Goal: Task Accomplishment & Management: Complete application form

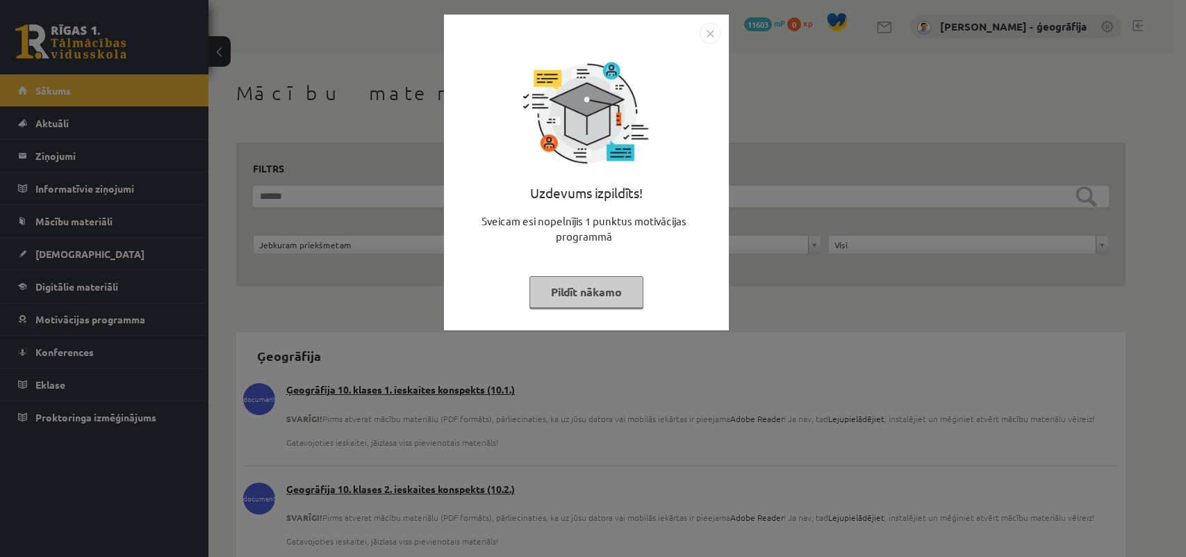
click at [623, 286] on button "Pildīt nākamo" at bounding box center [587, 292] width 114 height 32
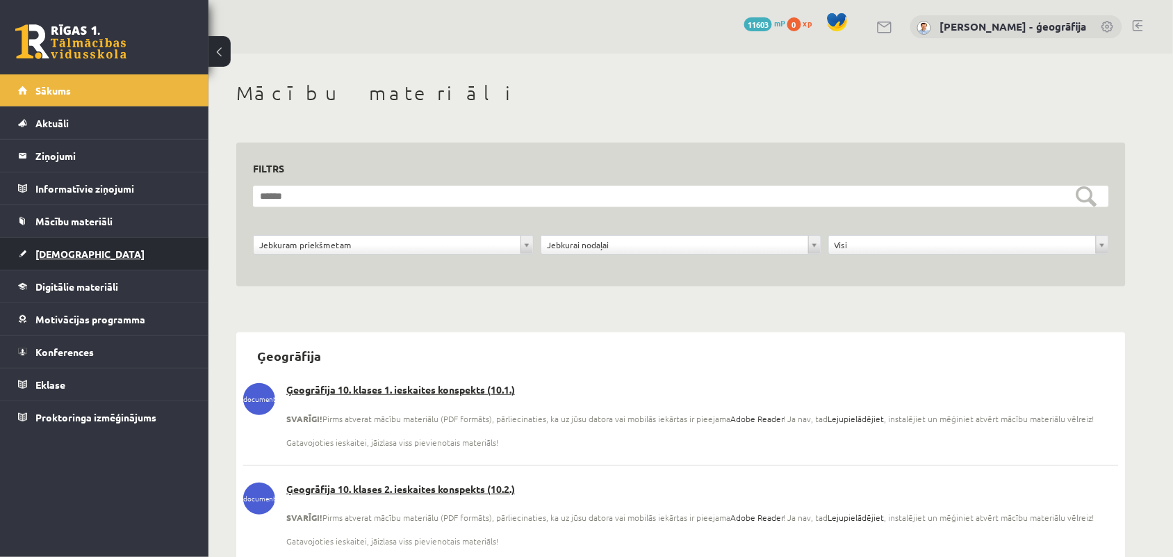
click at [49, 262] on link "[DEMOGRAPHIC_DATA]" at bounding box center [104, 254] width 173 height 32
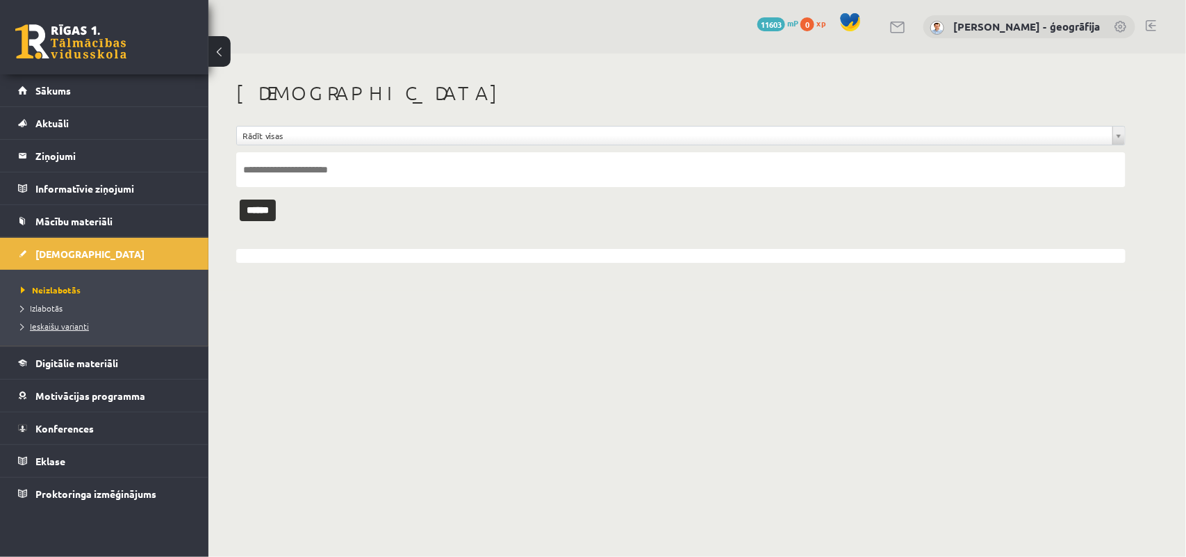
click at [56, 325] on span "Ieskaišu varianti" at bounding box center [55, 325] width 68 height 11
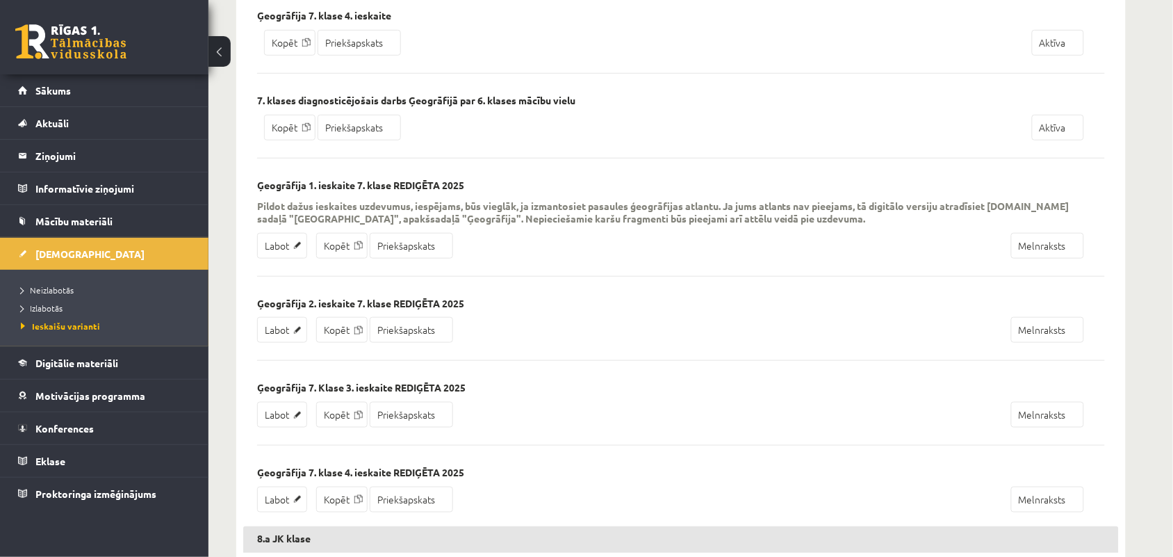
scroll to position [1824, 0]
click at [404, 254] on link "Priekšapskats" at bounding box center [411, 247] width 83 height 26
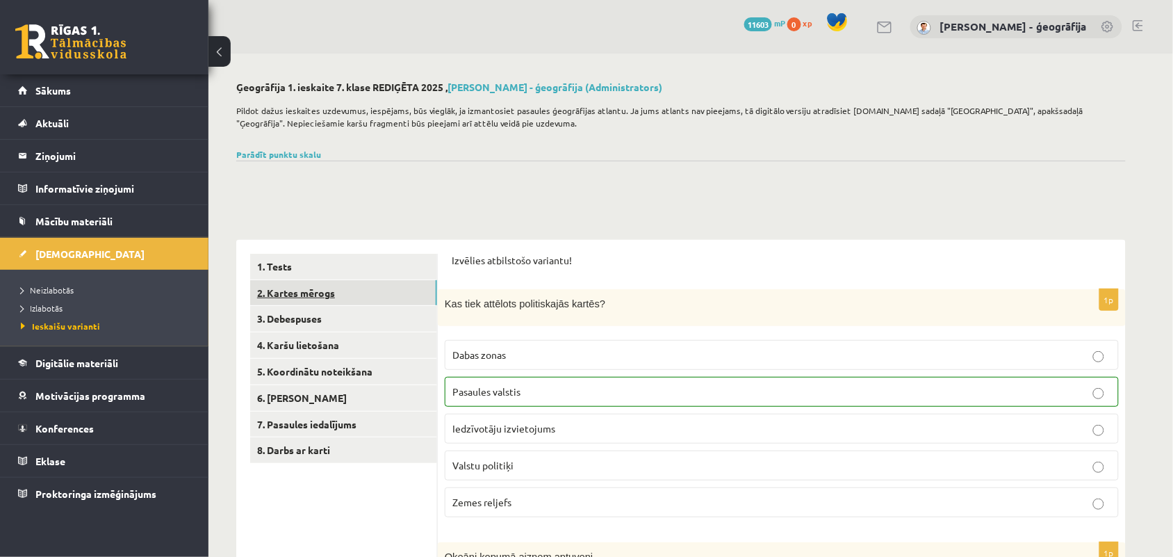
click at [345, 284] on link "2. Kartes mērogs" at bounding box center [343, 293] width 187 height 26
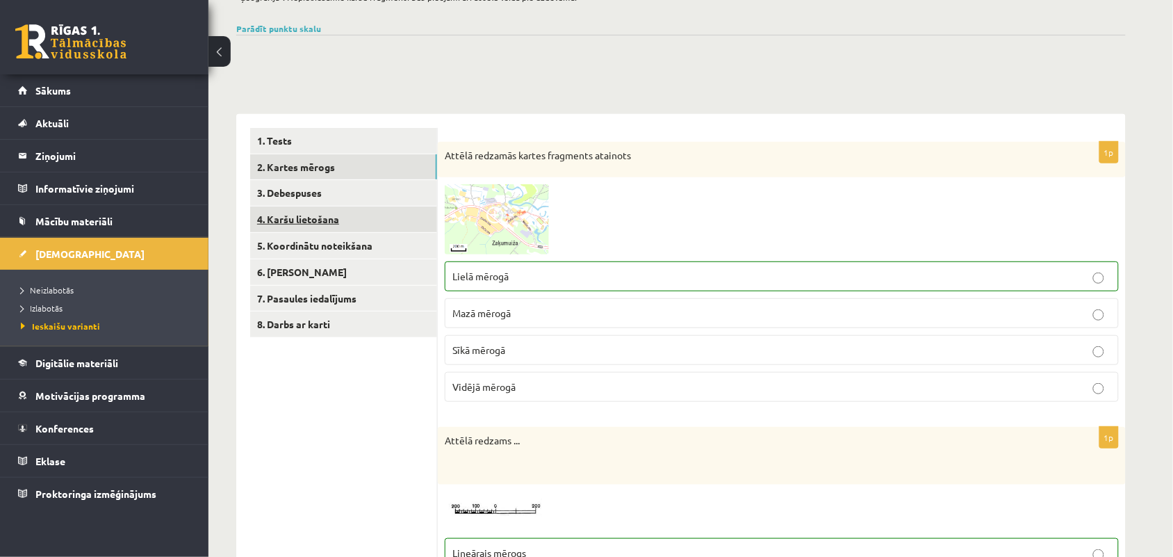
scroll to position [95, 0]
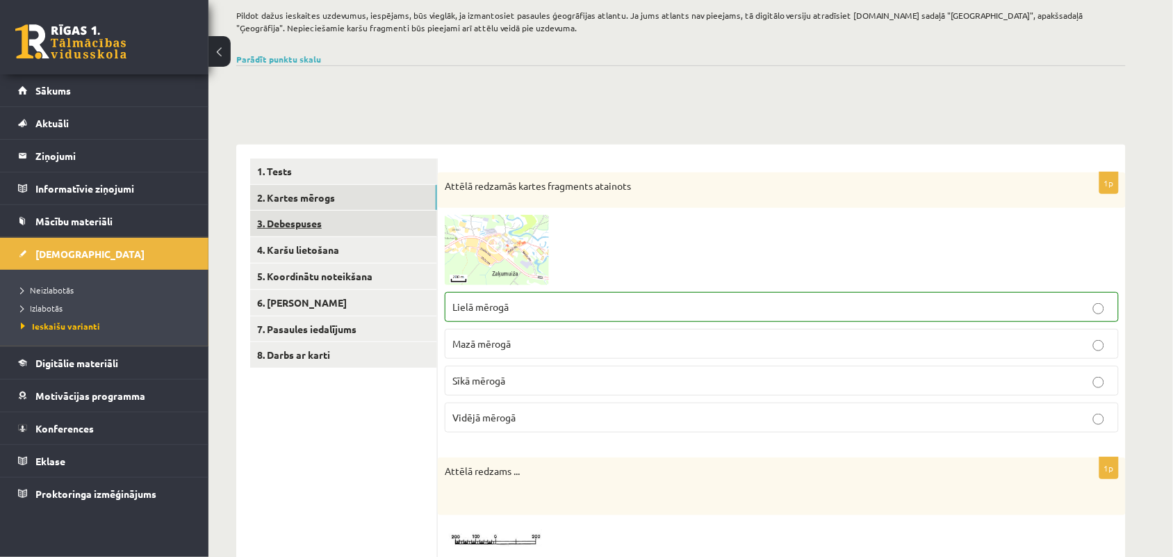
click at [320, 226] on link "3. Debespuses" at bounding box center [343, 224] width 187 height 26
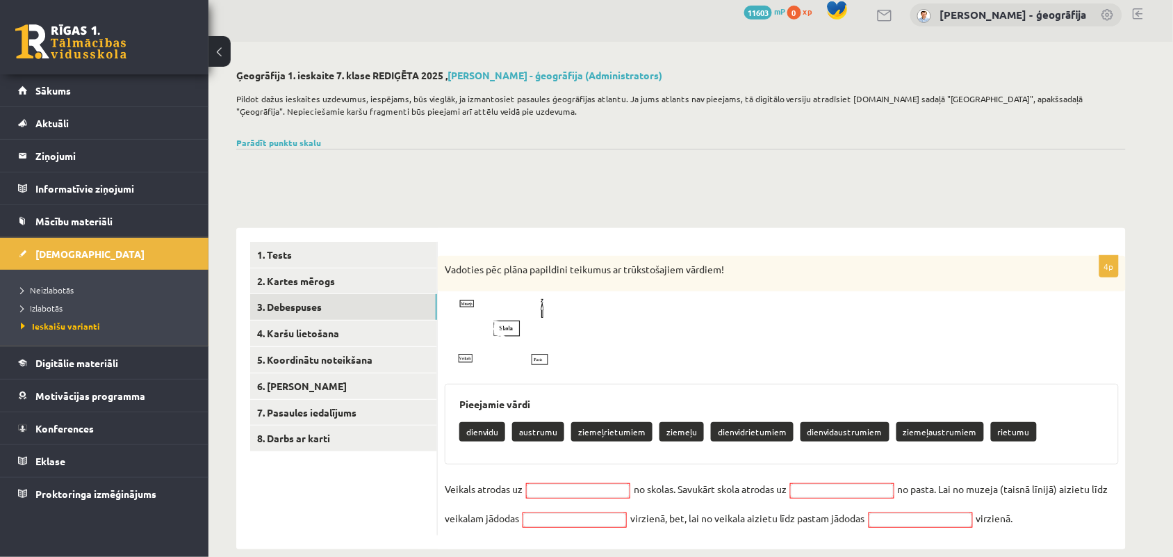
scroll to position [32, 0]
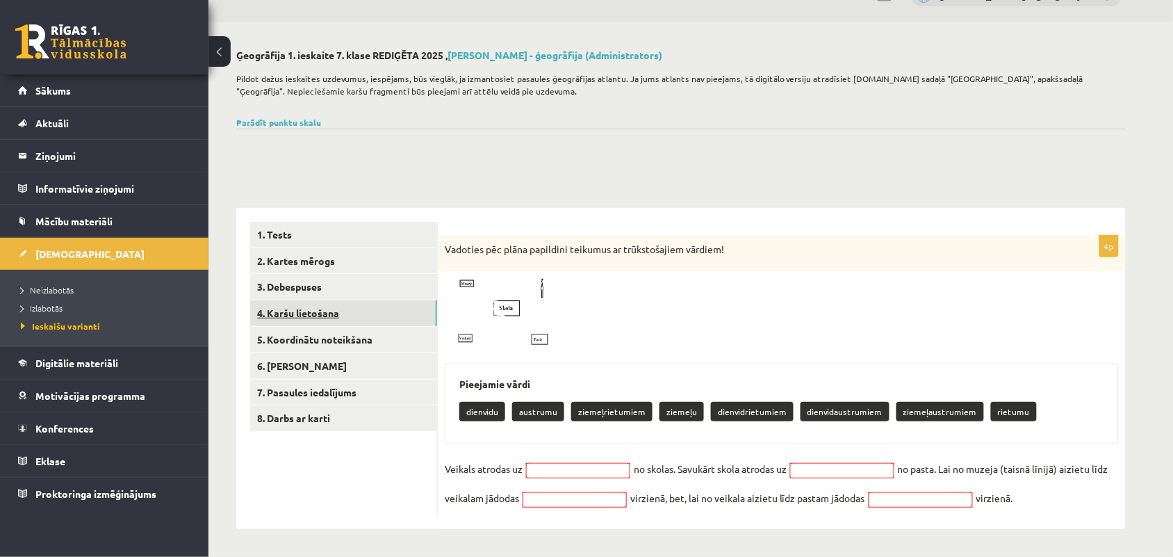
click at [334, 309] on link "4. Karšu lietošana" at bounding box center [343, 313] width 187 height 26
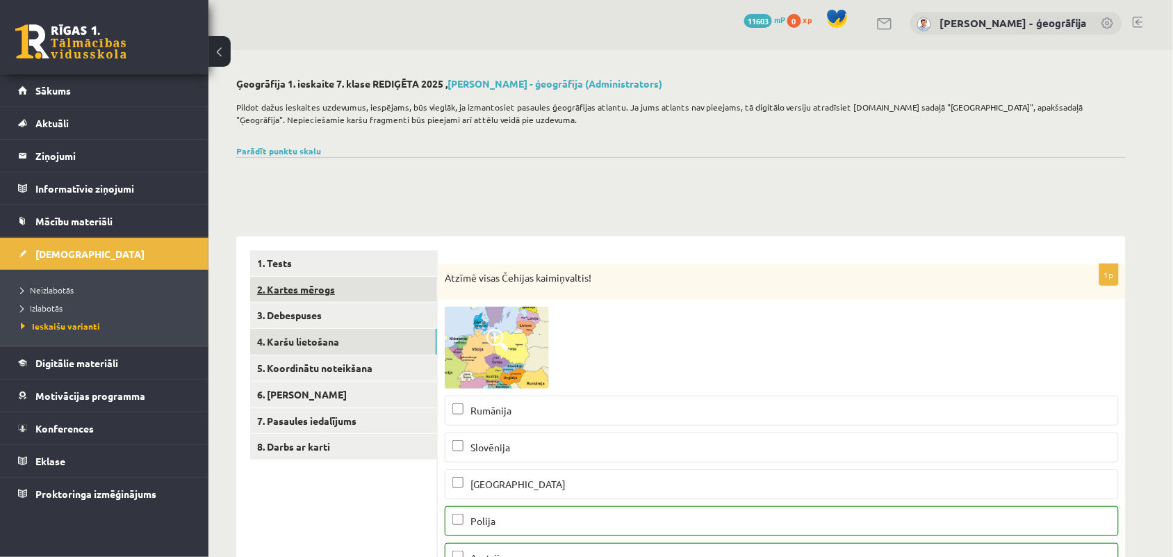
scroll to position [0, 0]
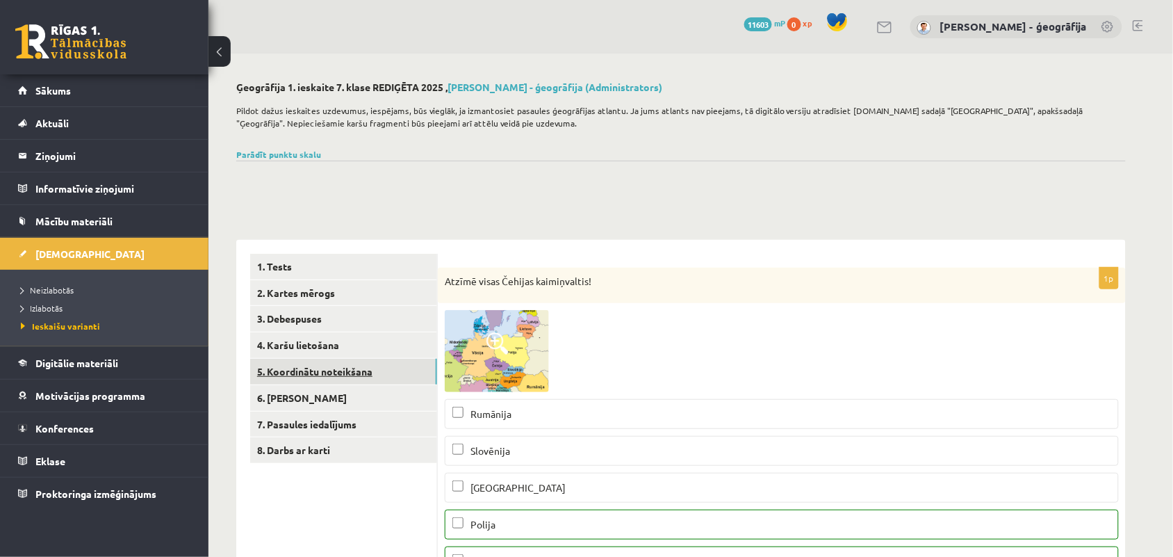
click at [297, 377] on link "5. Koordinātu noteikšana" at bounding box center [343, 372] width 187 height 26
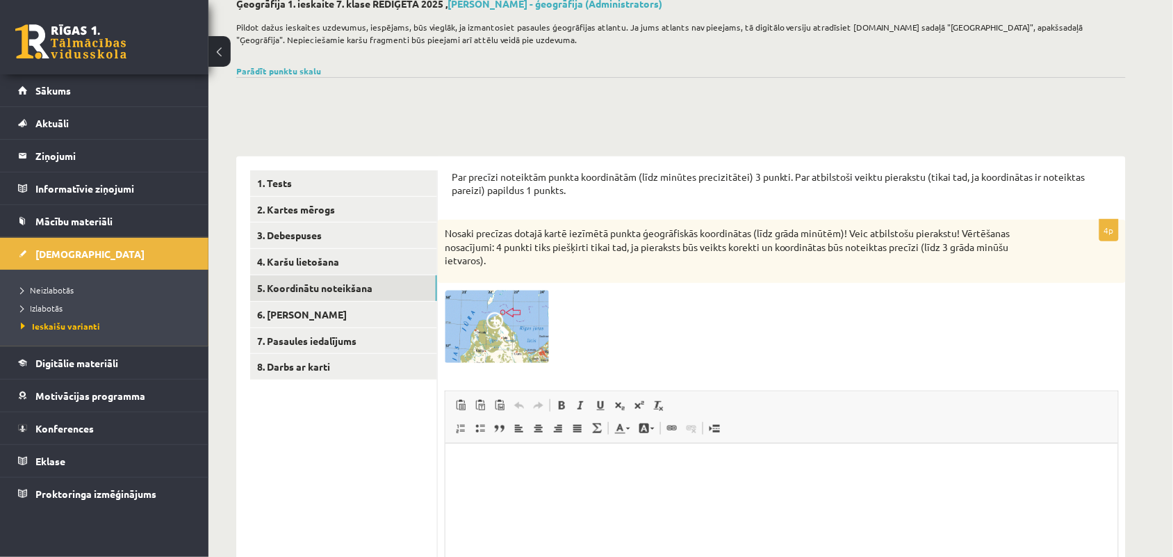
scroll to position [49, 0]
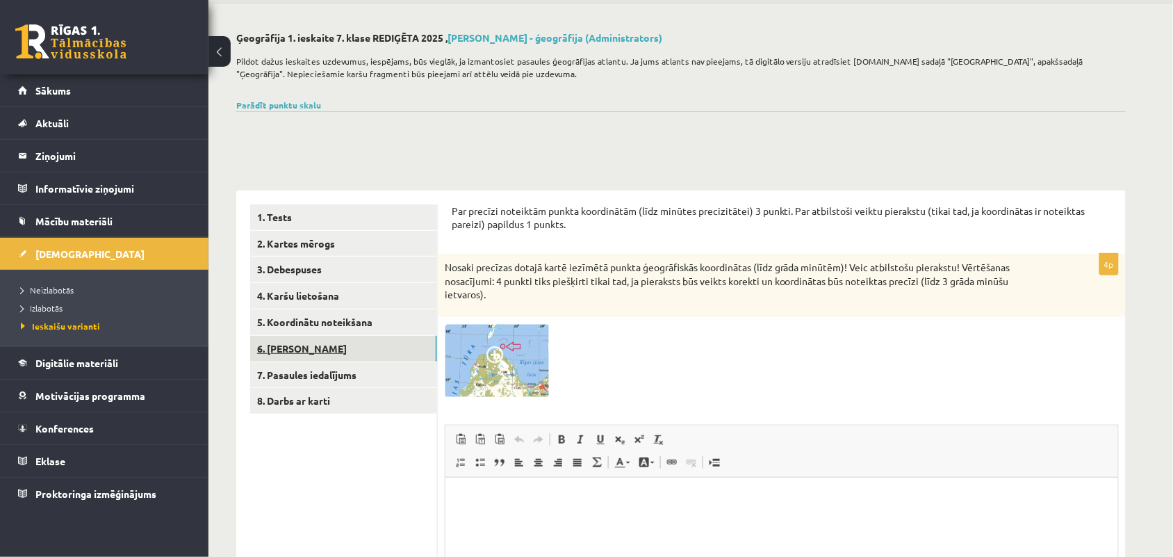
click at [278, 356] on link "6. Laika joslas" at bounding box center [343, 349] width 187 height 26
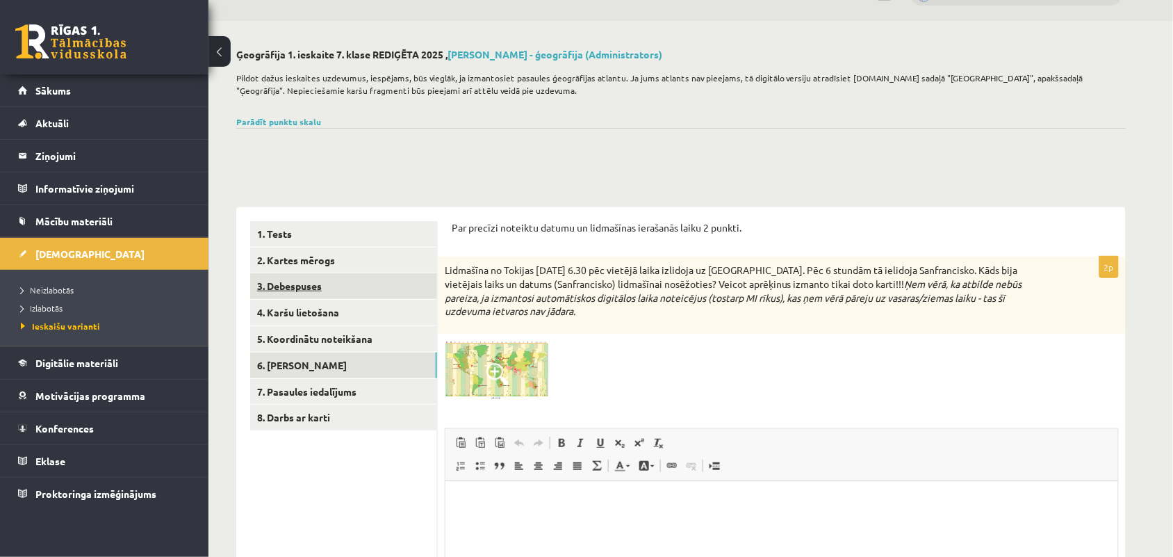
scroll to position [25, 0]
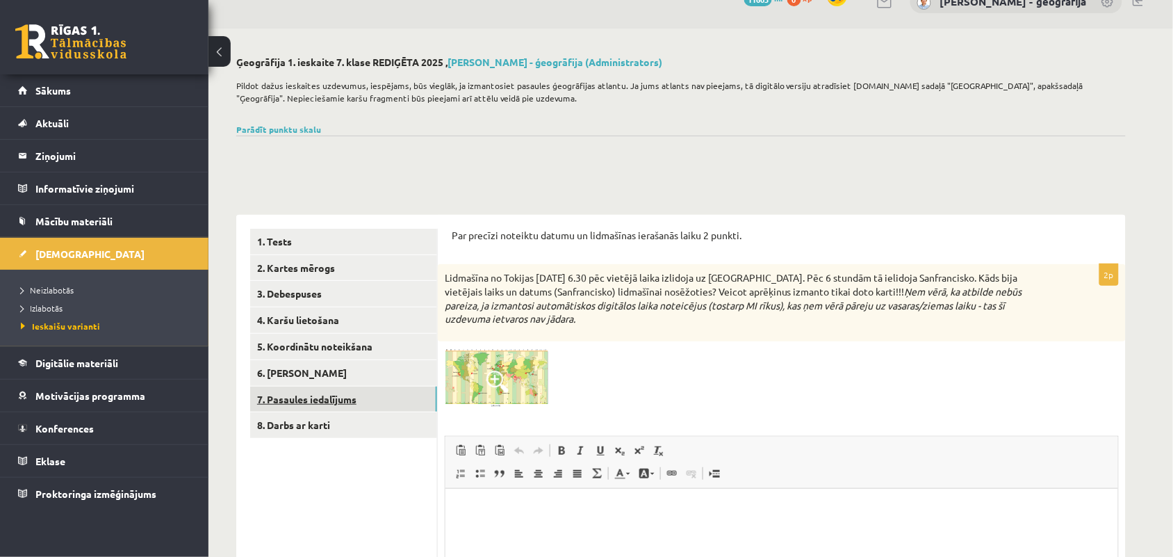
click at [327, 398] on link "7. Pasaules iedalījums" at bounding box center [343, 399] width 187 height 26
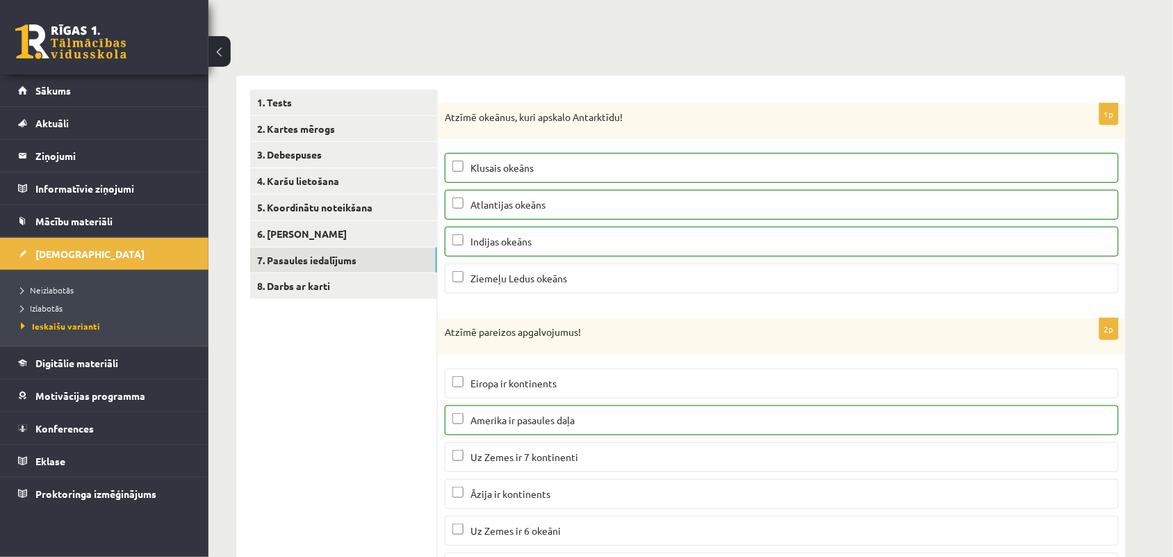
scroll to position [0, 0]
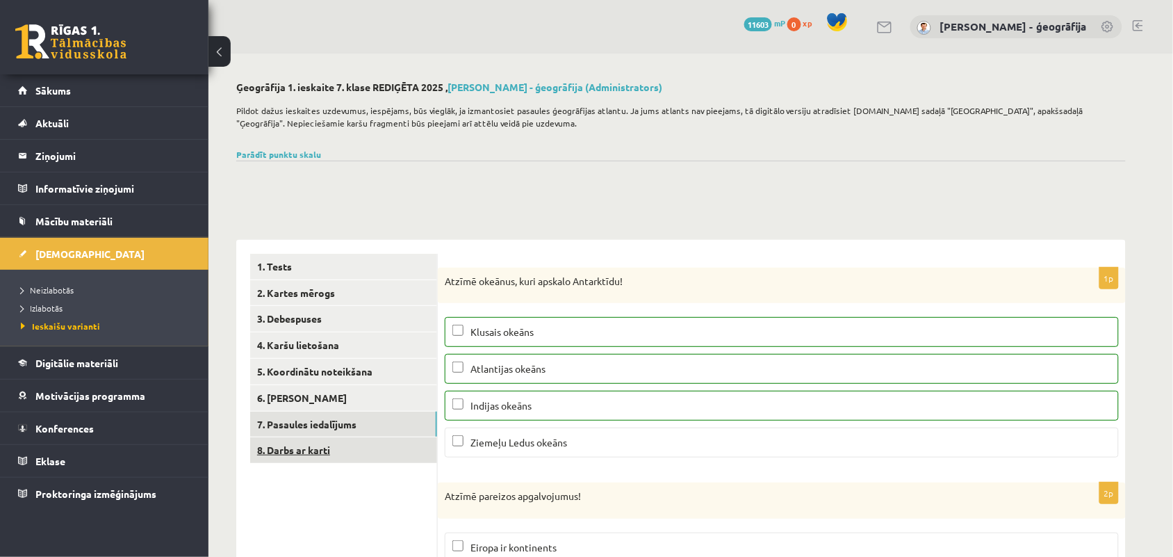
click at [307, 445] on link "8. Darbs ar karti" at bounding box center [343, 450] width 187 height 26
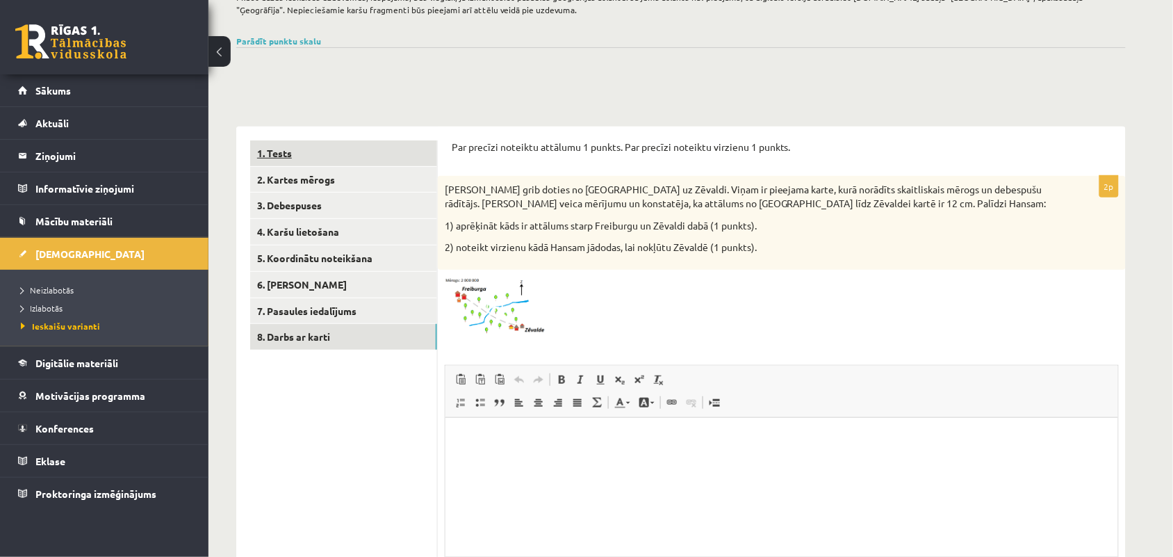
click at [297, 154] on link "1. Tests" at bounding box center [343, 153] width 187 height 26
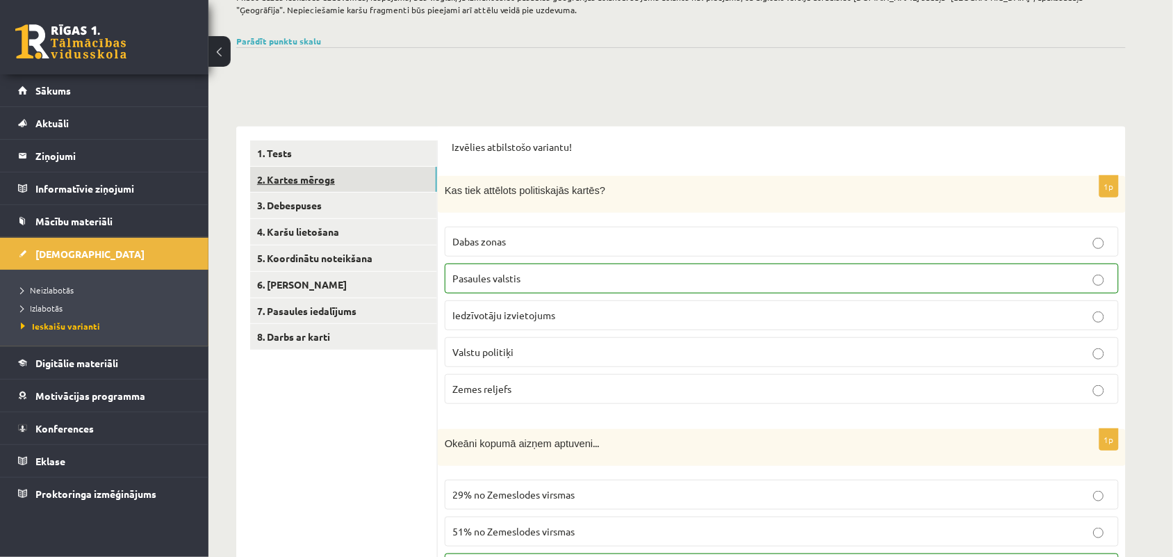
click at [307, 170] on link "2. Kartes mērogs" at bounding box center [343, 180] width 187 height 26
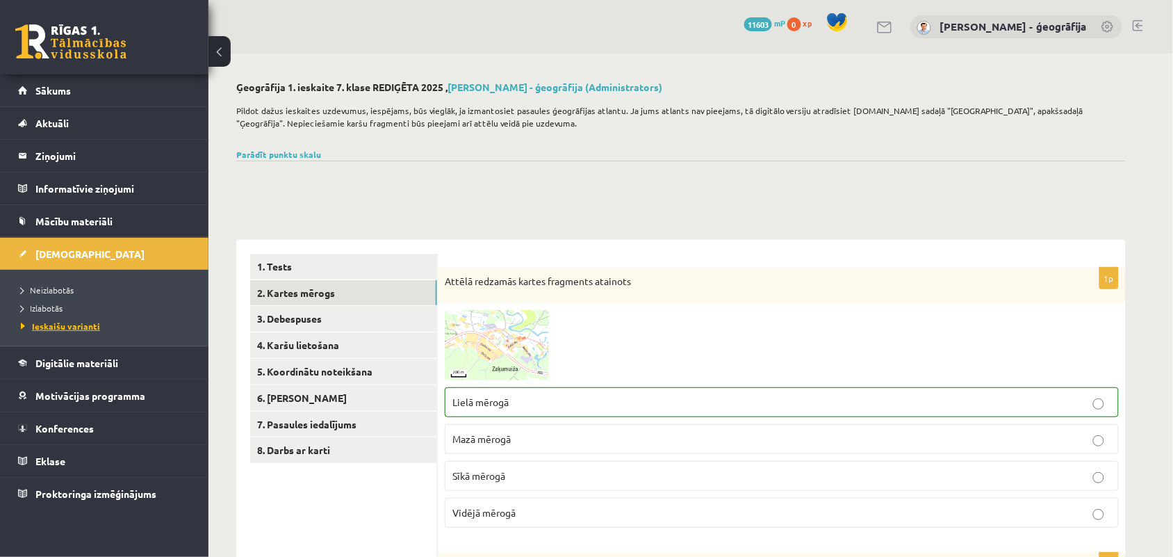
click at [35, 328] on span "Ieskaišu varianti" at bounding box center [60, 325] width 79 height 11
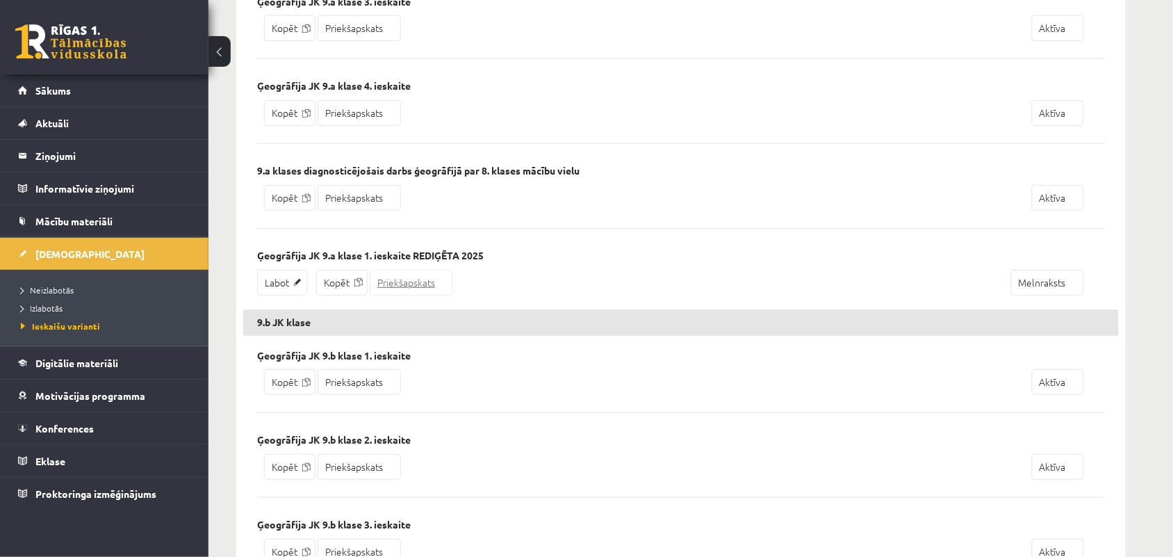
scroll to position [3214, 0]
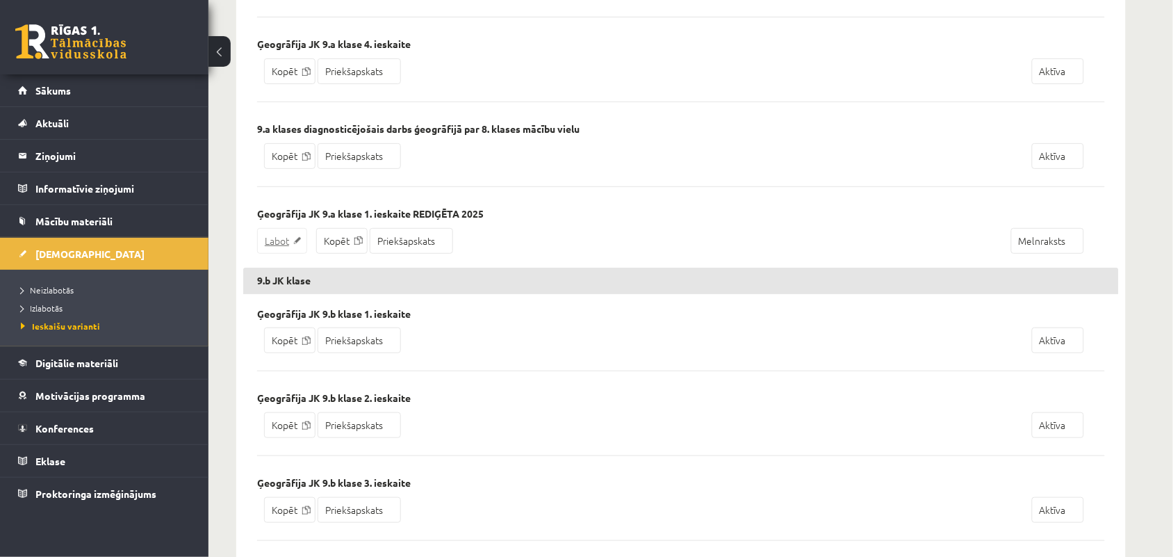
click at [281, 254] on link "Labot" at bounding box center [282, 241] width 50 height 26
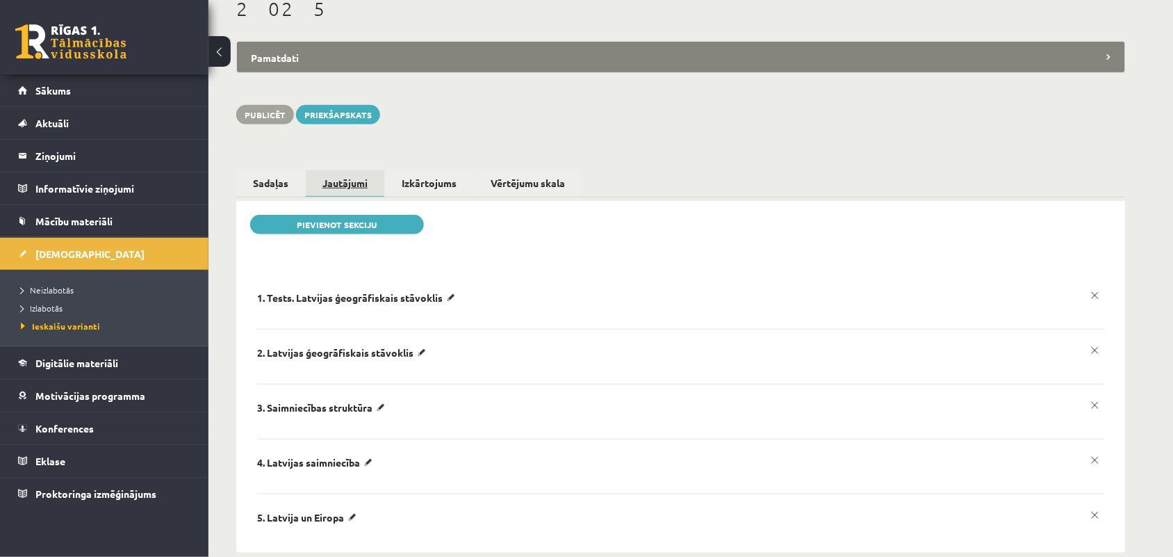
click at [327, 170] on link "Jautājumi" at bounding box center [345, 183] width 79 height 27
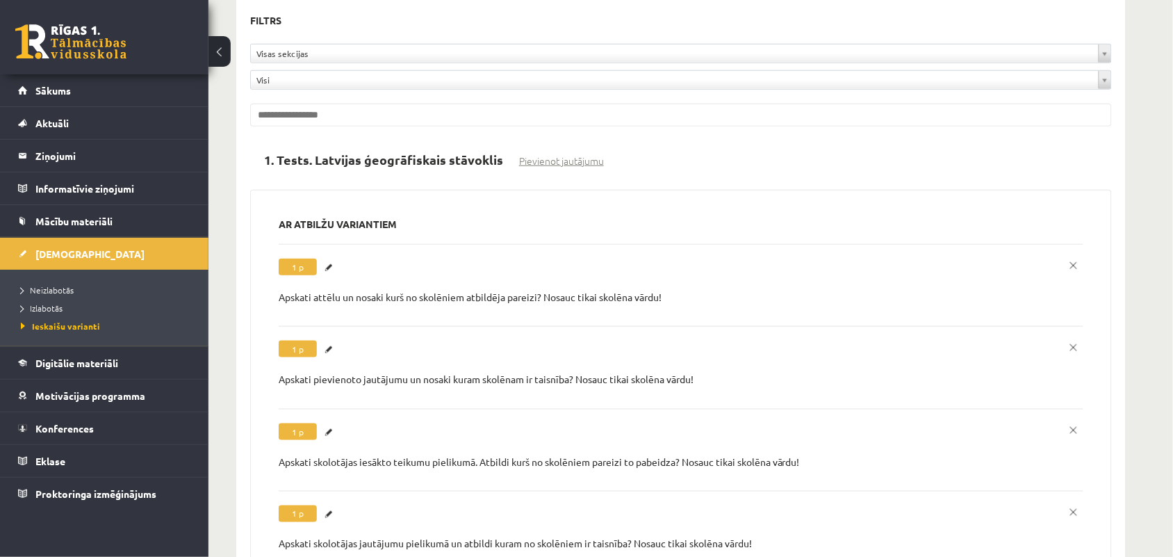
scroll to position [455, 0]
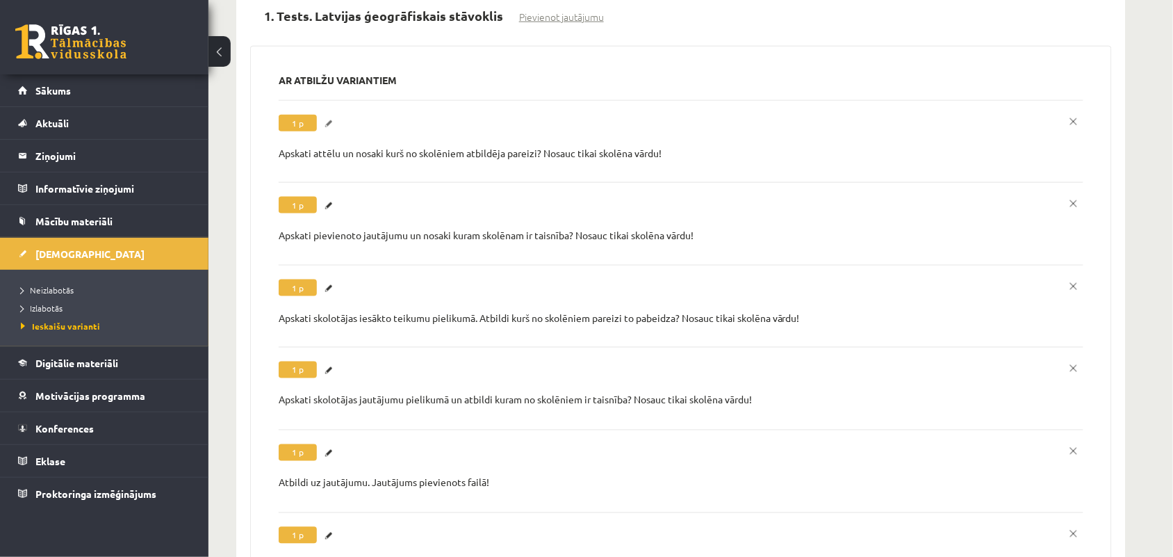
click at [327, 115] on link "Labot" at bounding box center [331, 124] width 14 height 18
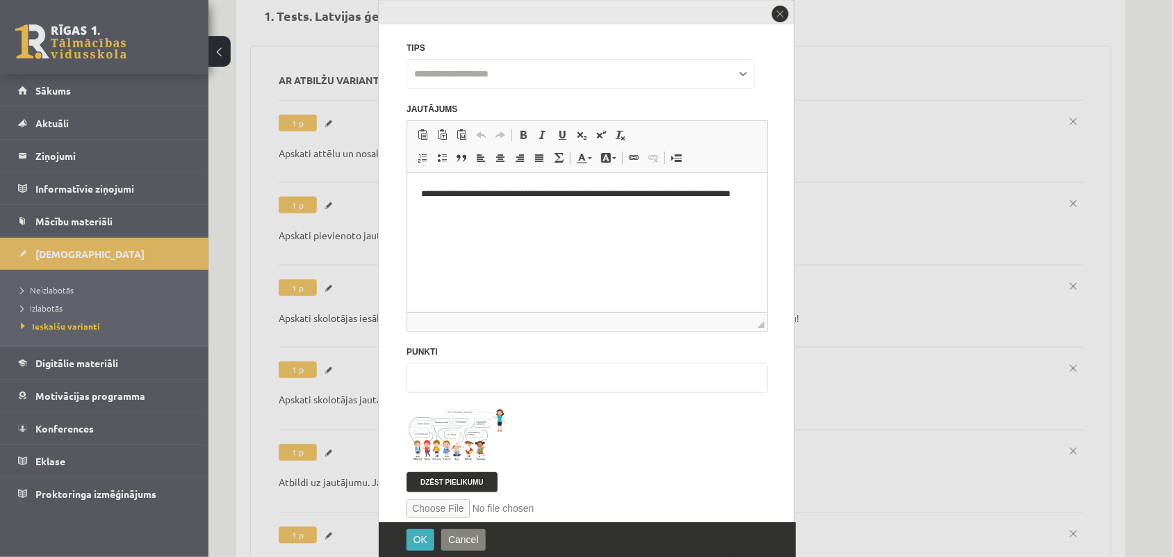
scroll to position [0, 0]
click at [454, 436] on span at bounding box center [459, 440] width 22 height 22
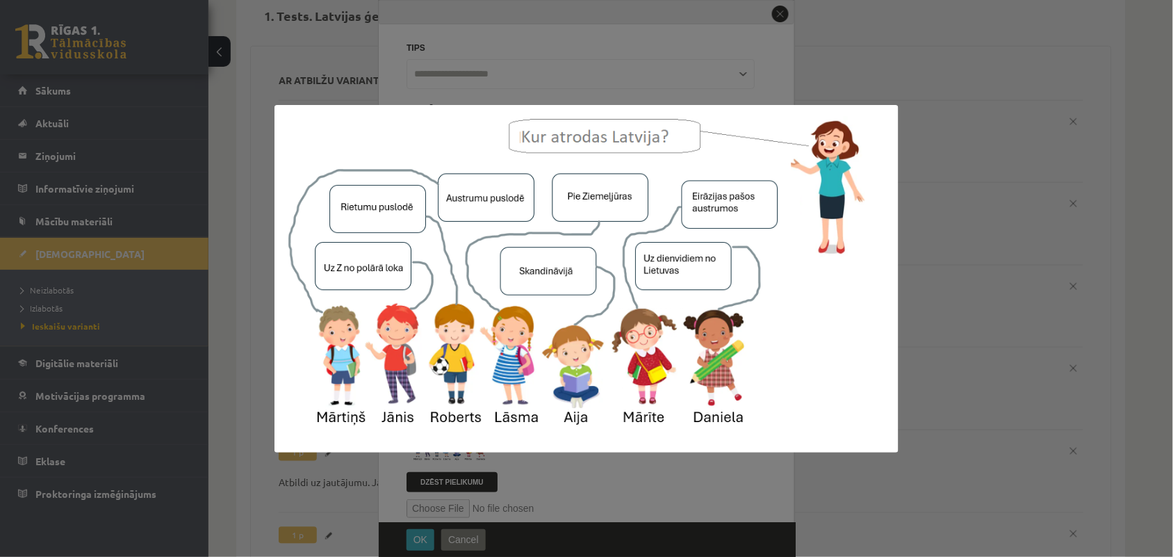
click at [546, 265] on img at bounding box center [587, 279] width 624 height 348
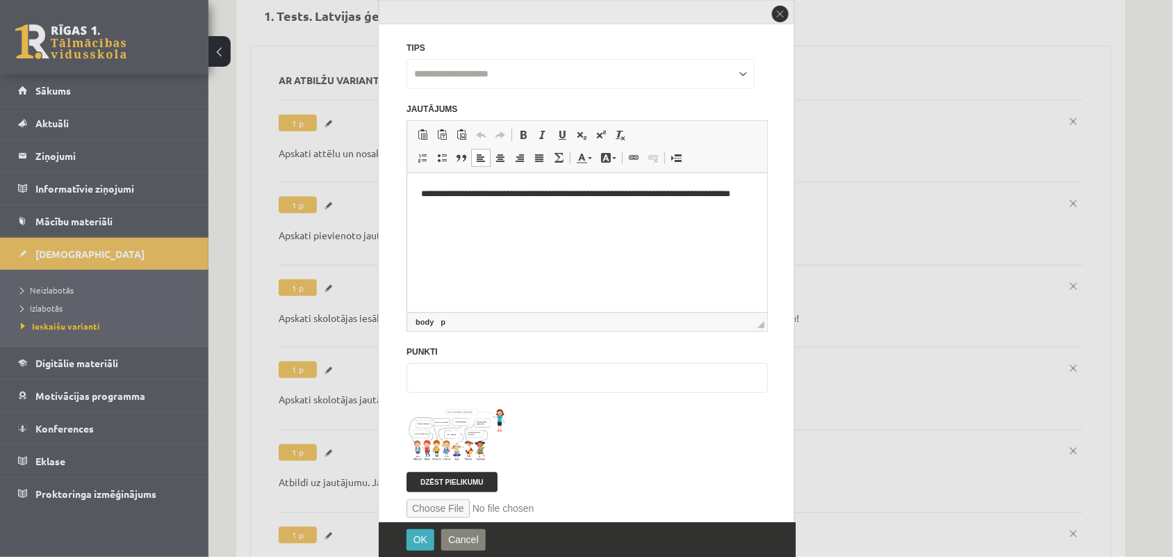
click at [712, 194] on p "**********" at bounding box center [579, 201] width 319 height 29
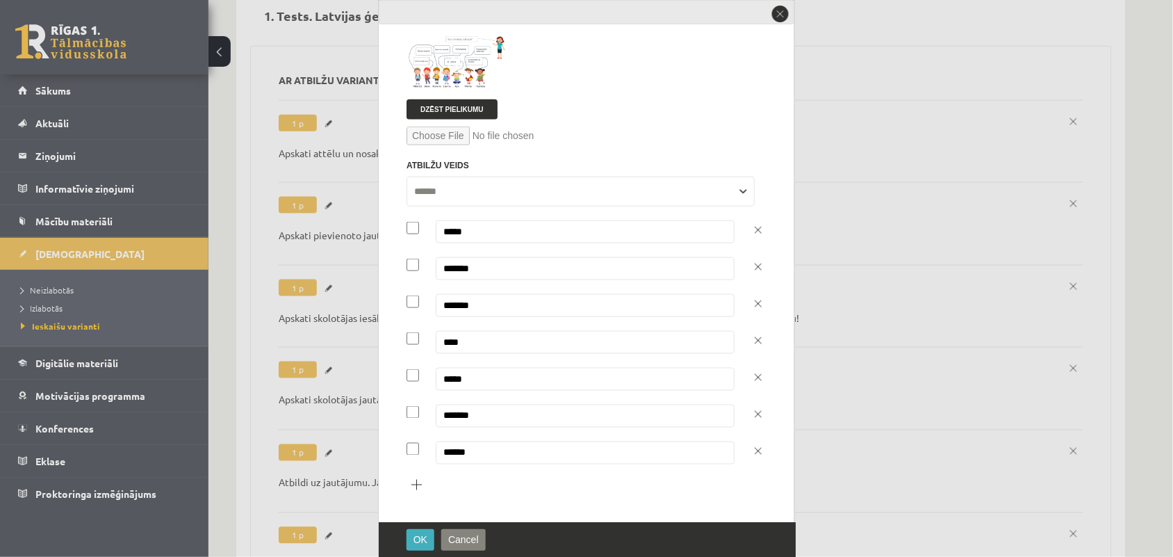
scroll to position [115, 0]
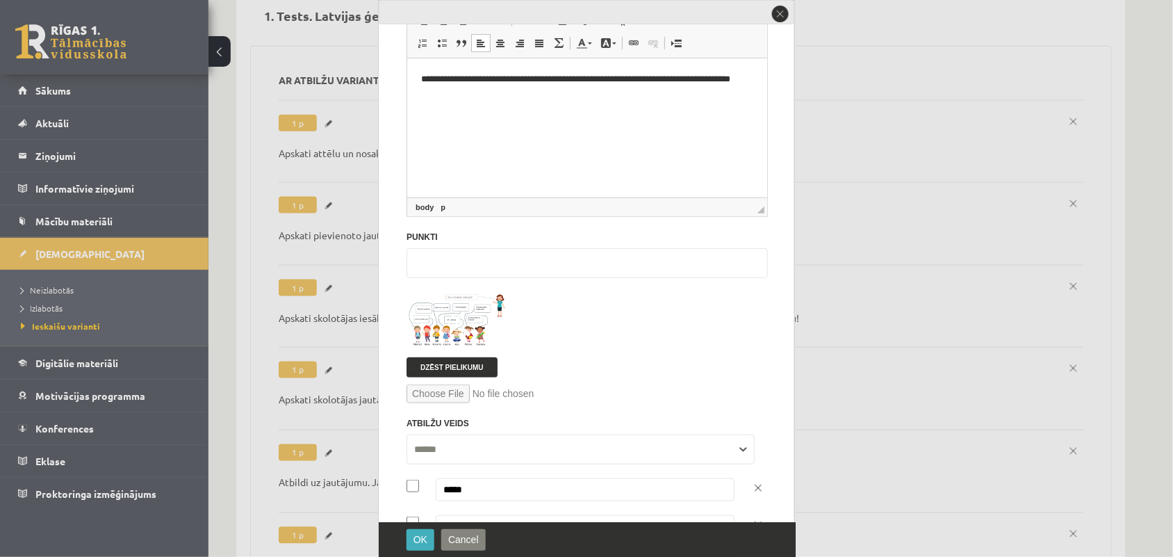
click at [456, 338] on img at bounding box center [459, 321] width 104 height 58
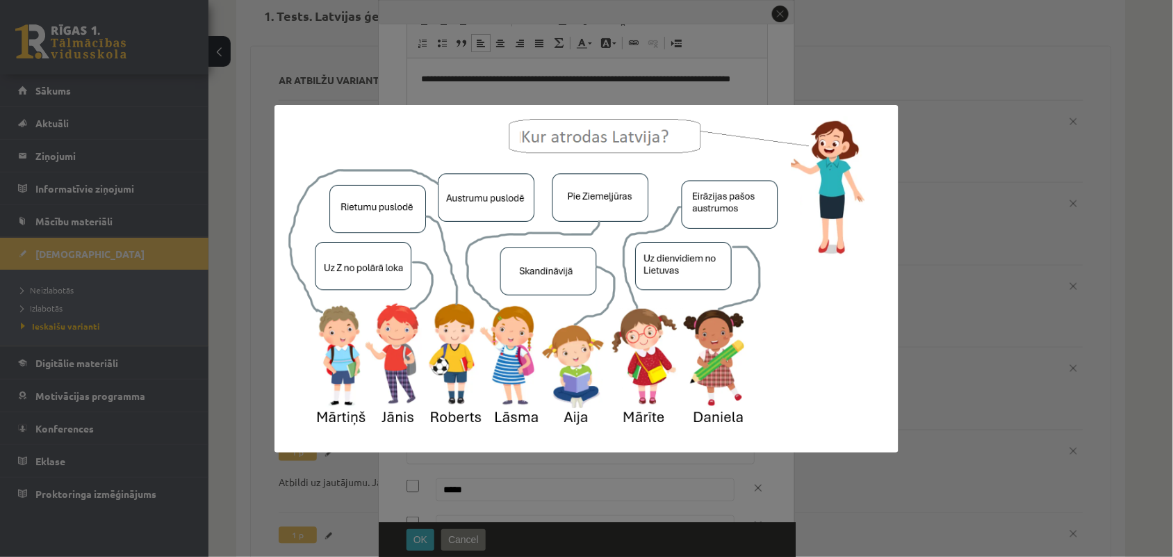
click at [523, 293] on img at bounding box center [587, 279] width 624 height 348
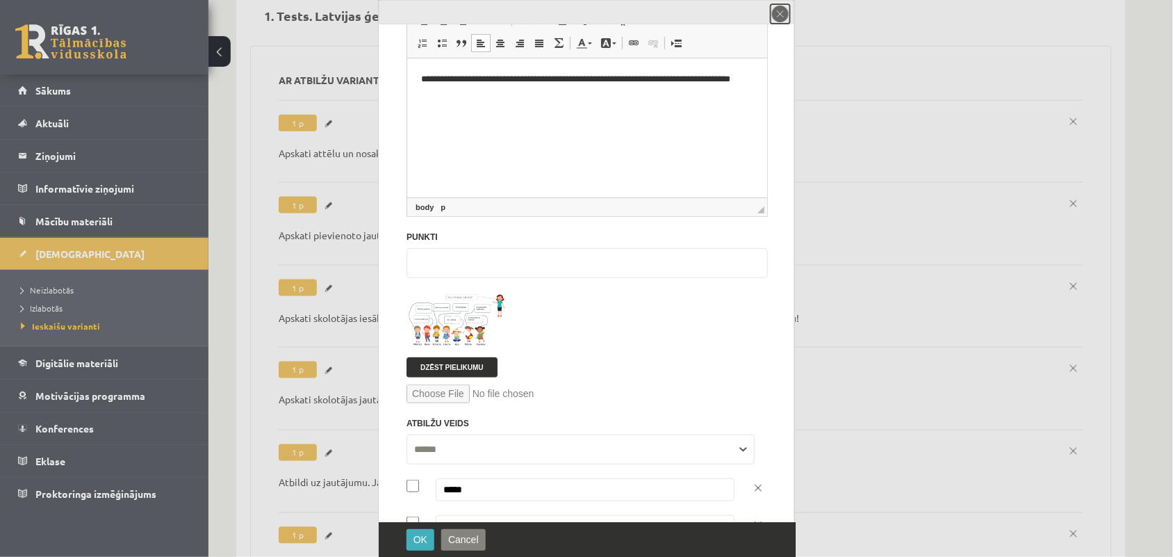
click at [776, 15] on button "close" at bounding box center [780, 13] width 19 height 19
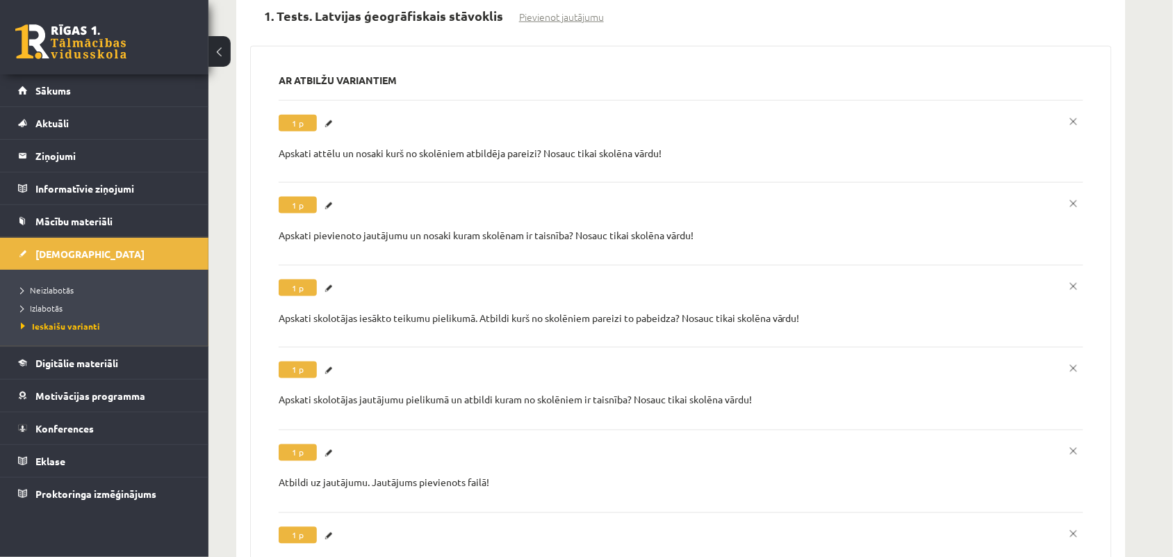
scroll to position [0, 0]
click at [329, 361] on link "Labot" at bounding box center [331, 370] width 14 height 18
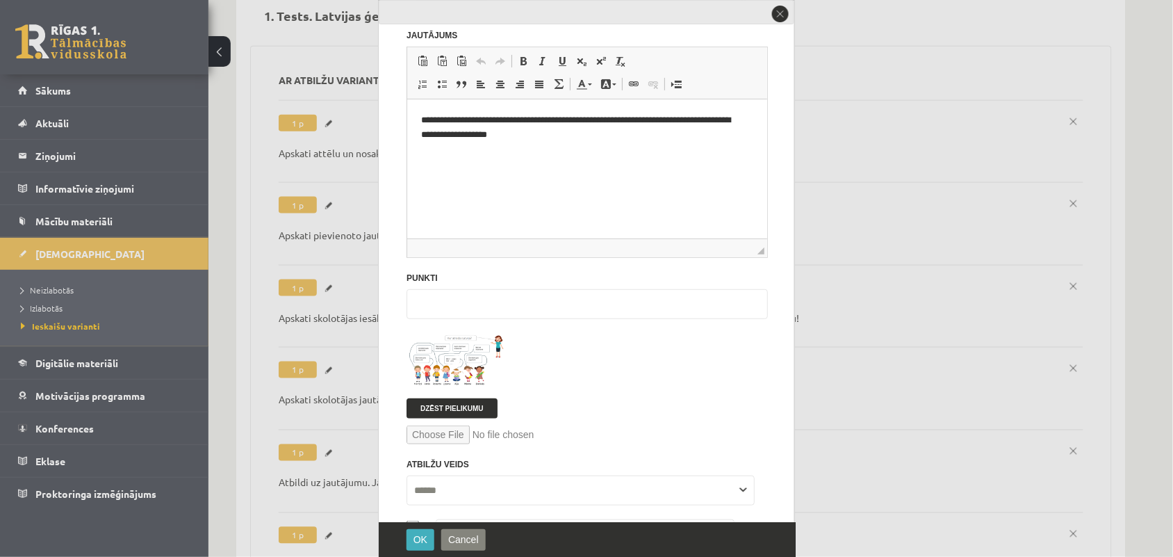
scroll to position [174, 0]
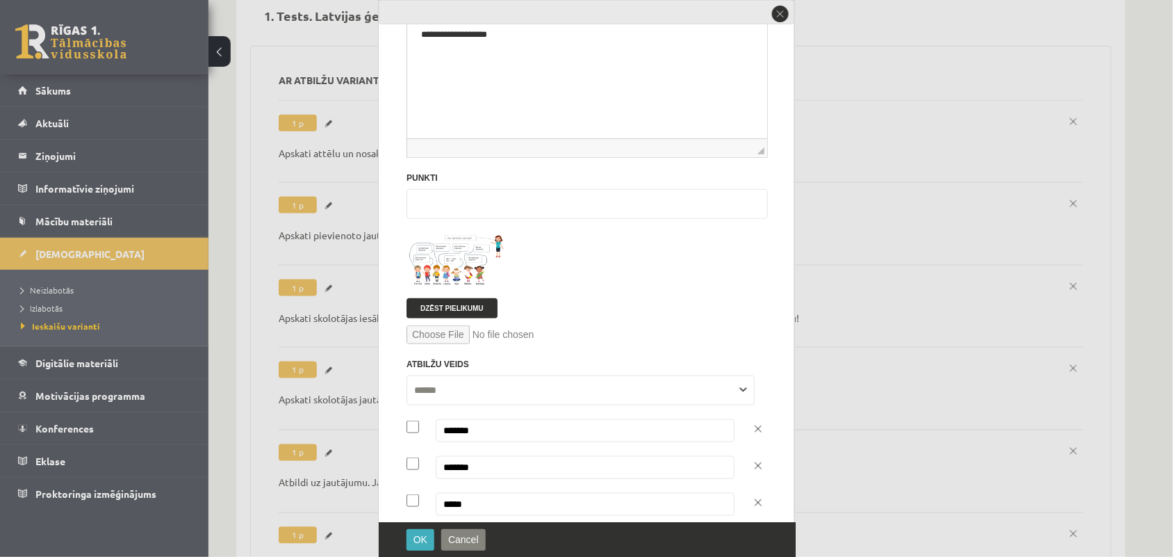
click at [454, 263] on span at bounding box center [459, 266] width 22 height 22
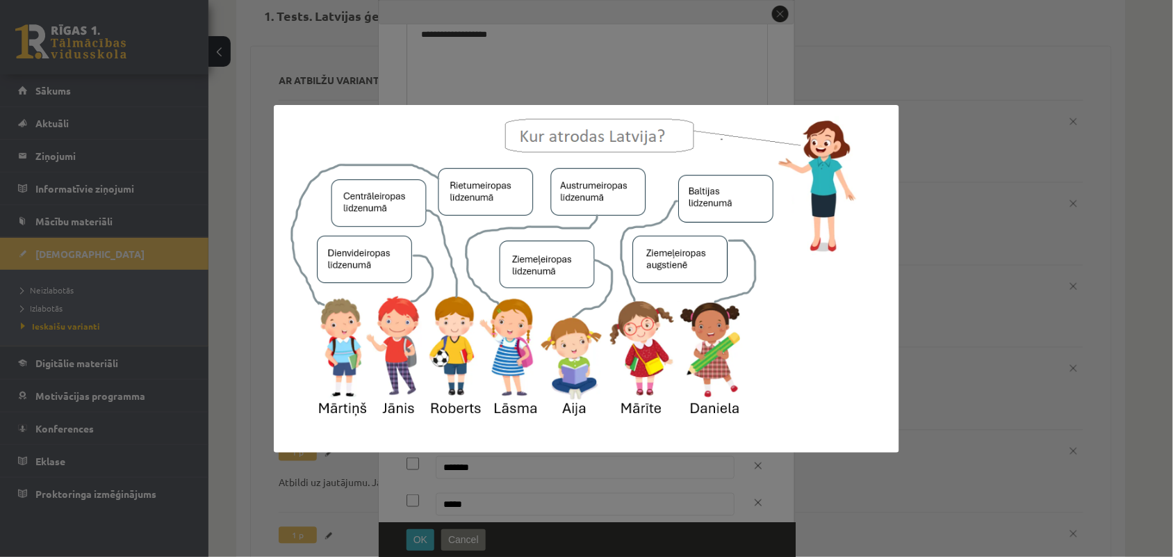
click at [454, 263] on img at bounding box center [586, 279] width 625 height 348
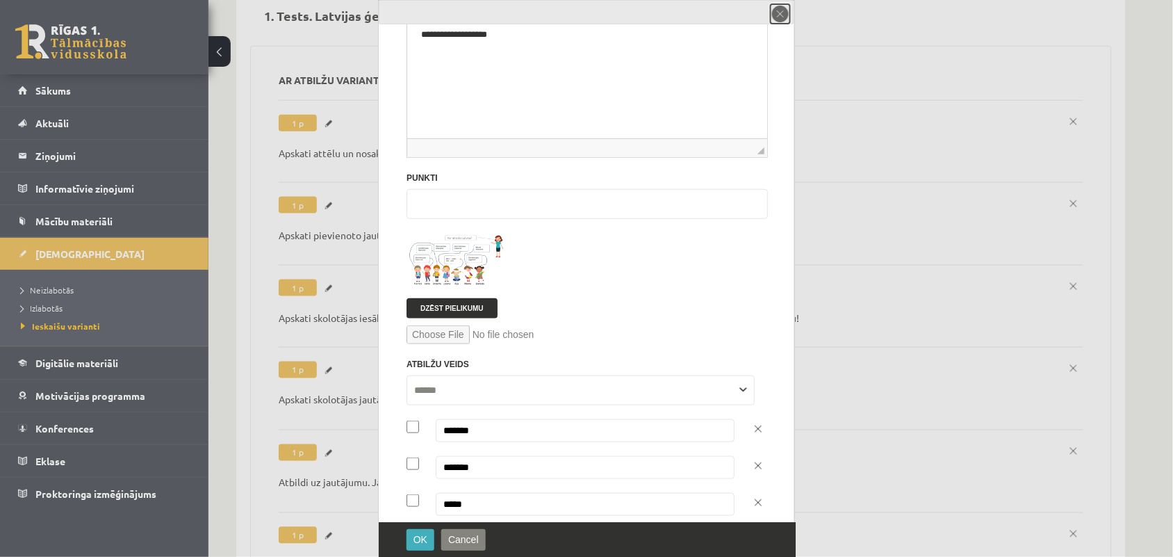
click at [772, 15] on button "close" at bounding box center [780, 13] width 19 height 19
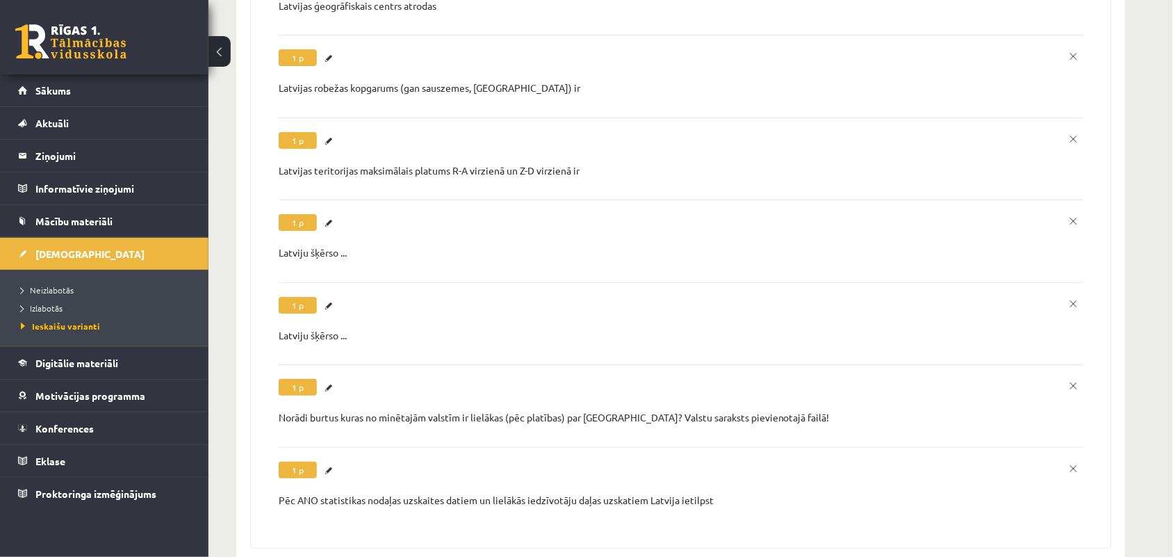
scroll to position [1758, 0]
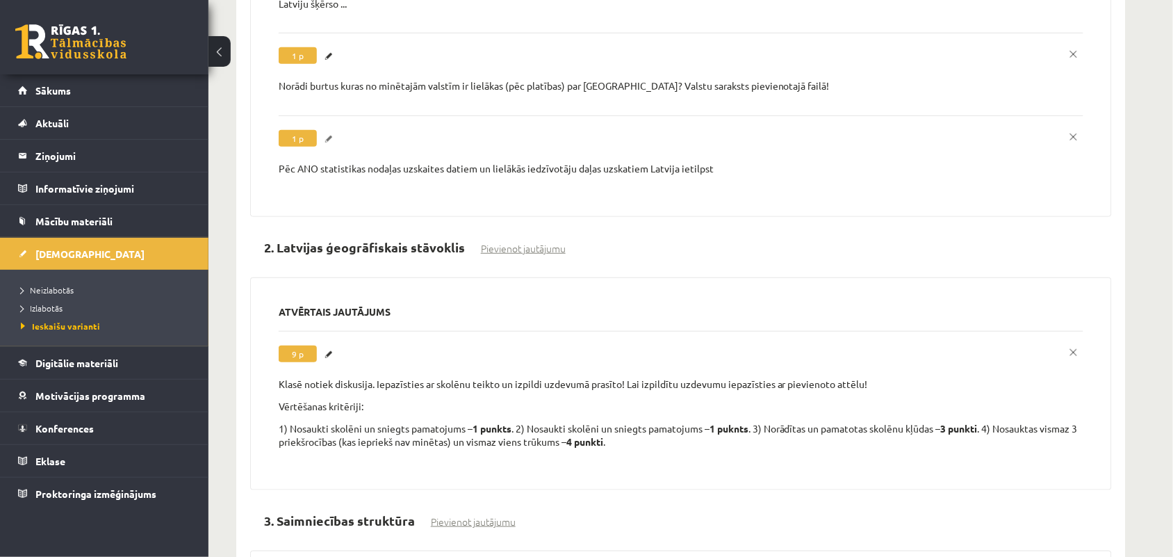
click at [332, 130] on link "Labot" at bounding box center [331, 139] width 14 height 18
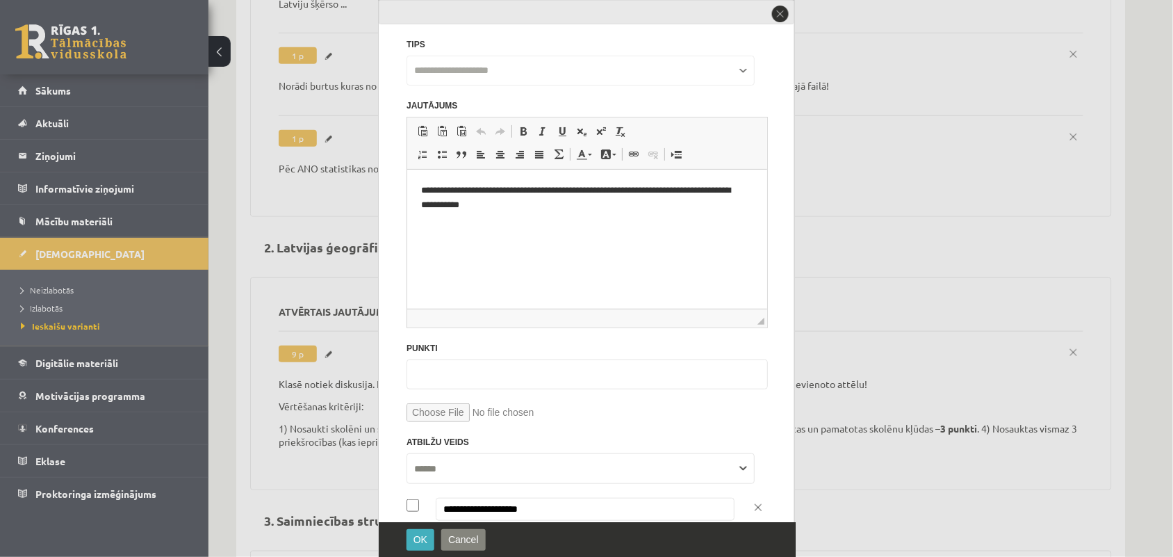
scroll to position [0, 0]
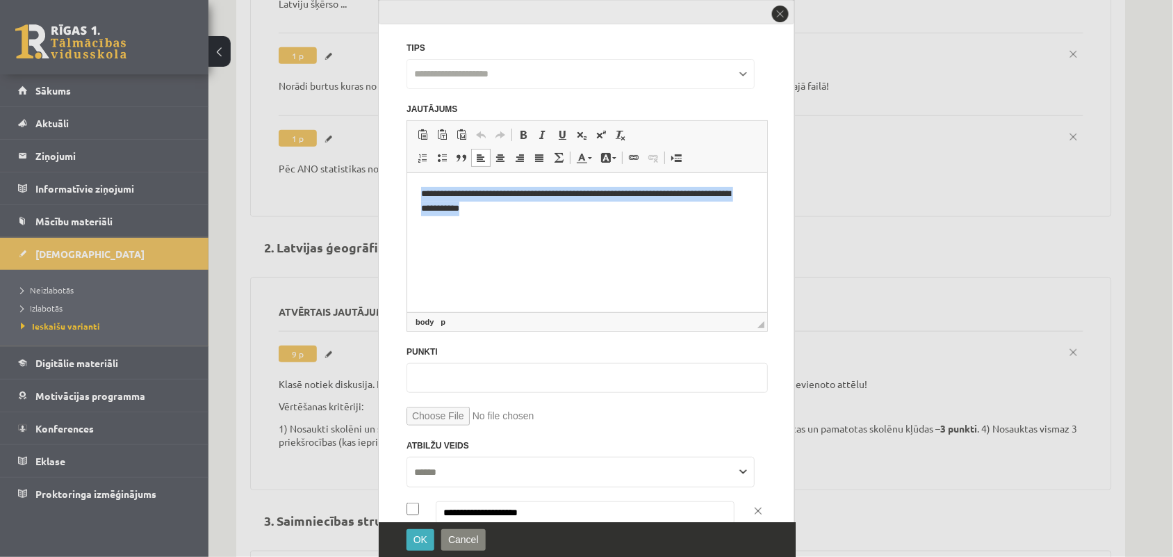
drag, startPoint x: 423, startPoint y: 193, endPoint x: 521, endPoint y: 213, distance: 100.0
click at [521, 213] on p "**********" at bounding box center [579, 201] width 319 height 29
click at [782, 14] on button "close" at bounding box center [780, 13] width 19 height 19
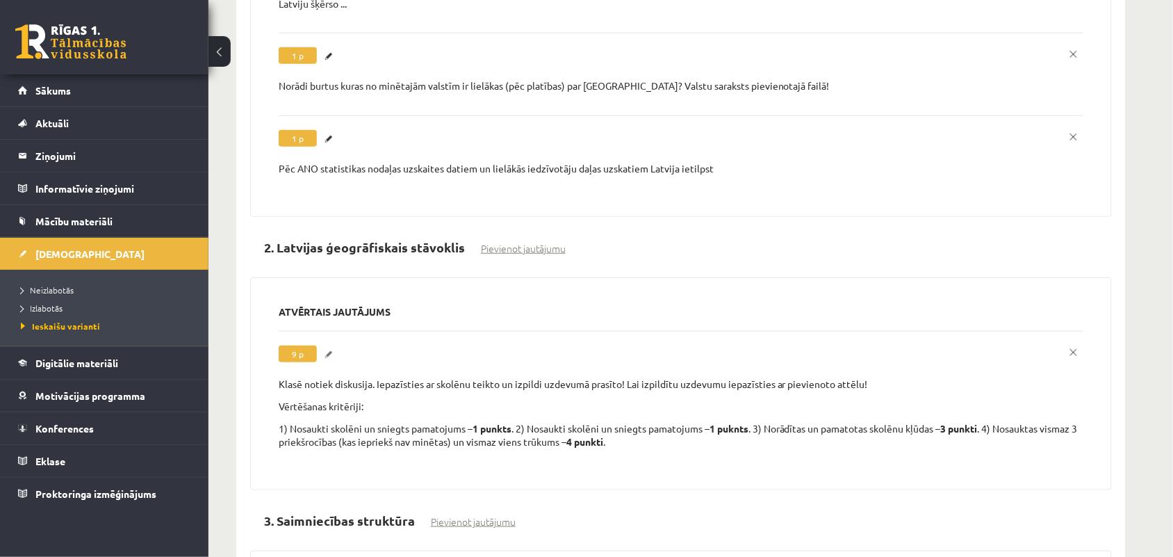
click at [328, 345] on link "Labot" at bounding box center [331, 354] width 14 height 18
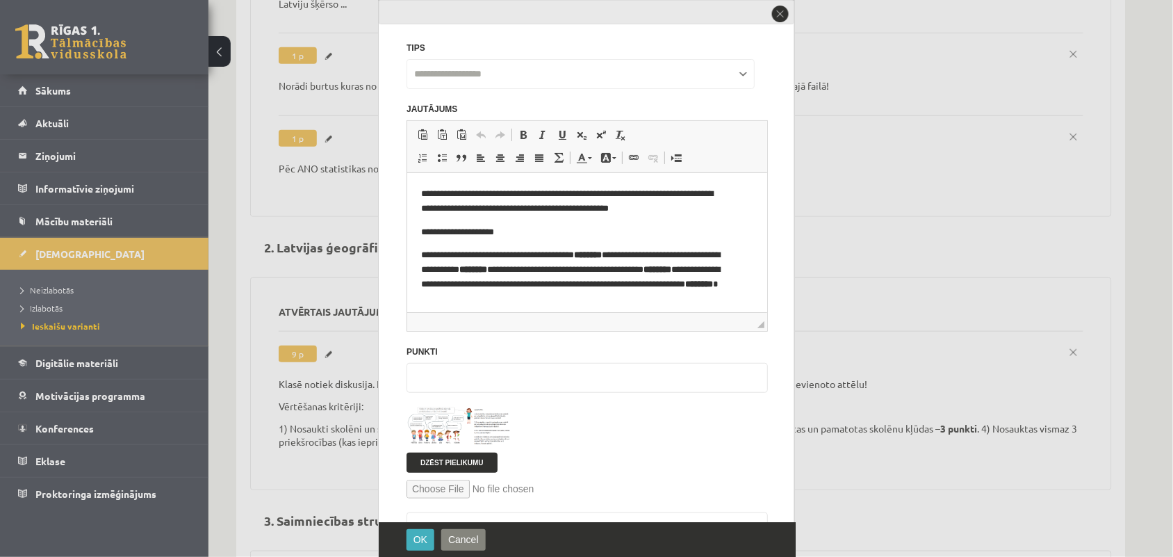
click at [449, 421] on img at bounding box center [459, 426] width 104 height 39
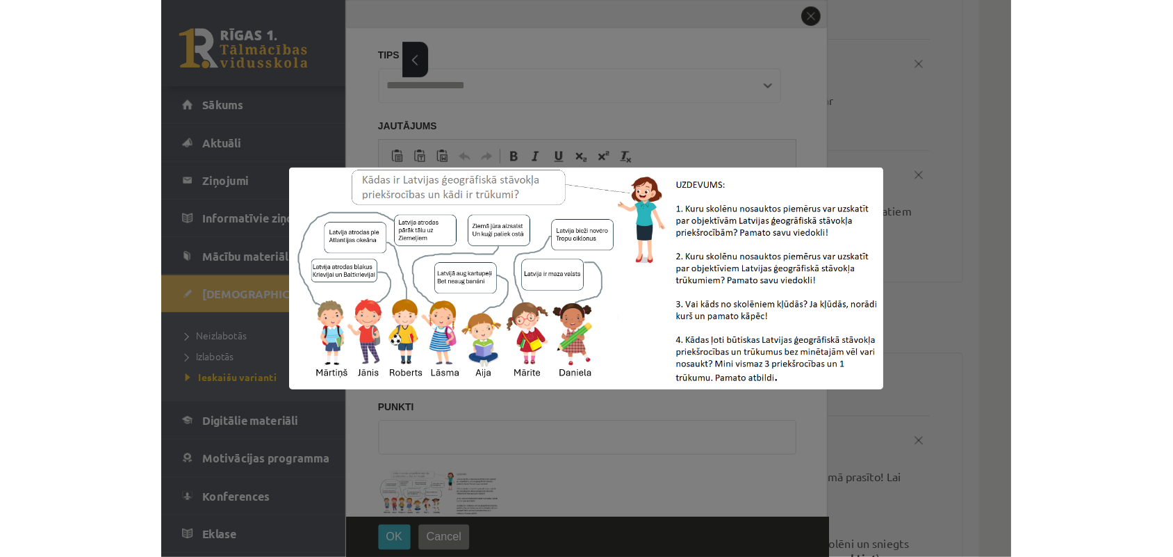
scroll to position [1758, 0]
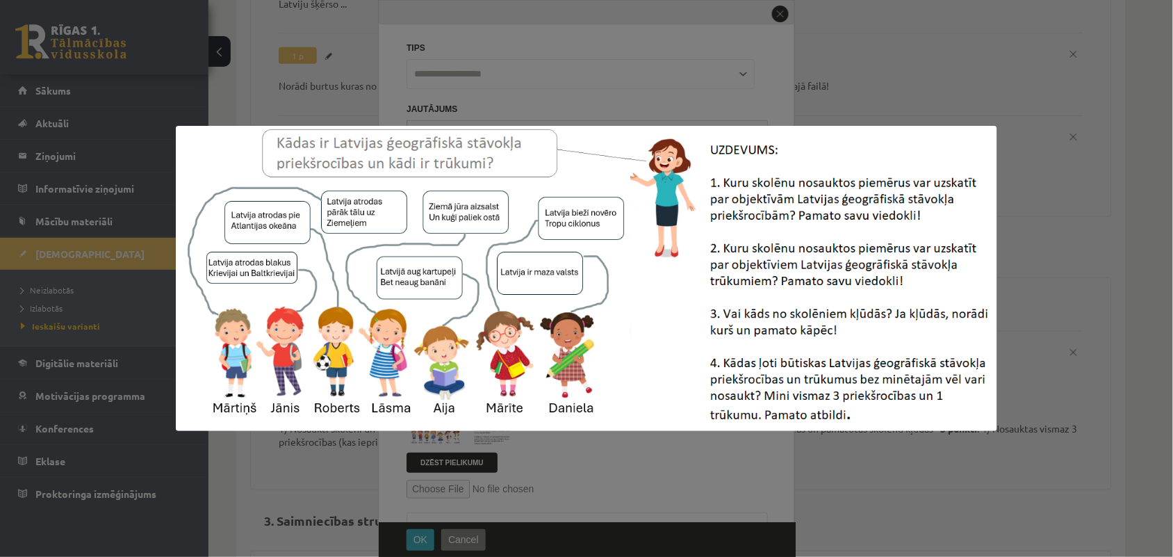
click at [513, 272] on img at bounding box center [586, 278] width 821 height 305
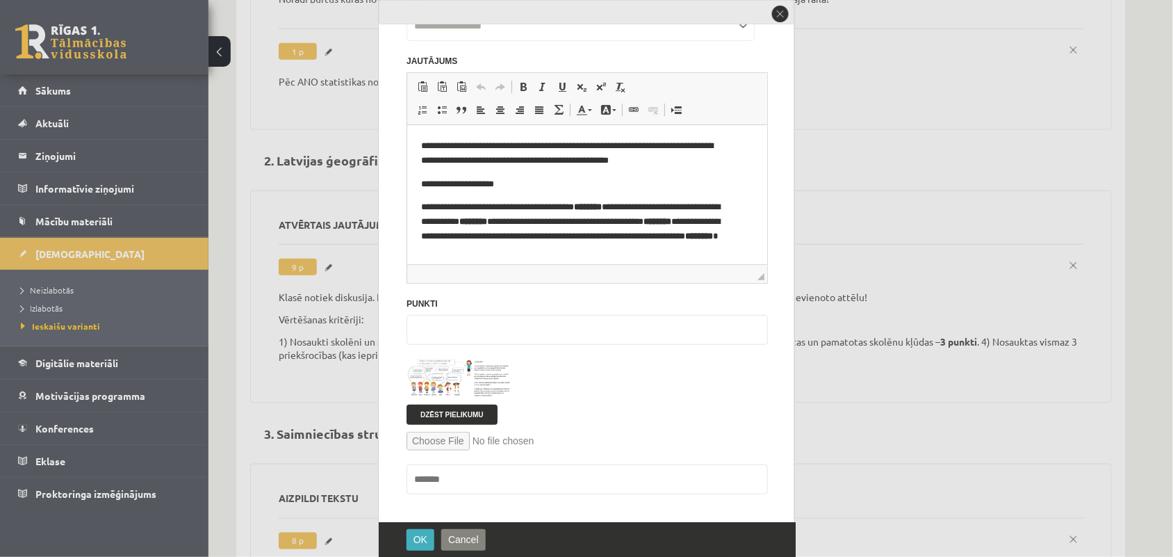
scroll to position [8, 0]
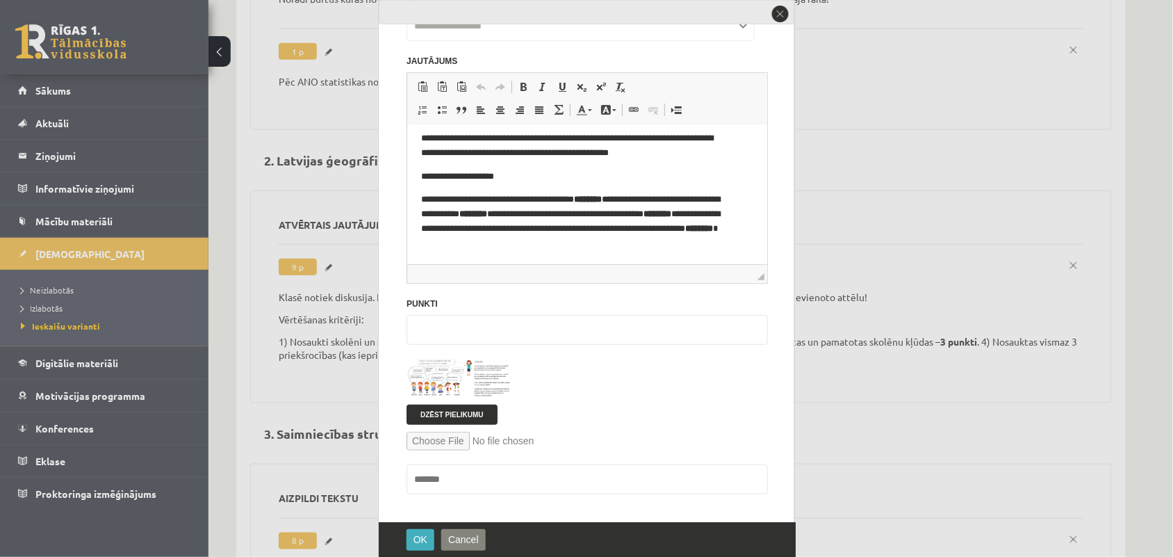
click at [460, 374] on img at bounding box center [459, 378] width 104 height 39
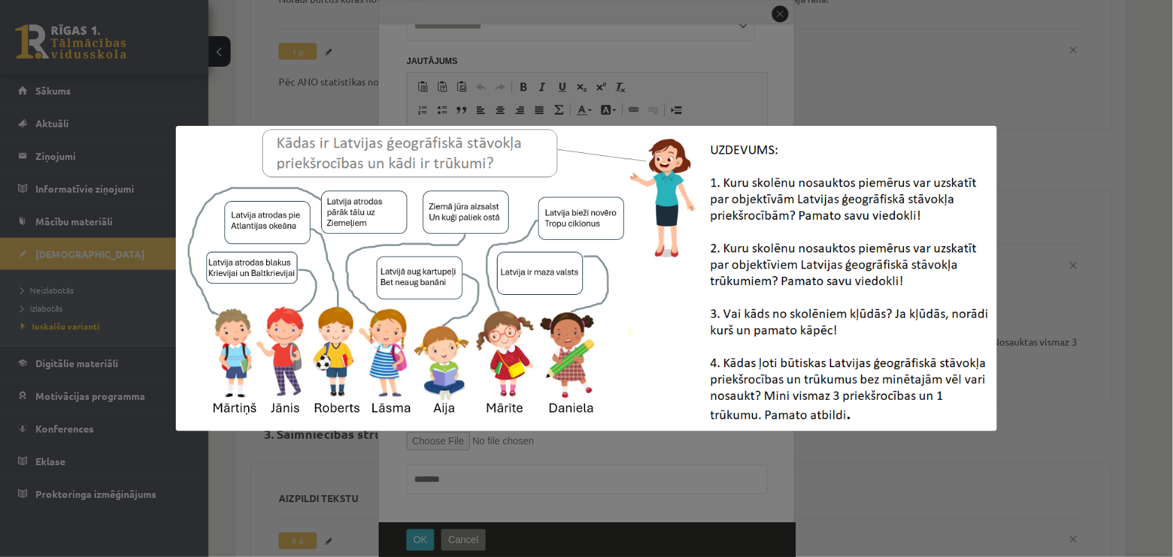
click at [591, 273] on img at bounding box center [586, 278] width 821 height 305
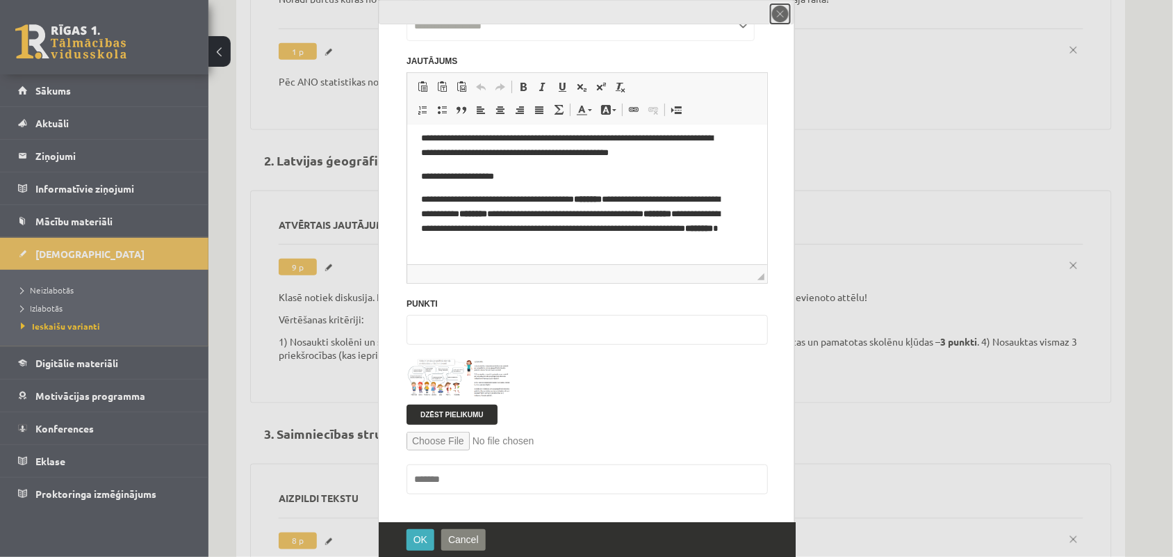
click at [785, 13] on button "close" at bounding box center [780, 13] width 19 height 19
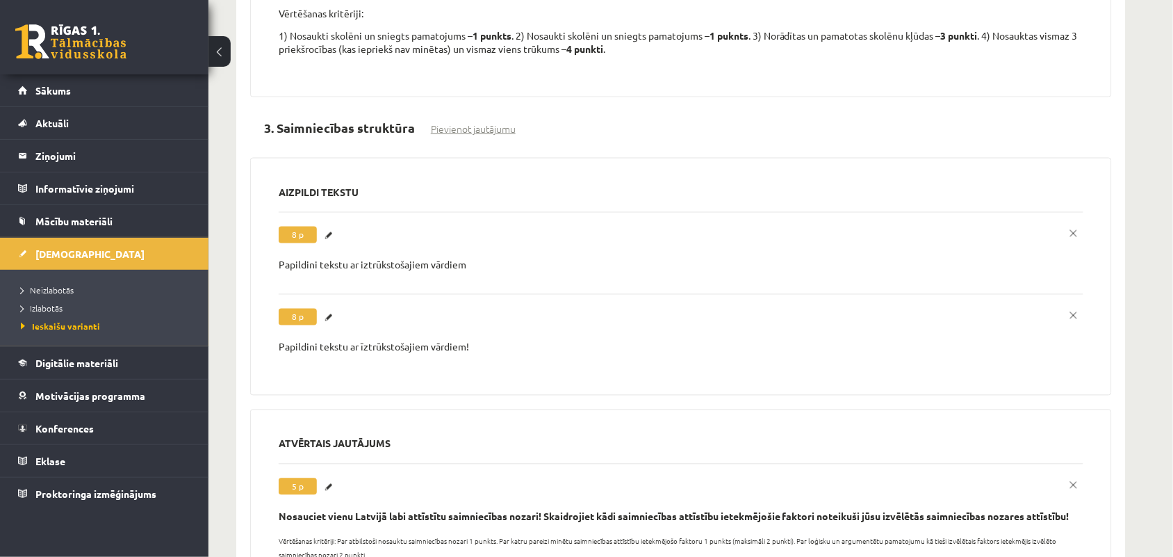
scroll to position [2193, 0]
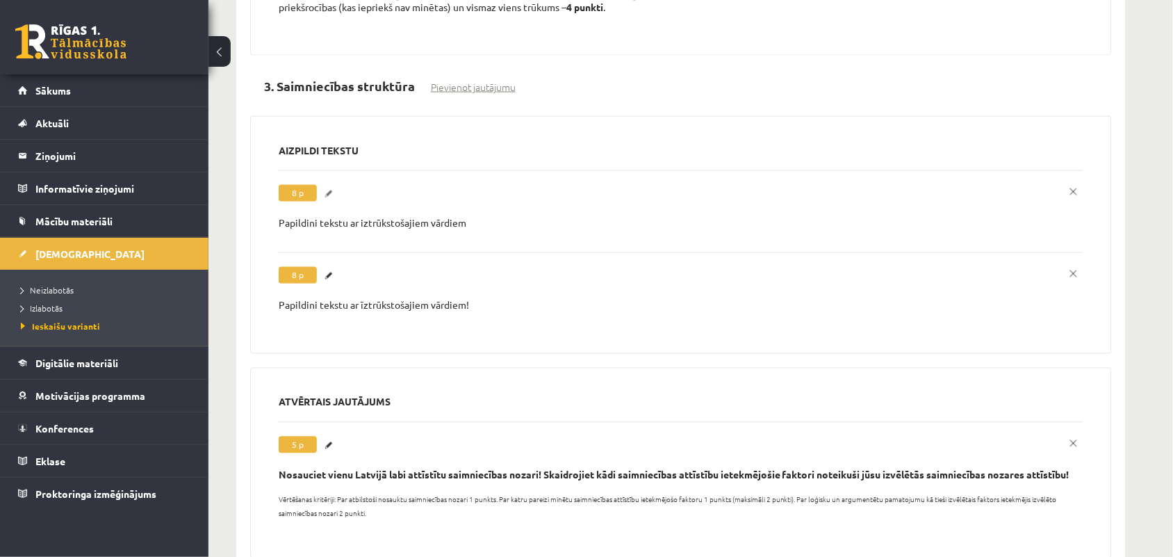
click at [331, 185] on link "Labot" at bounding box center [331, 194] width 14 height 18
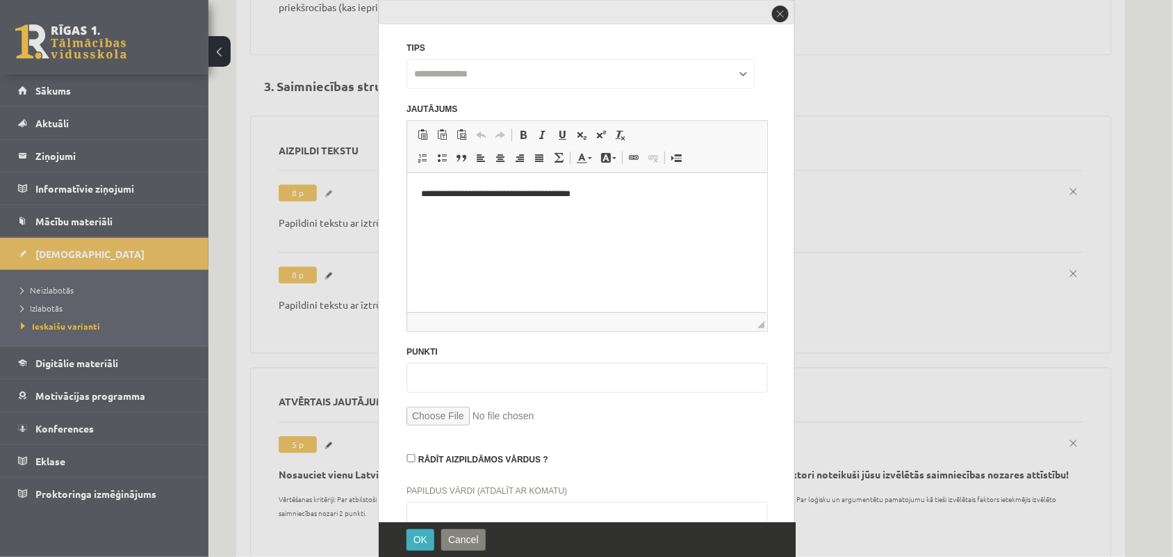
scroll to position [0, 0]
click at [771, 19] on button "close" at bounding box center [780, 13] width 19 height 19
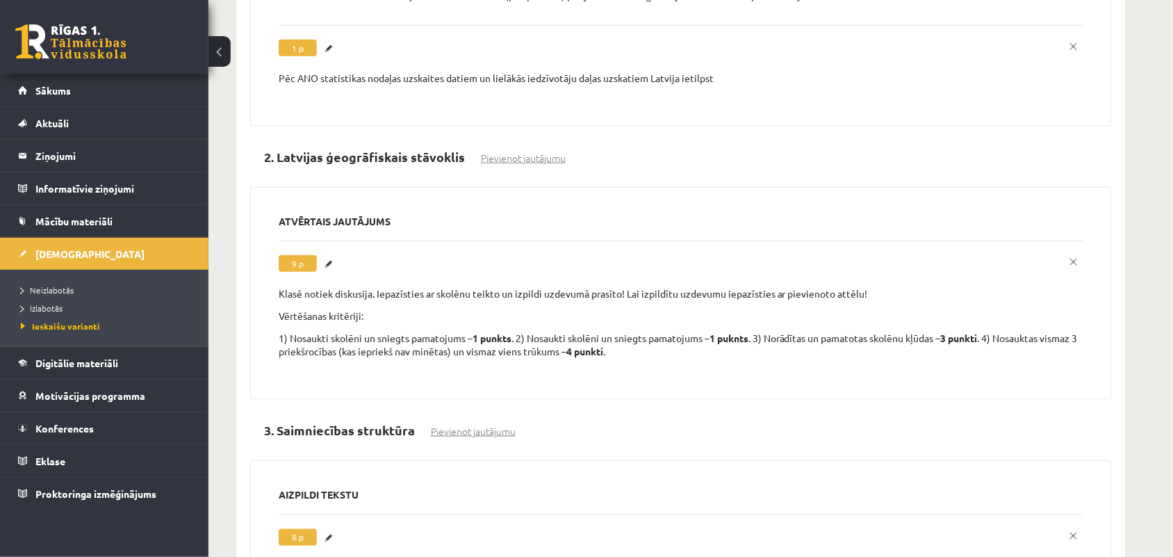
scroll to position [1845, 0]
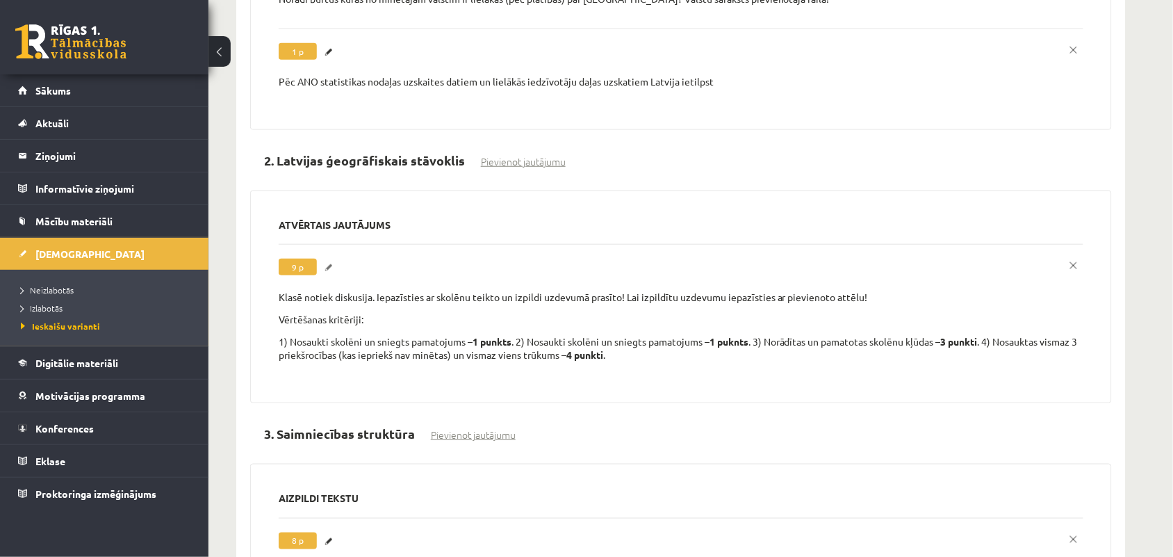
click at [329, 259] on link "Labot" at bounding box center [331, 268] width 14 height 18
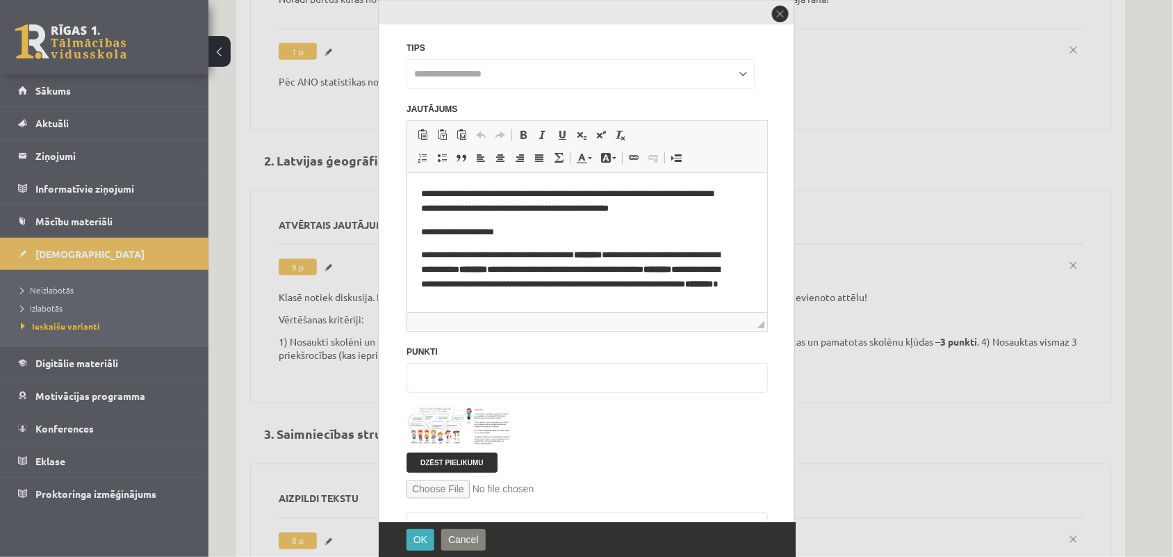
scroll to position [0, 0]
click at [453, 432] on span at bounding box center [459, 440] width 22 height 22
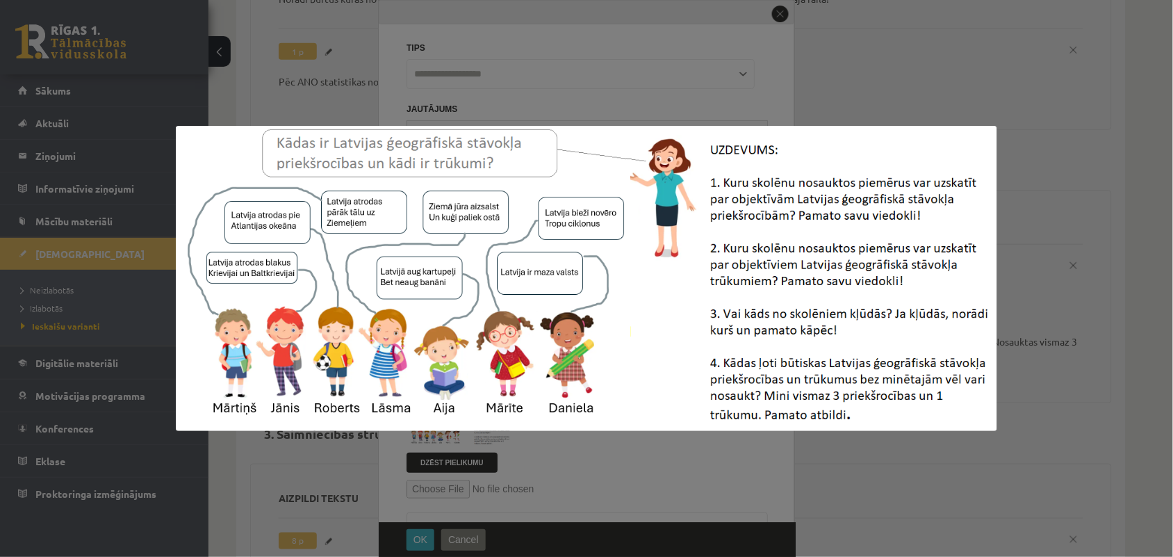
click at [487, 286] on img at bounding box center [586, 278] width 821 height 305
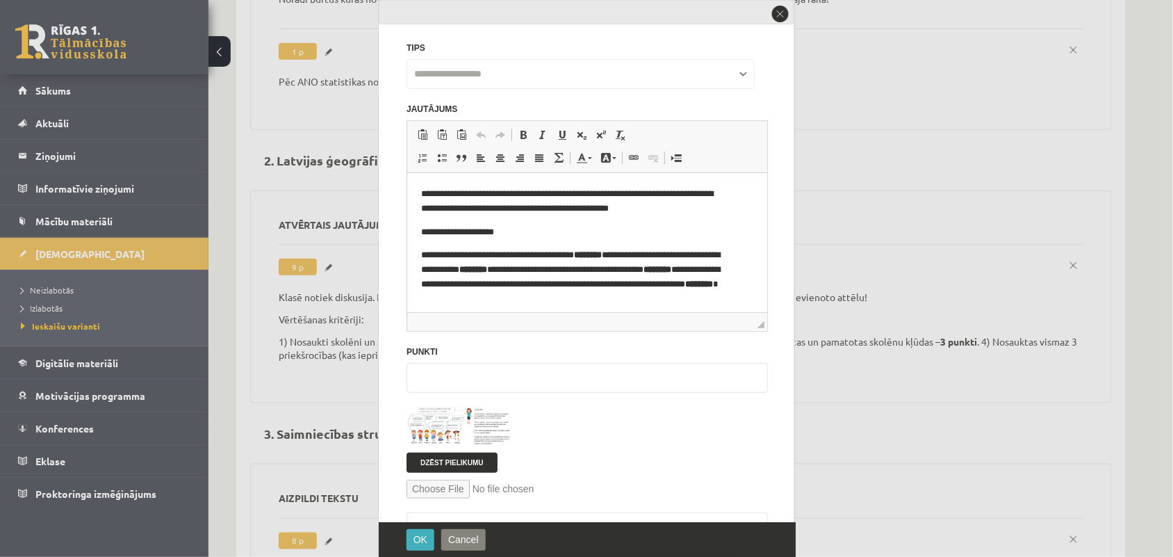
click at [464, 417] on img at bounding box center [459, 426] width 104 height 39
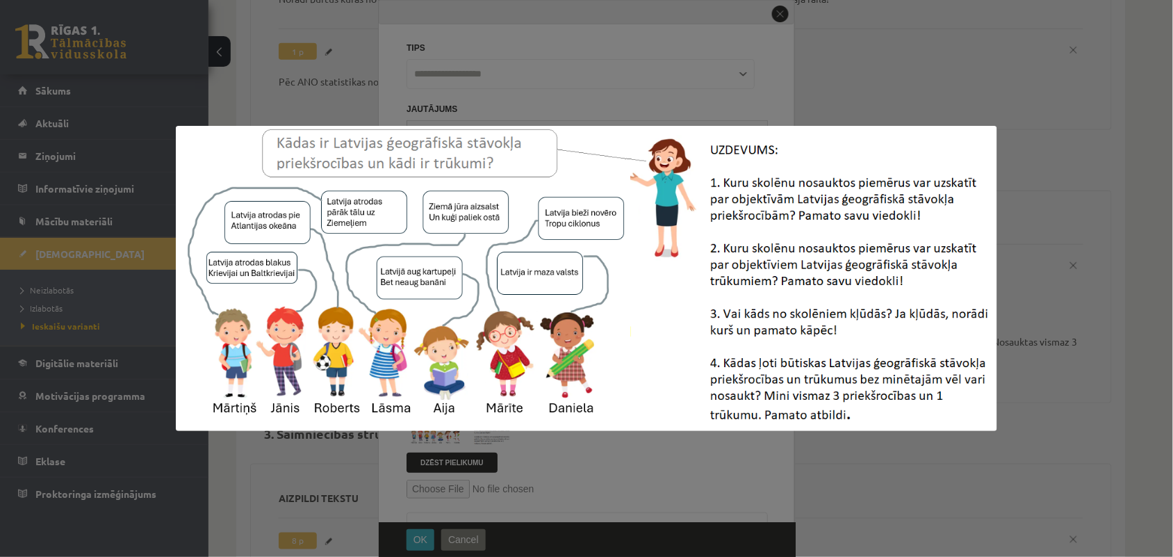
click at [575, 275] on img at bounding box center [586, 278] width 821 height 305
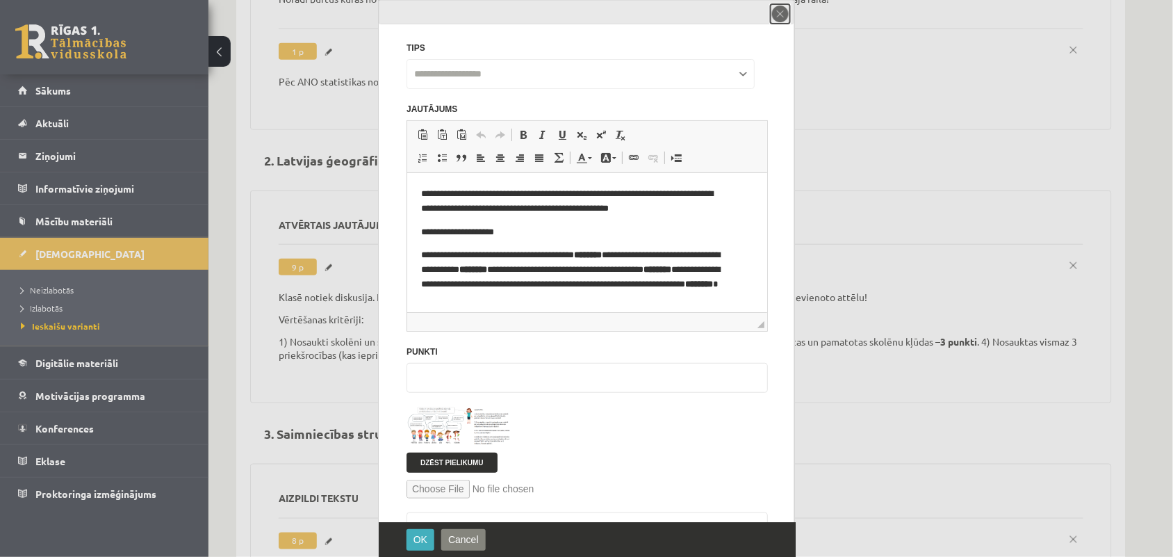
click at [782, 18] on button "close" at bounding box center [780, 13] width 19 height 19
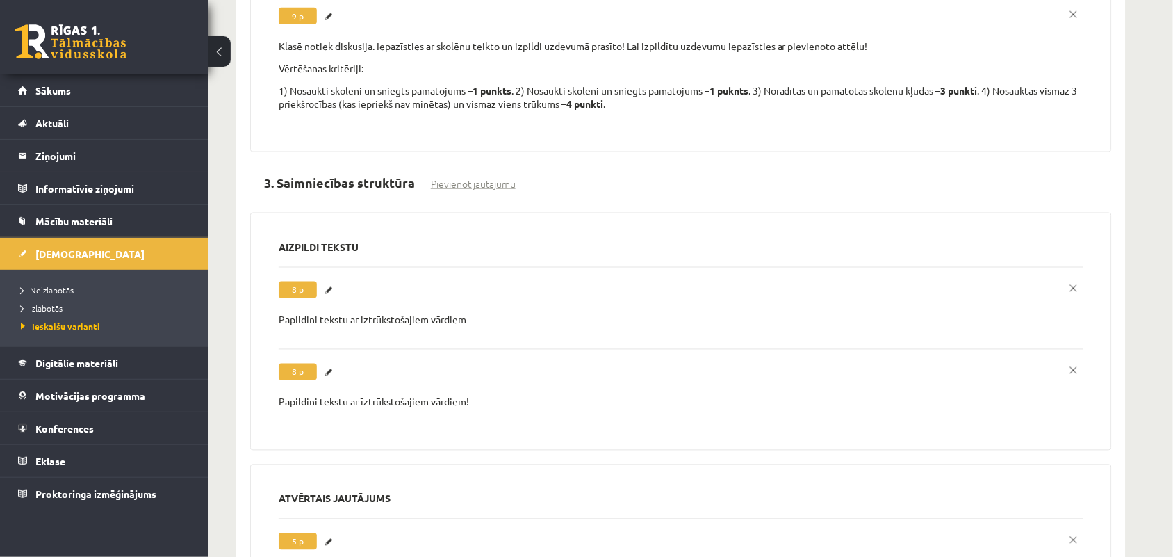
scroll to position [2106, 0]
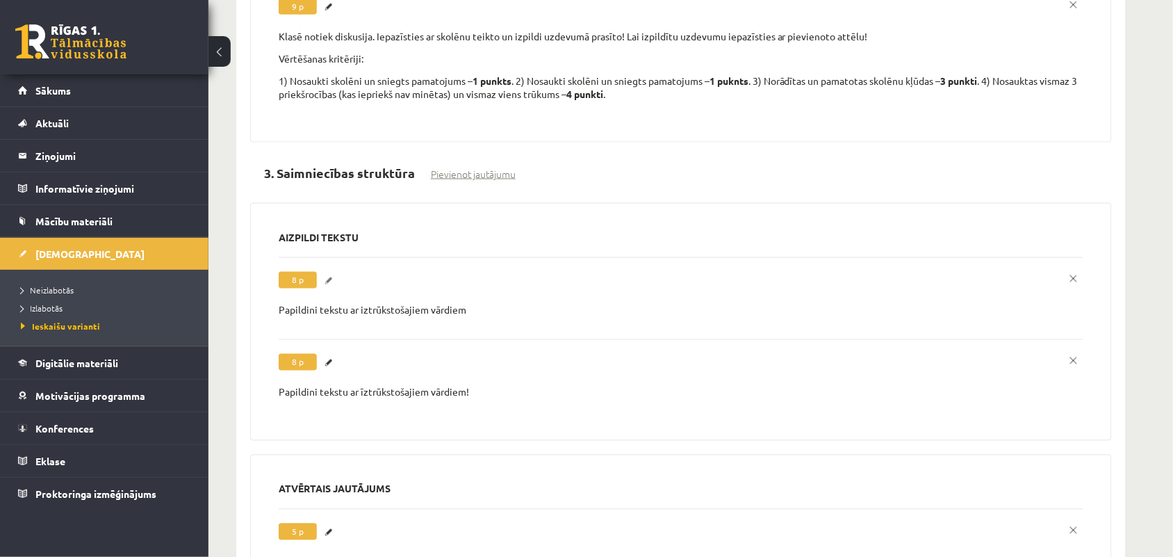
click at [334, 272] on link "Labot" at bounding box center [331, 281] width 14 height 18
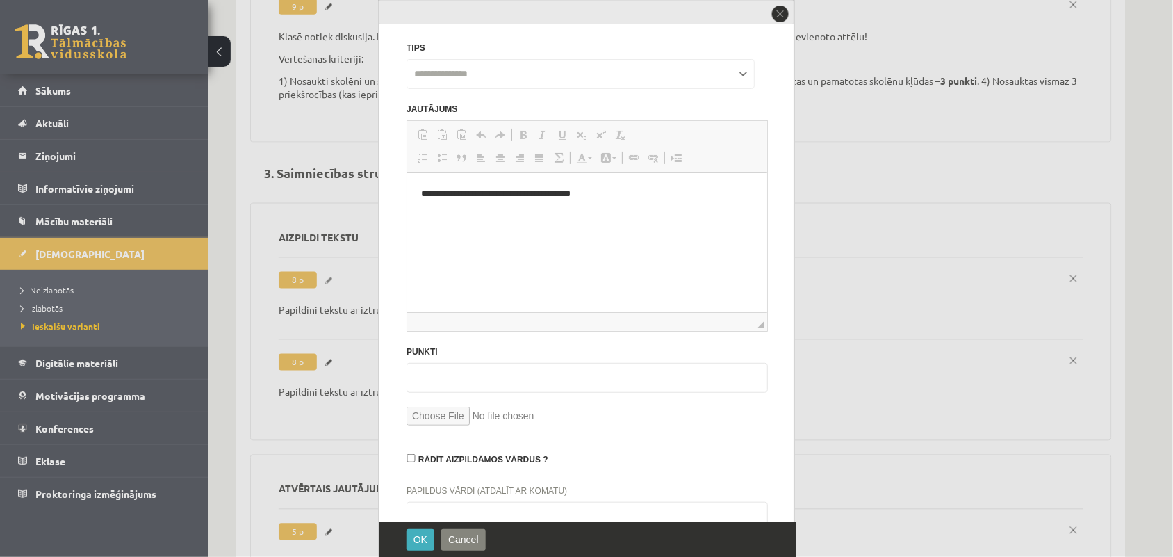
scroll to position [0, 0]
click at [778, 19] on button "close" at bounding box center [780, 13] width 19 height 19
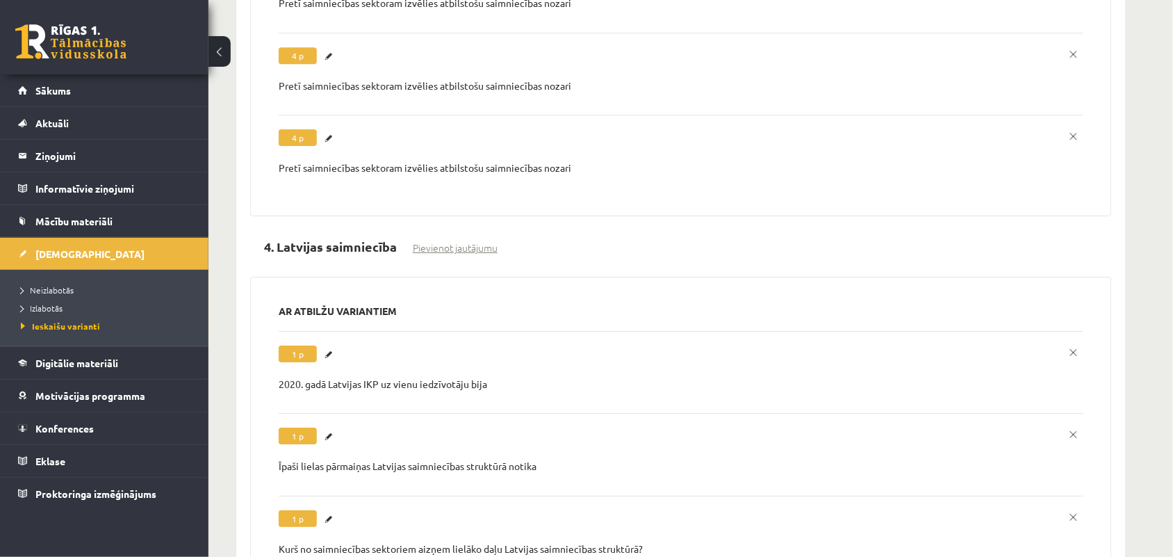
scroll to position [2975, 0]
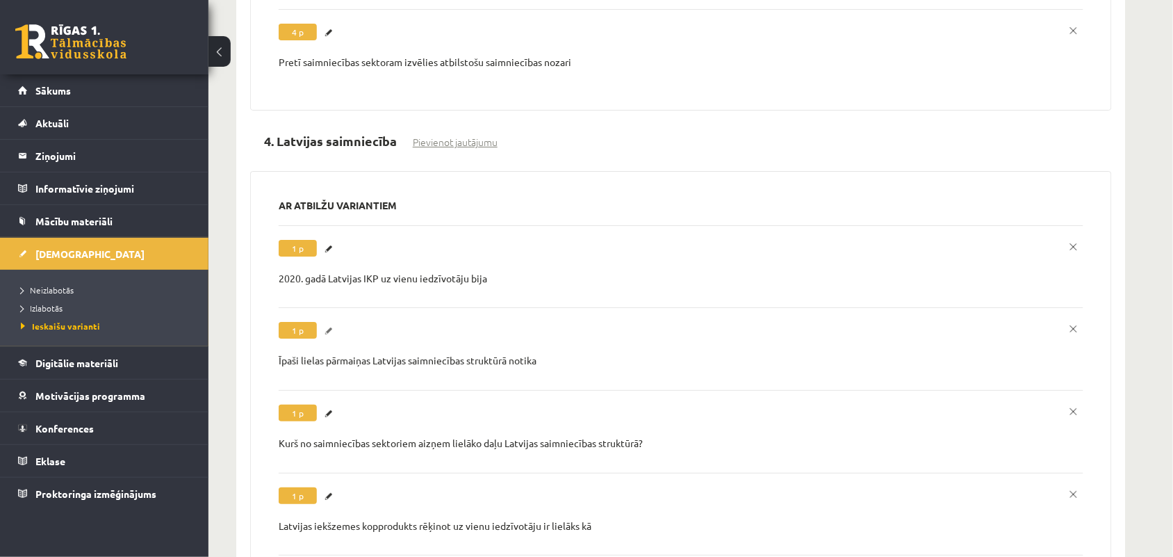
click at [327, 322] on link "Labot" at bounding box center [331, 331] width 14 height 18
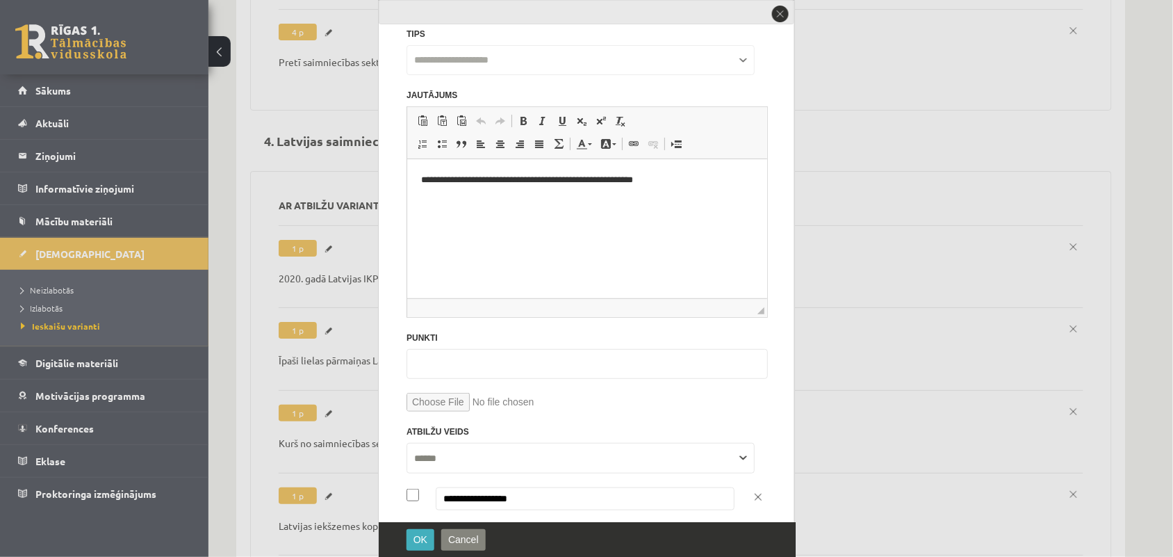
scroll to position [0, 0]
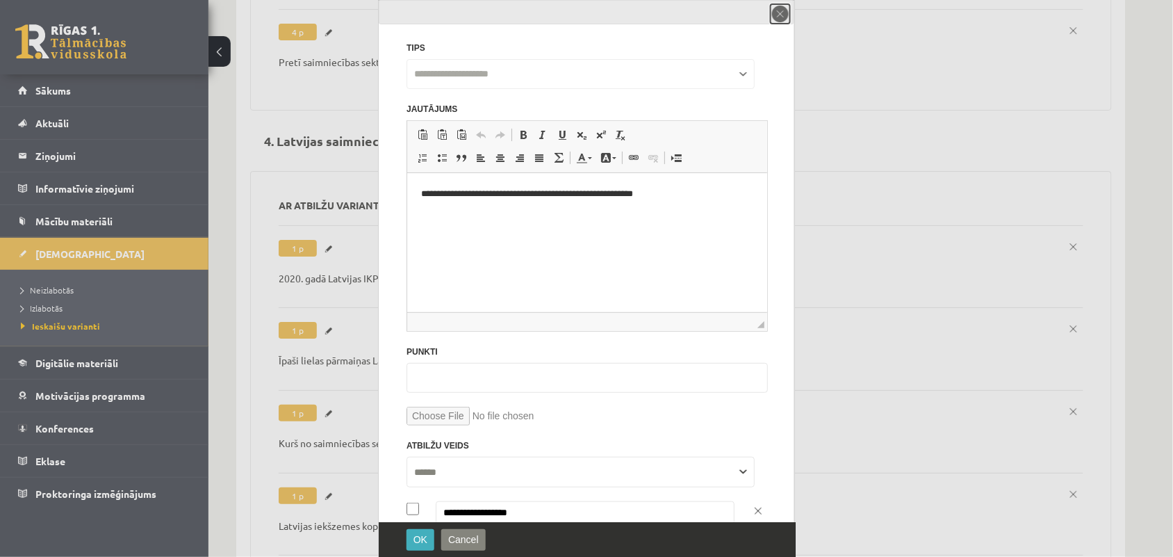
click at [778, 11] on button "close" at bounding box center [780, 13] width 19 height 19
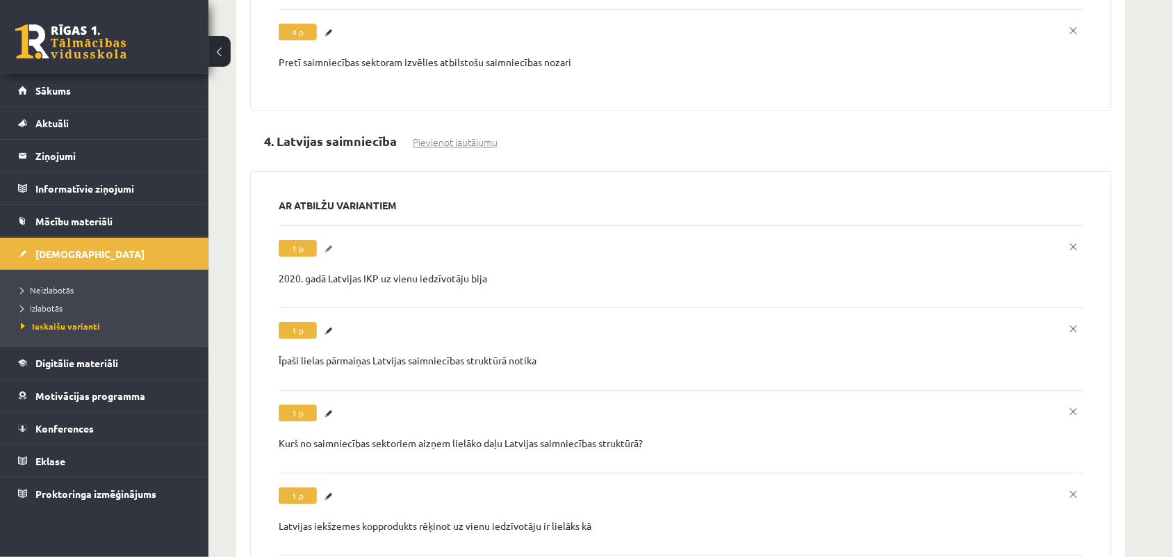
click at [337, 240] on link "Labot" at bounding box center [331, 249] width 14 height 18
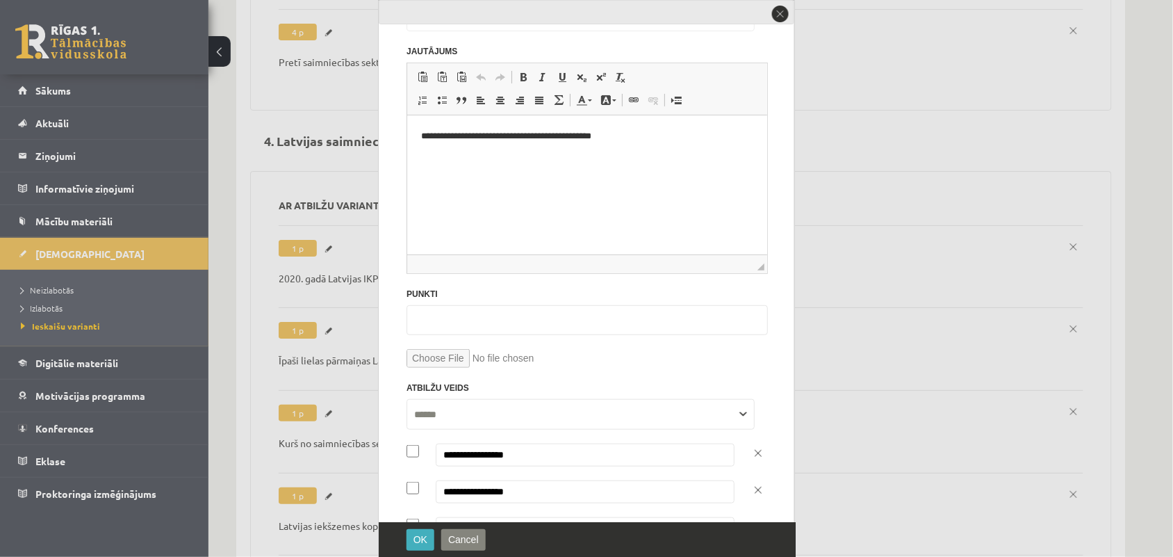
scroll to position [172, 0]
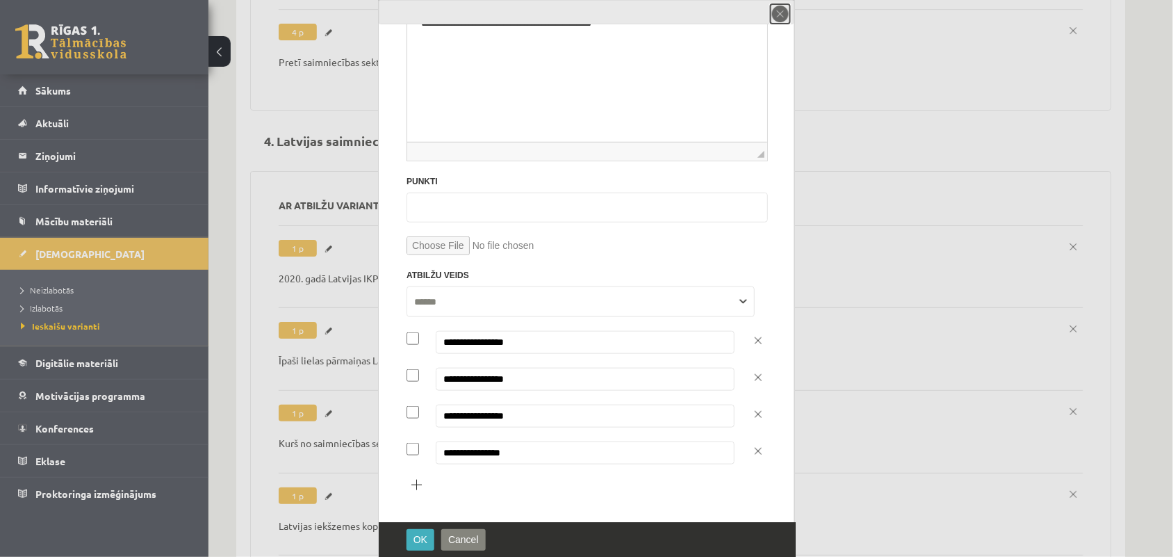
click at [779, 14] on button "close" at bounding box center [780, 13] width 19 height 19
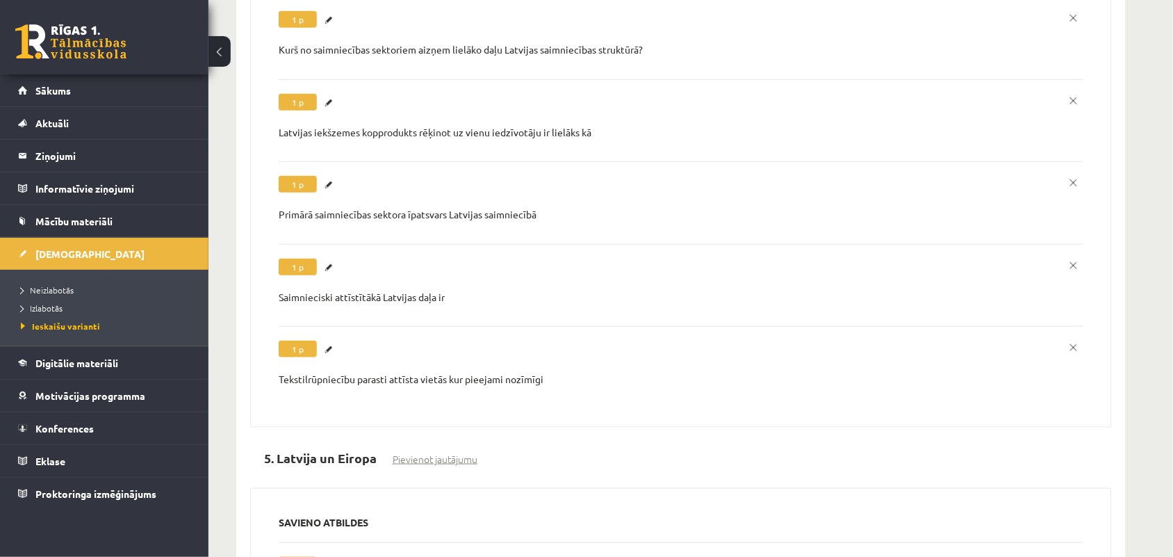
scroll to position [3409, 0]
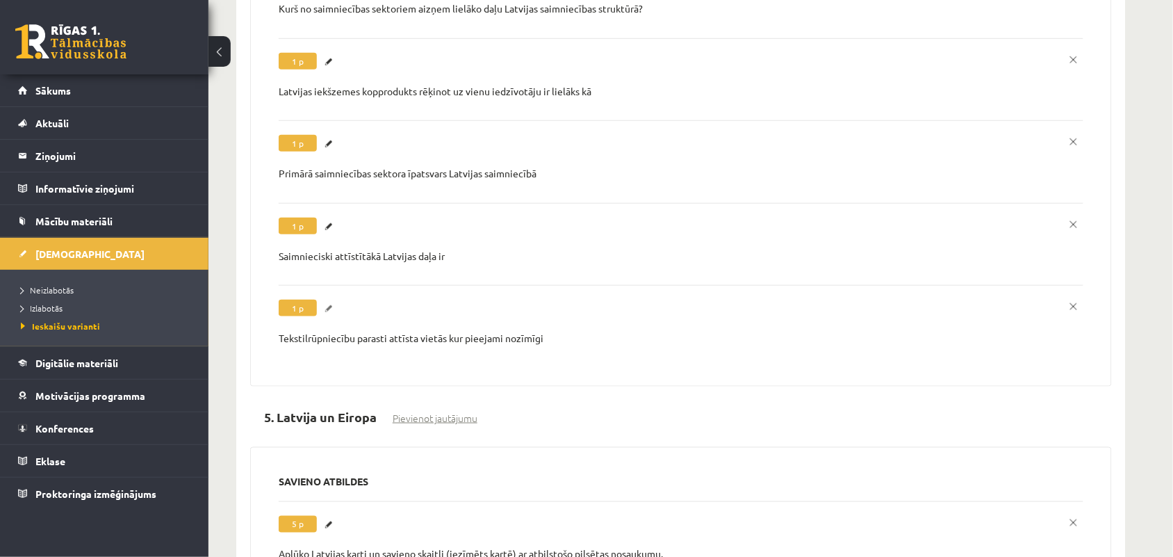
click at [332, 300] on link "Labot" at bounding box center [331, 309] width 14 height 18
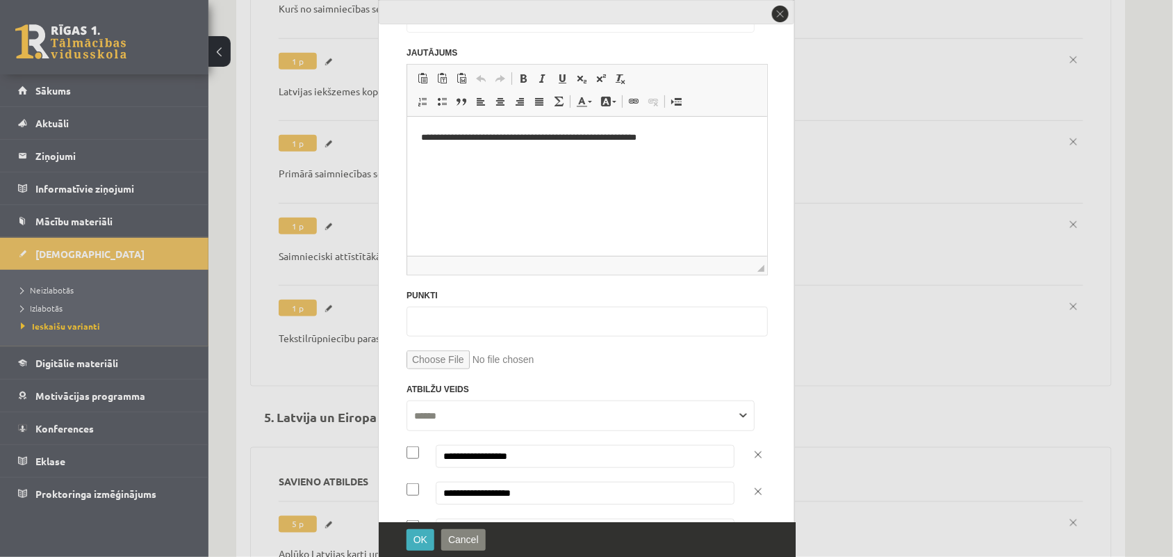
scroll to position [172, 0]
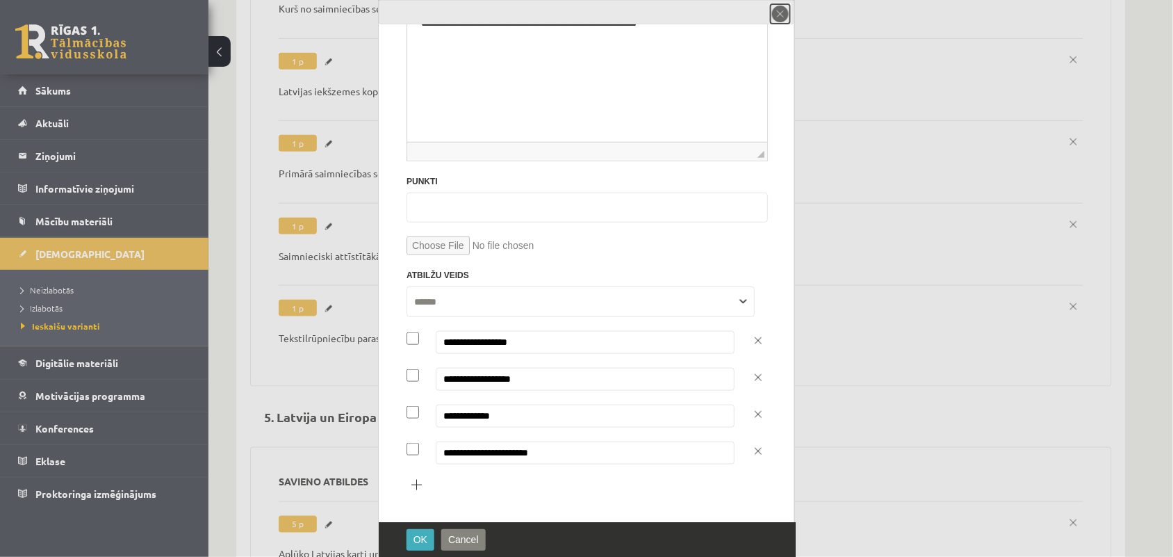
click at [784, 13] on button "close" at bounding box center [780, 13] width 19 height 19
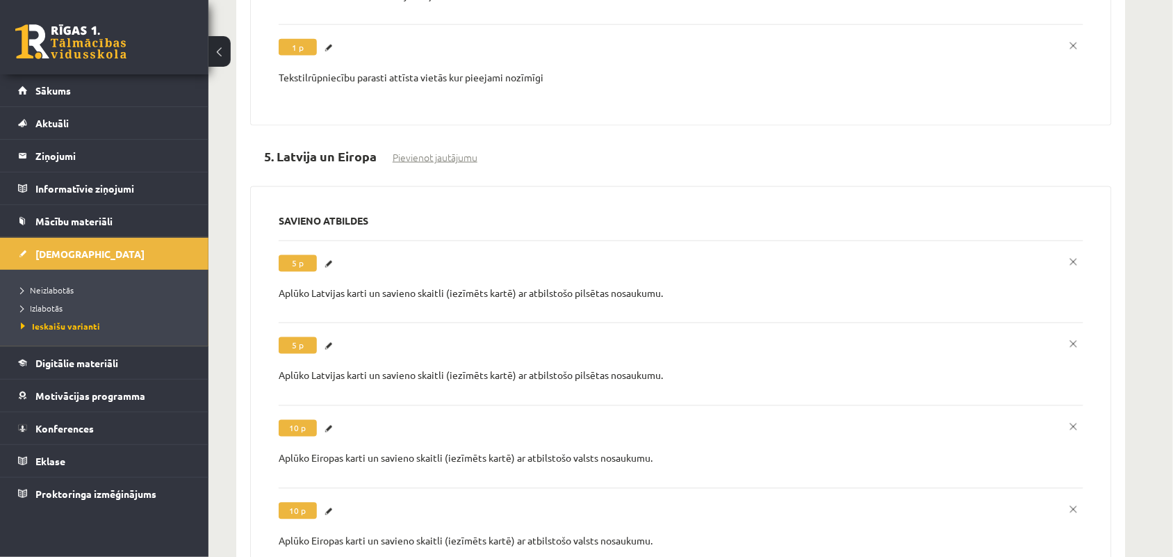
scroll to position [3729, 0]
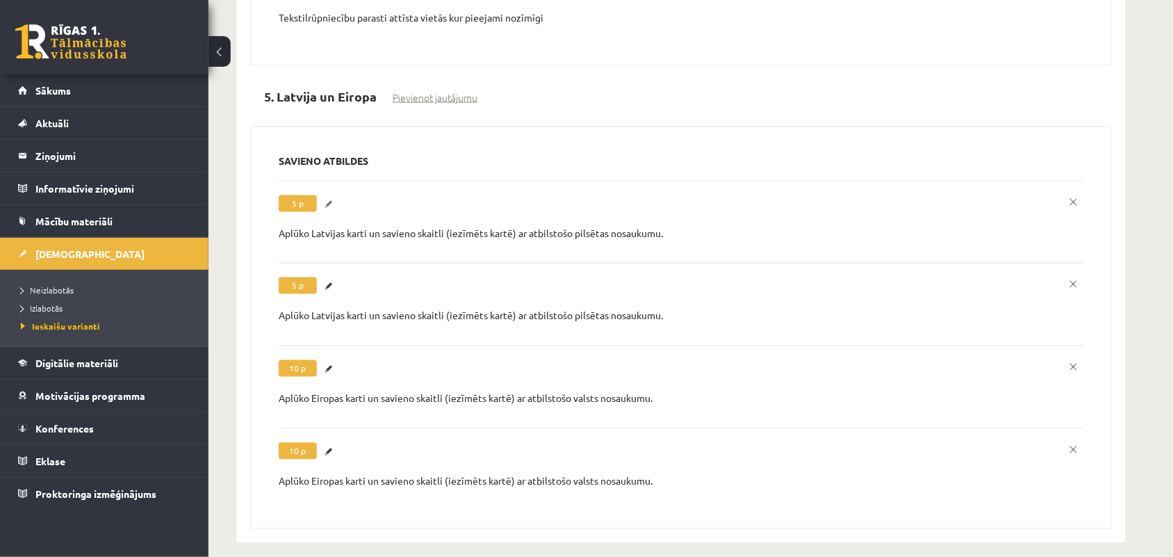
click at [327, 195] on link "Labot" at bounding box center [331, 204] width 14 height 18
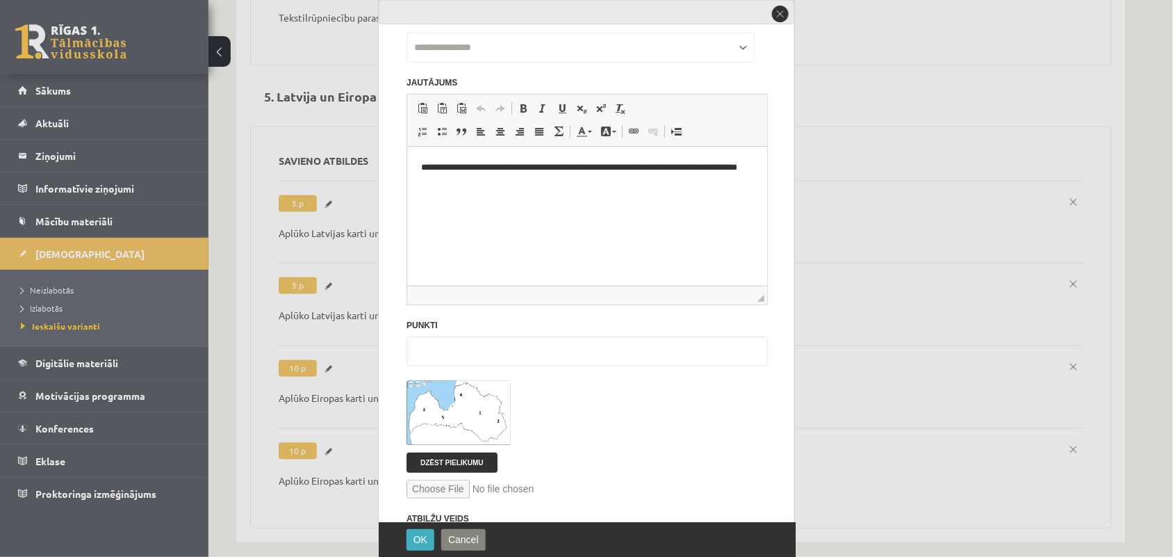
scroll to position [0, 0]
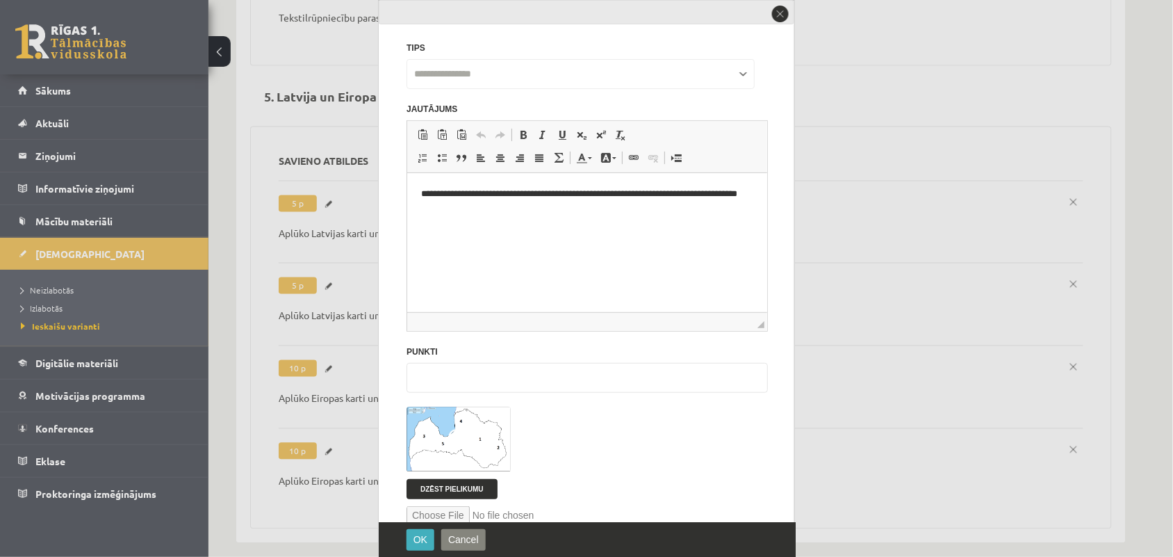
click at [791, 19] on div "close" at bounding box center [587, 12] width 416 height 24
click at [780, 18] on button "close" at bounding box center [780, 13] width 19 height 19
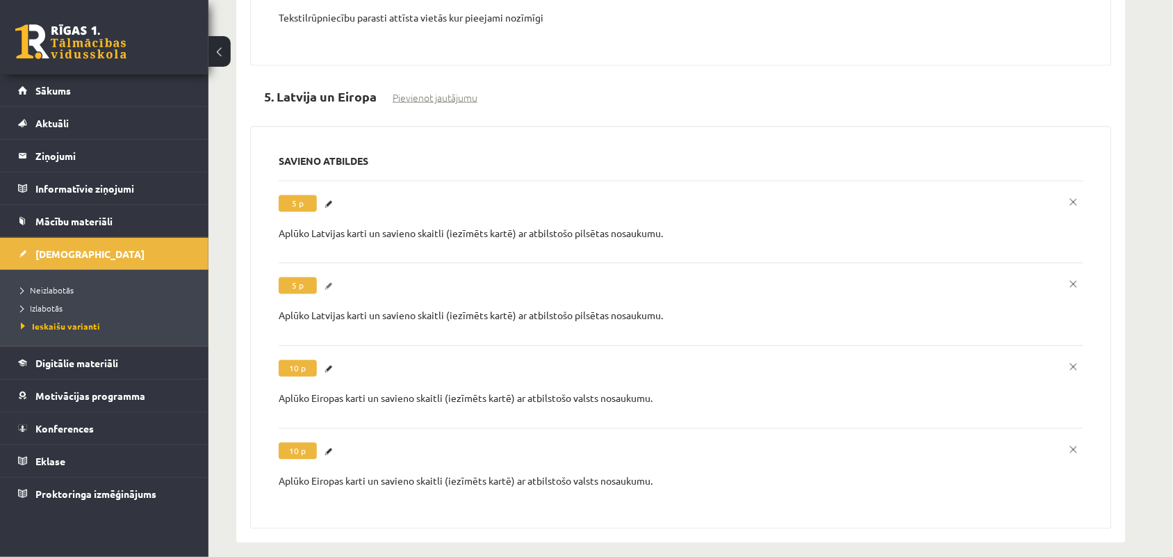
click at [327, 277] on link "Labot" at bounding box center [331, 286] width 14 height 18
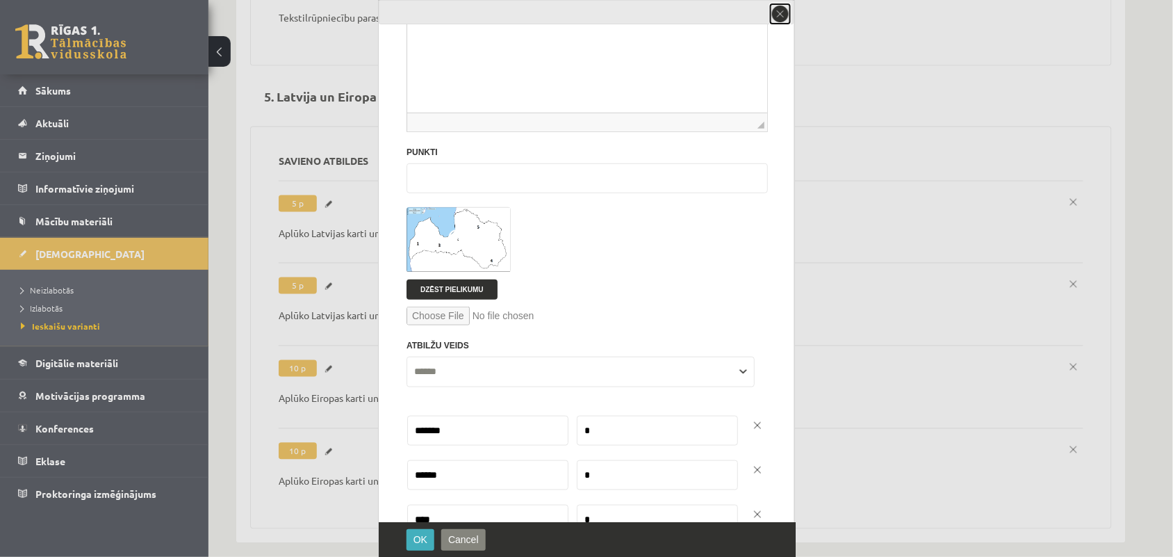
click at [776, 11] on button "close" at bounding box center [780, 13] width 19 height 19
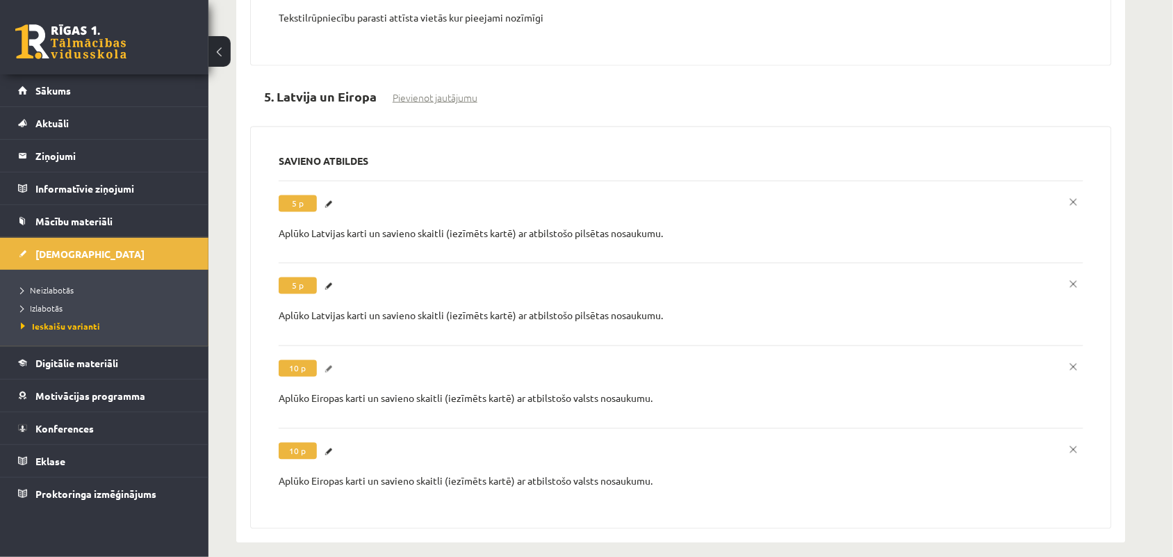
click at [330, 360] on link "Labot" at bounding box center [331, 369] width 14 height 18
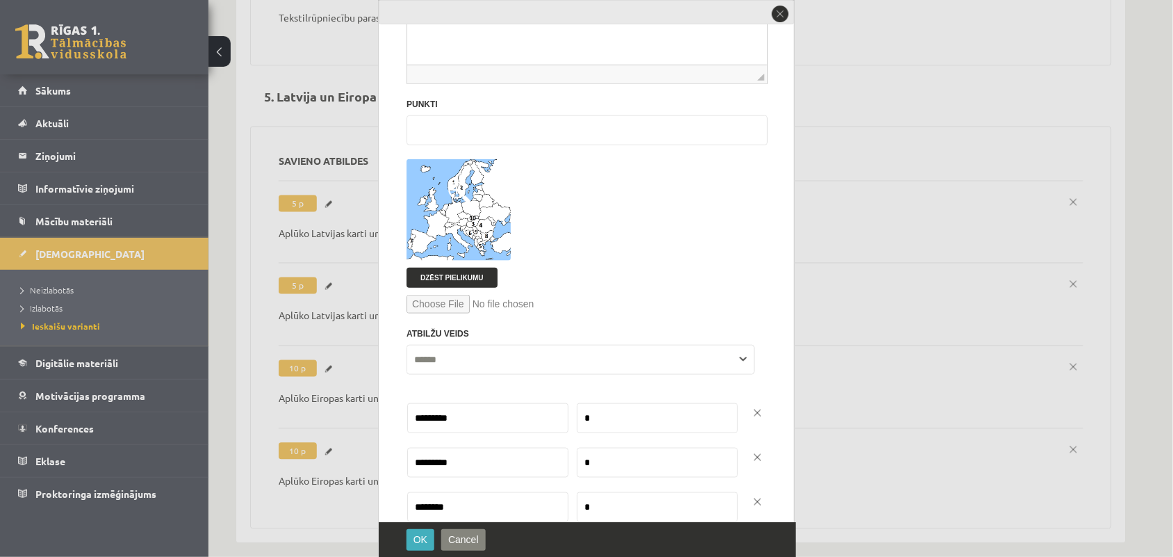
scroll to position [199, 0]
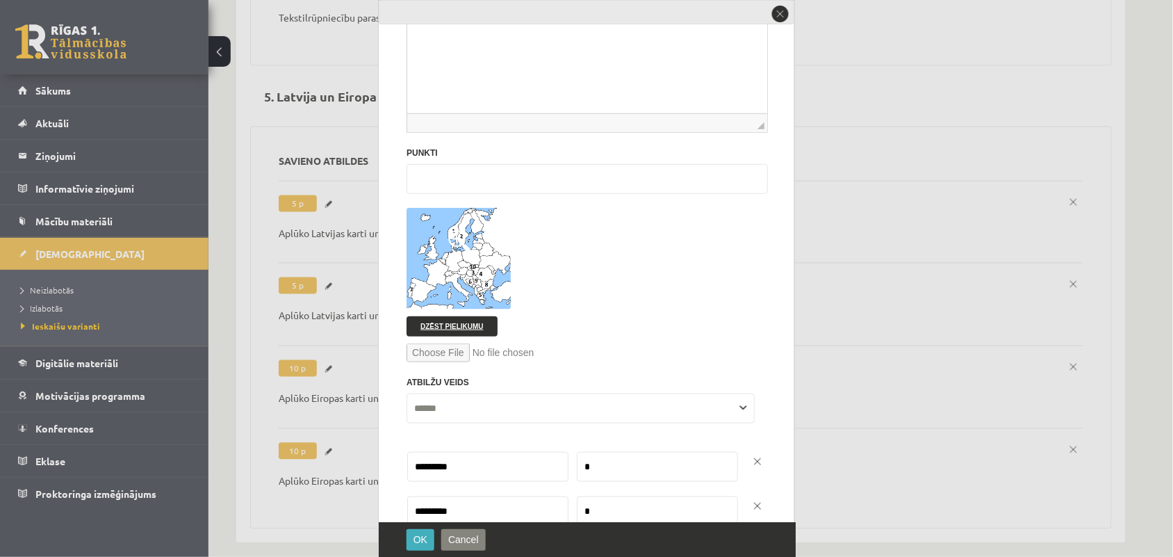
click at [433, 334] on link "Dzēst pielikumu" at bounding box center [452, 326] width 91 height 20
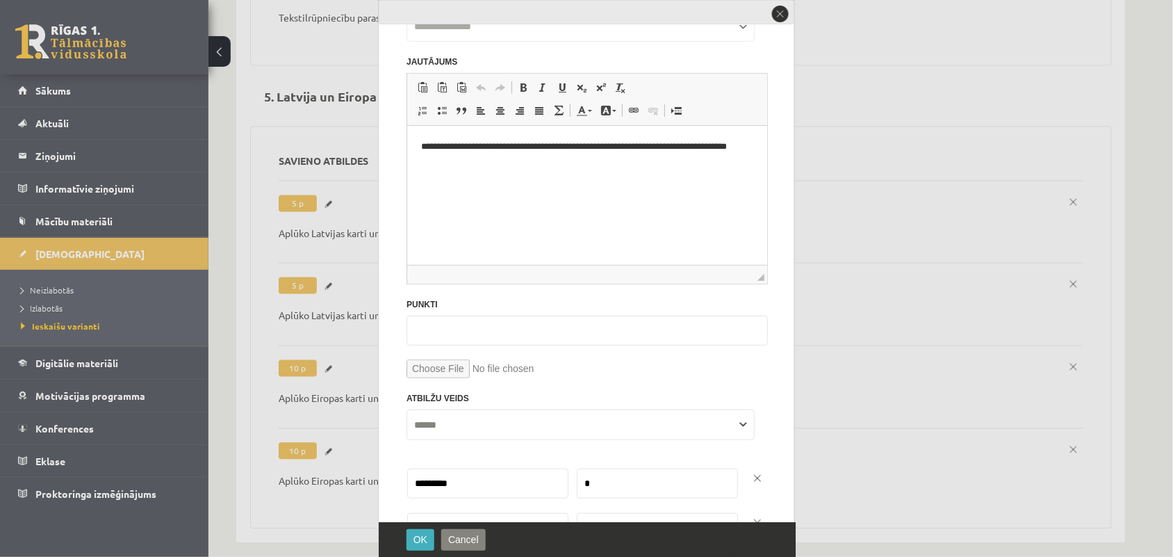
scroll to position [25, 0]
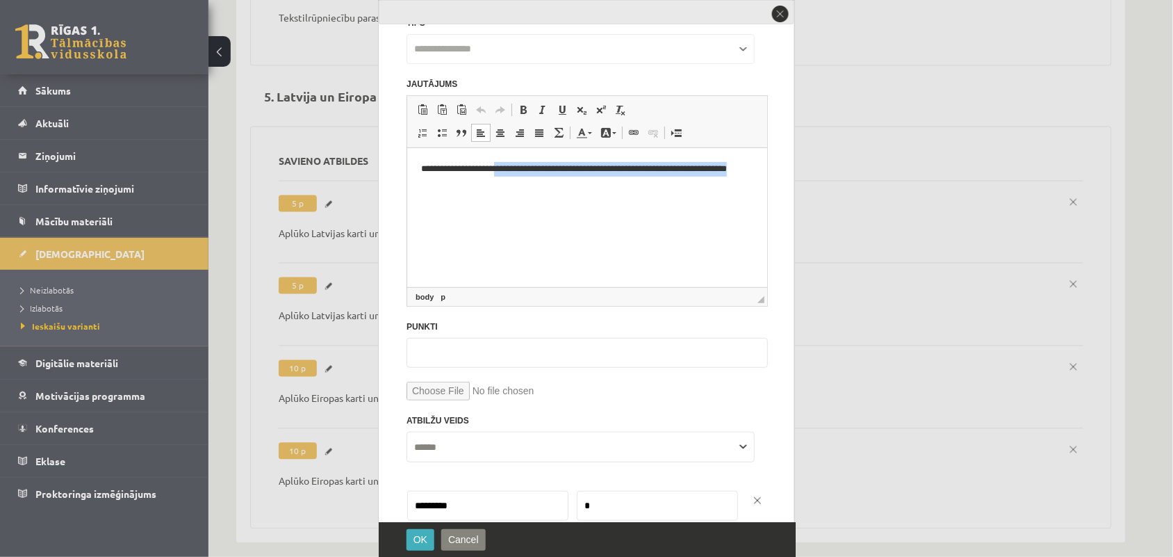
drag, startPoint x: 469, startPoint y: 181, endPoint x: 503, endPoint y: 169, distance: 36.3
click at [503, 169] on p "**********" at bounding box center [579, 176] width 319 height 29
click at [511, 171] on p "**********" at bounding box center [579, 176] width 319 height 29
click at [623, 174] on p "**********" at bounding box center [579, 176] width 319 height 29
click at [452, 182] on p "**********" at bounding box center [579, 176] width 319 height 29
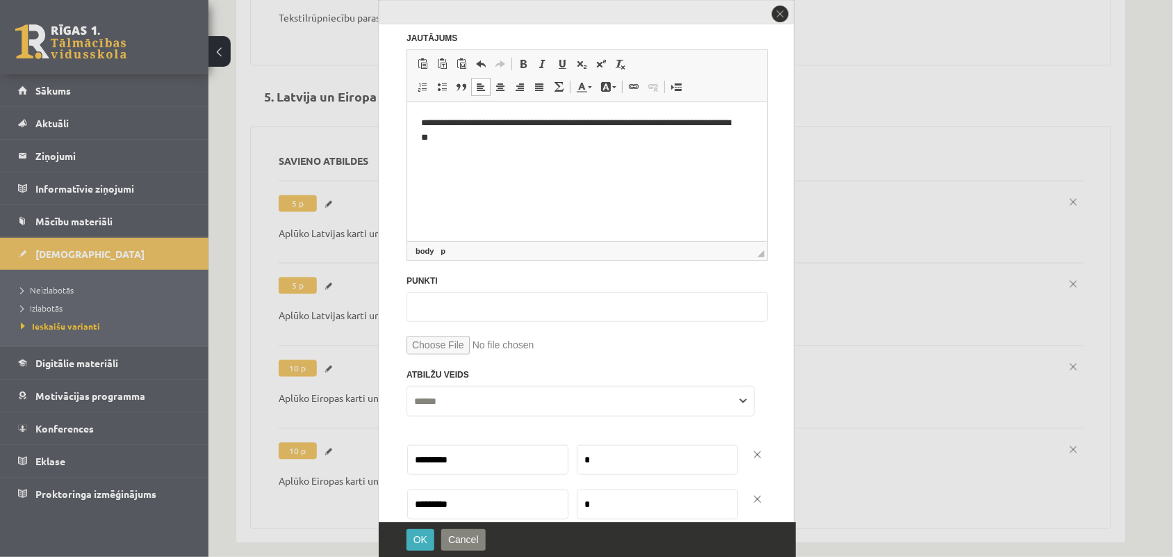
scroll to position [112, 0]
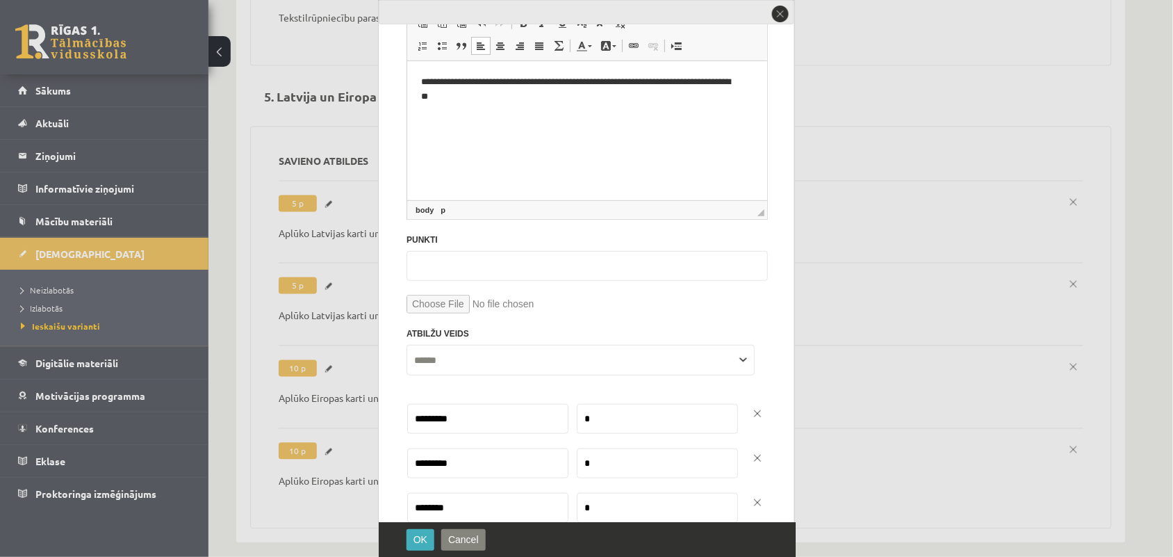
click at [439, 308] on input "file" at bounding box center [587, 304] width 361 height 19
type input "**********"
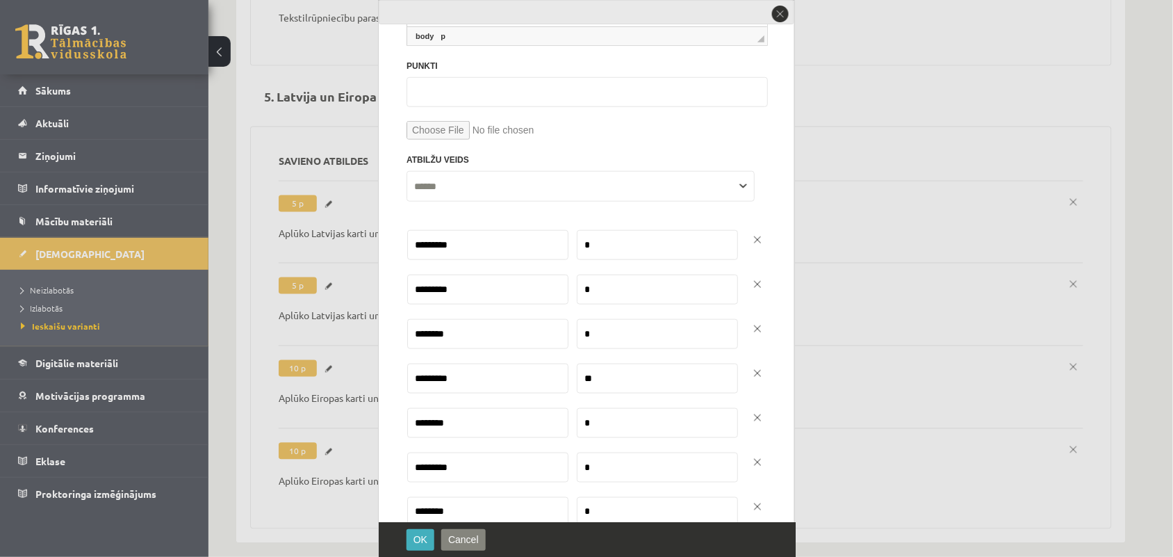
scroll to position [373, 0]
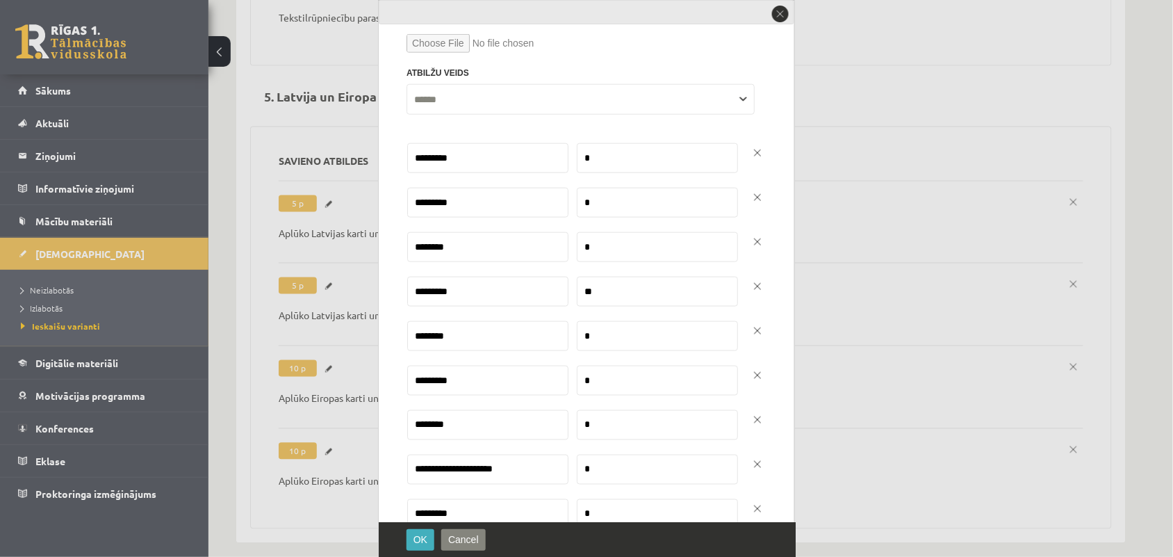
drag, startPoint x: 468, startPoint y: 163, endPoint x: 416, endPoint y: 160, distance: 52.2
click at [416, 160] on input "*********" at bounding box center [487, 158] width 161 height 30
type input "******"
drag, startPoint x: 464, startPoint y: 210, endPoint x: 402, endPoint y: 209, distance: 61.9
click at [403, 209] on div "**********" at bounding box center [587, 261] width 417 height 522
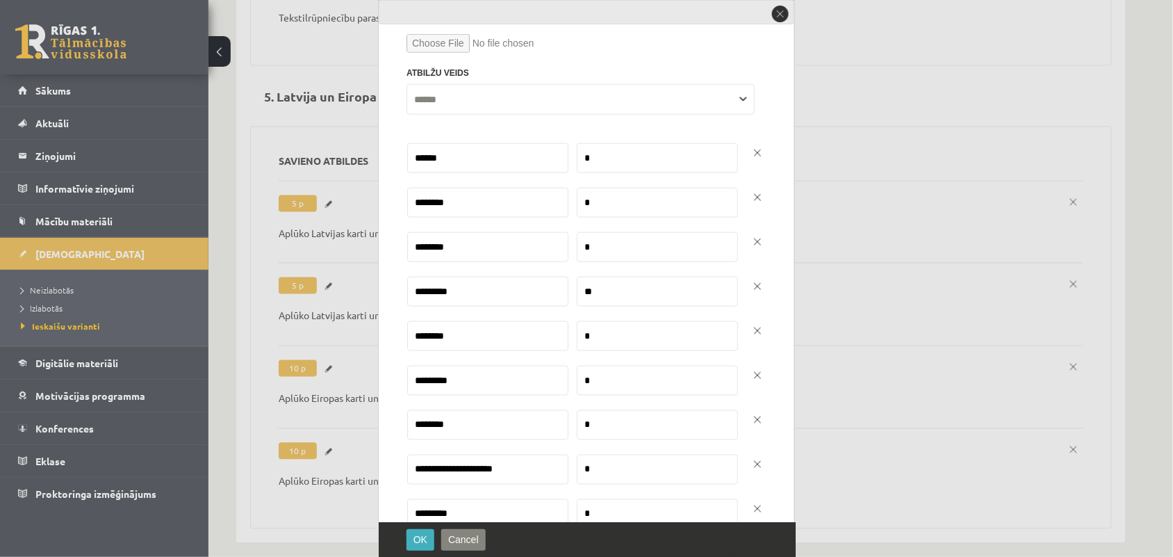
type input "********"
drag, startPoint x: 481, startPoint y: 249, endPoint x: 398, endPoint y: 244, distance: 82.8
click at [398, 244] on div "**********" at bounding box center [587, 261] width 417 height 522
type input "********"
drag, startPoint x: 477, startPoint y: 297, endPoint x: 403, endPoint y: 293, distance: 74.5
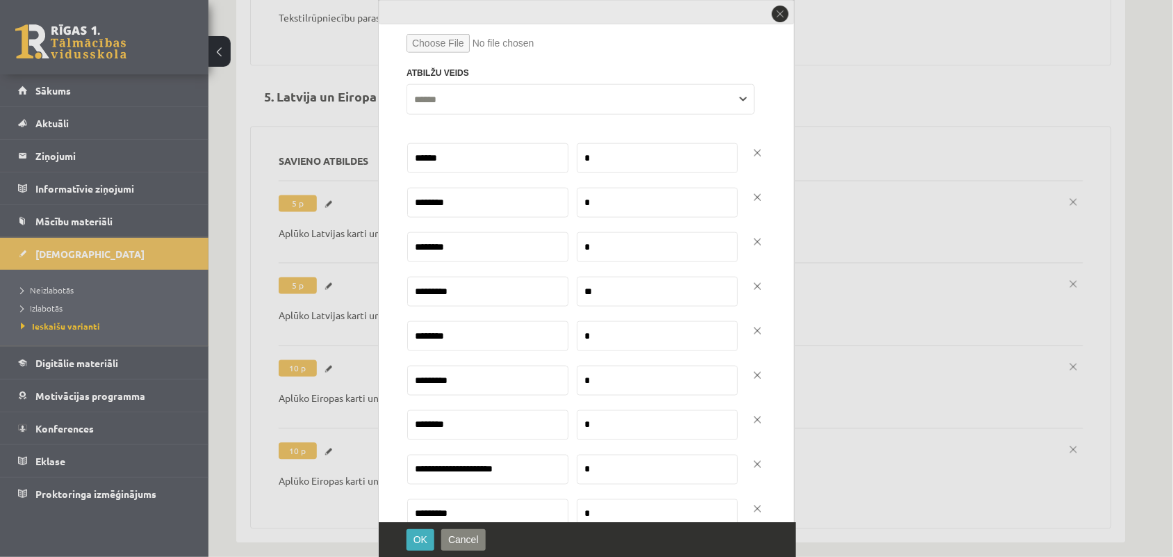
click at [403, 293] on div "**********" at bounding box center [587, 261] width 417 height 522
click at [594, 261] on input "*" at bounding box center [657, 247] width 161 height 30
type input "*"
drag, startPoint x: 495, startPoint y: 293, endPoint x: 394, endPoint y: 307, distance: 101.7
click at [396, 304] on div "**********" at bounding box center [587, 261] width 417 height 522
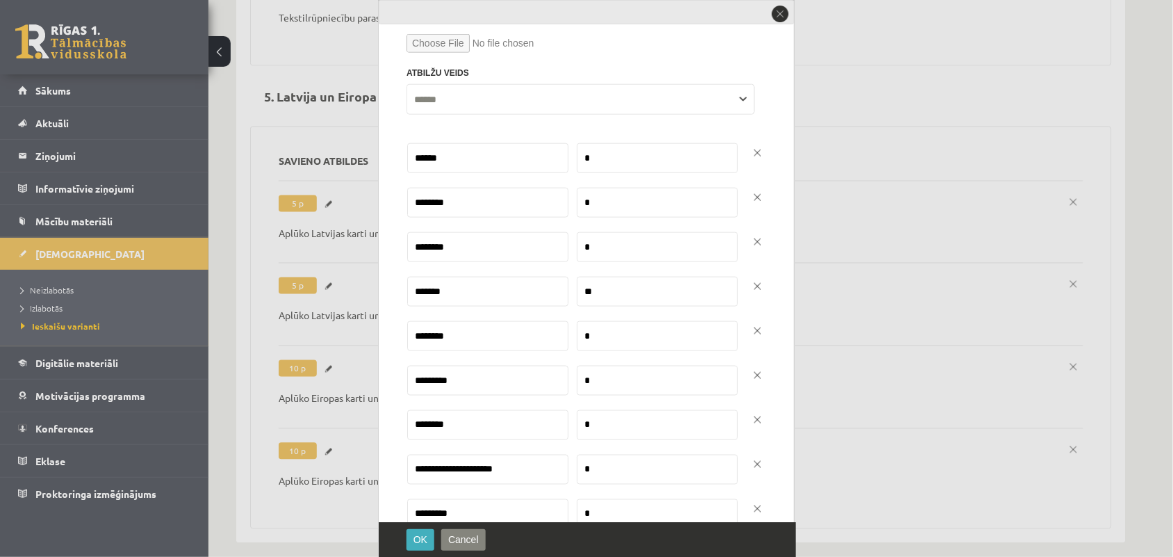
type input "*******"
drag, startPoint x: 595, startPoint y: 297, endPoint x: 575, endPoint y: 294, distance: 19.7
click at [577, 294] on input "**" at bounding box center [657, 292] width 161 height 30
type input "*"
drag, startPoint x: 589, startPoint y: 342, endPoint x: 570, endPoint y: 345, distance: 19.8
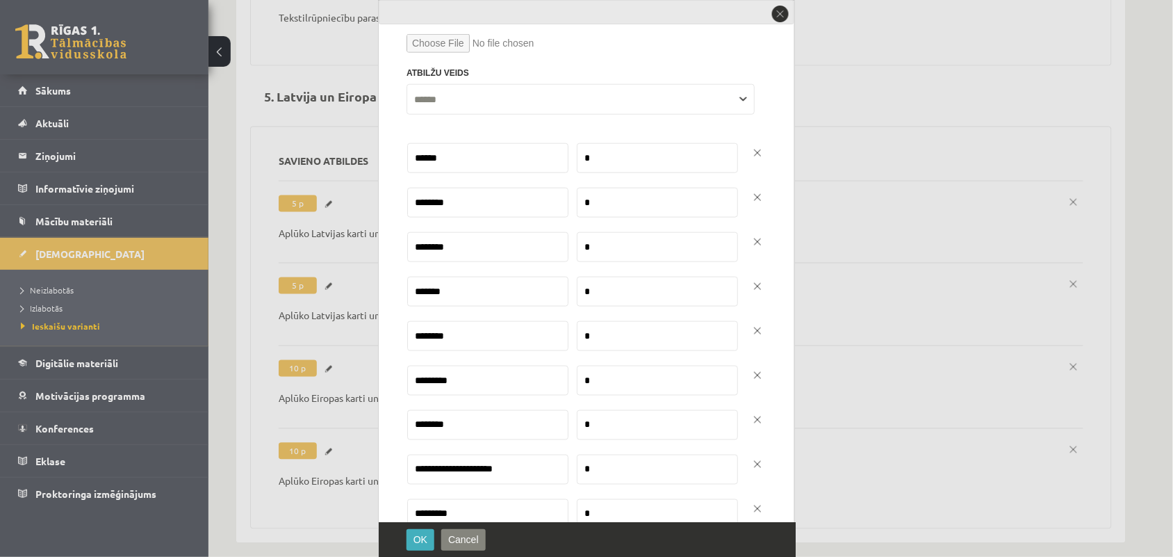
click at [570, 345] on td "*" at bounding box center [650, 342] width 163 height 44
type input "*"
drag, startPoint x: 511, startPoint y: 337, endPoint x: 391, endPoint y: 338, distance: 120.2
click at [391, 338] on div "**********" at bounding box center [587, 261] width 417 height 522
type input "**********"
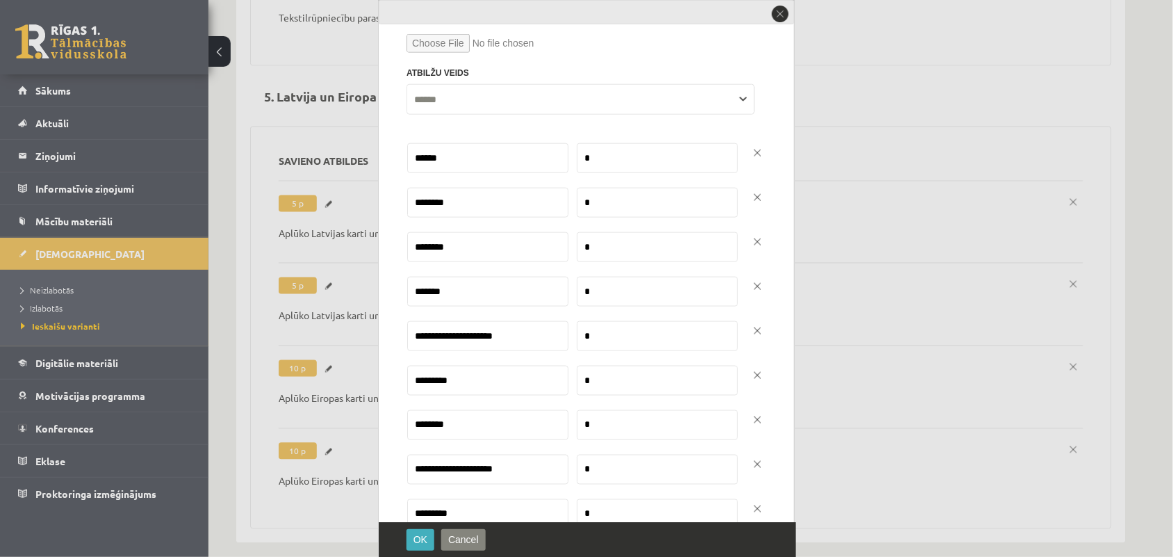
drag, startPoint x: 459, startPoint y: 384, endPoint x: 395, endPoint y: 383, distance: 64.7
click at [395, 383] on div "**********" at bounding box center [587, 261] width 417 height 522
drag, startPoint x: 589, startPoint y: 384, endPoint x: 569, endPoint y: 391, distance: 21.3
click at [569, 391] on td "*" at bounding box center [650, 387] width 163 height 44
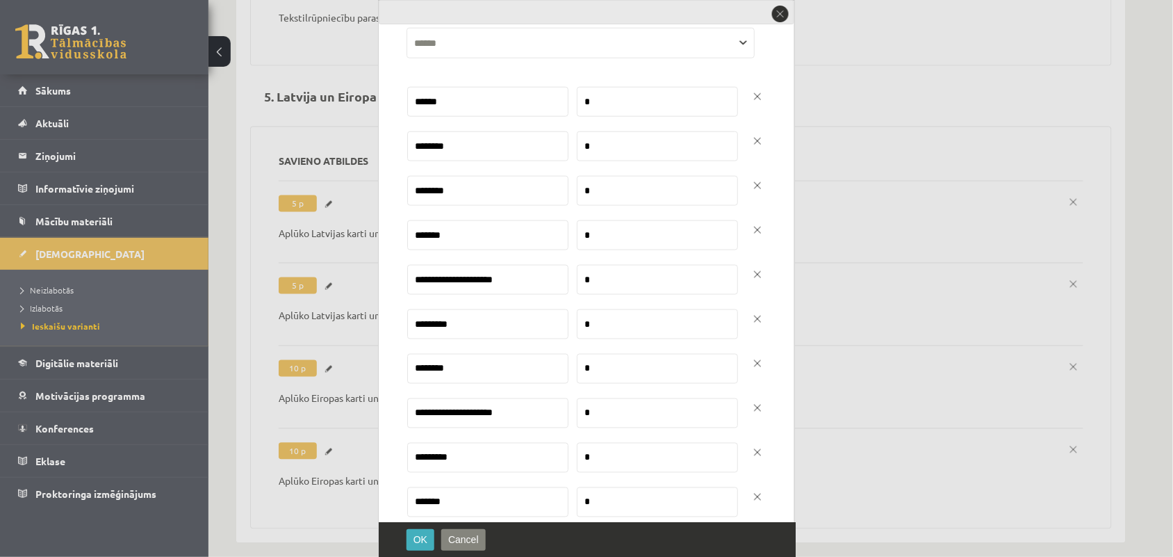
scroll to position [459, 0]
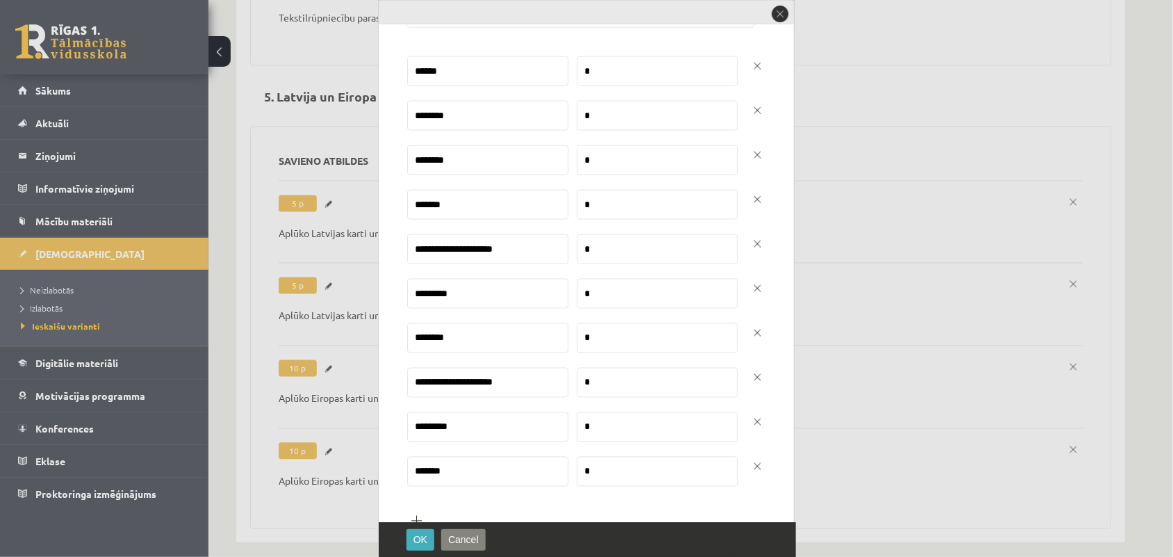
type input "*"
drag, startPoint x: 588, startPoint y: 341, endPoint x: 564, endPoint y: 341, distance: 24.3
click at [569, 341] on td "*" at bounding box center [650, 344] width 163 height 44
type input "*"
drag, startPoint x: 593, startPoint y: 382, endPoint x: 565, endPoint y: 384, distance: 27.8
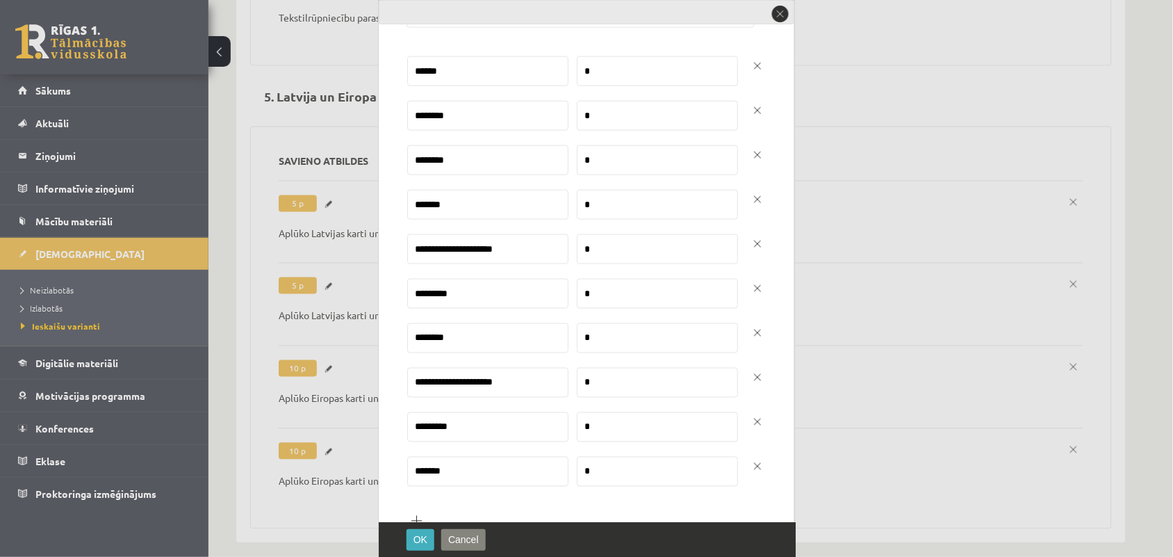
click at [569, 384] on td "*" at bounding box center [650, 389] width 163 height 44
type input "*"
drag, startPoint x: 593, startPoint y: 421, endPoint x: 575, endPoint y: 422, distance: 18.1
click at [577, 422] on input "*" at bounding box center [657, 427] width 161 height 30
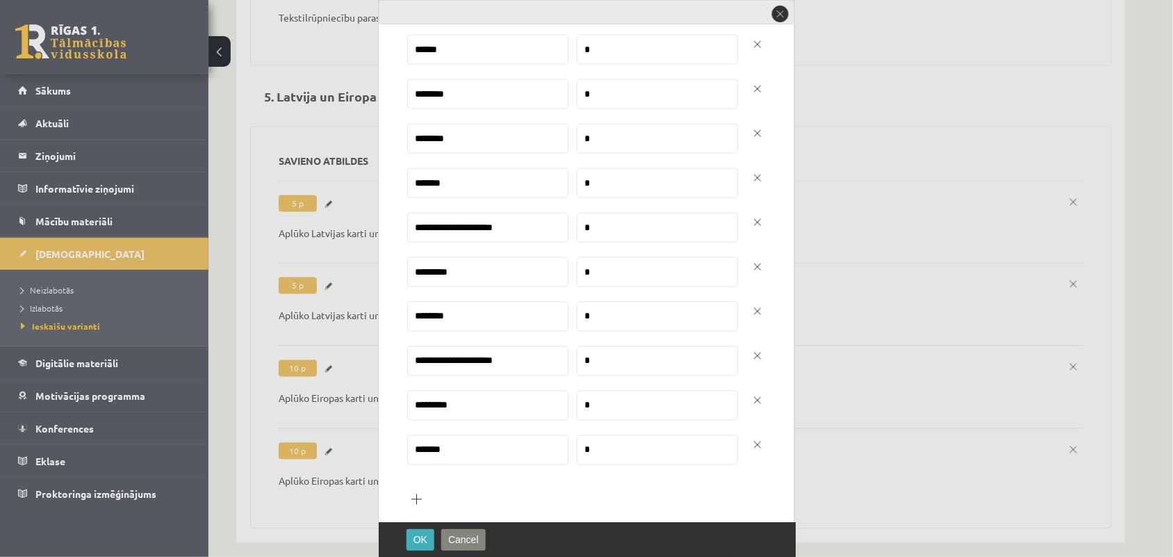
scroll to position [499, 0]
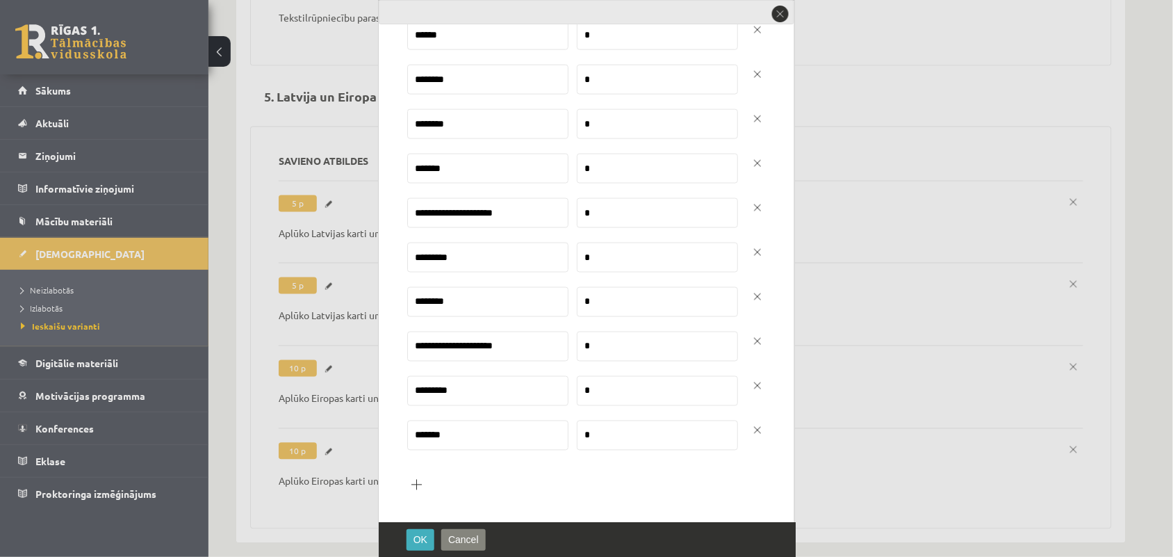
type input "*"
click at [578, 440] on input "*" at bounding box center [657, 435] width 161 height 30
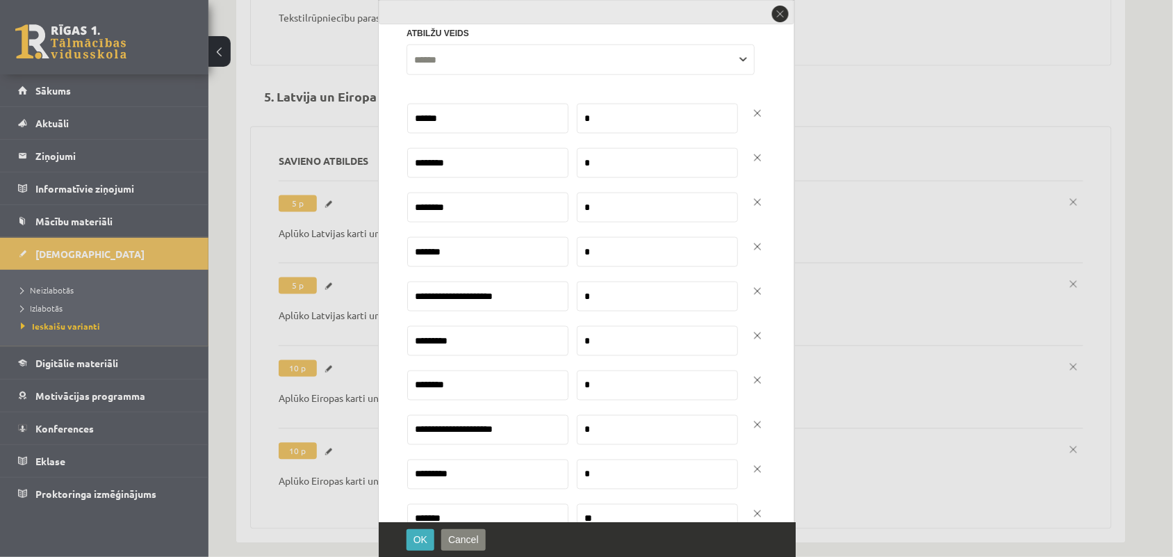
type input "**"
drag, startPoint x: 482, startPoint y: 341, endPoint x: 404, endPoint y: 338, distance: 77.2
click at [404, 338] on div "**********" at bounding box center [587, 261] width 417 height 522
type input "********"
drag, startPoint x: 466, startPoint y: 393, endPoint x: 408, endPoint y: 393, distance: 57.7
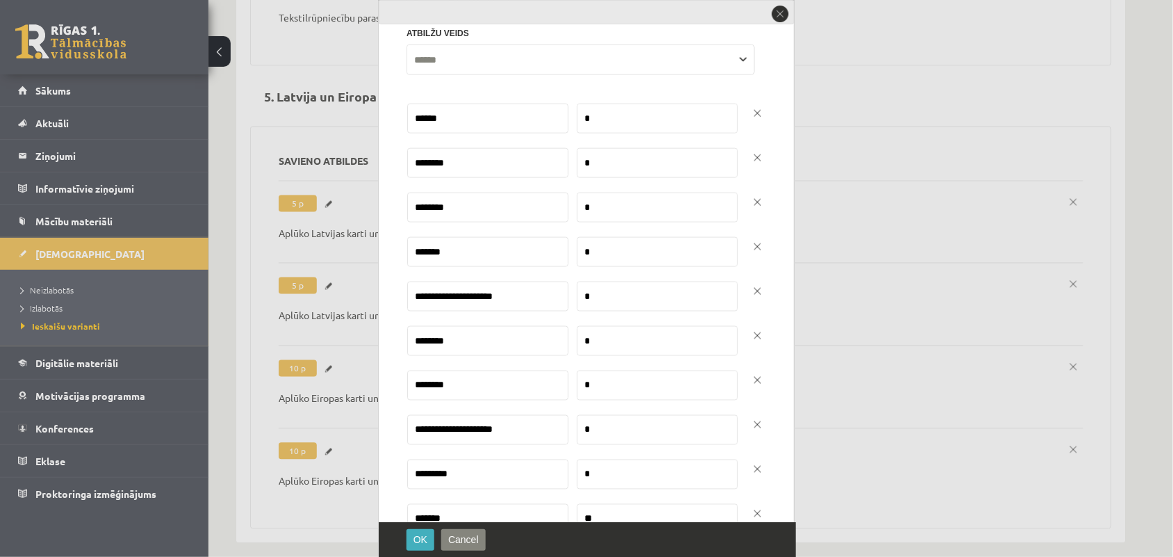
click at [408, 393] on input "********" at bounding box center [487, 385] width 161 height 30
type input "*********"
drag, startPoint x: 512, startPoint y: 425, endPoint x: 389, endPoint y: 434, distance: 123.4
click at [395, 433] on div "**********" at bounding box center [587, 261] width 417 height 522
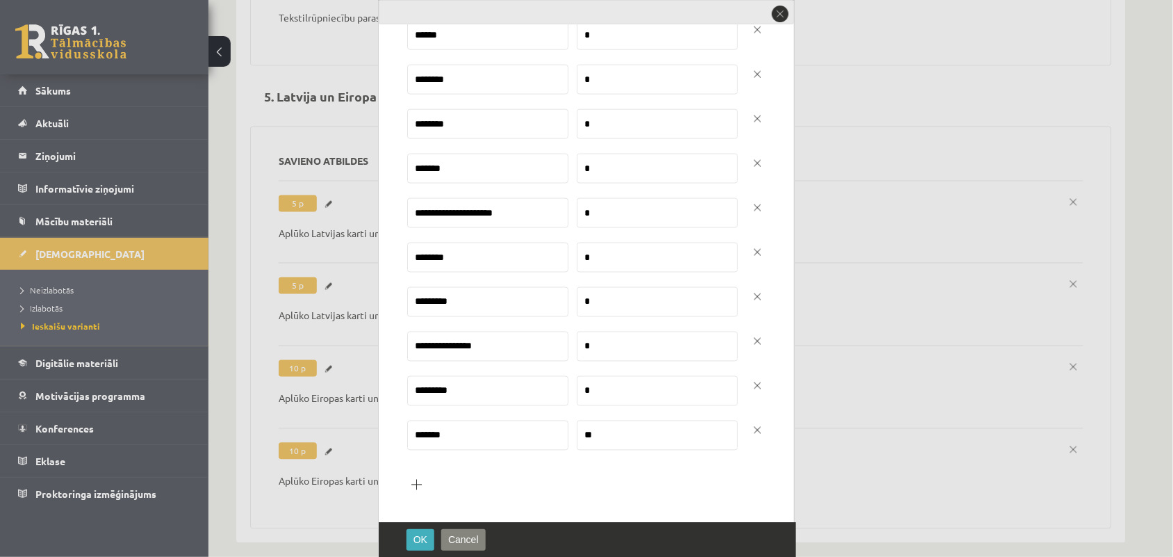
type input "**********"
drag, startPoint x: 460, startPoint y: 388, endPoint x: 411, endPoint y: 391, distance: 48.7
click at [411, 391] on input "*********" at bounding box center [487, 391] width 161 height 30
click at [443, 432] on input "*******" at bounding box center [487, 435] width 161 height 30
type input "*******"
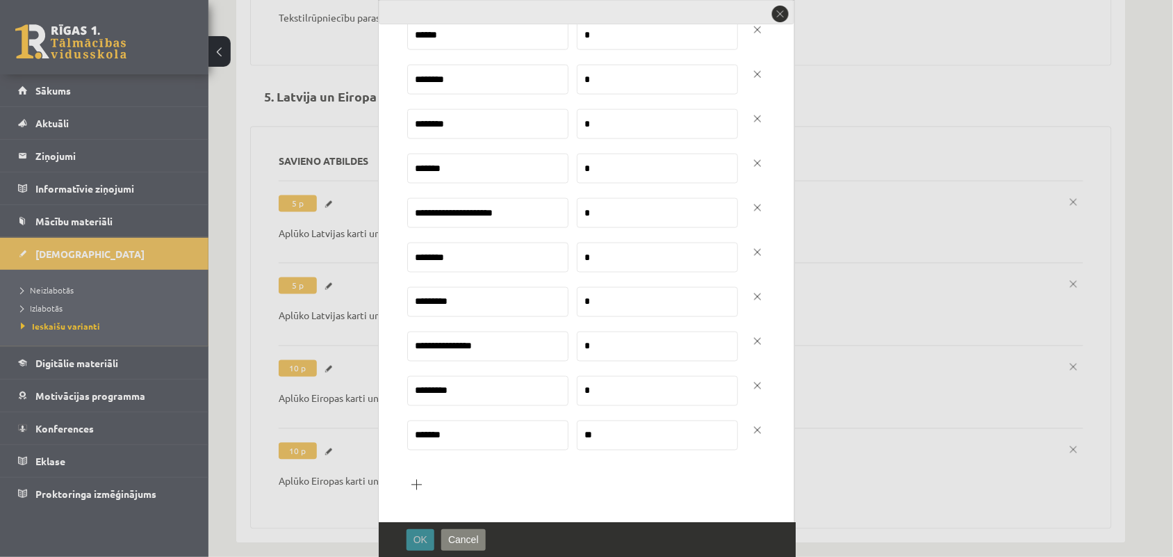
click at [428, 534] on button "OK" at bounding box center [421, 540] width 28 height 22
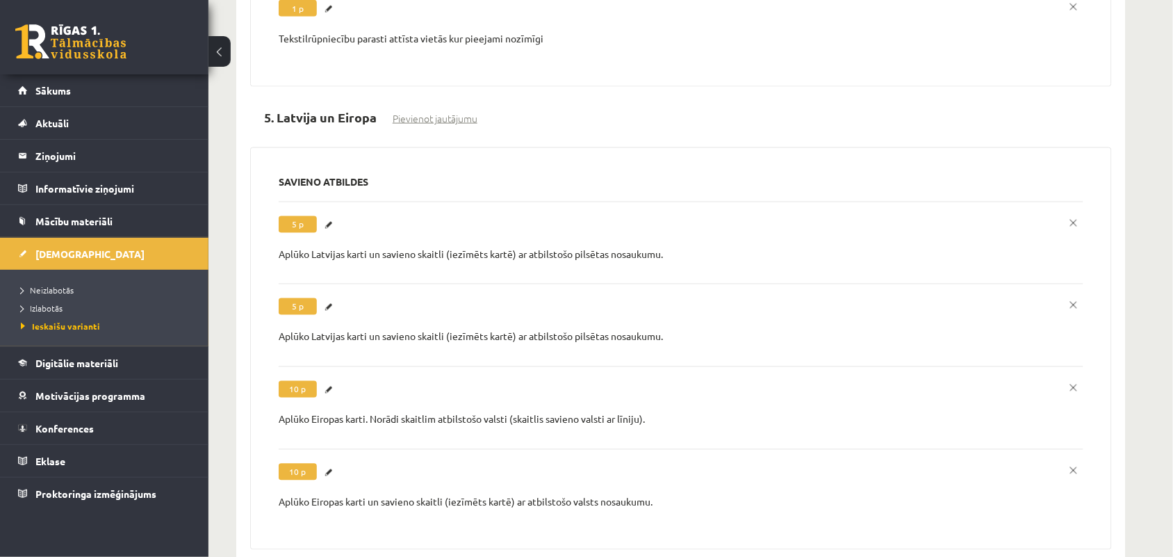
scroll to position [3729, 0]
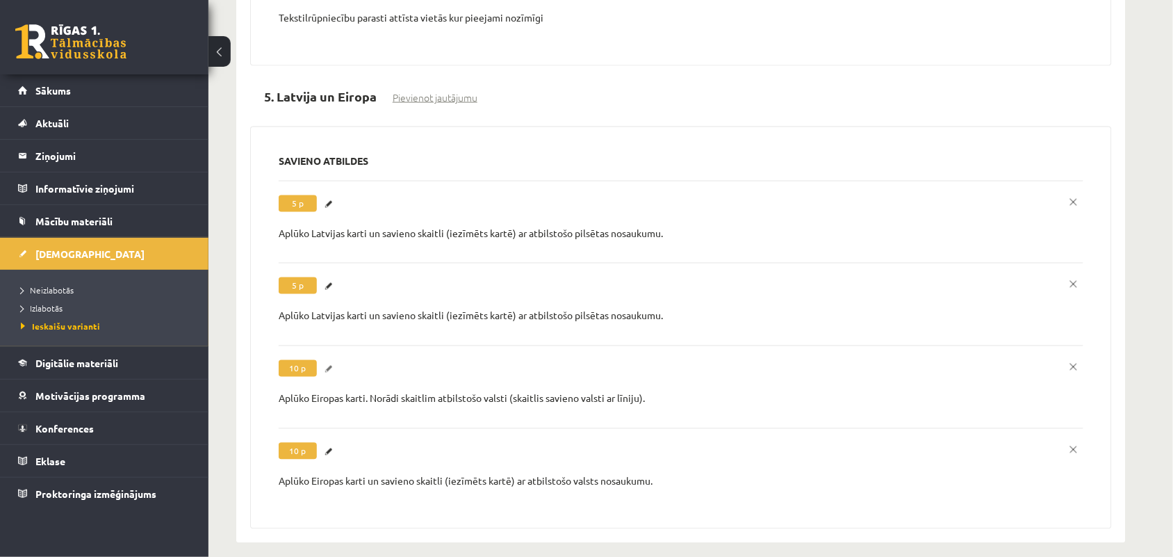
click at [330, 360] on link "Labot" at bounding box center [331, 369] width 14 height 18
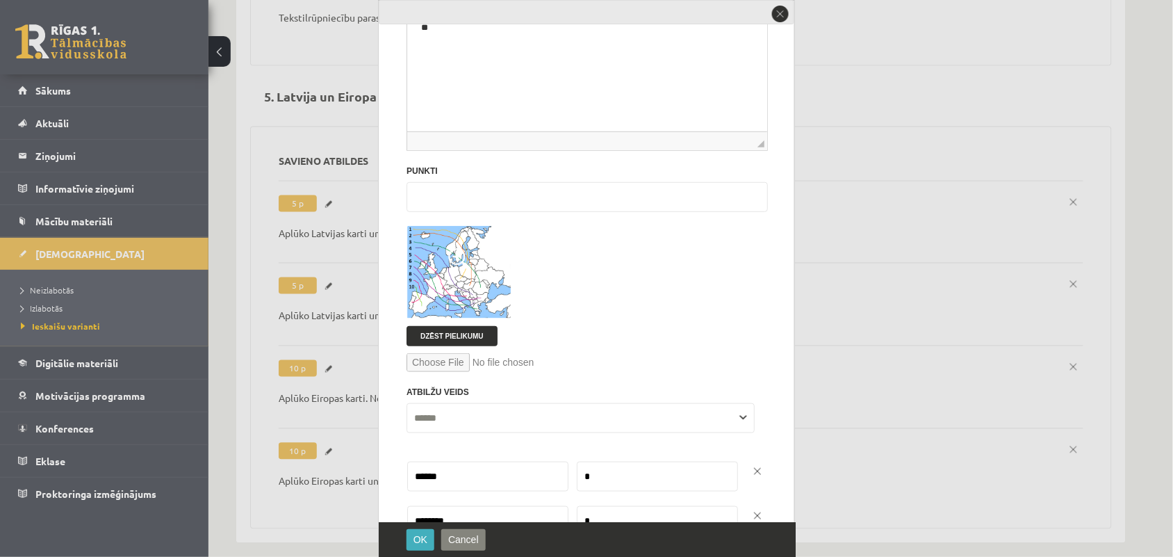
scroll to position [104, 0]
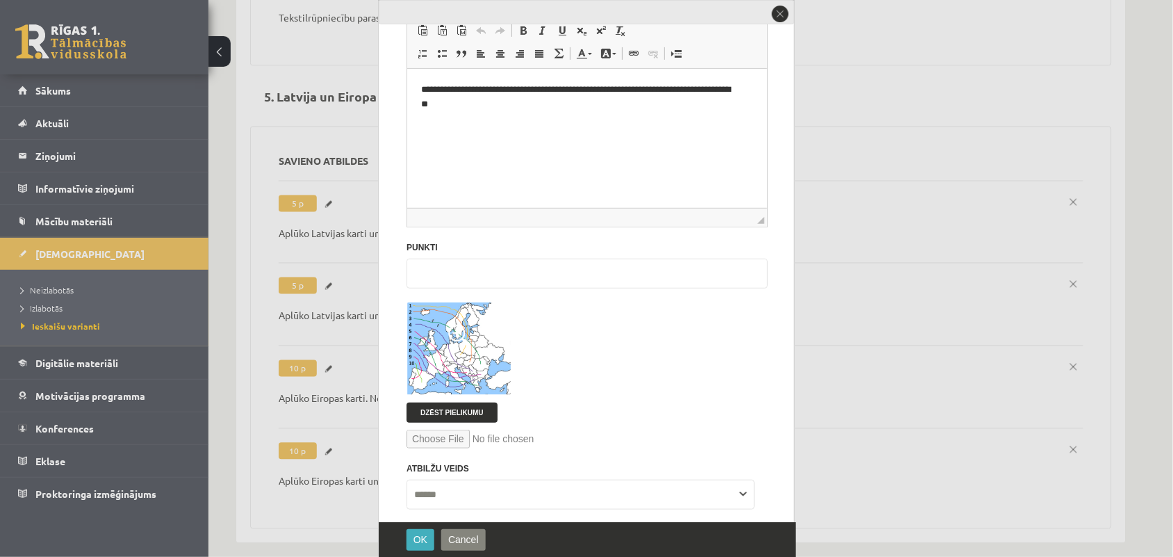
click at [456, 344] on span at bounding box center [459, 336] width 22 height 22
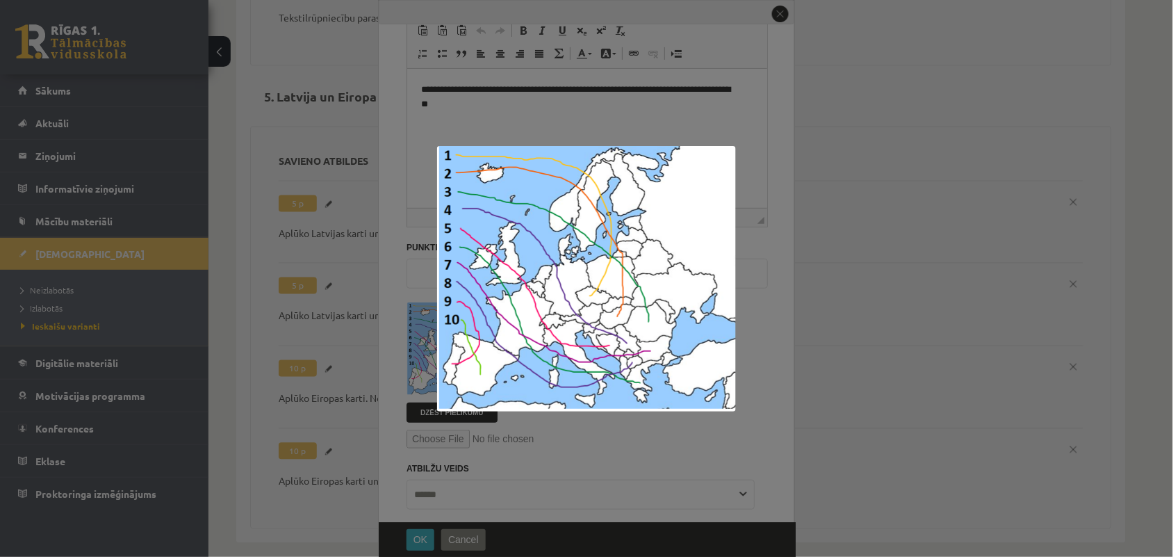
click at [521, 302] on img at bounding box center [586, 278] width 299 height 265
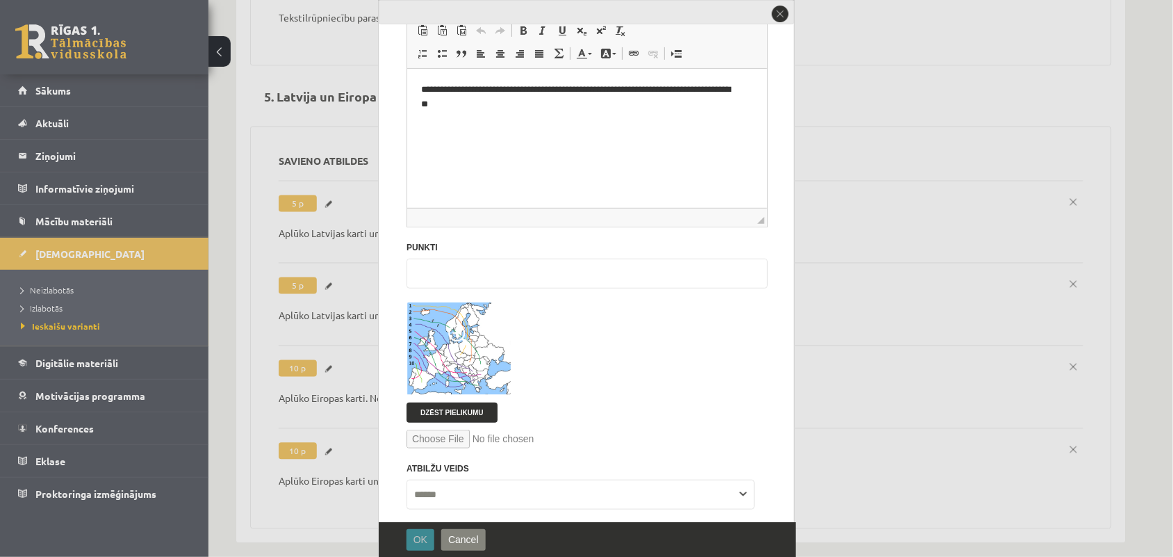
click at [426, 534] on span "OK" at bounding box center [421, 539] width 14 height 11
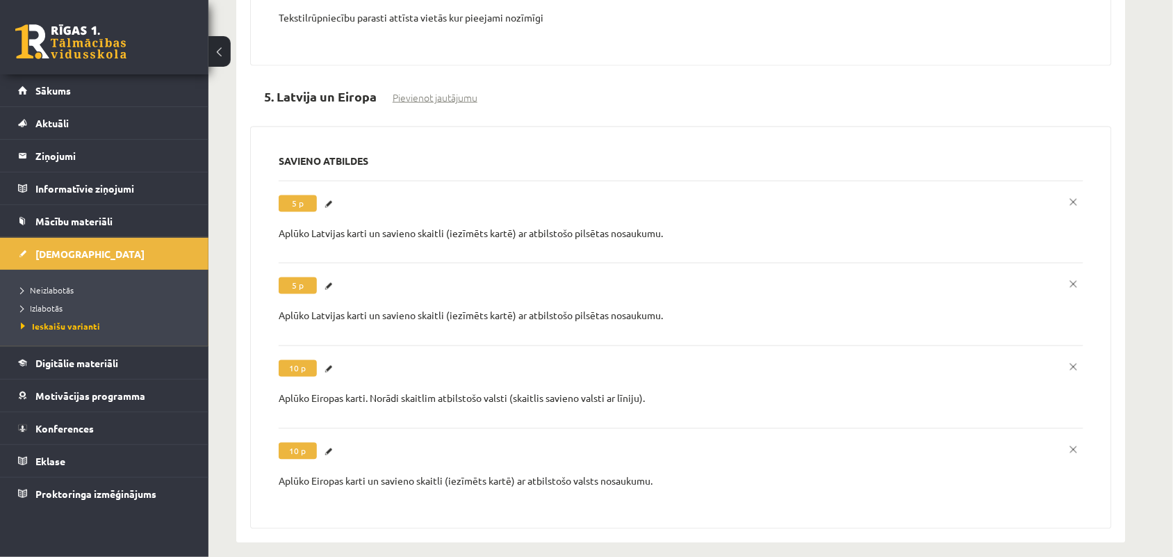
scroll to position [0, 0]
click at [334, 443] on link "Labot" at bounding box center [331, 452] width 14 height 18
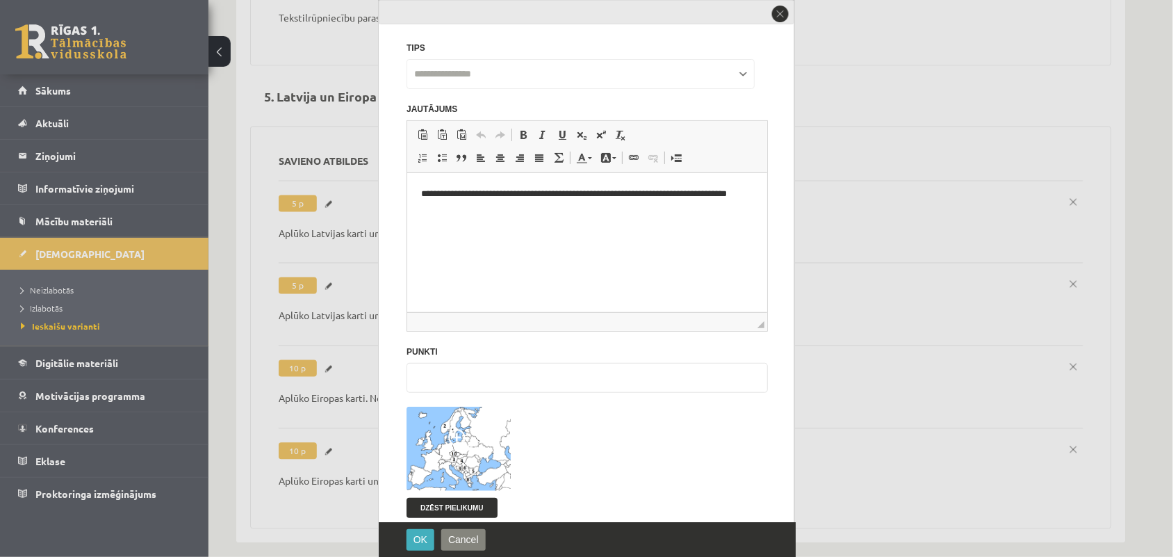
click at [330, 440] on div at bounding box center [586, 278] width 1173 height 557
click at [330, 439] on div at bounding box center [586, 278] width 1173 height 557
click at [780, 8] on button "close" at bounding box center [780, 13] width 19 height 19
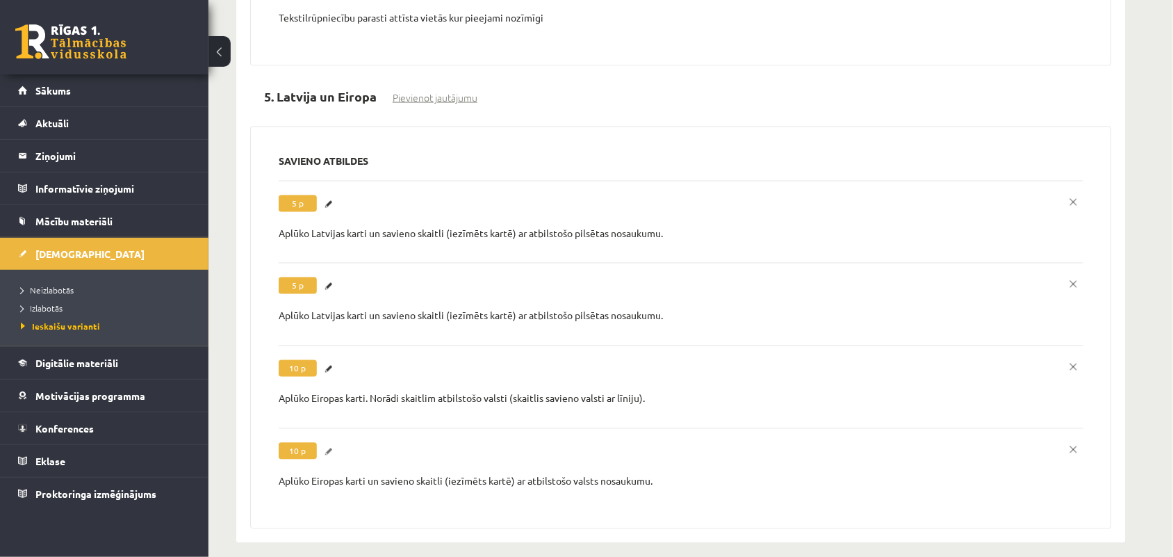
click at [325, 443] on link "Labot" at bounding box center [331, 452] width 14 height 18
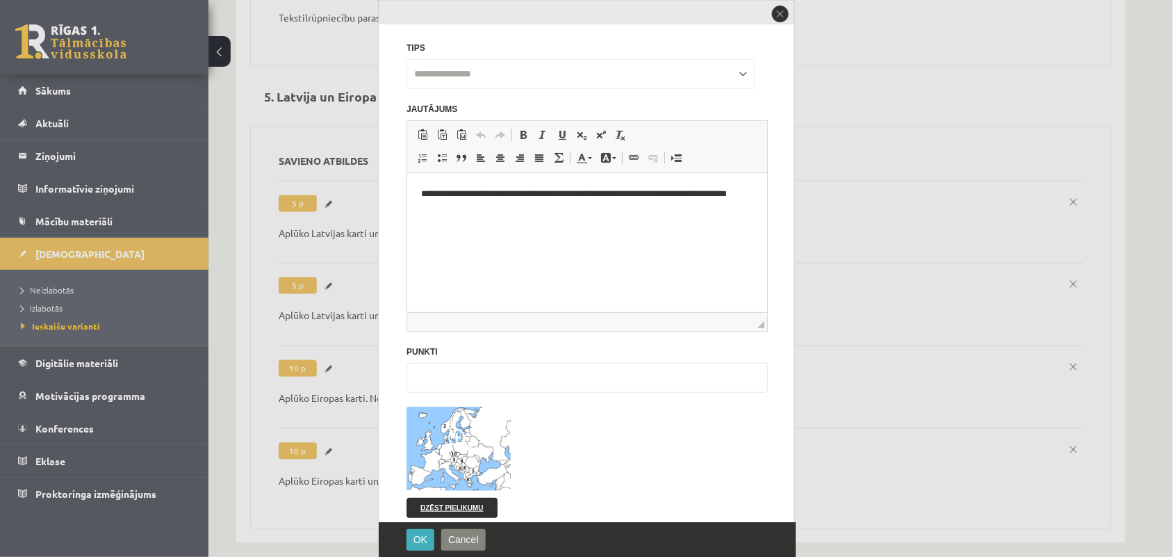
scroll to position [87, 0]
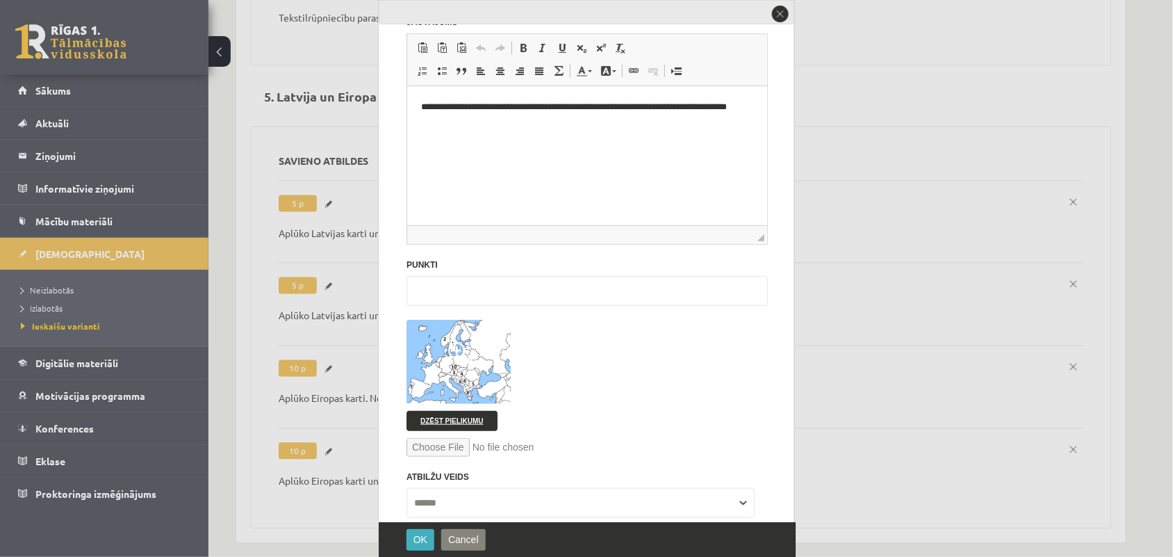
click at [455, 423] on link "Dzēst pielikumu" at bounding box center [452, 421] width 91 height 20
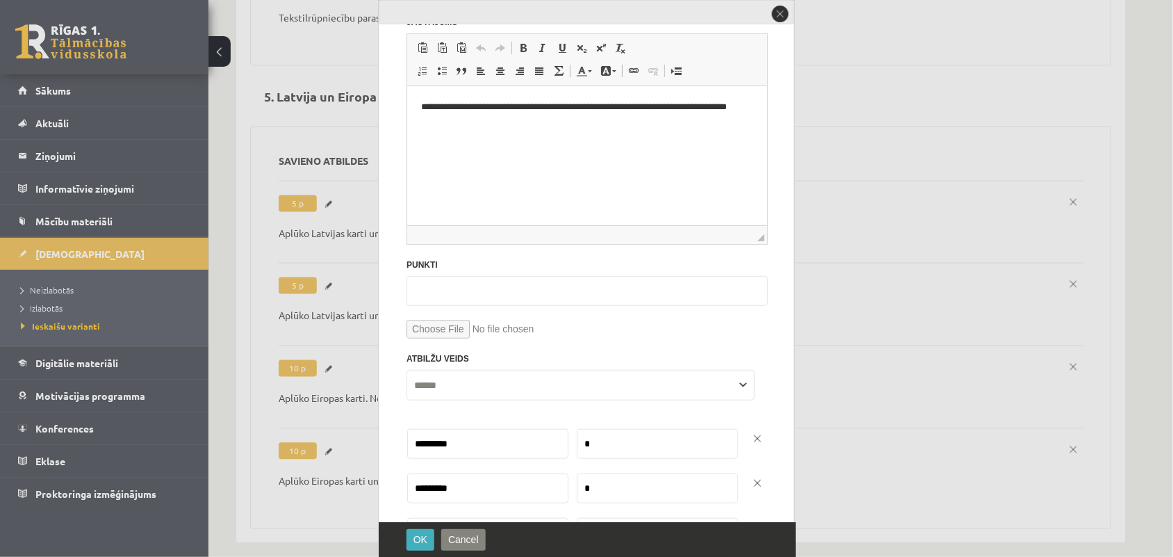
click at [449, 334] on input "file" at bounding box center [587, 329] width 361 height 19
type input "**********"
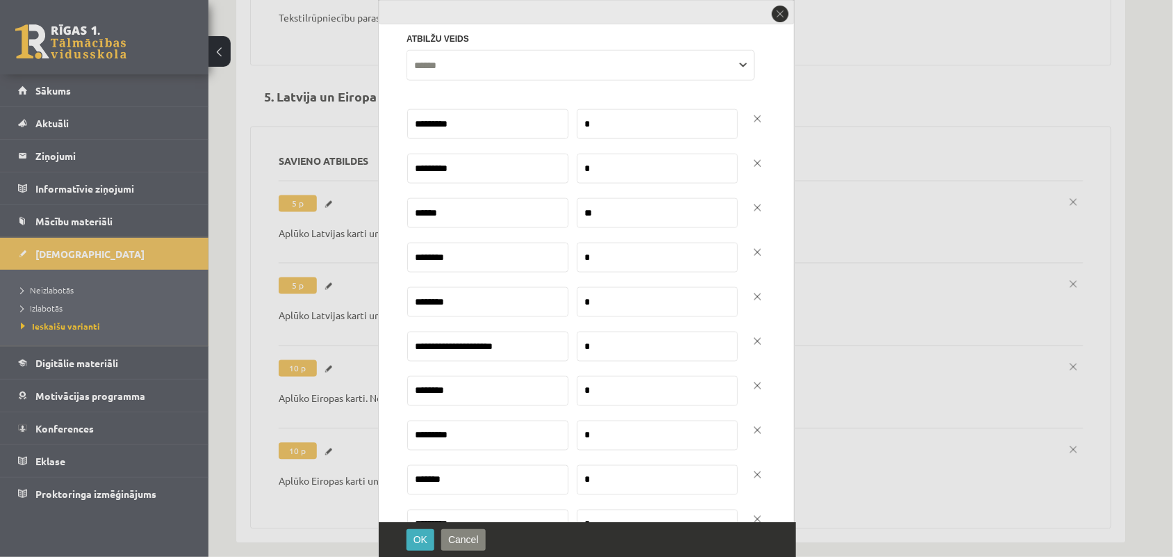
scroll to position [434, 0]
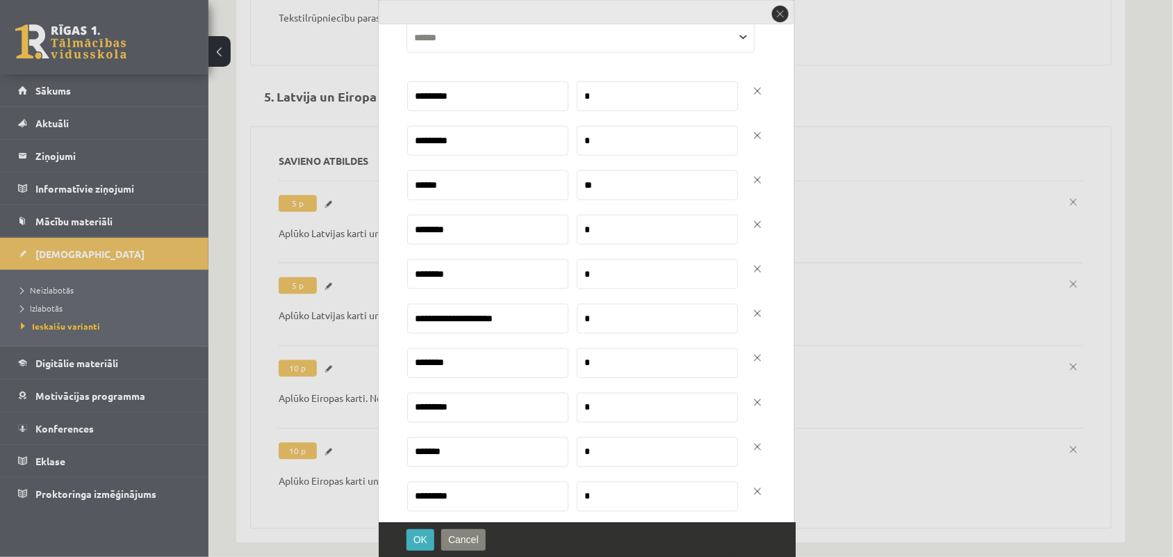
click at [589, 94] on input "*" at bounding box center [657, 96] width 161 height 30
type input "*"
click at [591, 130] on input "*" at bounding box center [657, 141] width 161 height 30
drag, startPoint x: 605, startPoint y: 188, endPoint x: 568, endPoint y: 181, distance: 37.6
click at [569, 181] on td "**" at bounding box center [650, 192] width 163 height 44
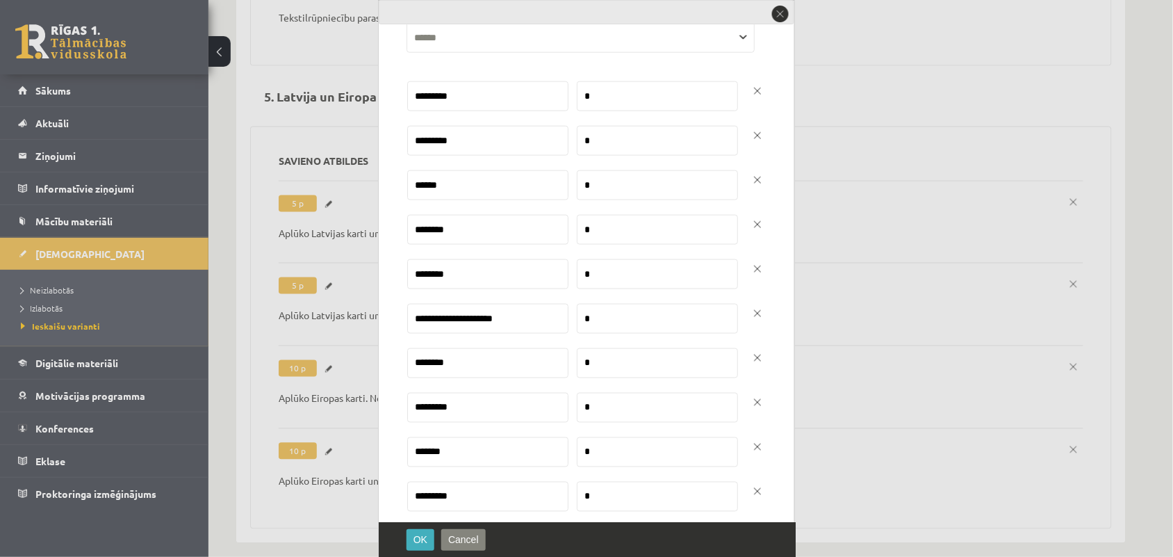
type input "*"
drag, startPoint x: 603, startPoint y: 235, endPoint x: 572, endPoint y: 238, distance: 30.7
click at [577, 238] on input "*" at bounding box center [657, 230] width 161 height 30
click at [589, 234] on input "*" at bounding box center [657, 230] width 161 height 30
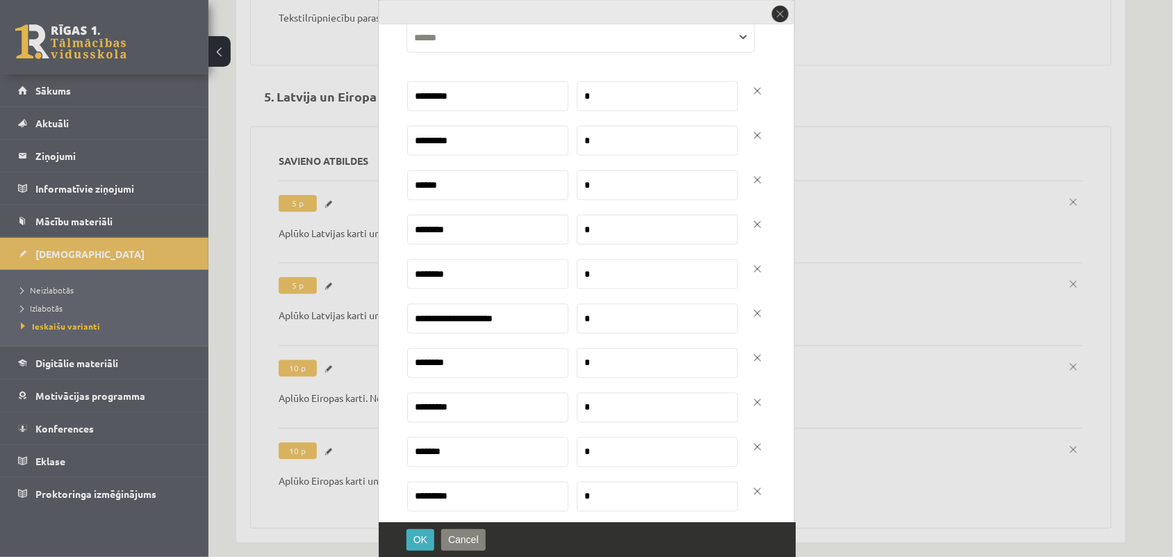
click at [589, 234] on input "*" at bounding box center [657, 230] width 161 height 30
type input "*"
drag, startPoint x: 600, startPoint y: 262, endPoint x: 581, endPoint y: 268, distance: 19.8
click at [581, 268] on input "*" at bounding box center [657, 274] width 161 height 30
type input "*"
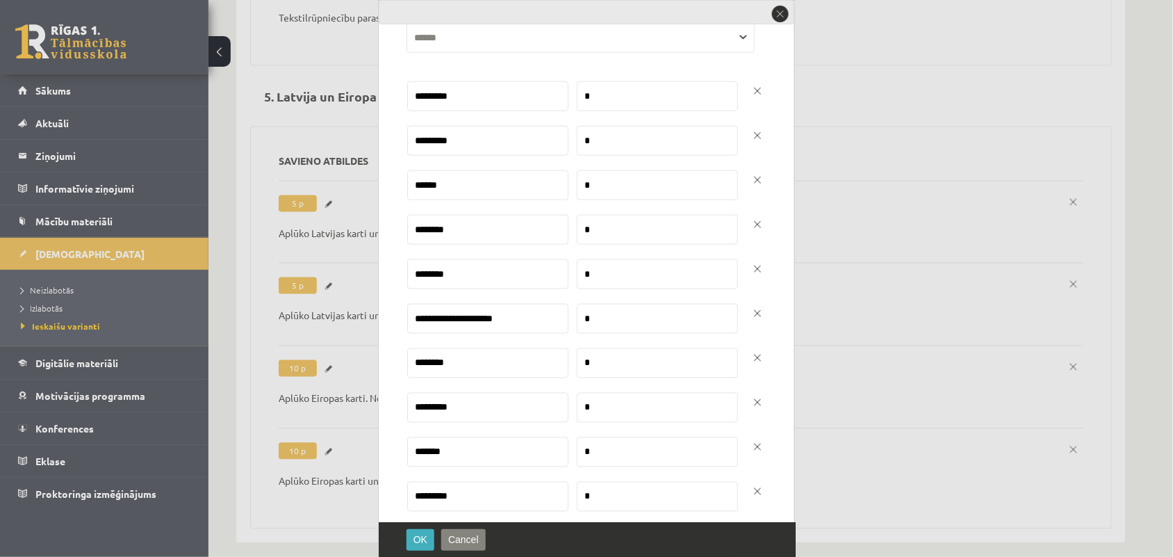
click at [592, 310] on input "*" at bounding box center [657, 319] width 161 height 30
type input "*"
click at [617, 361] on input "*" at bounding box center [657, 363] width 161 height 30
type input "*"
click at [619, 403] on input "*" at bounding box center [657, 408] width 161 height 30
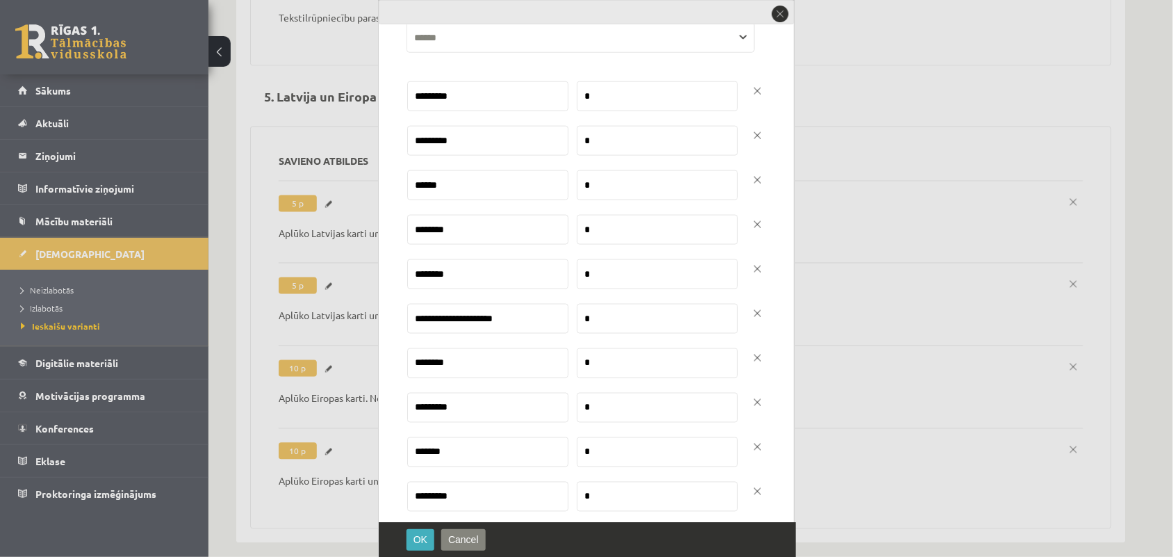
type input "*"
click at [620, 454] on input "*" at bounding box center [657, 452] width 161 height 30
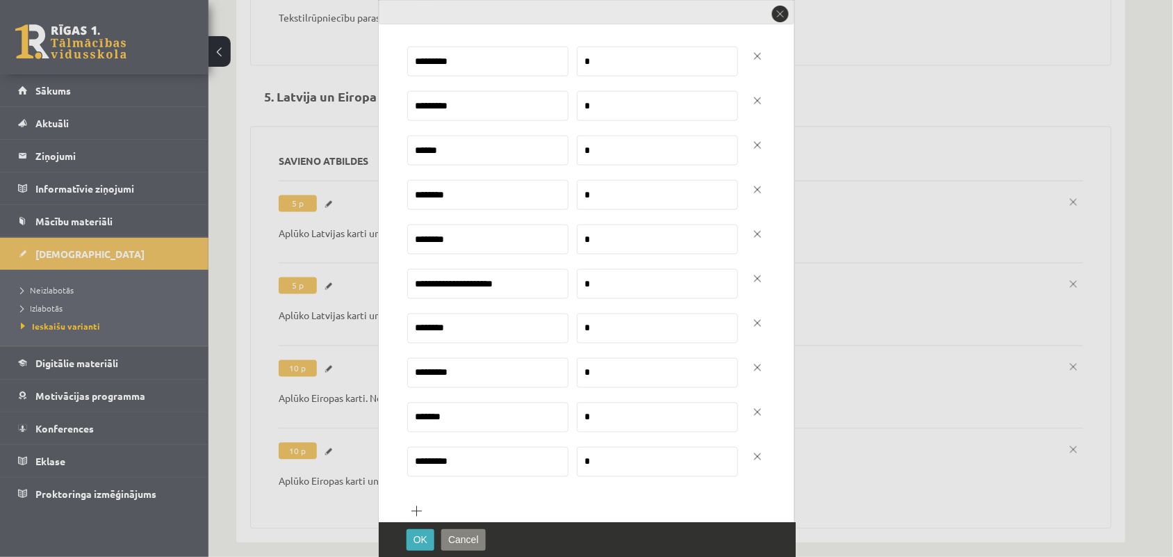
scroll to position [498, 0]
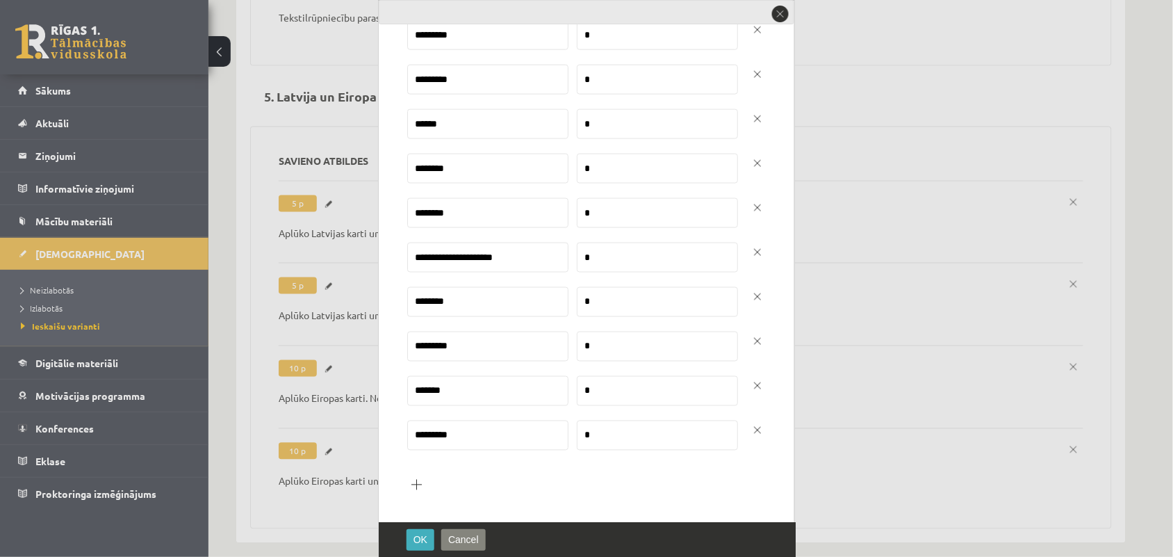
type input "*"
click at [607, 435] on input "*" at bounding box center [657, 435] width 161 height 30
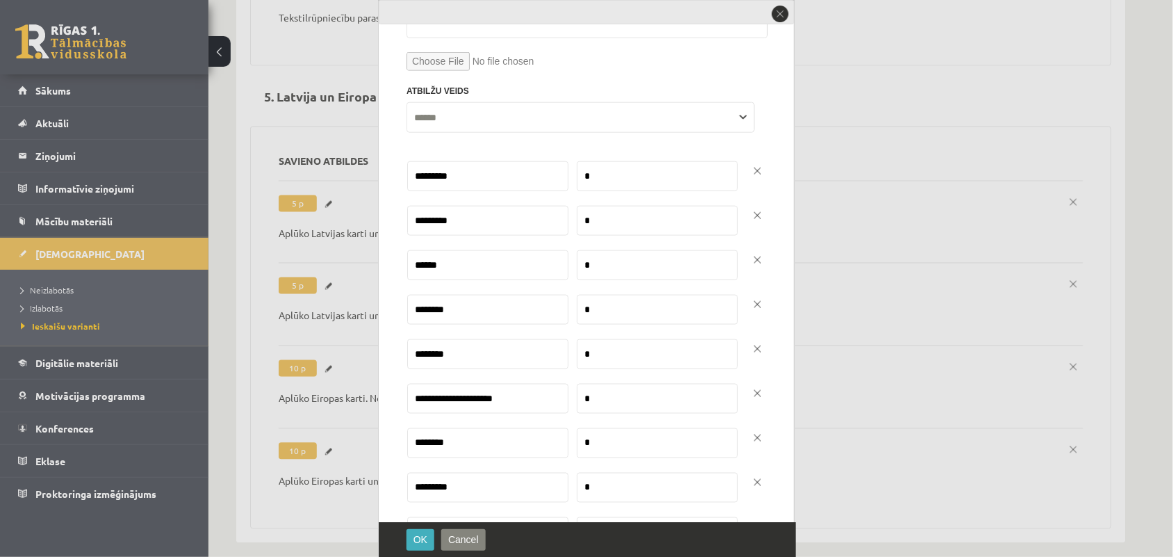
scroll to position [325, 0]
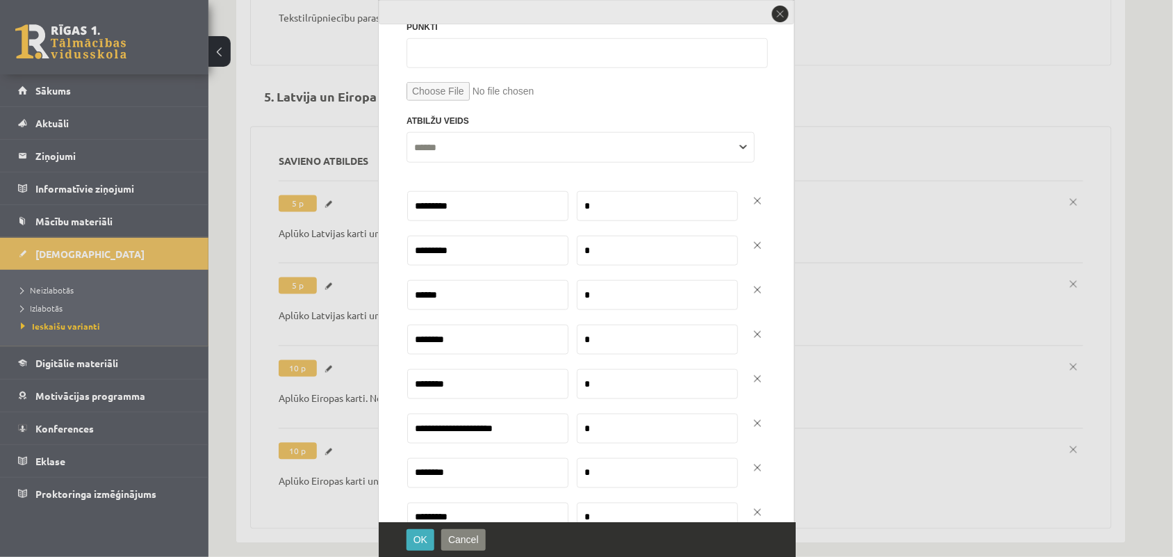
type input "**"
drag, startPoint x: 468, startPoint y: 206, endPoint x: 402, endPoint y: 213, distance: 66.4
click at [402, 213] on div "**********" at bounding box center [587, 261] width 417 height 522
type input "*********"
drag, startPoint x: 459, startPoint y: 255, endPoint x: 405, endPoint y: 249, distance: 54.6
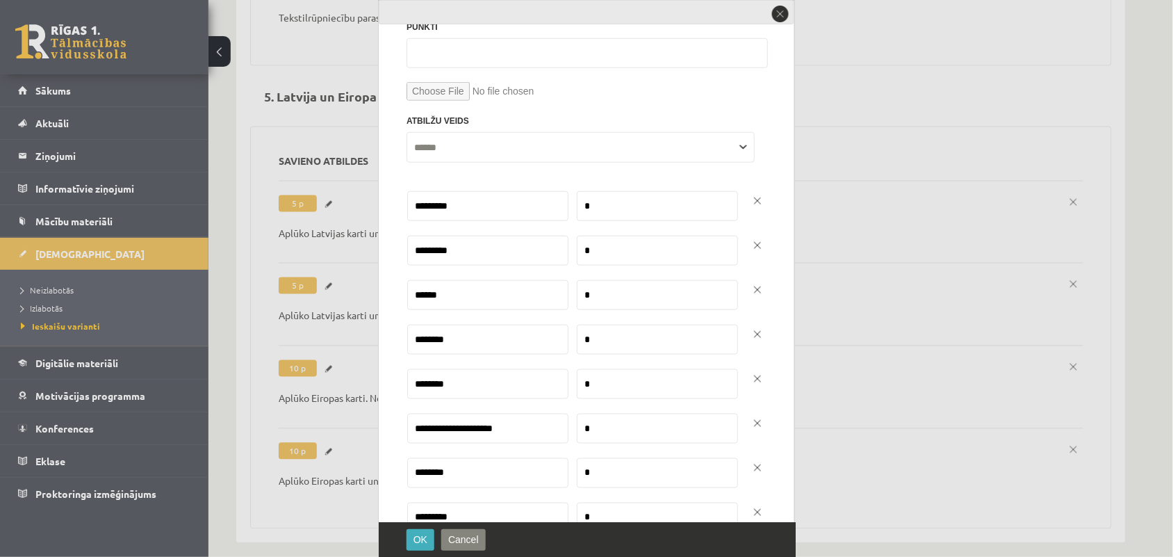
click at [409, 249] on input "*********" at bounding box center [487, 251] width 161 height 30
type input "*********"
drag, startPoint x: 450, startPoint y: 304, endPoint x: 404, endPoint y: 300, distance: 45.4
click at [404, 300] on div "**********" at bounding box center [587, 261] width 417 height 522
type input "*******"
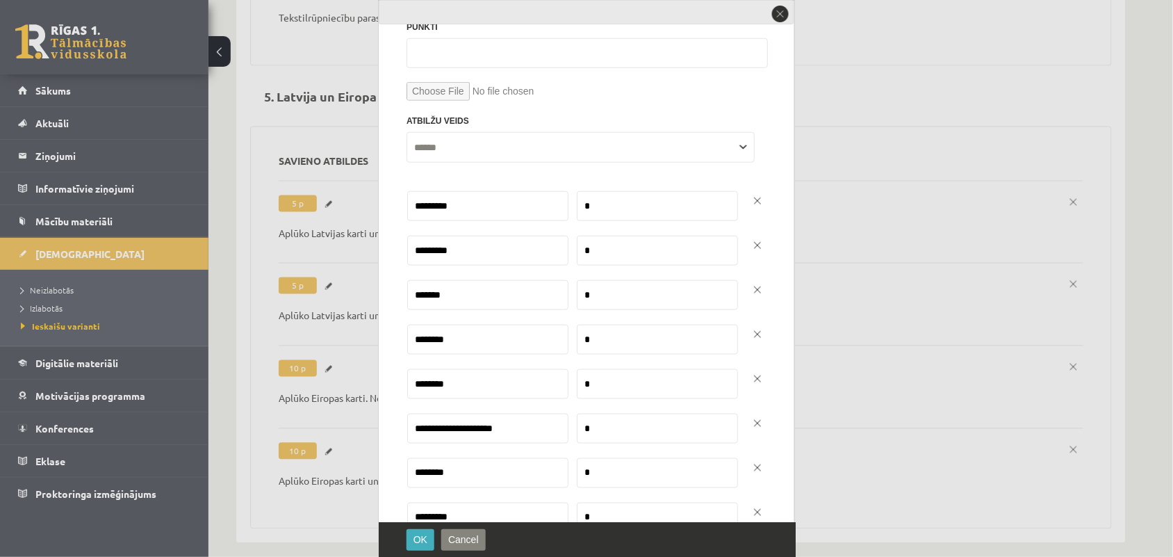
drag, startPoint x: 461, startPoint y: 348, endPoint x: 403, endPoint y: 346, distance: 57.7
click at [403, 346] on div "**********" at bounding box center [587, 261] width 417 height 522
type input "********"
drag, startPoint x: 466, startPoint y: 393, endPoint x: 366, endPoint y: 374, distance: 102.0
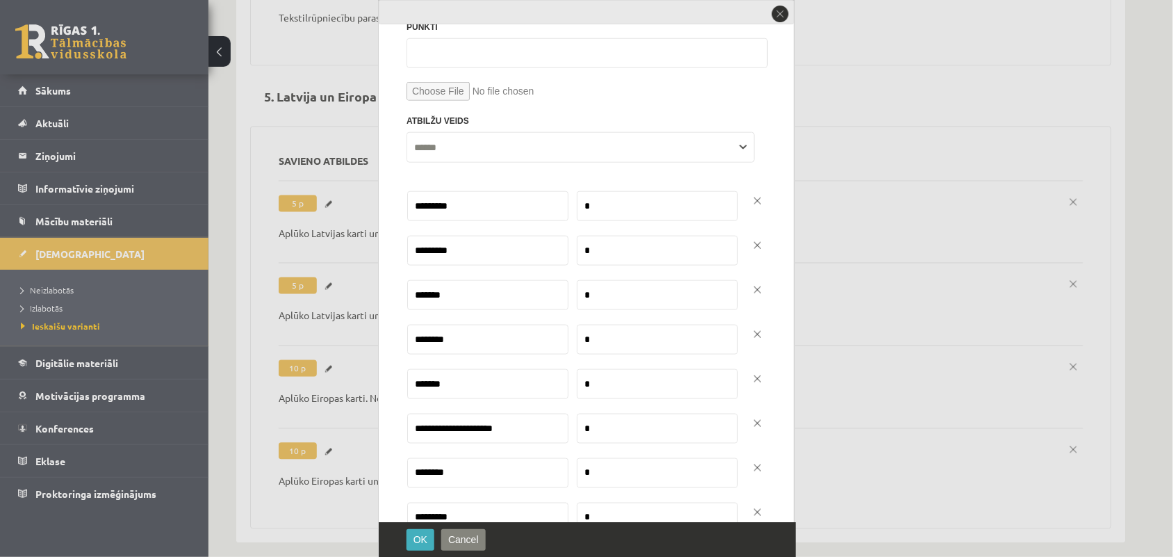
type input "*******"
drag, startPoint x: 516, startPoint y: 433, endPoint x: 394, endPoint y: 433, distance: 121.6
click at [398, 433] on div "**********" at bounding box center [587, 261] width 417 height 522
type input "********"
drag, startPoint x: 488, startPoint y: 473, endPoint x: 401, endPoint y: 466, distance: 87.1
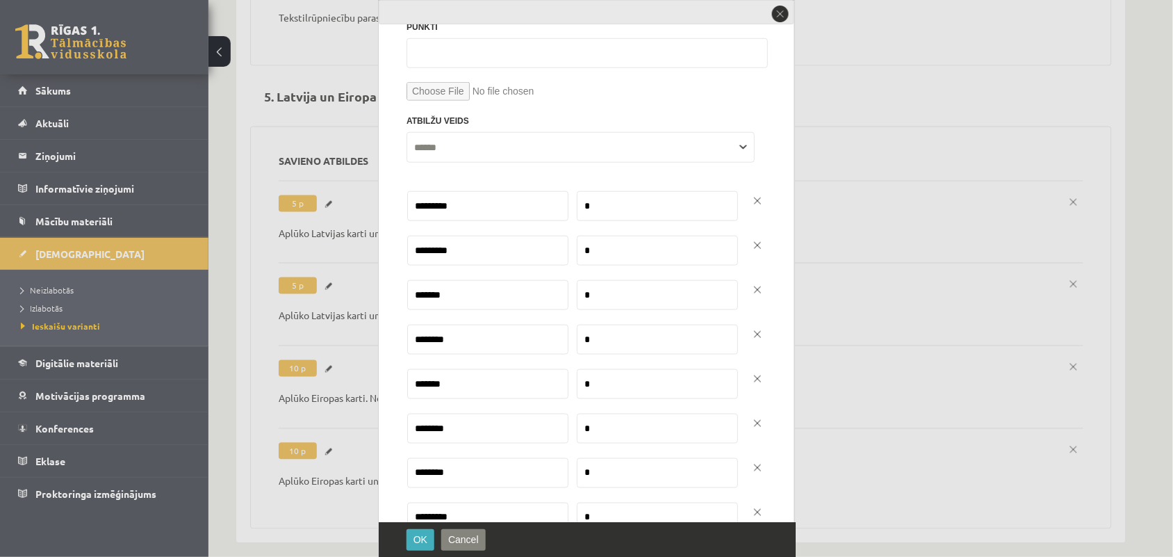
click at [401, 466] on div "**********" at bounding box center [587, 261] width 417 height 522
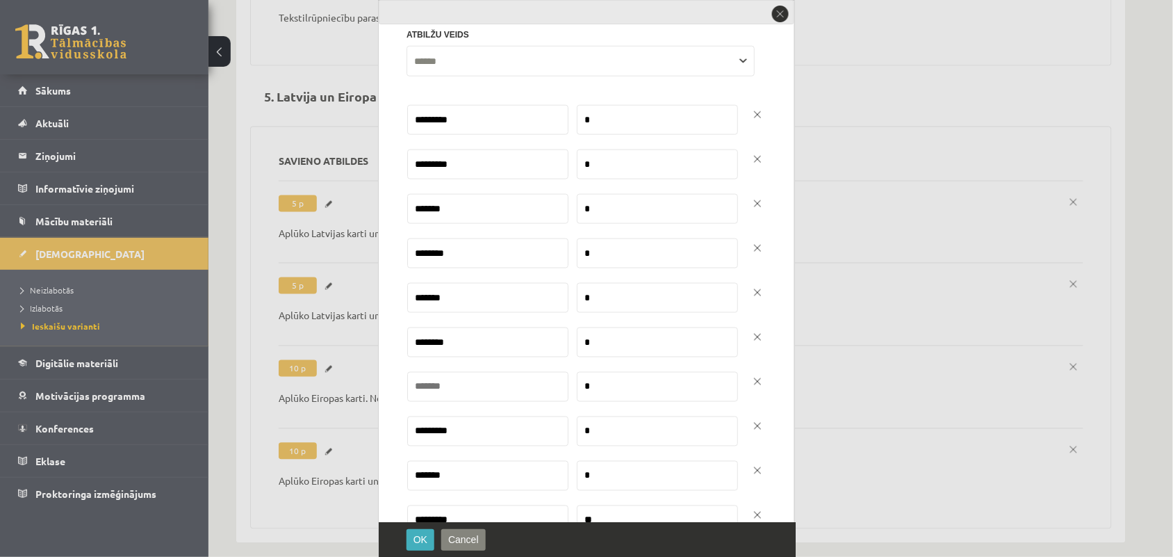
scroll to position [411, 0]
type input "*******"
drag, startPoint x: 473, startPoint y: 430, endPoint x: 404, endPoint y: 433, distance: 69.6
click at [404, 433] on div "**********" at bounding box center [587, 261] width 417 height 522
type input "*********"
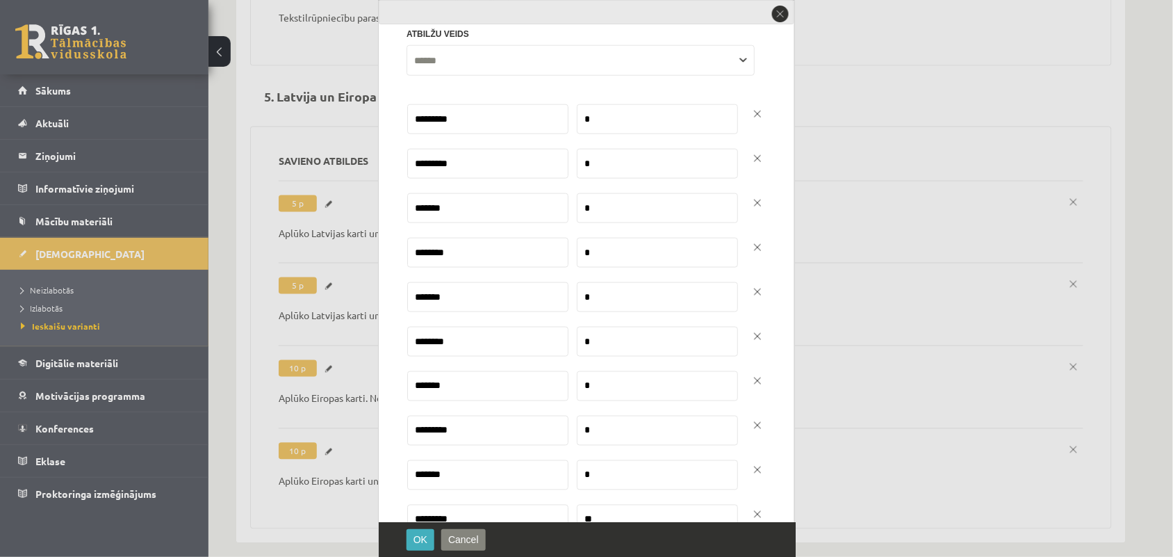
drag, startPoint x: 450, startPoint y: 476, endPoint x: 391, endPoint y: 474, distance: 59.1
click at [396, 474] on div "**********" at bounding box center [587, 261] width 417 height 522
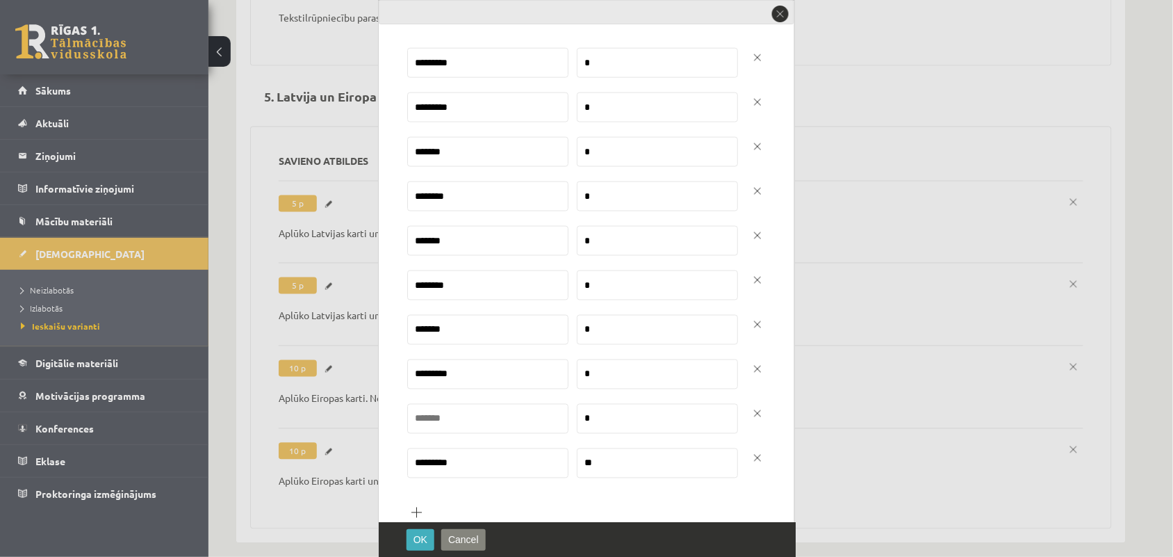
scroll to position [498, 0]
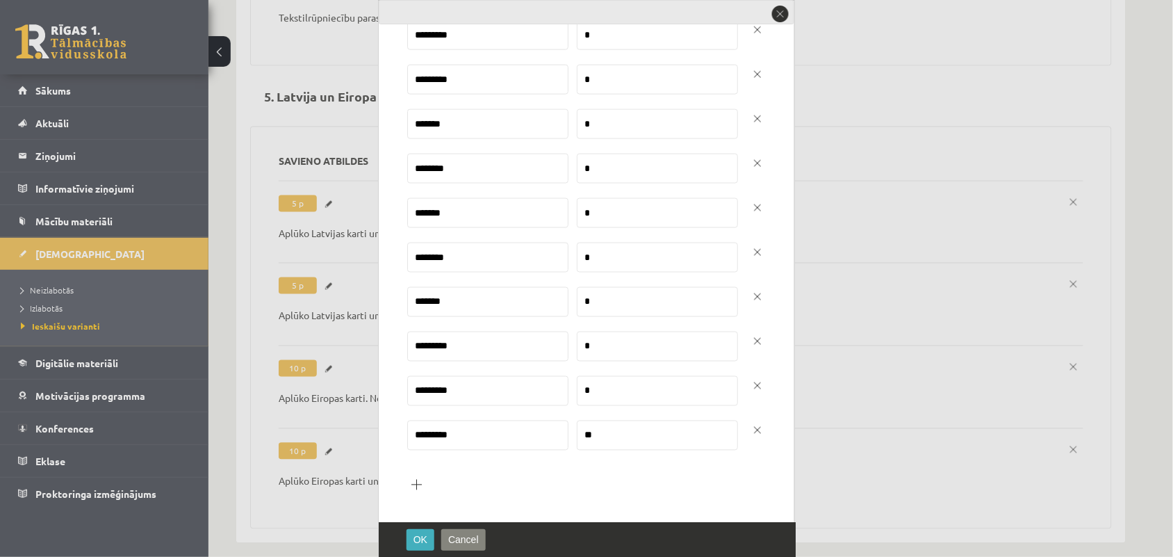
type input "*********"
drag, startPoint x: 460, startPoint y: 432, endPoint x: 379, endPoint y: 423, distance: 81.1
click at [379, 423] on div "**********" at bounding box center [587, 261] width 417 height 522
type input "********"
click at [420, 542] on span "OK" at bounding box center [421, 539] width 14 height 11
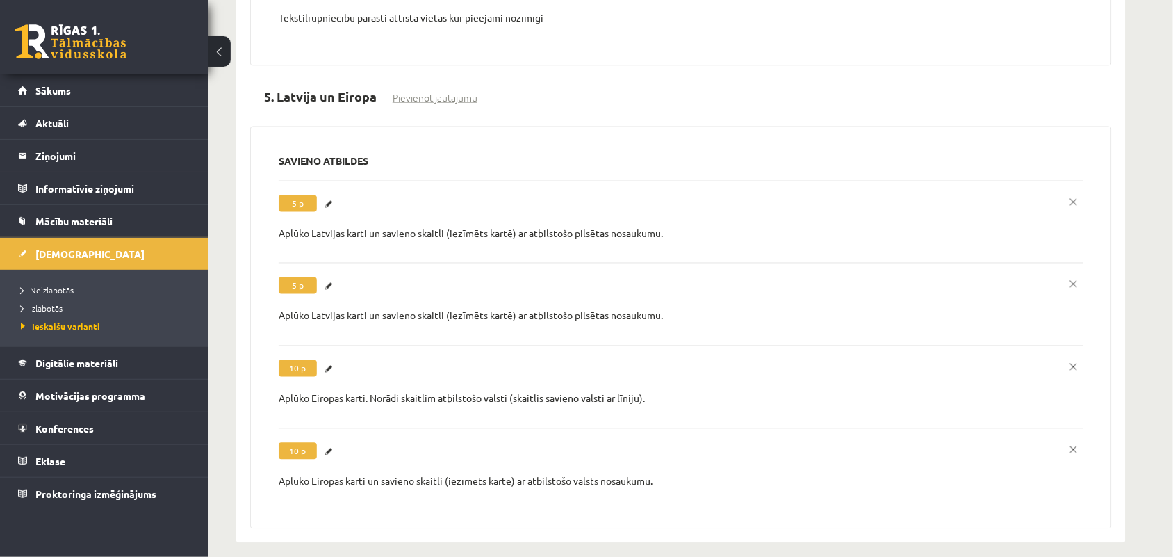
scroll to position [0, 0]
drag, startPoint x: 678, startPoint y: 466, endPoint x: 276, endPoint y: 471, distance: 401.8
click at [276, 471] on div "**********" at bounding box center [681, 327] width 862 height 402
copy p "Aplūko Eiropas karti un savieno skaitli (iezīmēts kartē) ar atbilstošo valsts n…"
click at [318, 392] on p "Aplūko Eiropas karti. Norādi skaitlim atbilstošo valsti (skaitlis savieno valst…" at bounding box center [681, 399] width 805 height 14
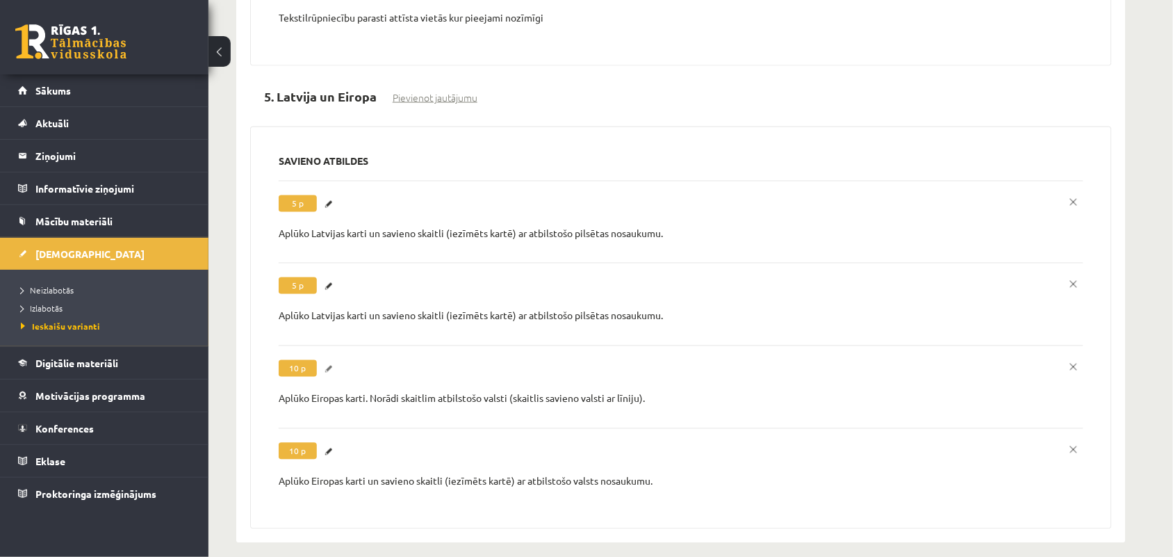
click at [325, 360] on link "Labot" at bounding box center [331, 369] width 14 height 18
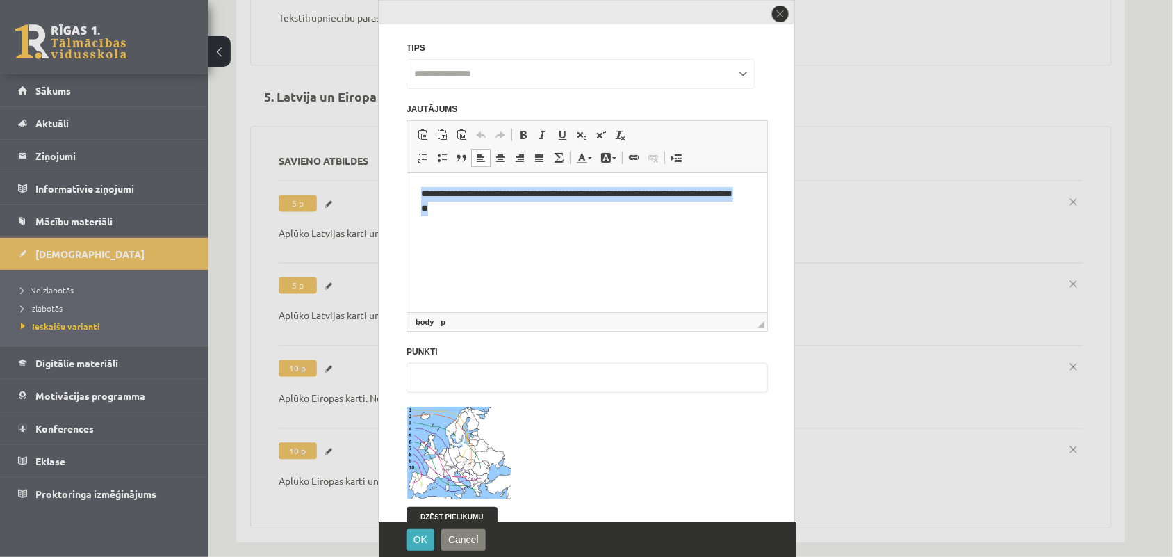
drag, startPoint x: 462, startPoint y: 220, endPoint x: 418, endPoint y: 196, distance: 50.4
click at [418, 196] on html "**********" at bounding box center [587, 201] width 360 height 57
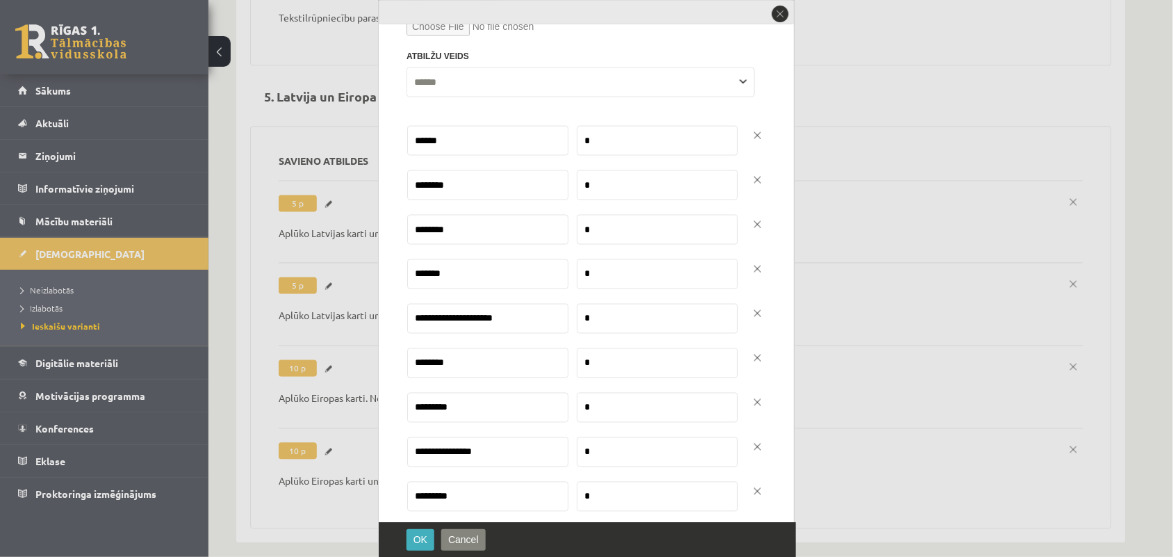
scroll to position [626, 0]
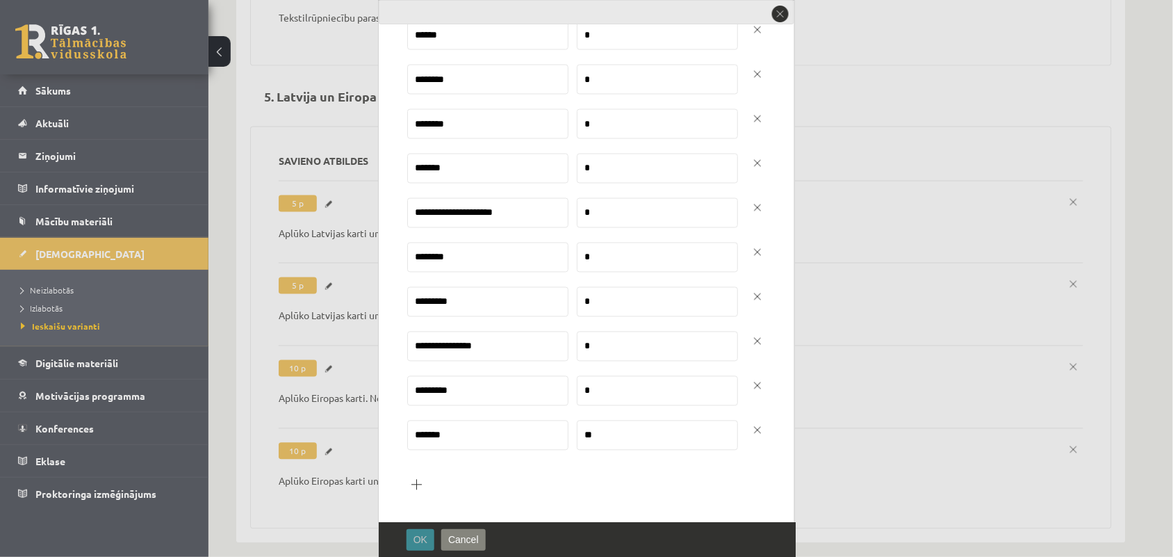
click at [416, 546] on button "OK" at bounding box center [421, 540] width 28 height 22
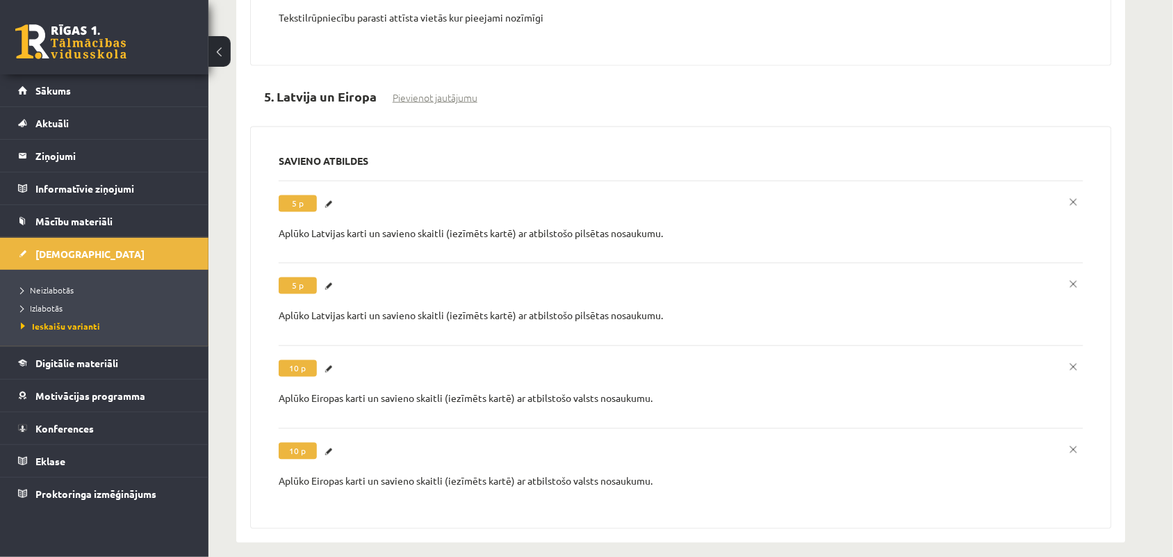
scroll to position [0, 0]
click at [331, 277] on link "Labot" at bounding box center [331, 286] width 14 height 18
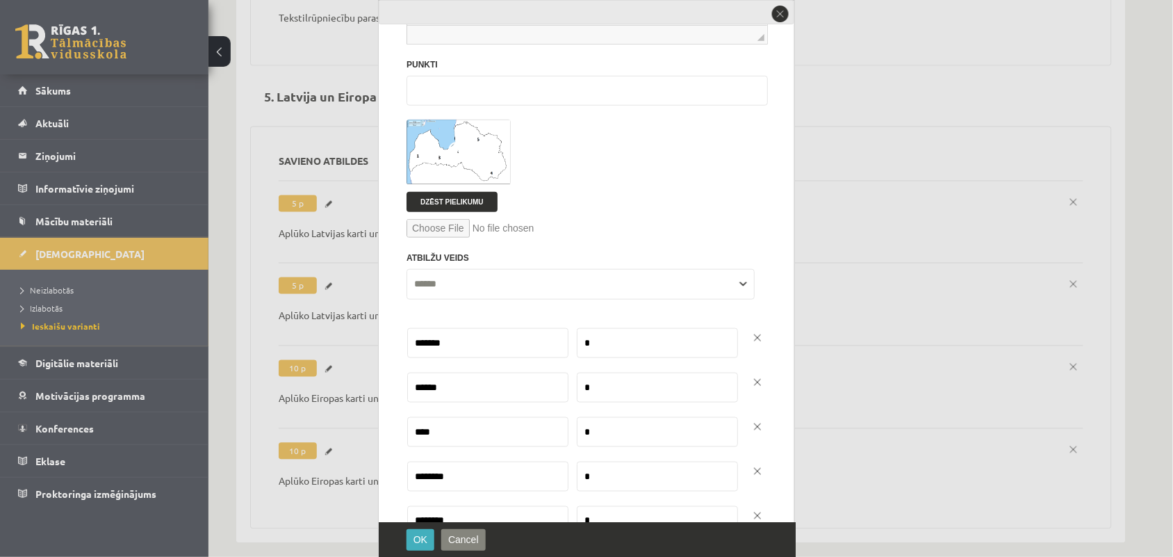
scroll to position [286, 0]
click at [463, 167] on img at bounding box center [459, 152] width 104 height 65
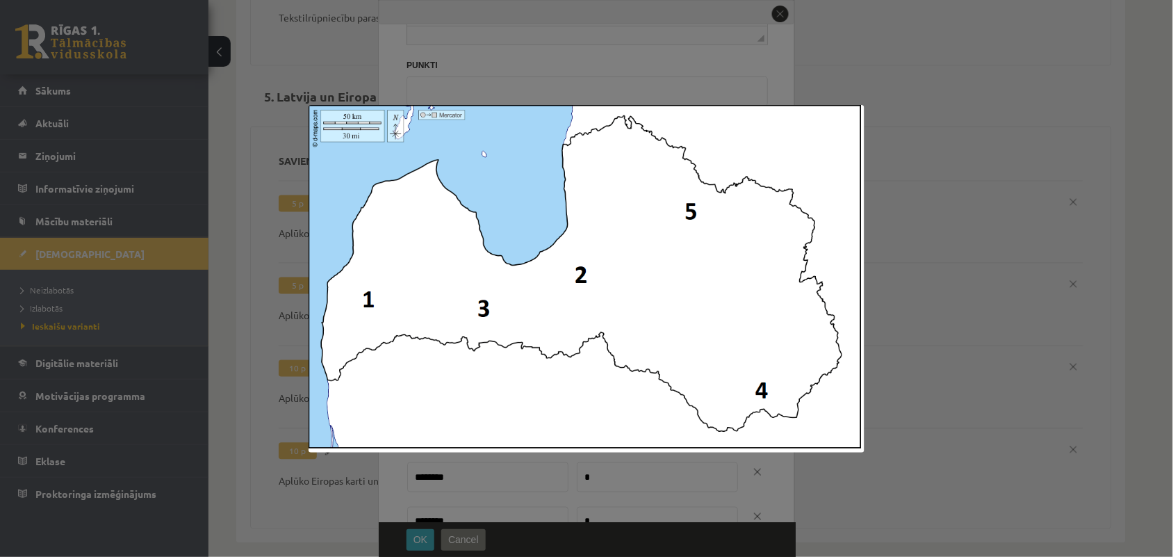
click at [992, 198] on div at bounding box center [586, 278] width 1173 height 557
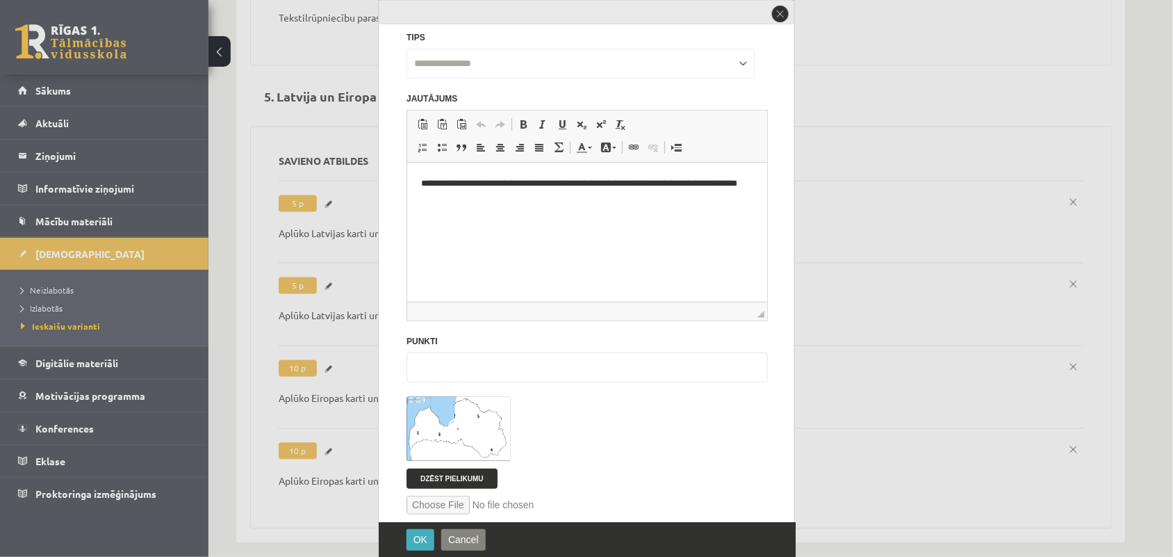
scroll to position [0, 0]
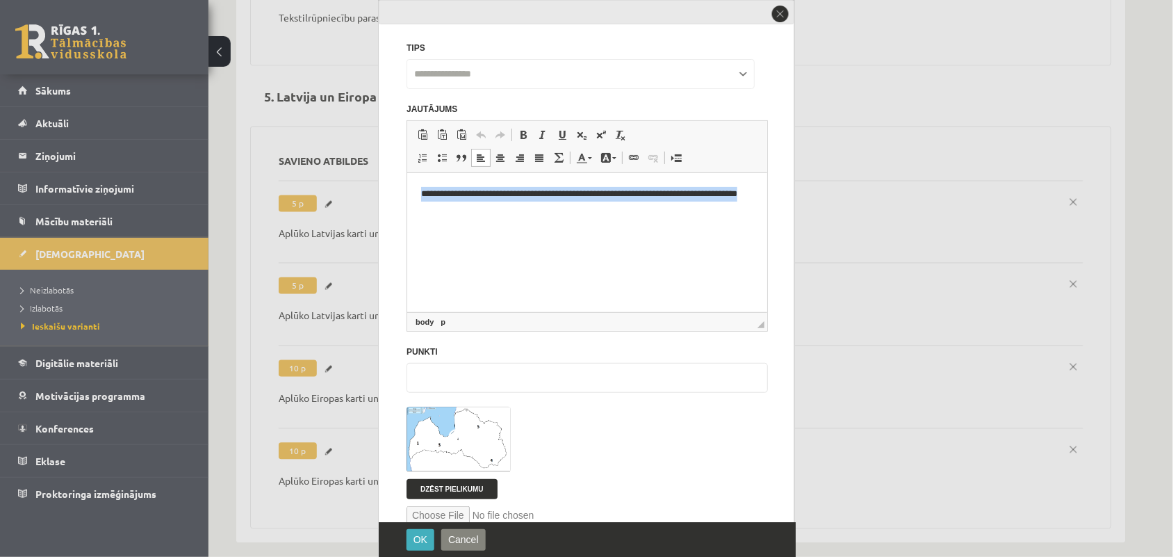
drag, startPoint x: 475, startPoint y: 211, endPoint x: 411, endPoint y: 195, distance: 65.9
click at [411, 195] on html "**********" at bounding box center [587, 201] width 360 height 57
copy p "**********"
click at [774, 18] on button "close" at bounding box center [780, 13] width 19 height 19
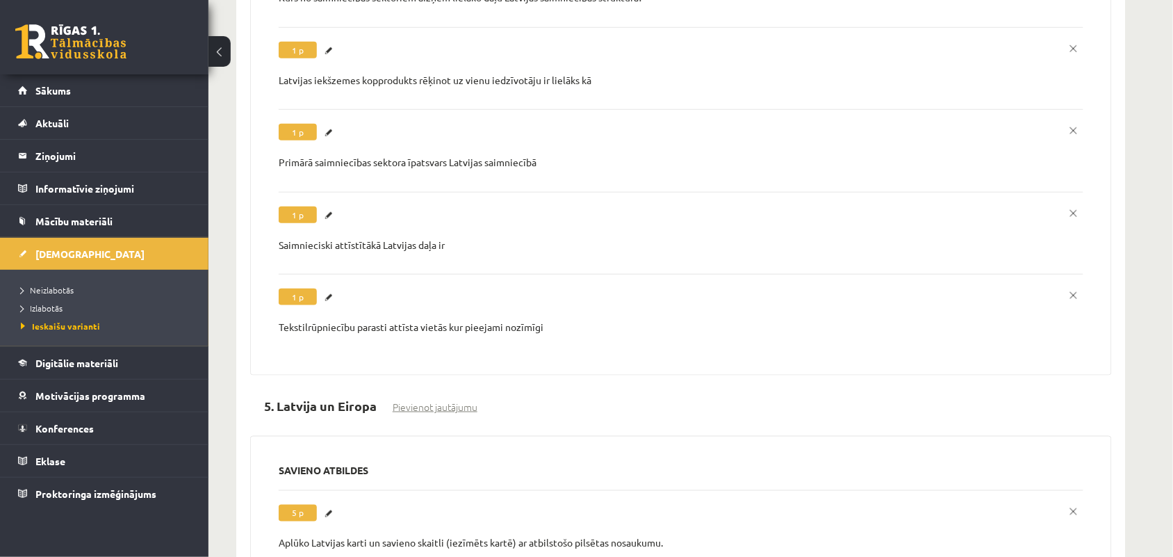
scroll to position [3382, 0]
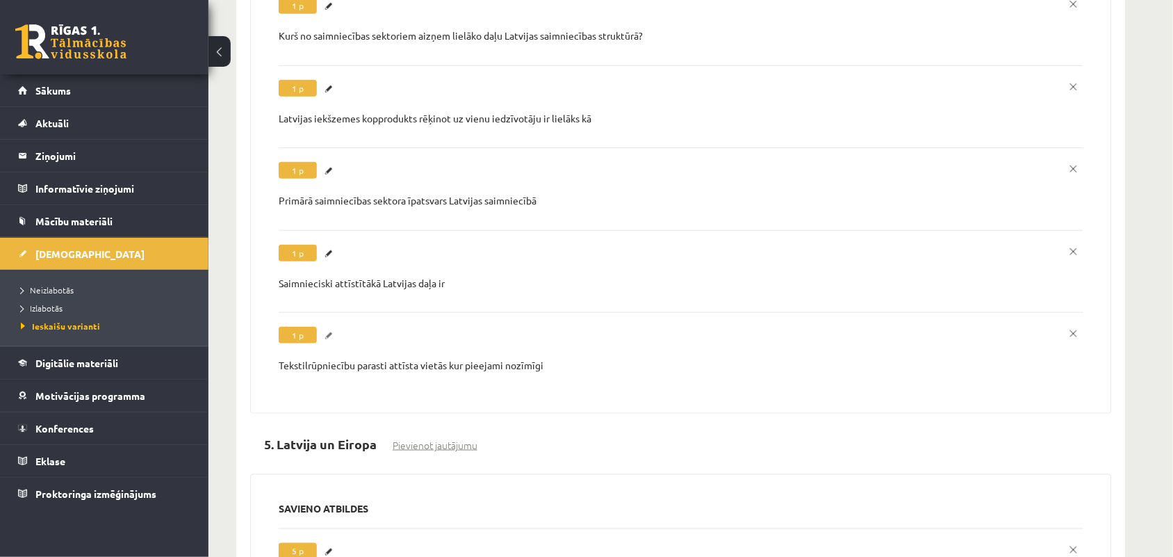
click at [332, 327] on link "Labot" at bounding box center [331, 336] width 14 height 18
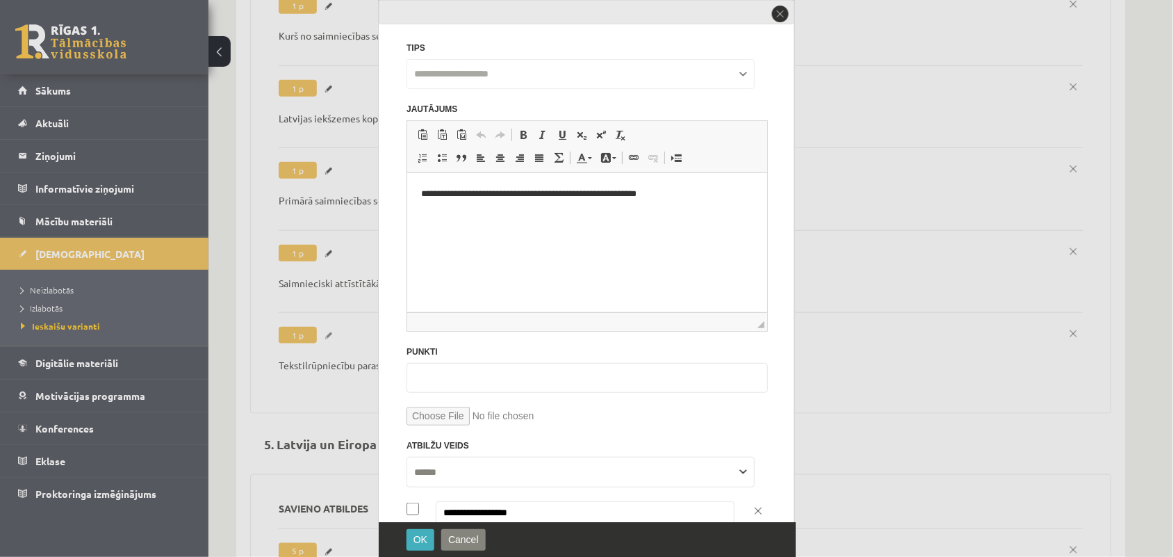
scroll to position [0, 0]
click at [776, 16] on button "close" at bounding box center [780, 13] width 19 height 19
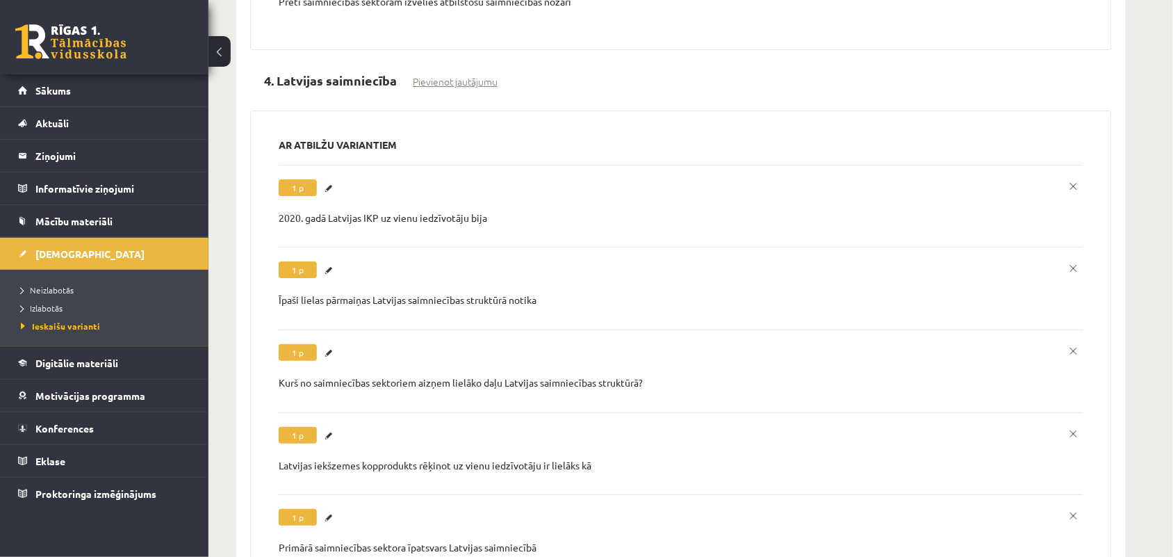
scroll to position [3034, 0]
click at [332, 262] on link "Labot" at bounding box center [331, 271] width 14 height 18
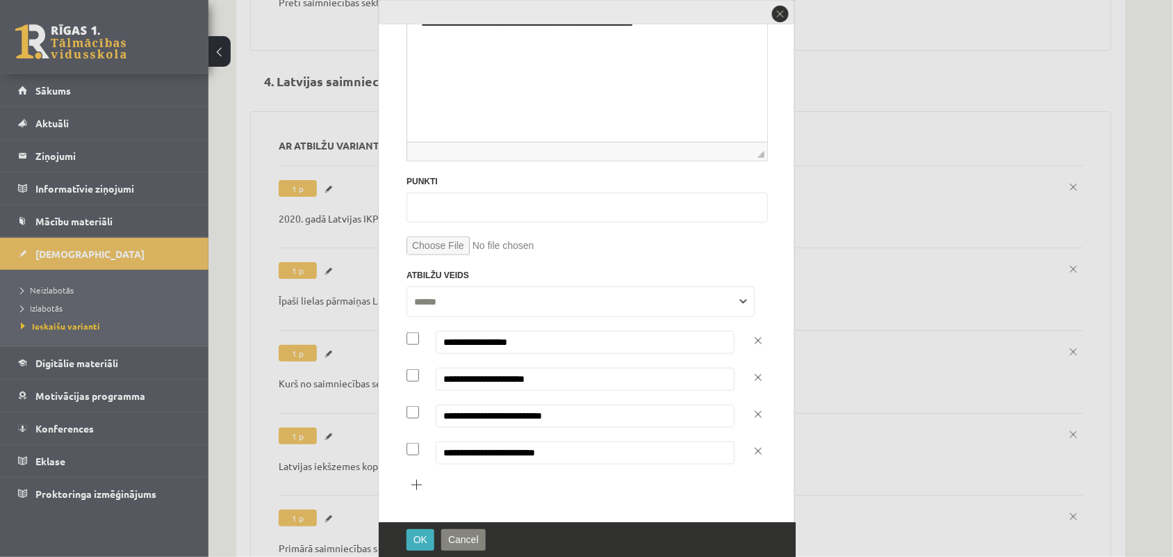
scroll to position [0, 0]
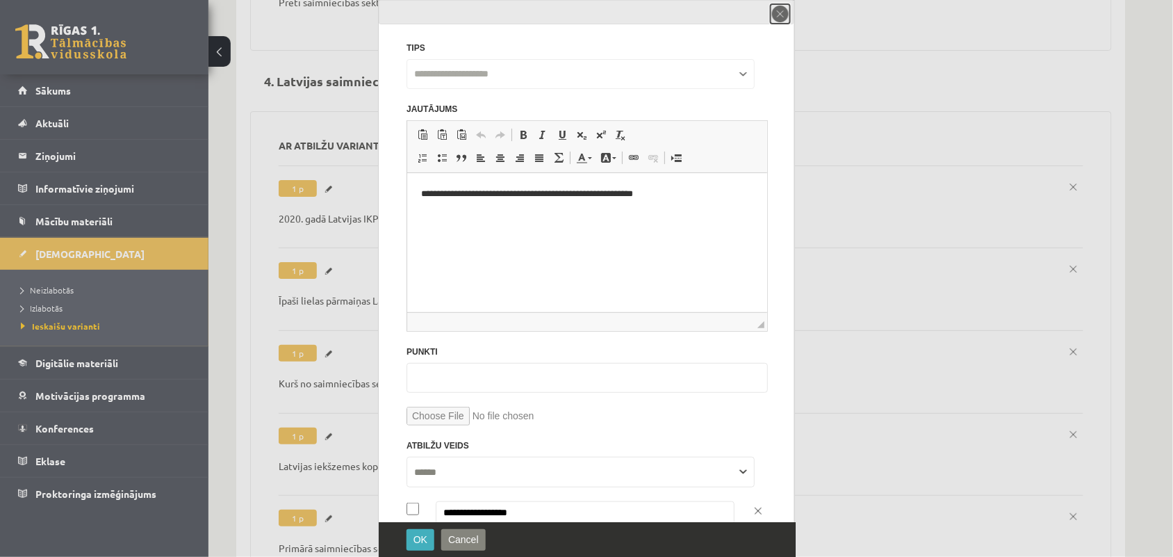
click at [776, 21] on button "close" at bounding box center [780, 13] width 19 height 19
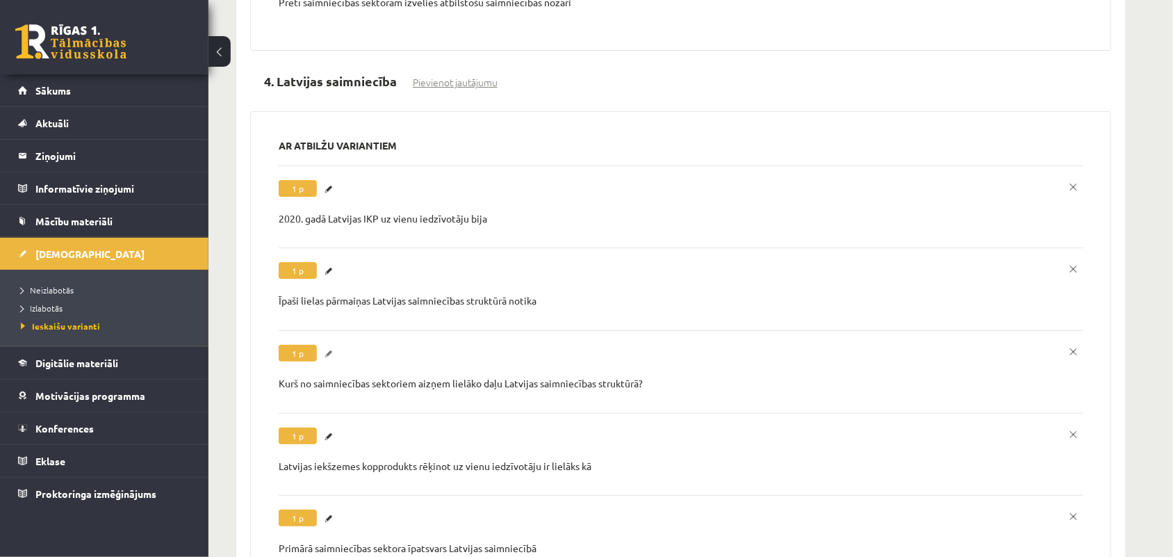
click at [329, 345] on link "Labot" at bounding box center [331, 354] width 14 height 18
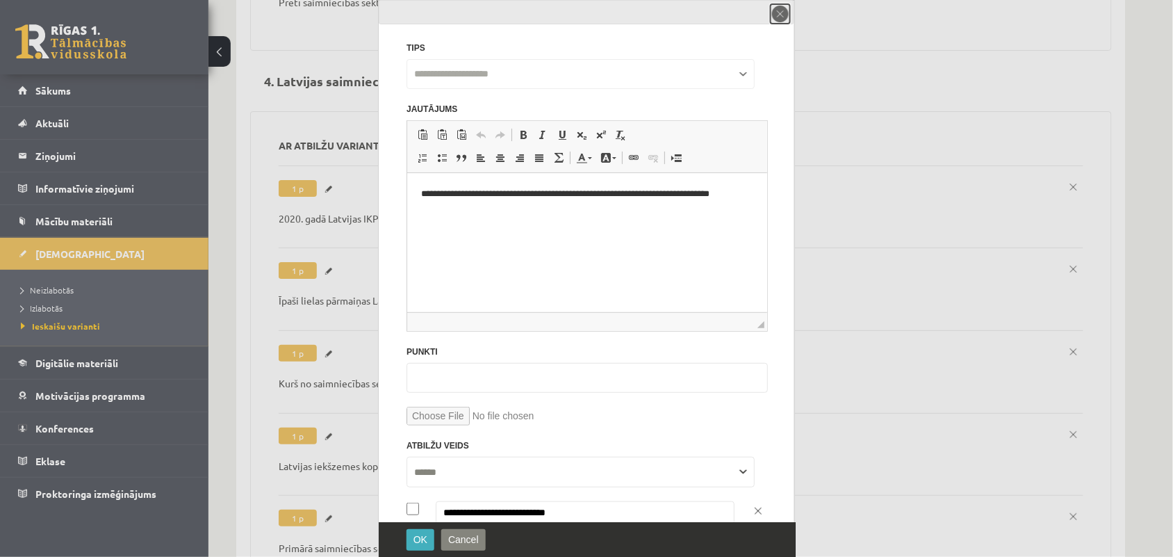
click at [772, 18] on button "close" at bounding box center [780, 13] width 19 height 19
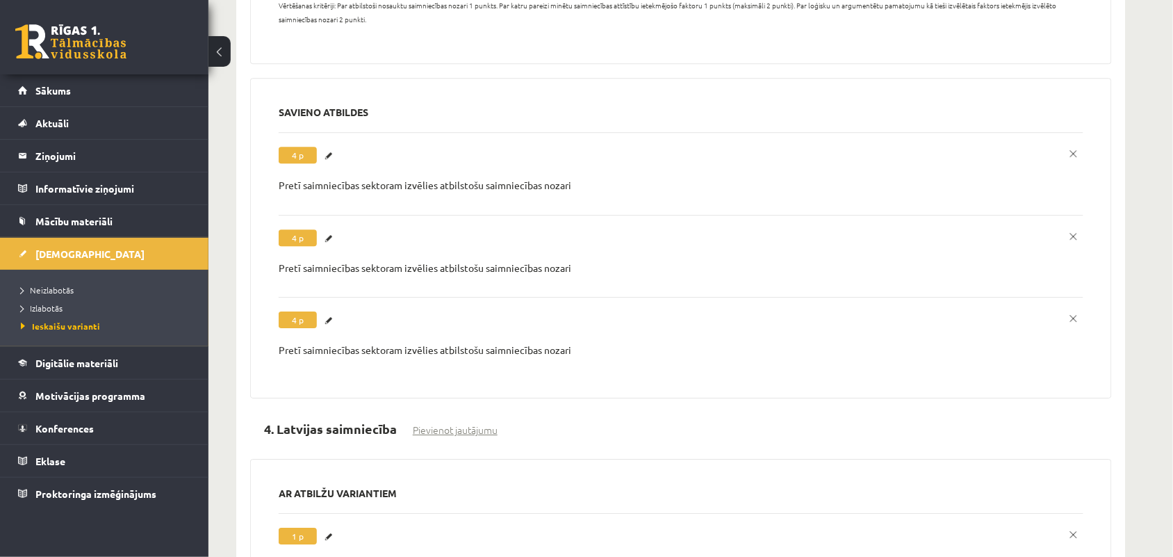
scroll to position [2600, 0]
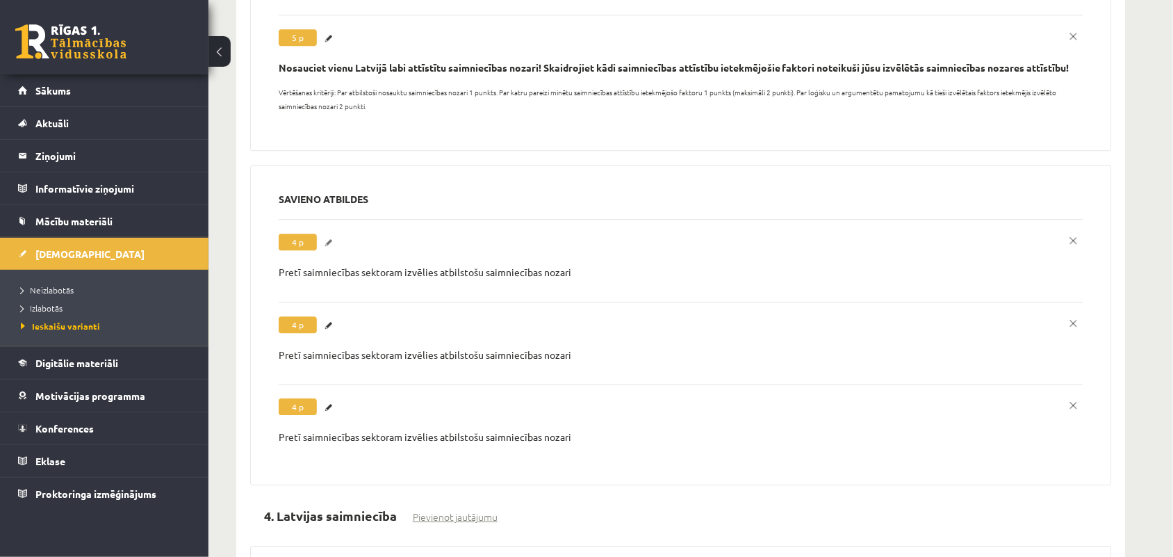
click at [336, 234] on link "Labot" at bounding box center [331, 243] width 14 height 18
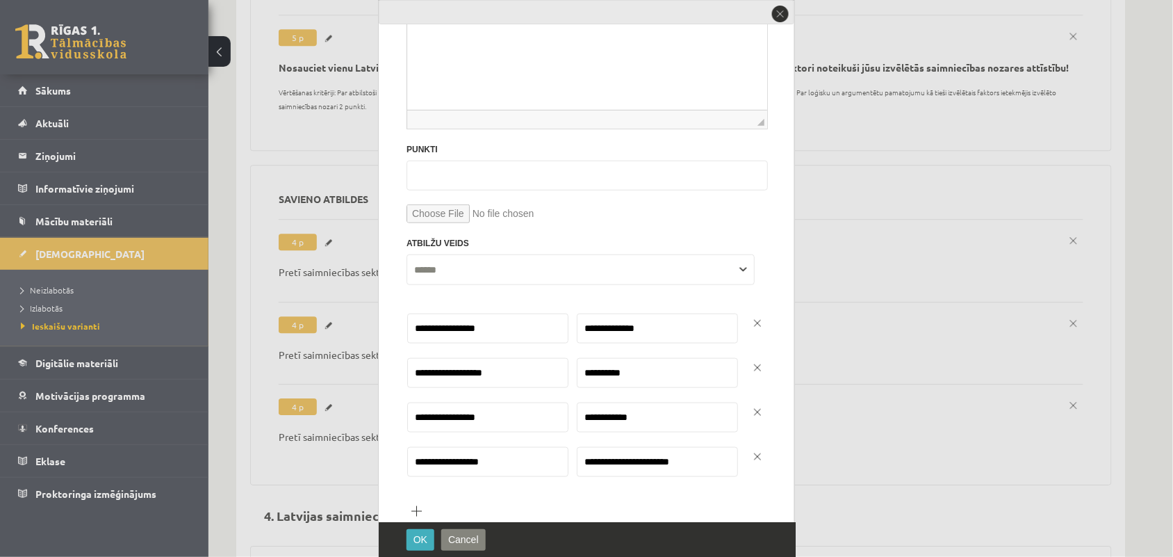
scroll to position [230, 0]
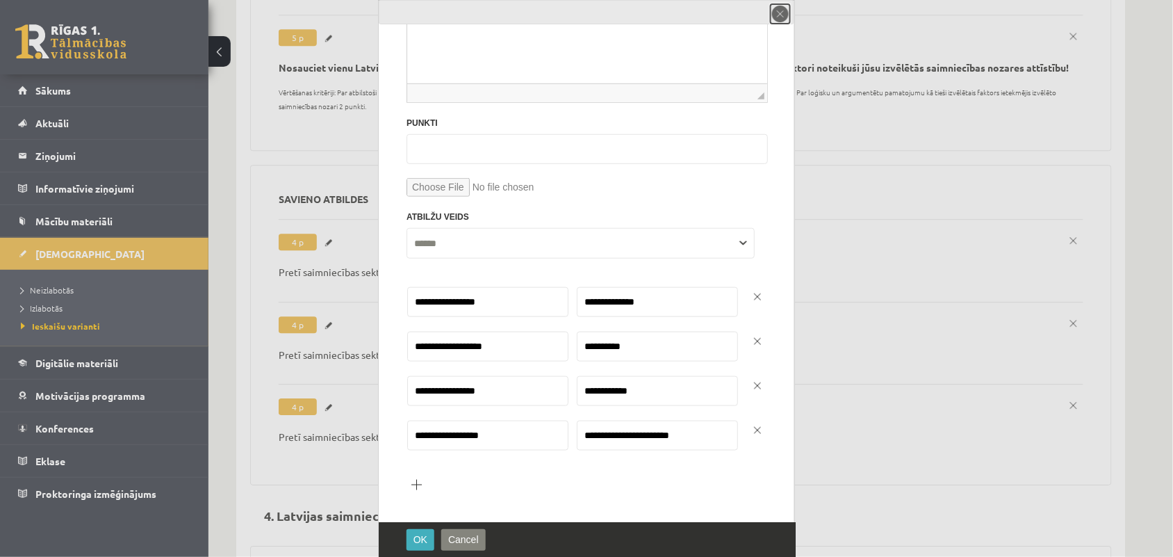
click at [783, 19] on button "close" at bounding box center [780, 13] width 19 height 19
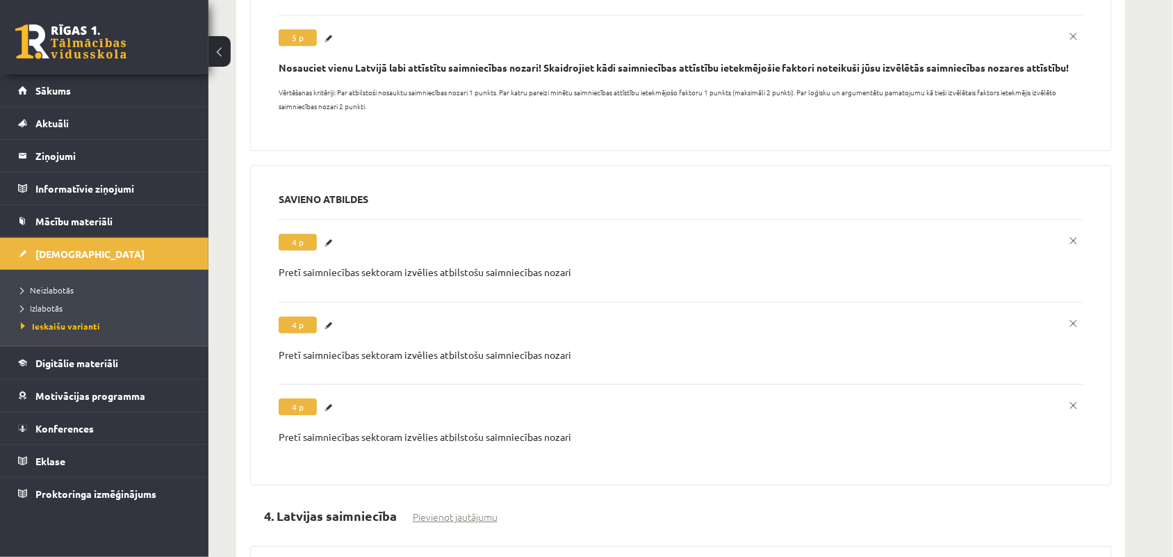
scroll to position [0, 0]
click at [323, 308] on label "**********" at bounding box center [681, 336] width 805 height 69
click at [325, 316] on link "Labot" at bounding box center [331, 325] width 14 height 18
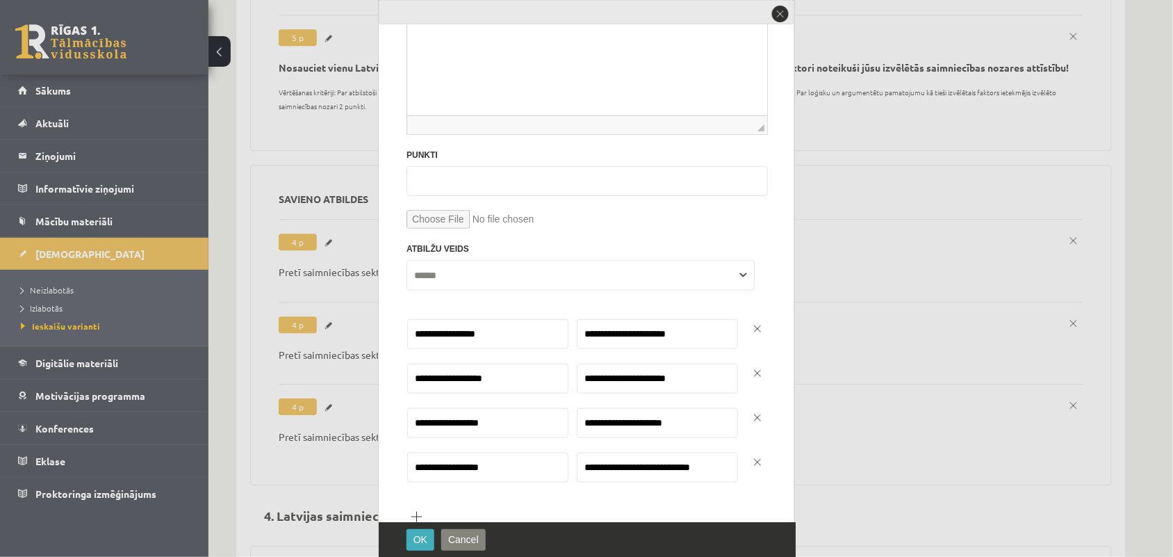
scroll to position [230, 0]
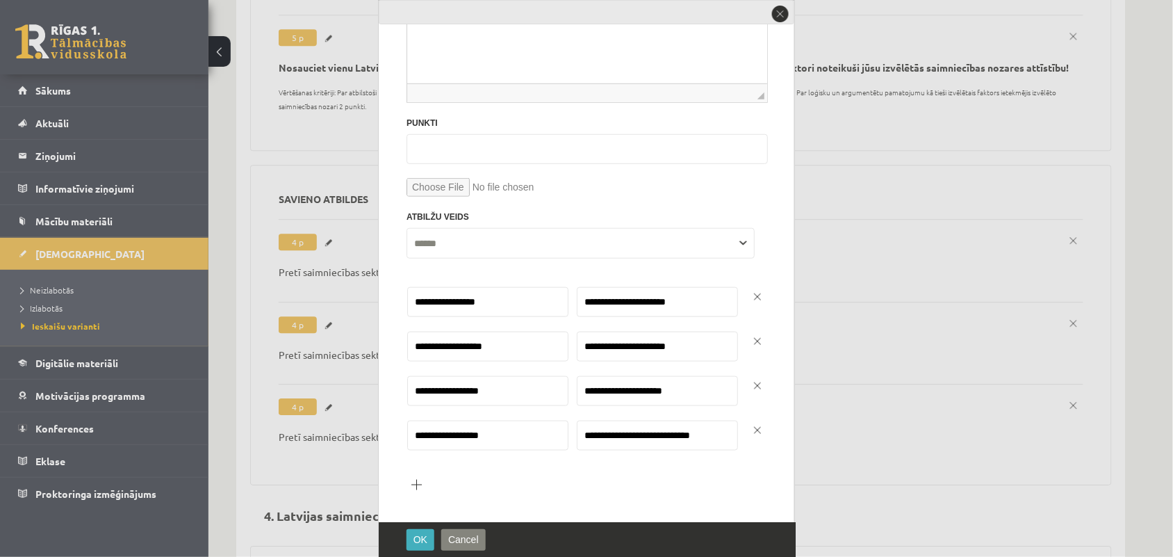
drag, startPoint x: 411, startPoint y: 296, endPoint x: 703, endPoint y: 445, distance: 327.0
click at [703, 445] on tbody "**********" at bounding box center [587, 375] width 361 height 178
click at [784, 22] on button "close" at bounding box center [780, 13] width 19 height 19
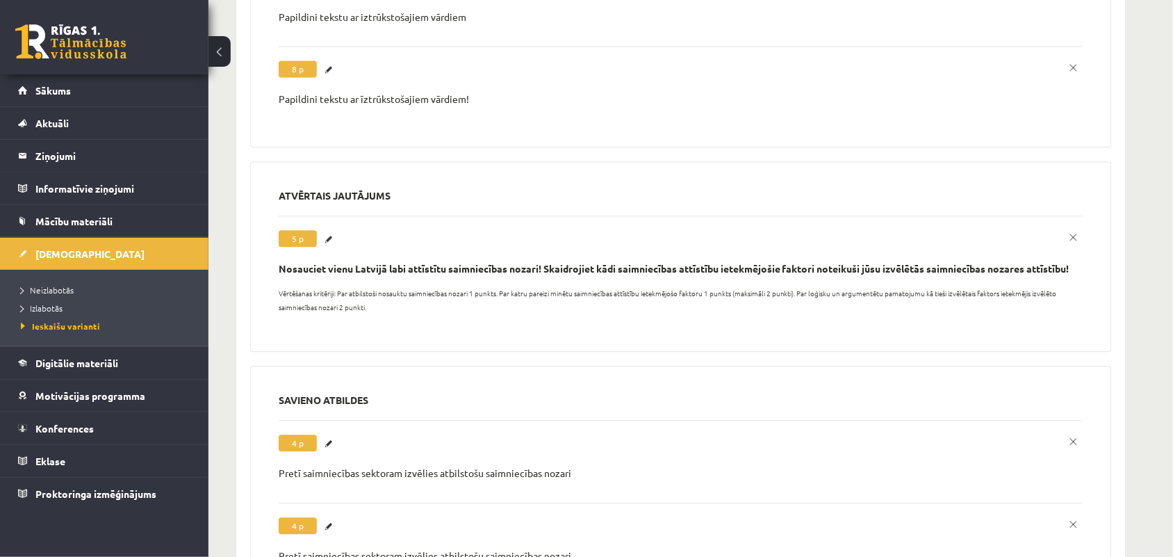
scroll to position [2253, 0]
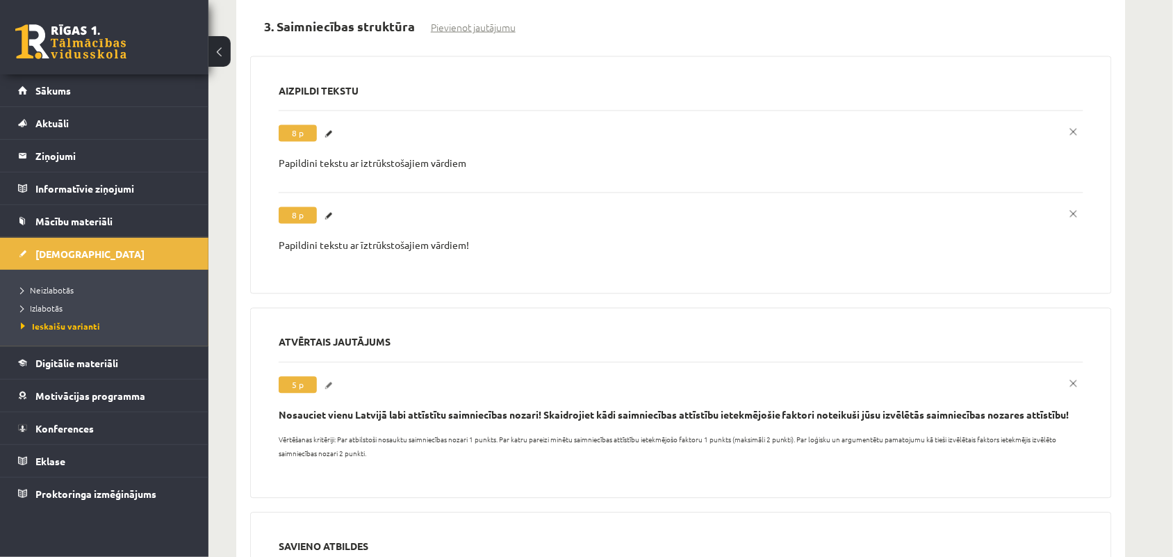
click at [325, 377] on link "Labot" at bounding box center [331, 386] width 14 height 18
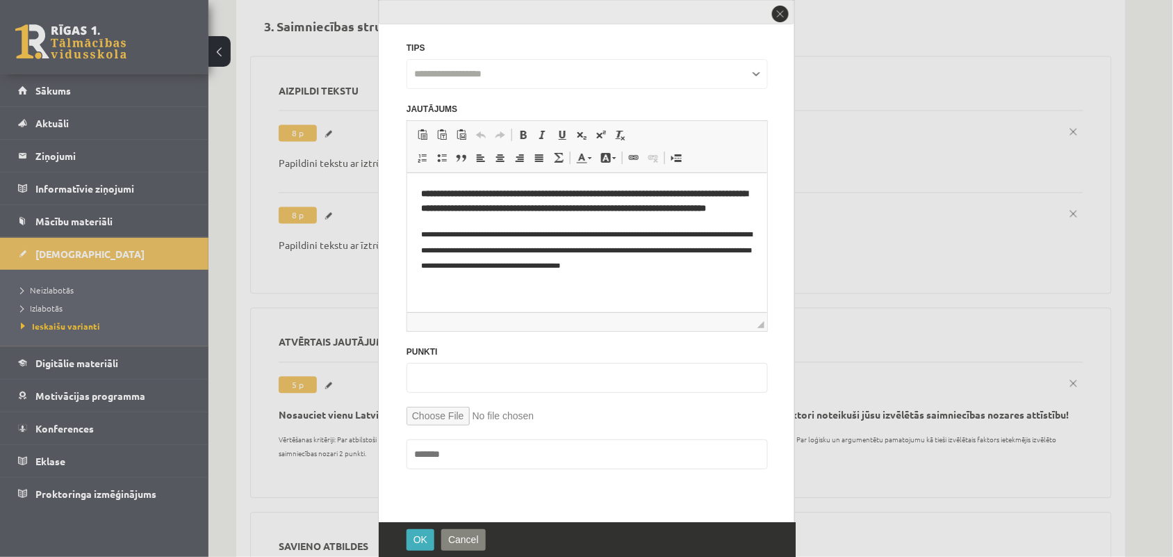
scroll to position [0, 0]
click at [783, 13] on button "close" at bounding box center [780, 13] width 19 height 19
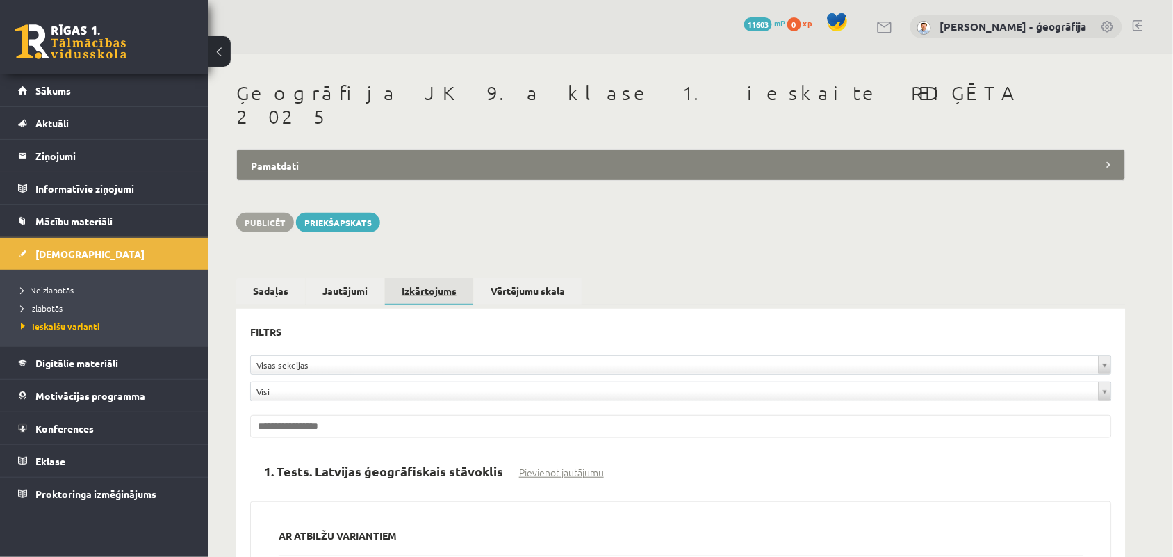
click at [418, 278] on link "Izkārtojums" at bounding box center [429, 291] width 88 height 27
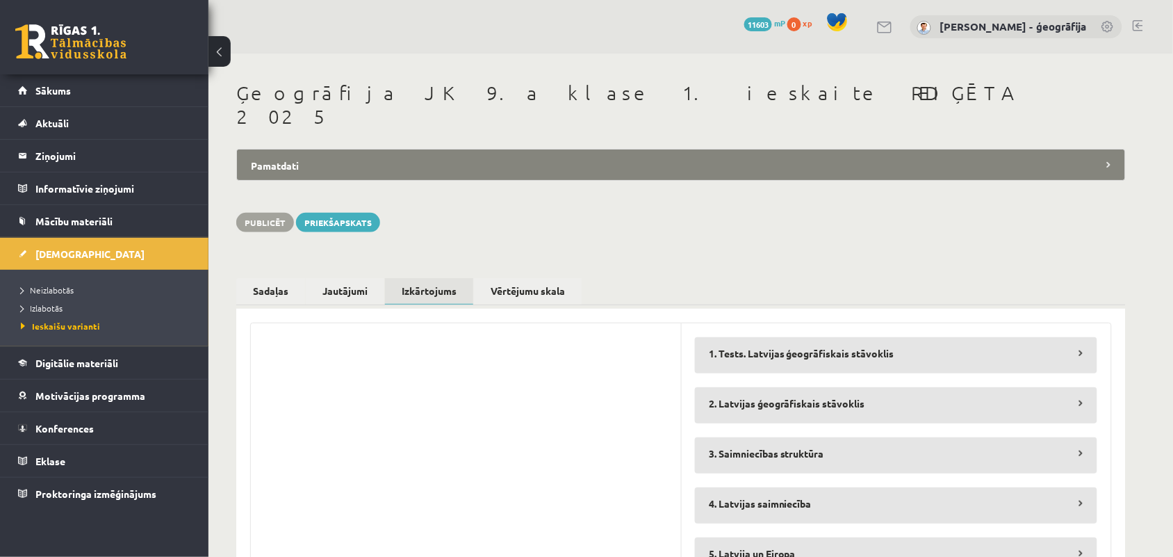
scroll to position [50, 0]
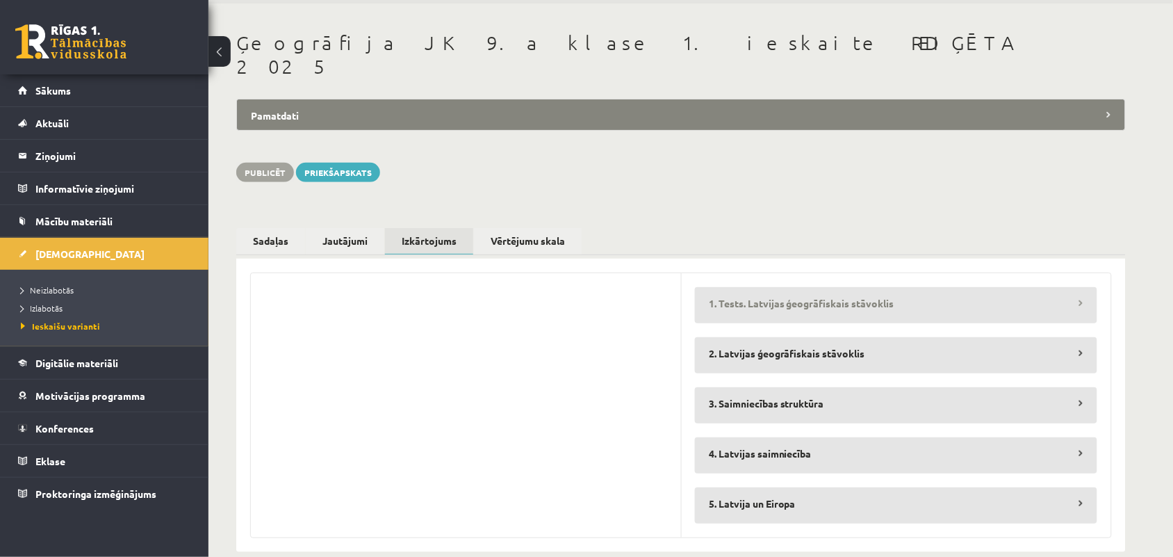
click at [793, 287] on legend "1. Tests. Latvijas ģeogrāfiskais stāvoklis" at bounding box center [896, 303] width 402 height 32
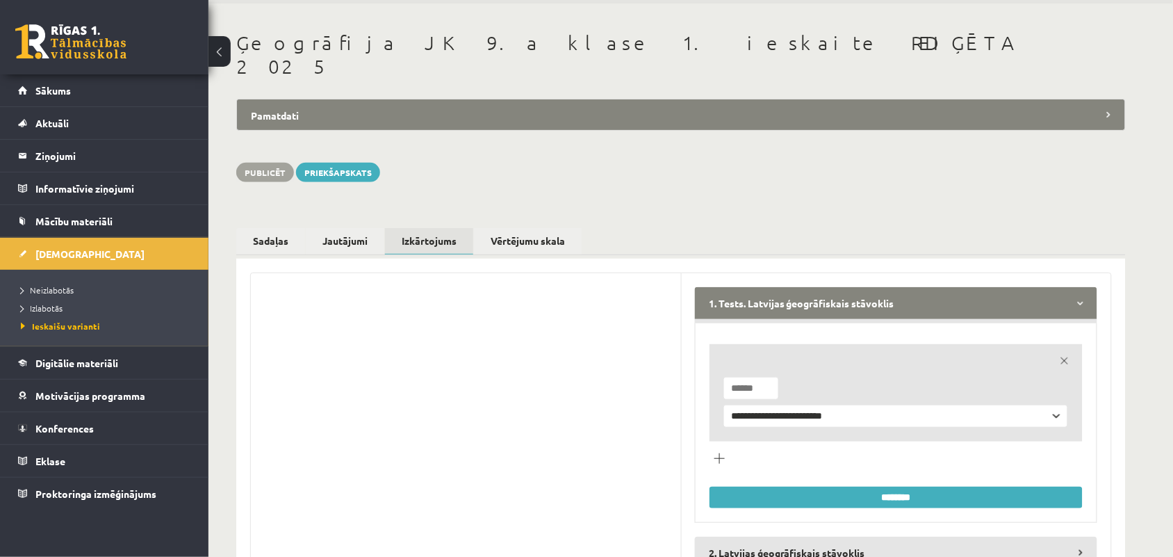
click at [793, 287] on legend "1. Tests. Latvijas ģeogrāfiskais stāvoklis" at bounding box center [896, 303] width 402 height 32
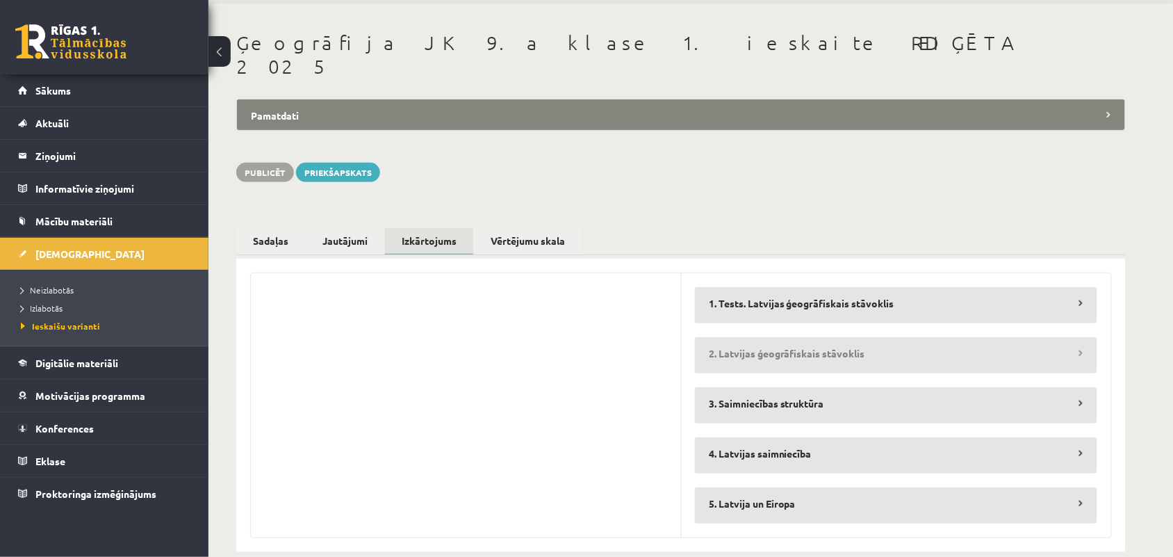
click at [808, 341] on legend "2. Latvijas ģeogrāfiskais stāvoklis" at bounding box center [896, 353] width 402 height 32
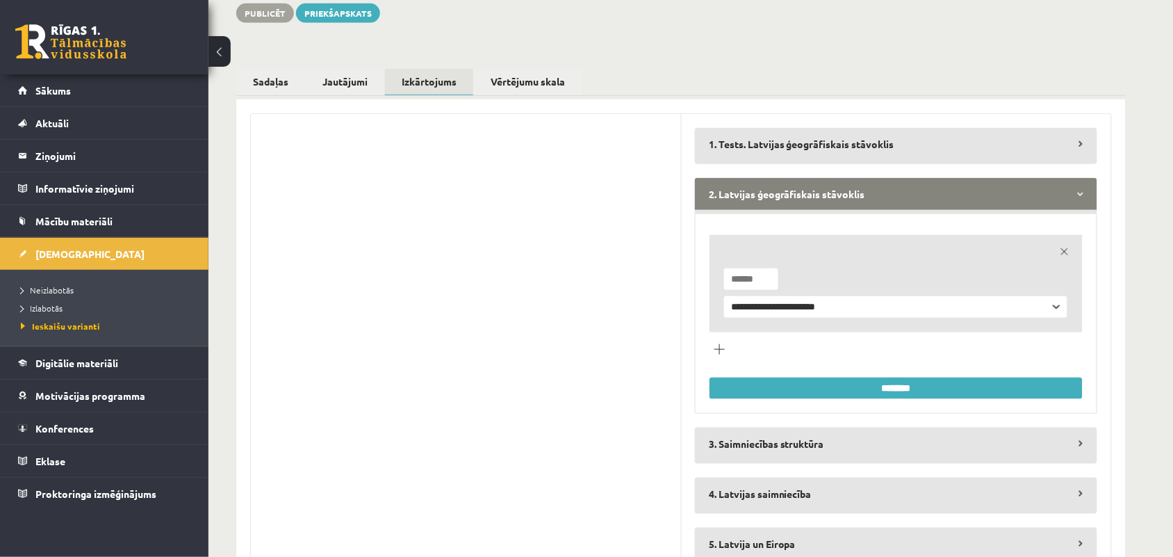
scroll to position [224, 0]
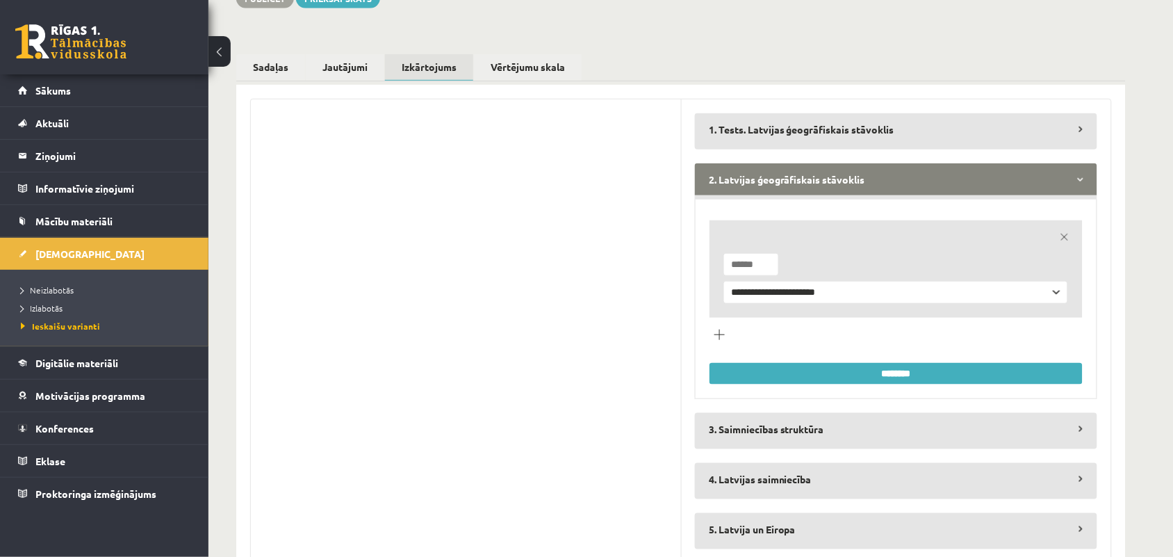
click at [1071, 227] on link "remove" at bounding box center [1064, 236] width 19 height 19
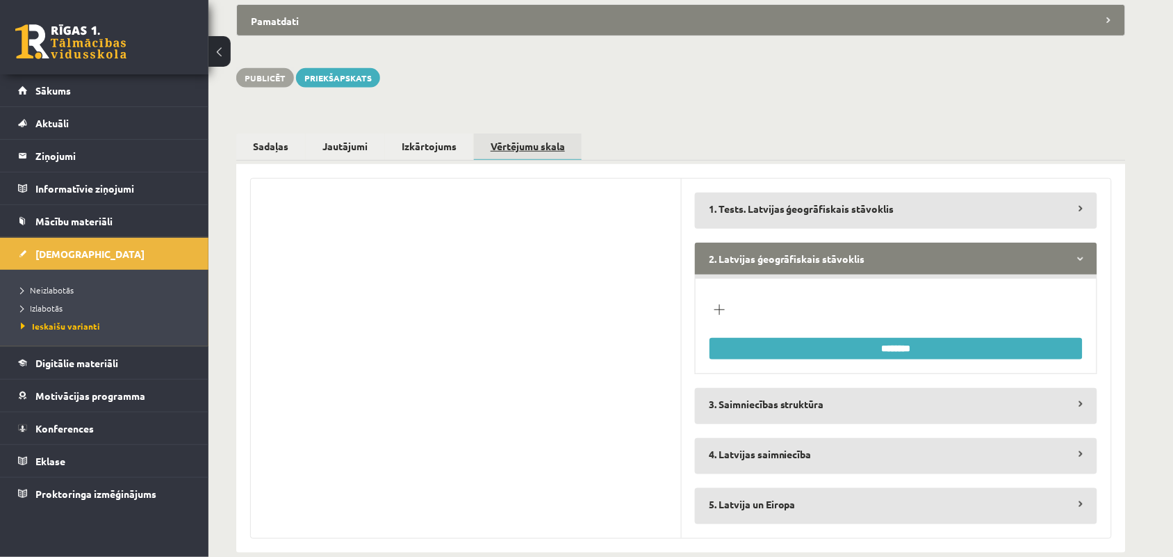
click at [542, 133] on link "Vērtējumu skala" at bounding box center [528, 146] width 108 height 27
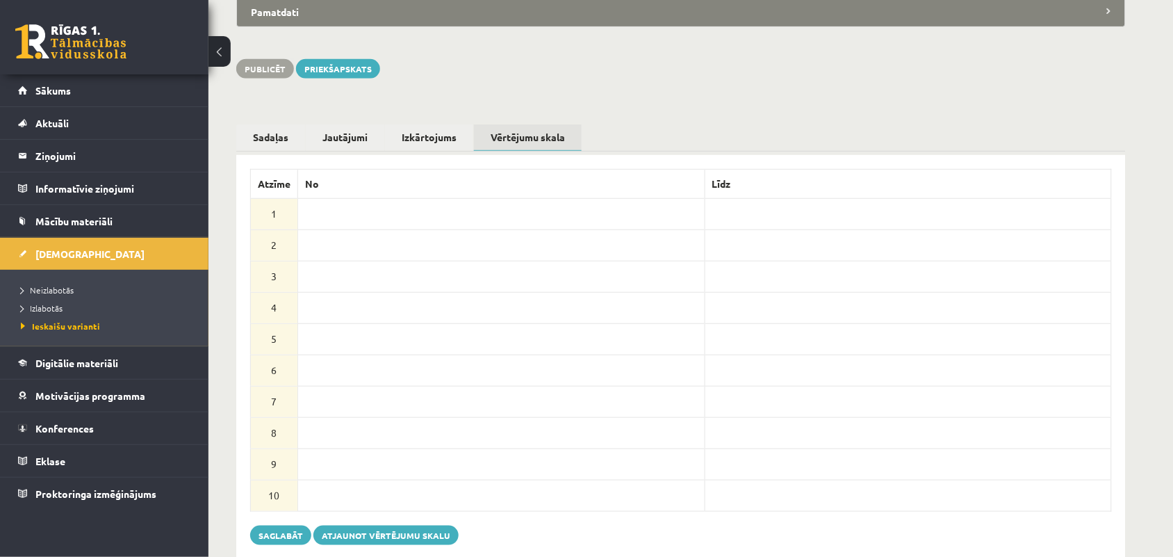
scroll to position [155, 0]
click at [350, 524] on button "Atjaunot vērtējumu skalu" at bounding box center [385, 533] width 145 height 19
click at [269, 525] on button "Saglabāt" at bounding box center [280, 534] width 61 height 19
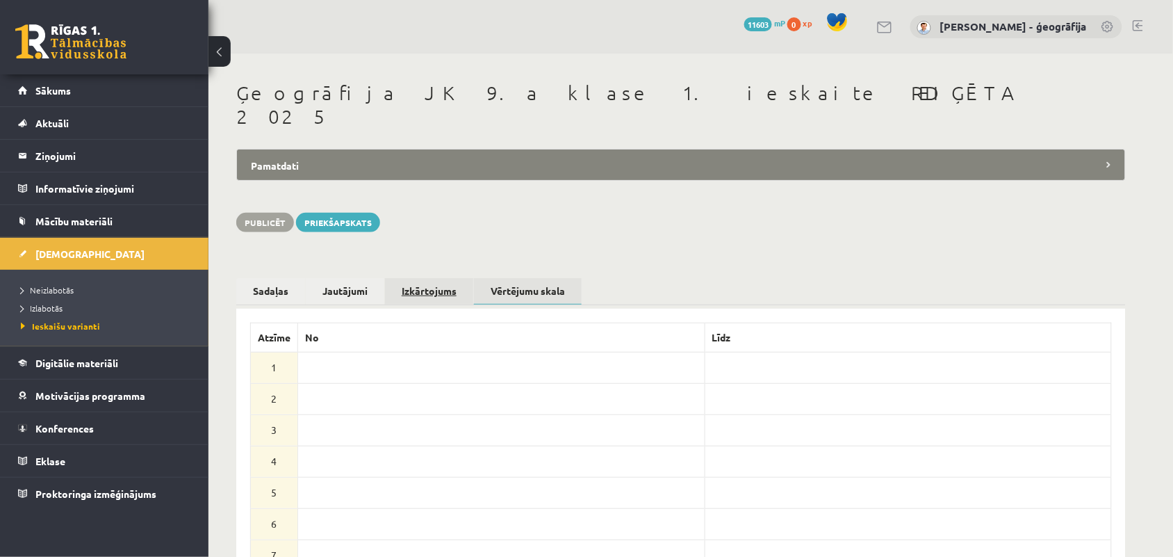
click at [442, 278] on link "Izkārtojums" at bounding box center [429, 291] width 88 height 26
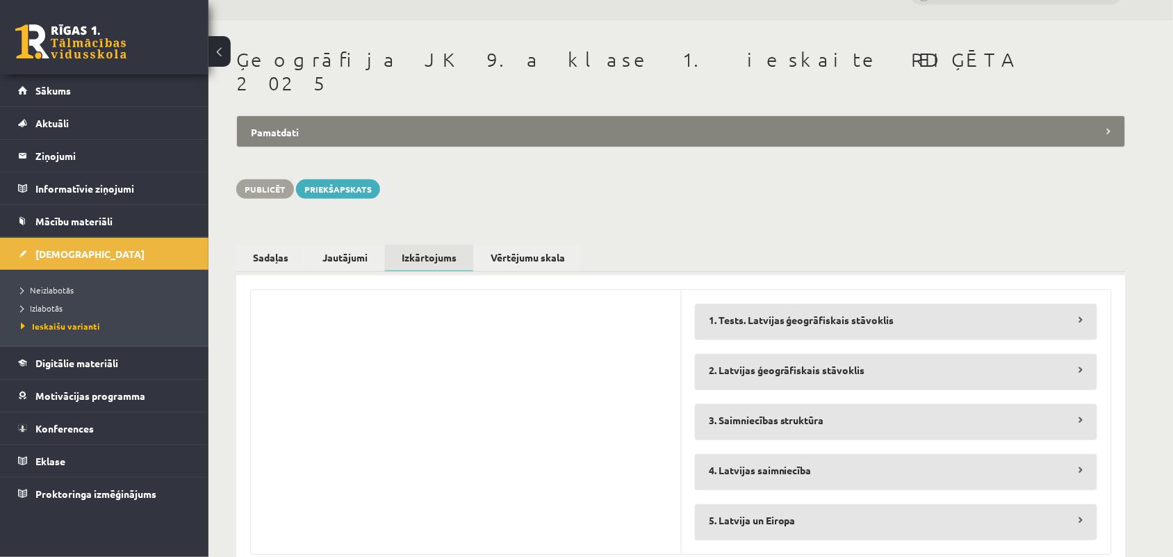
scroll to position [50, 0]
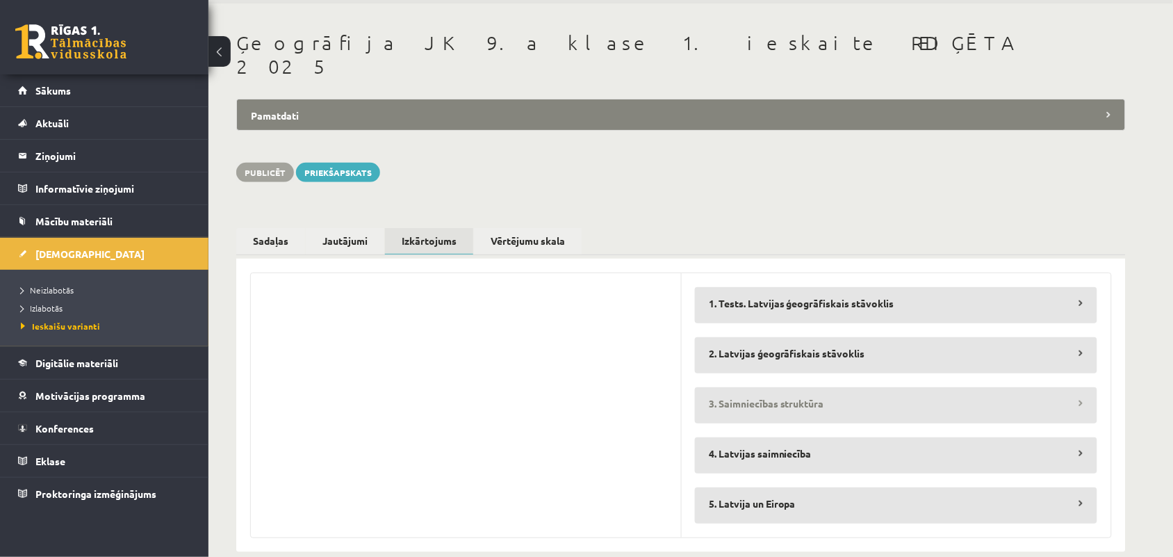
click at [855, 387] on legend "3. Saimniecības struktūra" at bounding box center [896, 403] width 402 height 32
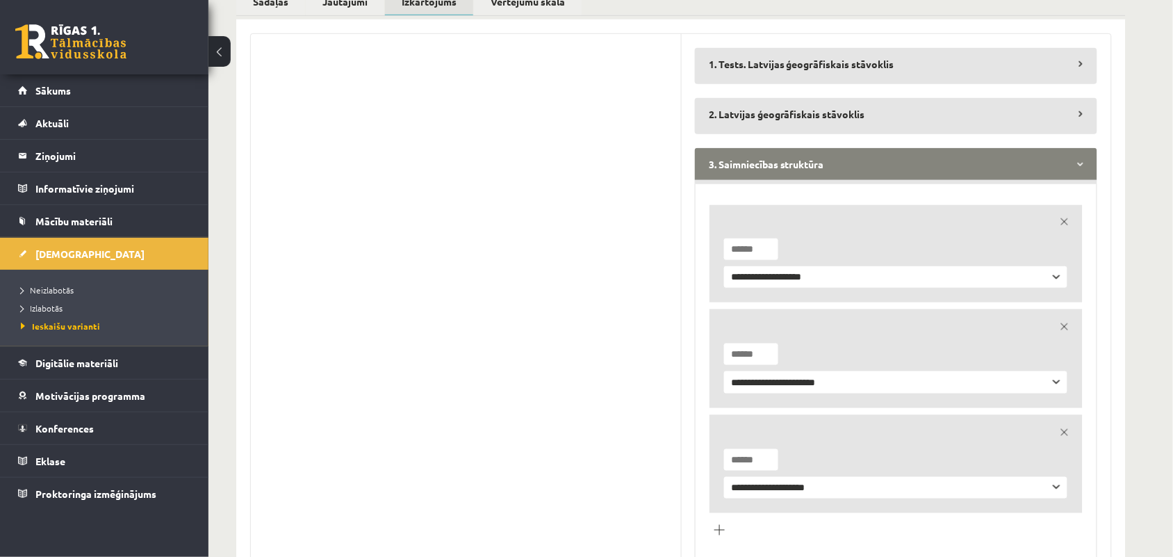
scroll to position [288, 0]
click at [850, 149] on legend "3. Saimniecības struktūra" at bounding box center [896, 165] width 402 height 32
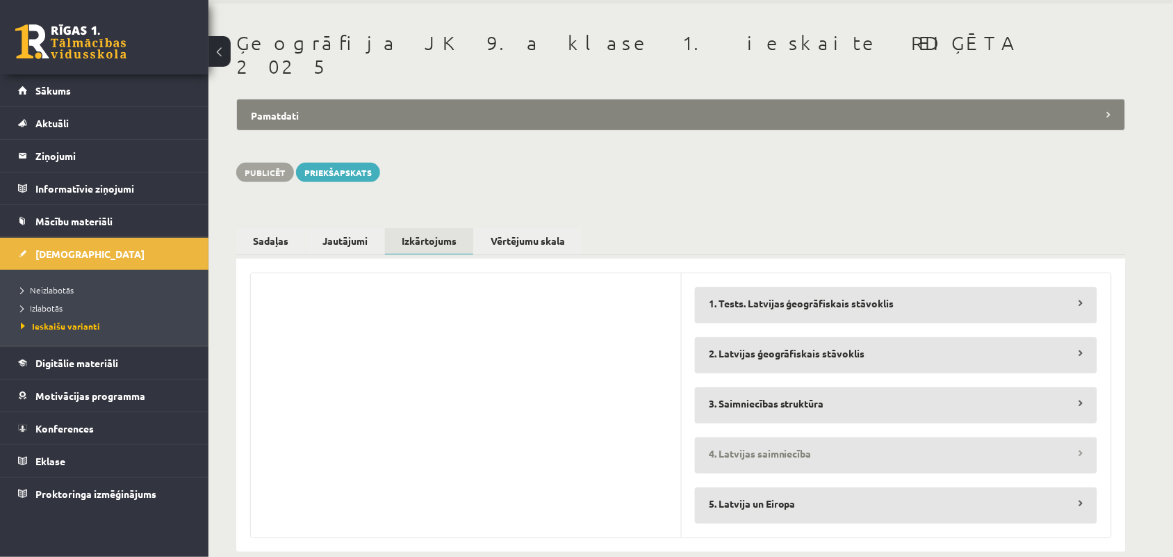
click at [787, 438] on legend "4. Latvijas saimniecība" at bounding box center [896, 453] width 402 height 32
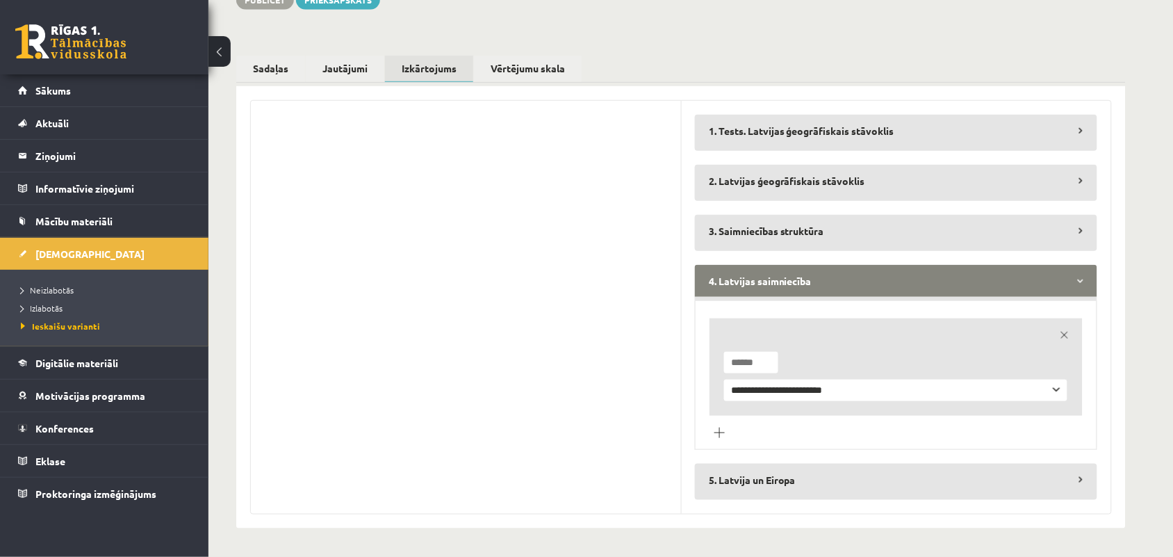
scroll to position [250, 0]
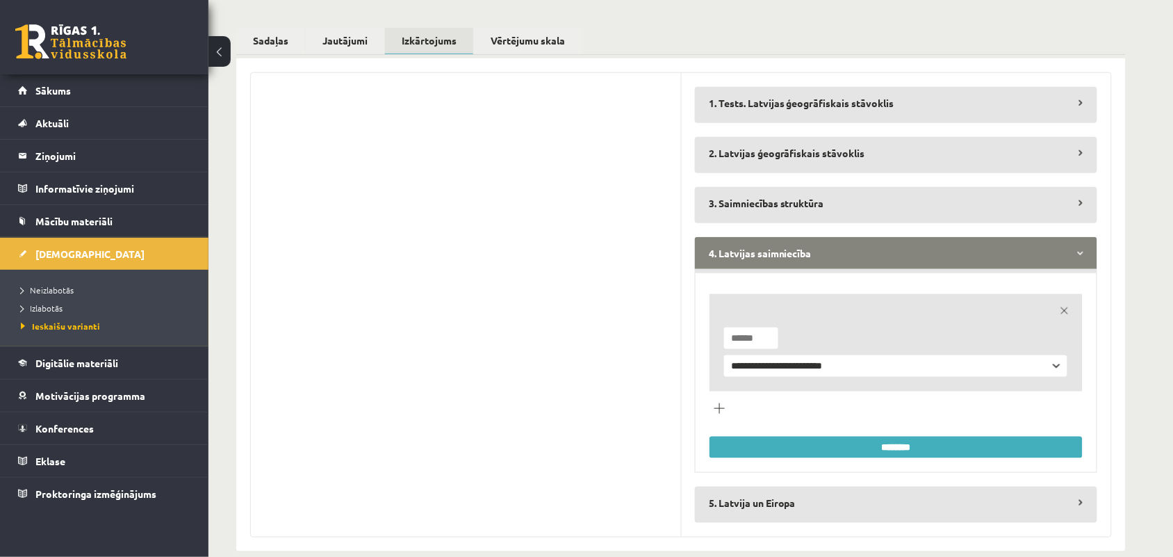
click at [828, 237] on legend "4. Latvijas saimniecība" at bounding box center [896, 253] width 402 height 32
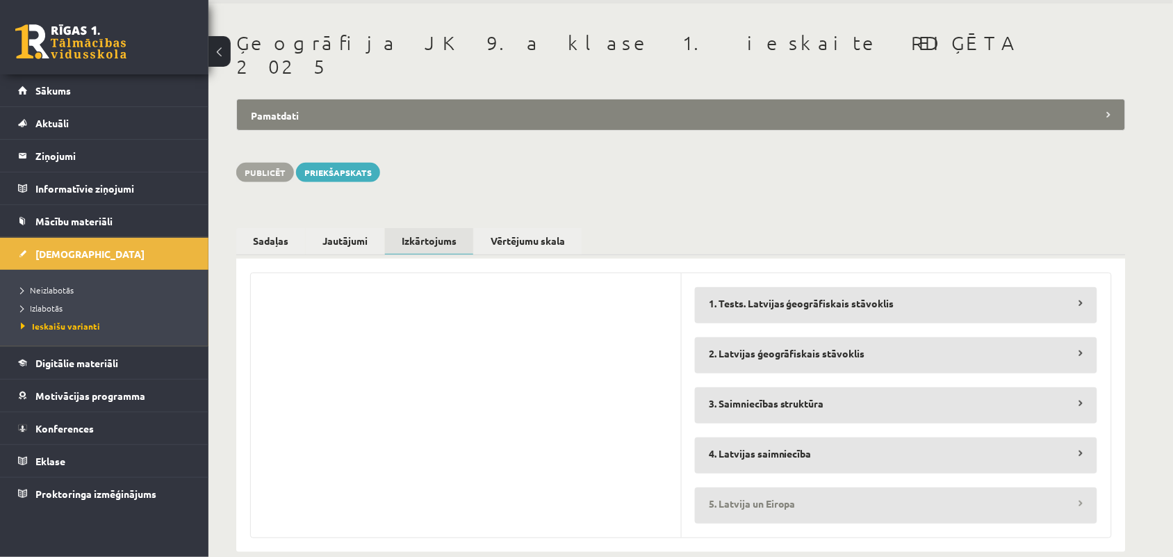
click at [821, 487] on legend "5. Latvija un Eiropa" at bounding box center [896, 503] width 402 height 32
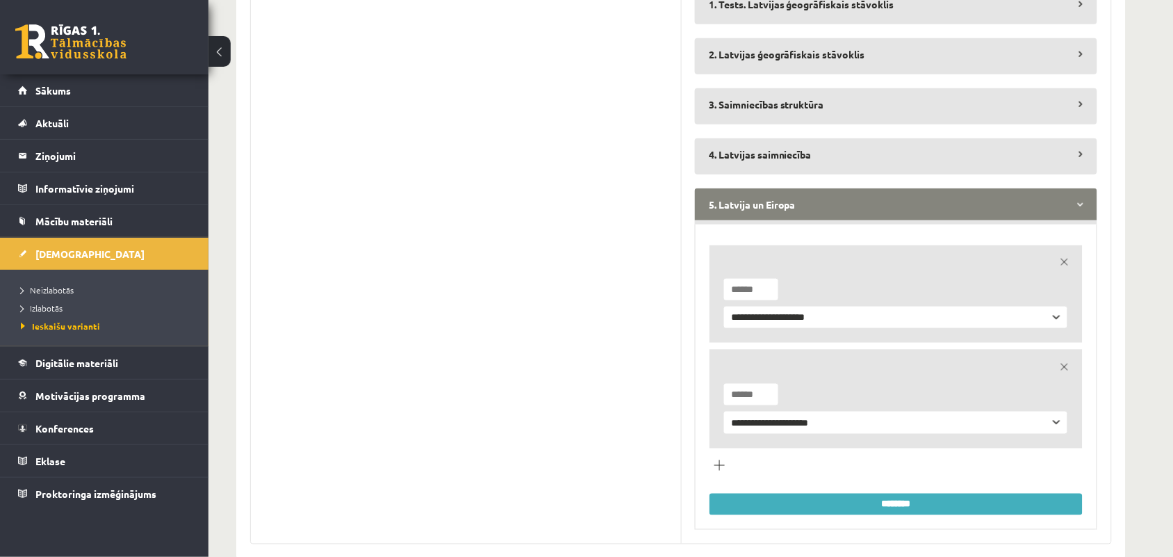
scroll to position [356, 0]
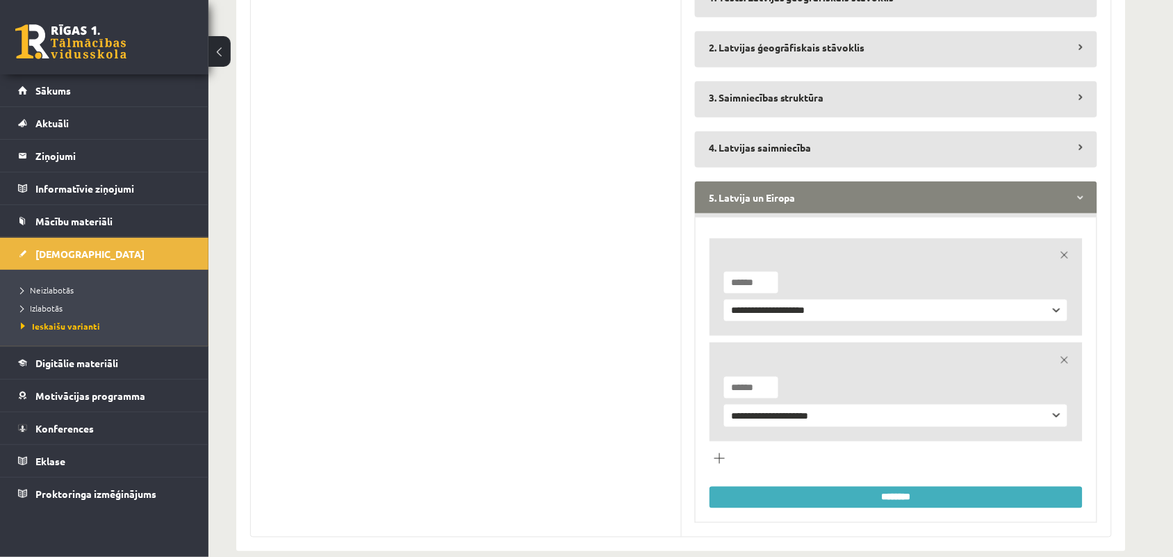
click at [840, 487] on input "********" at bounding box center [896, 498] width 373 height 22
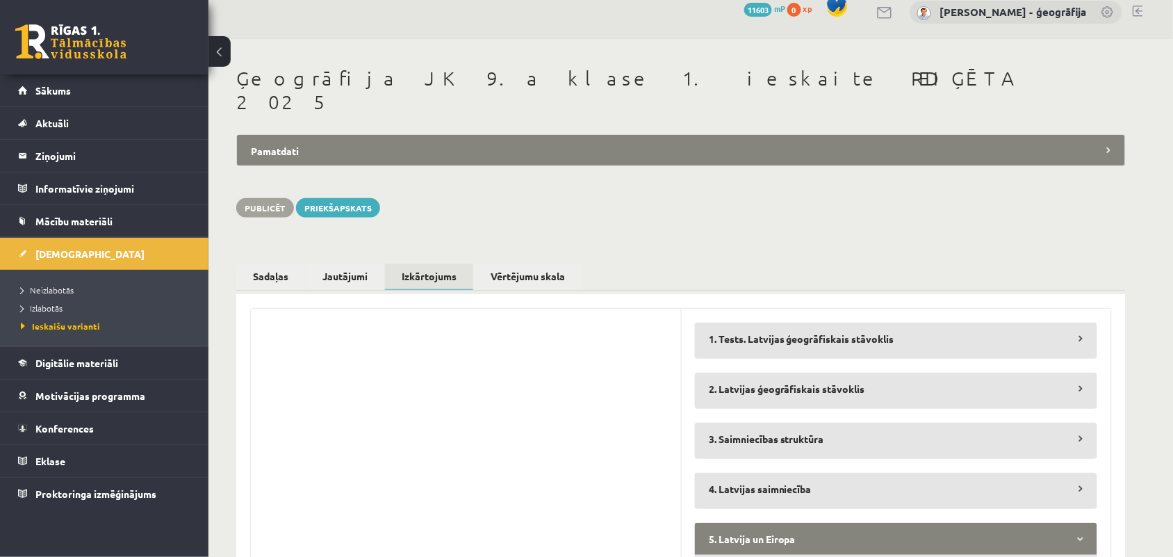
scroll to position [0, 0]
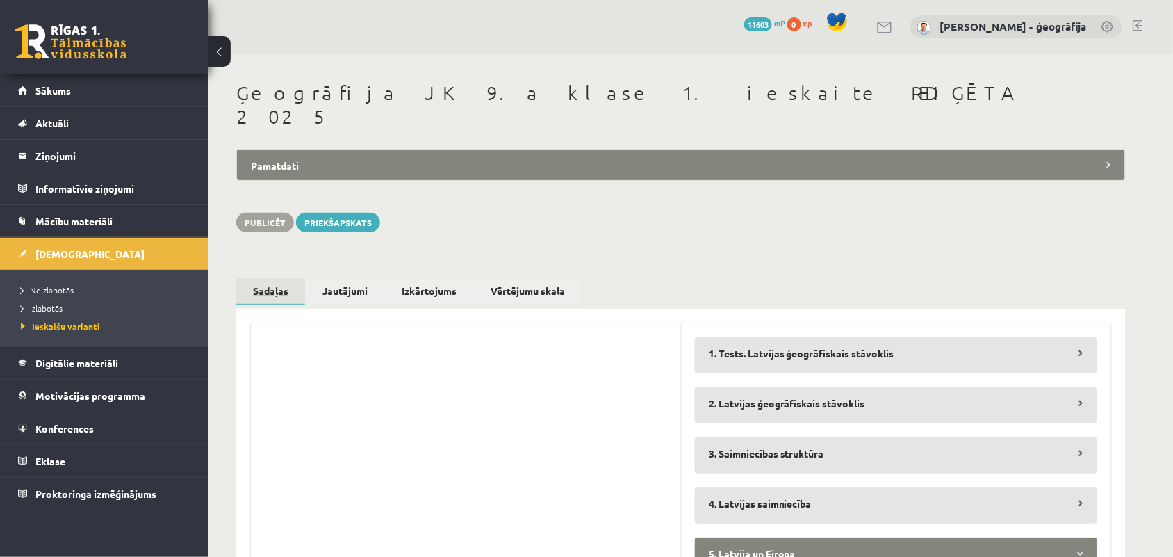
click at [279, 278] on link "Sadaļas" at bounding box center [270, 291] width 69 height 27
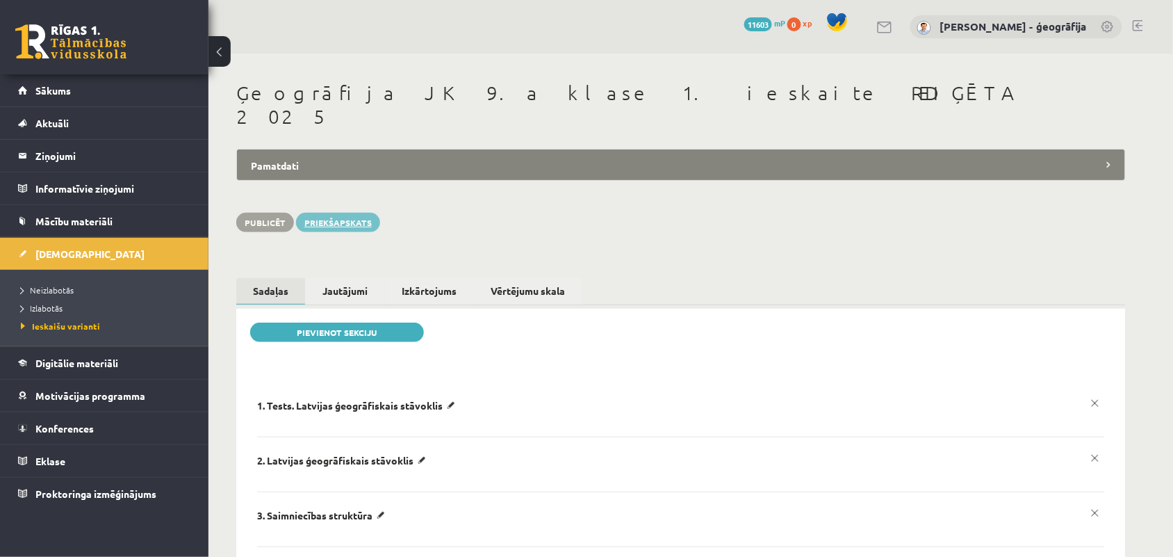
click at [334, 213] on link "Priekšapskats" at bounding box center [338, 222] width 84 height 19
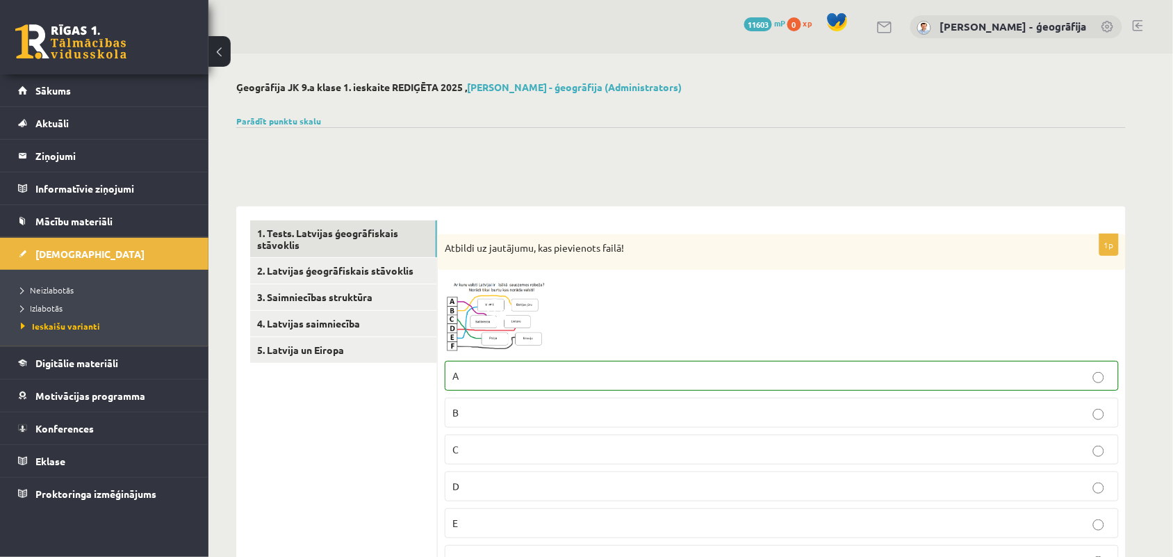
scroll to position [87, 0]
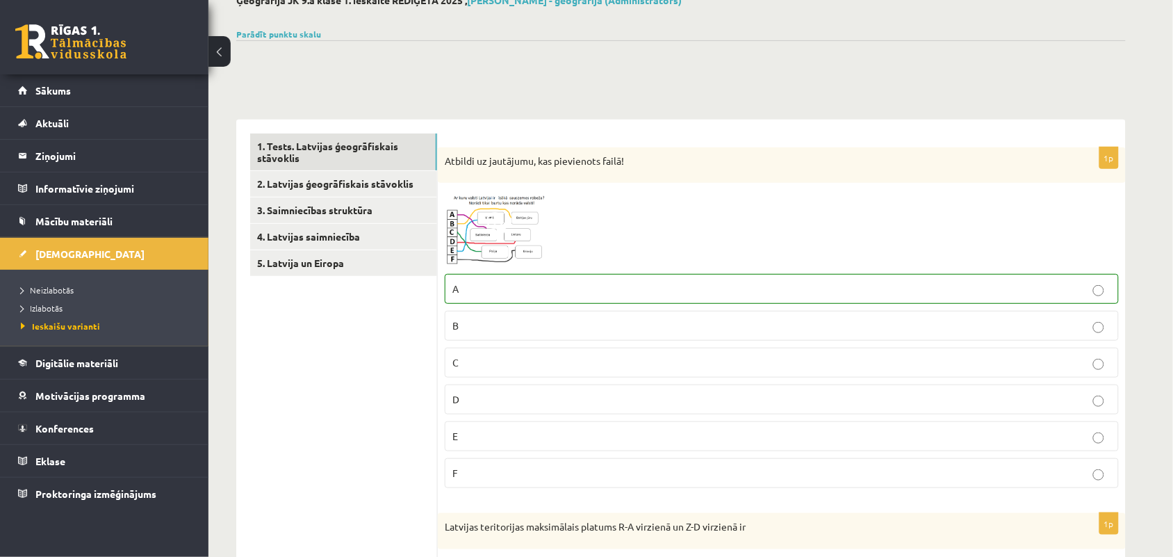
click at [504, 229] on span at bounding box center [498, 223] width 22 height 22
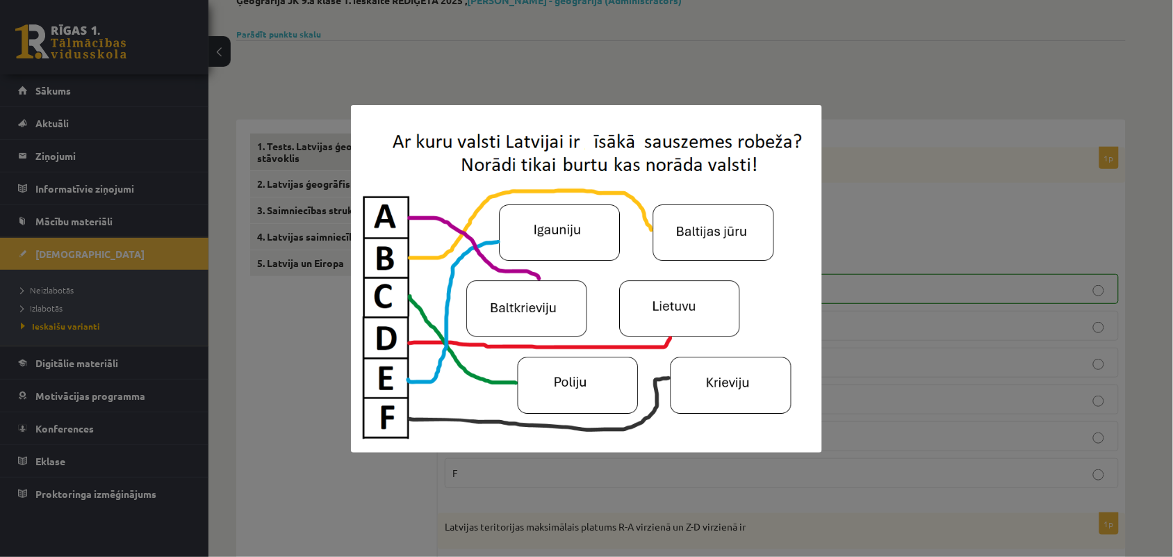
click at [546, 209] on img at bounding box center [586, 279] width 471 height 348
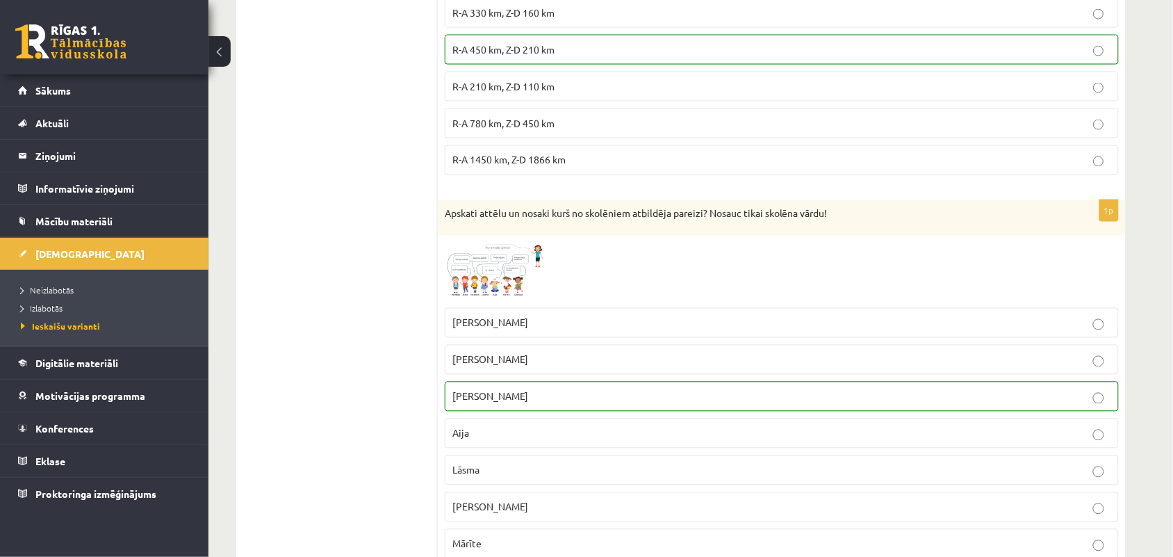
scroll to position [695, 0]
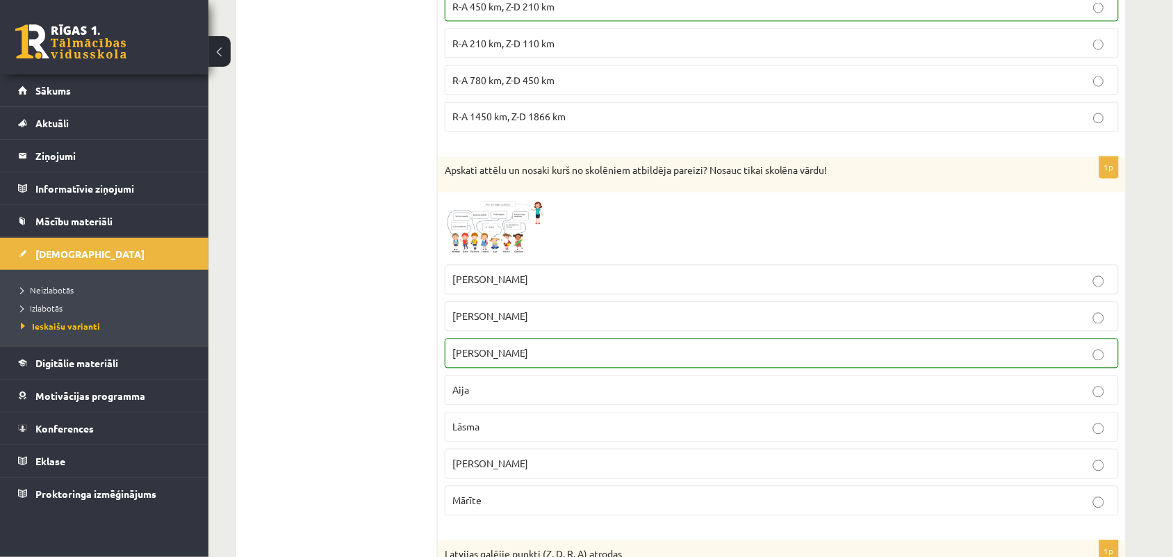
click at [501, 227] on span at bounding box center [498, 233] width 22 height 22
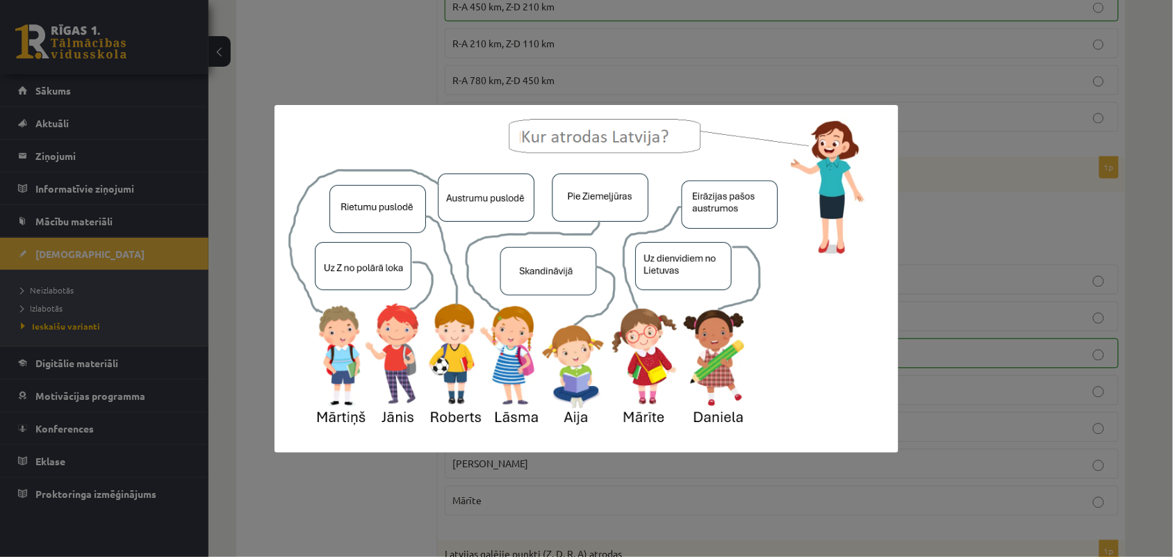
click at [568, 282] on img at bounding box center [587, 279] width 624 height 348
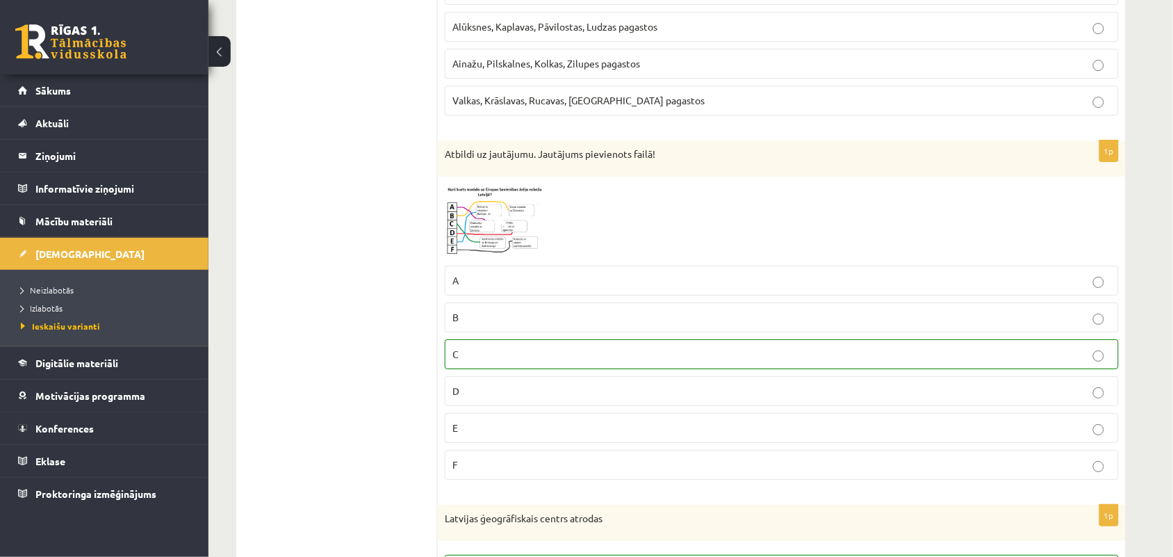
scroll to position [1390, 0]
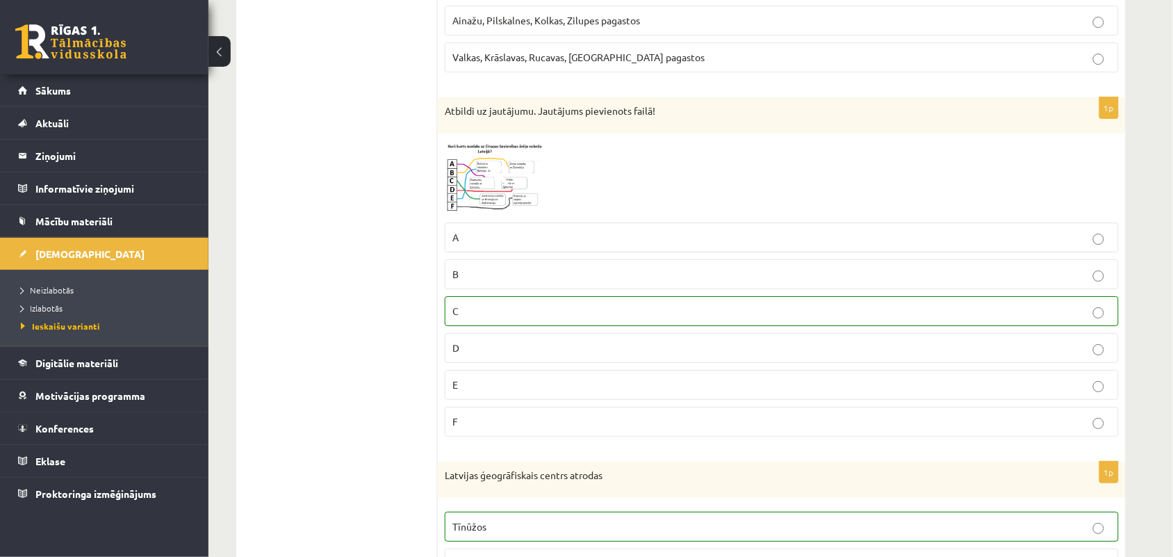
click at [490, 172] on span at bounding box center [498, 174] width 22 height 22
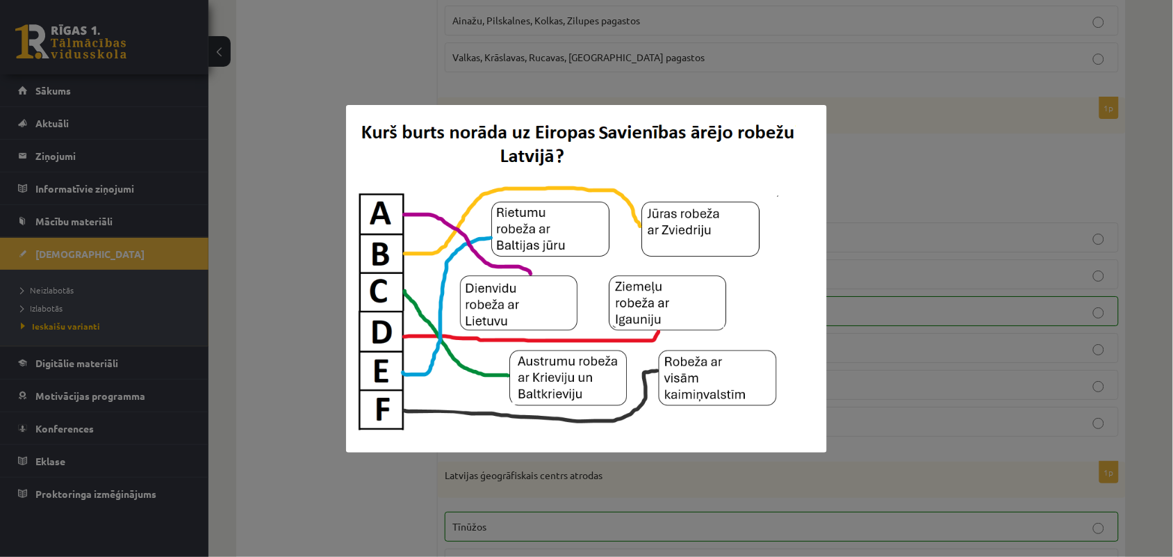
click at [591, 379] on img at bounding box center [587, 279] width 482 height 348
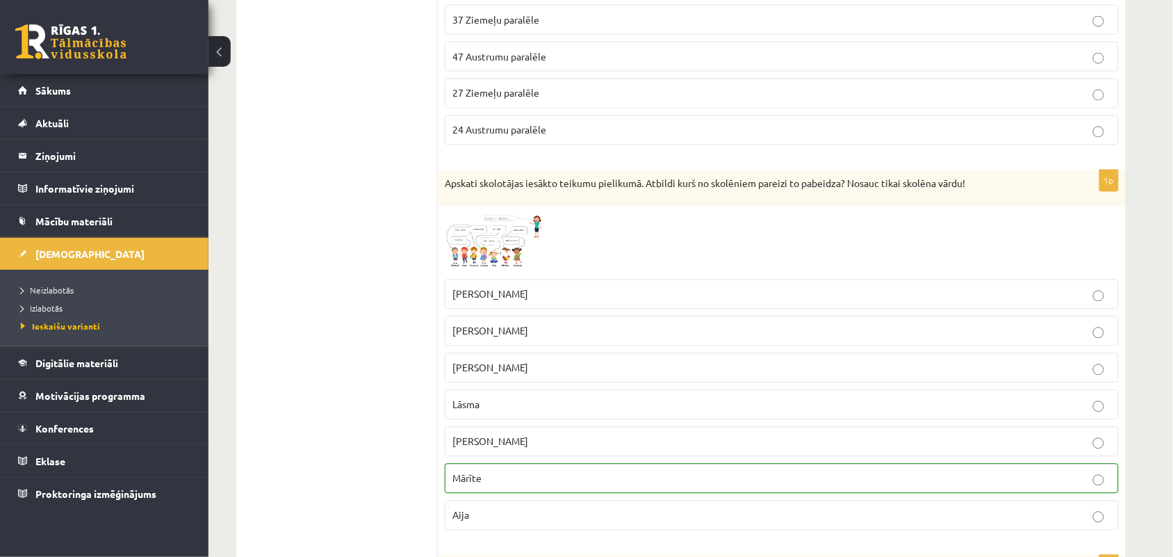
scroll to position [2346, 0]
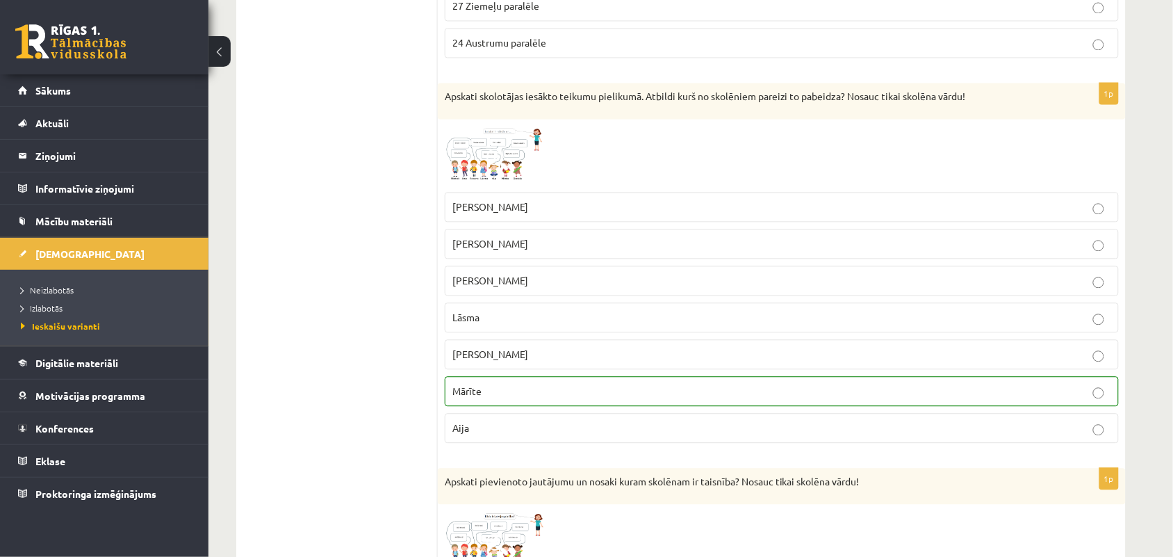
click at [499, 162] on span at bounding box center [498, 160] width 22 height 22
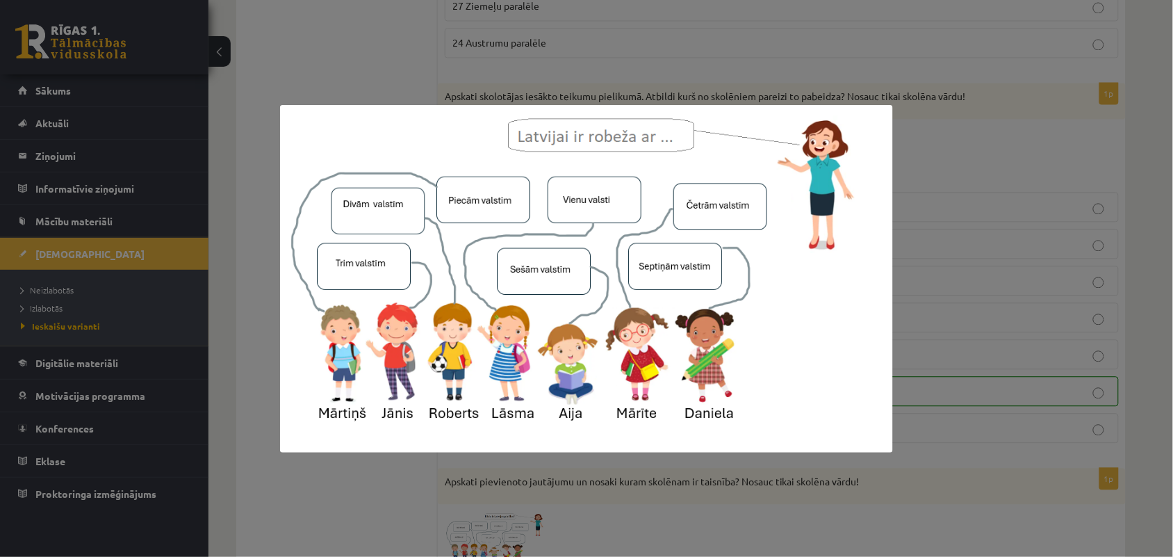
click at [516, 206] on img at bounding box center [586, 279] width 612 height 348
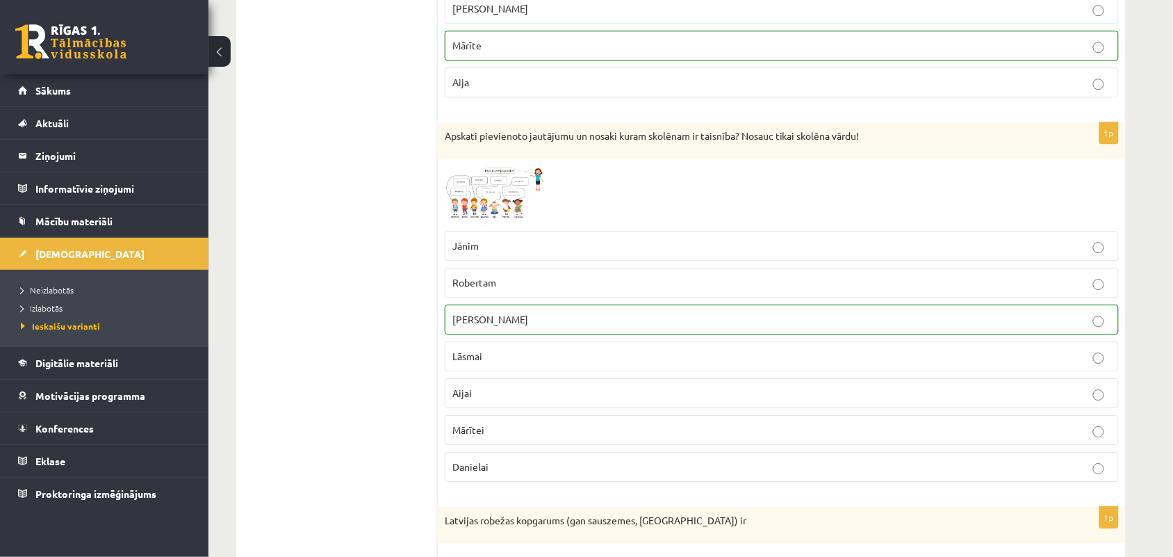
scroll to position [2693, 0]
click at [492, 203] on span at bounding box center [498, 197] width 22 height 22
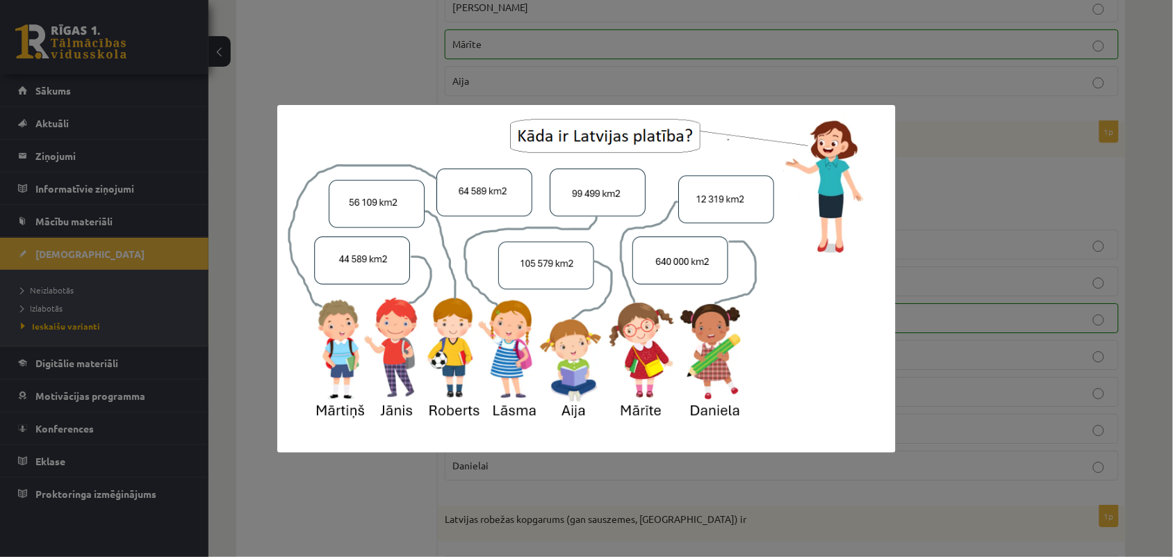
click at [555, 227] on img at bounding box center [586, 279] width 618 height 348
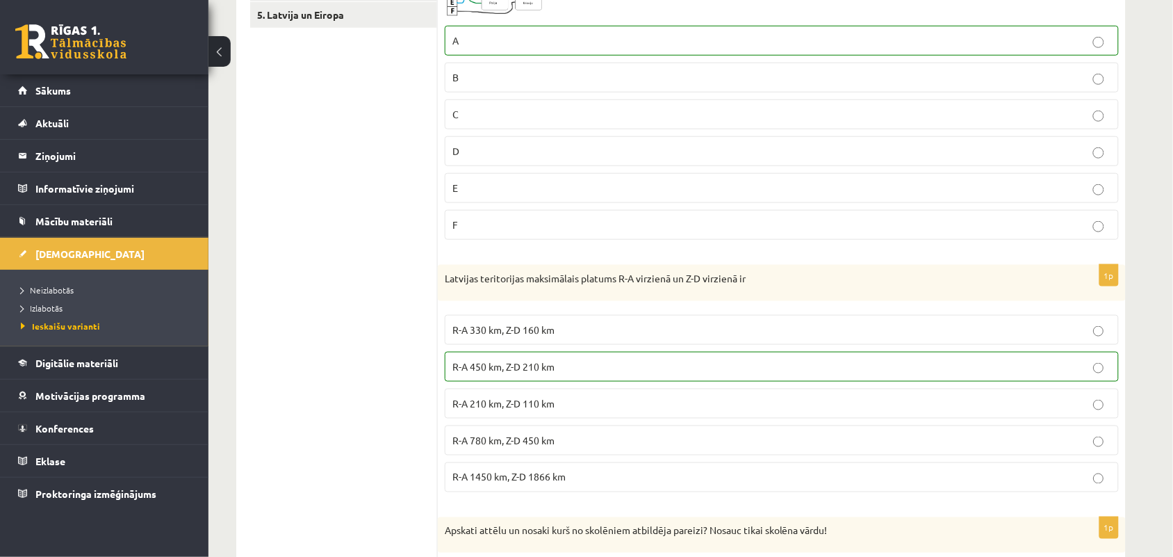
scroll to position [0, 0]
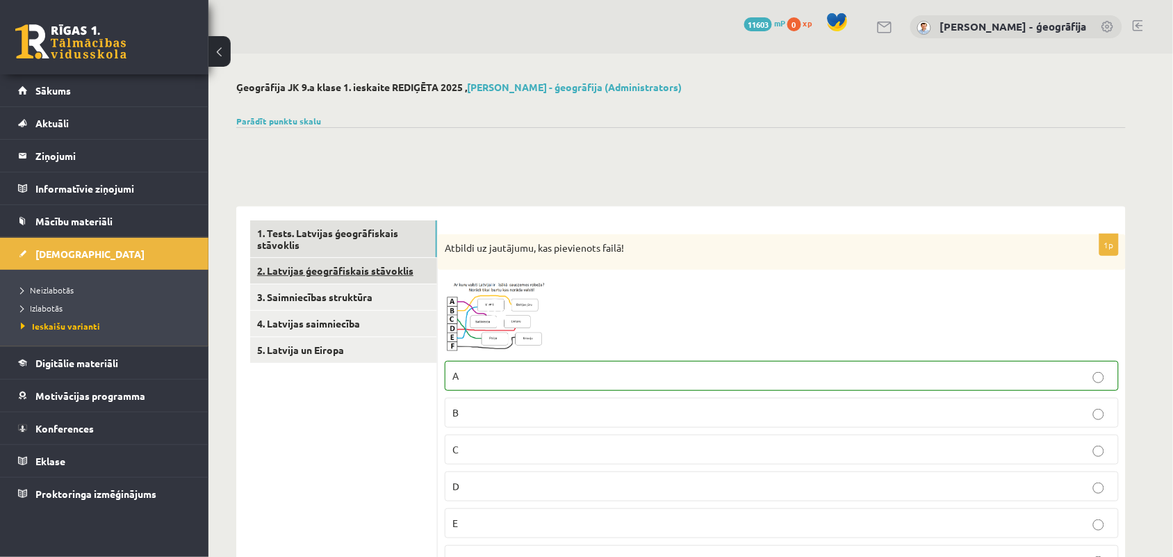
click at [293, 278] on link "2. Latvijas ģeogrāfiskais stāvoklis" at bounding box center [343, 271] width 187 height 26
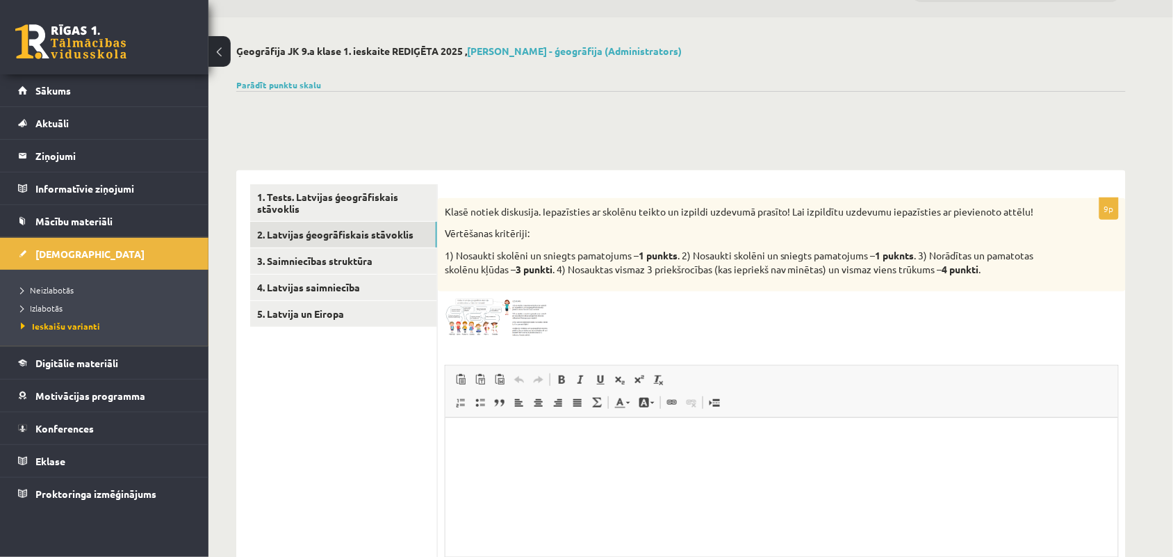
click at [497, 318] on img at bounding box center [497, 317] width 104 height 39
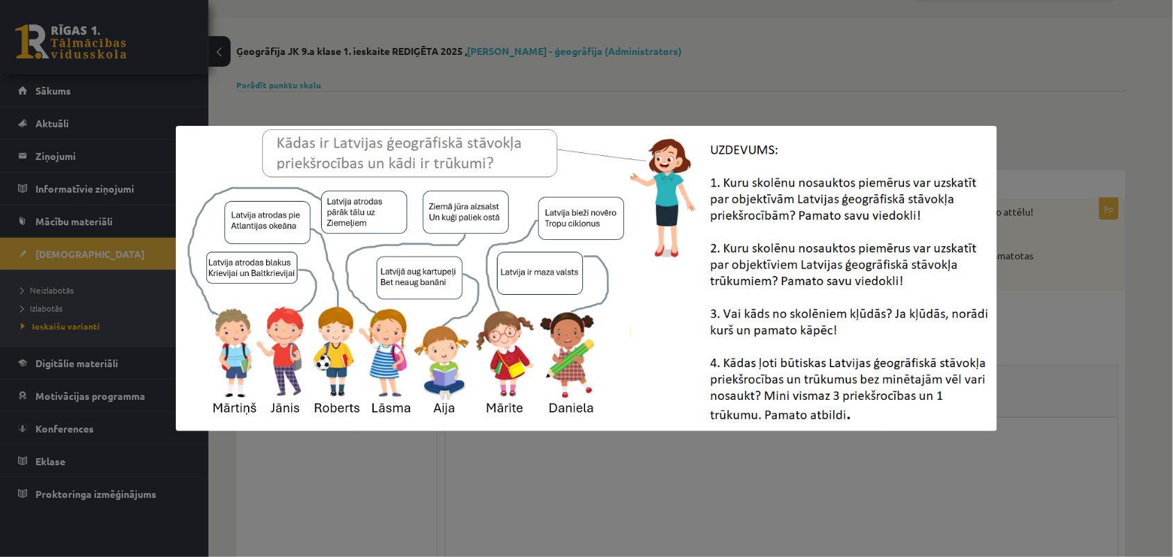
click at [804, 213] on img at bounding box center [586, 278] width 821 height 305
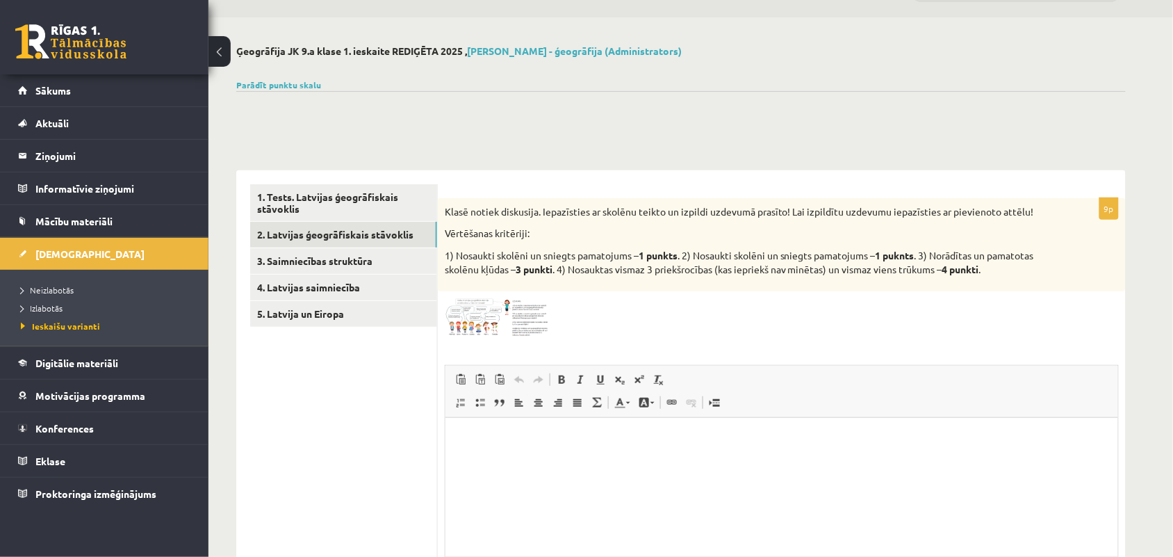
click at [512, 310] on img at bounding box center [497, 317] width 104 height 39
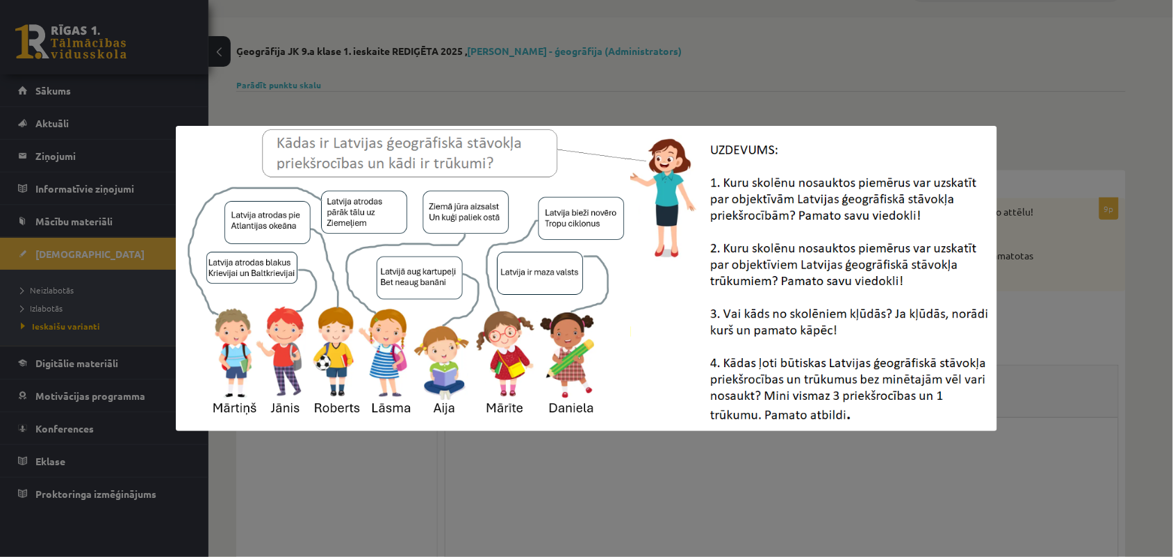
click at [768, 362] on img at bounding box center [586, 278] width 821 height 305
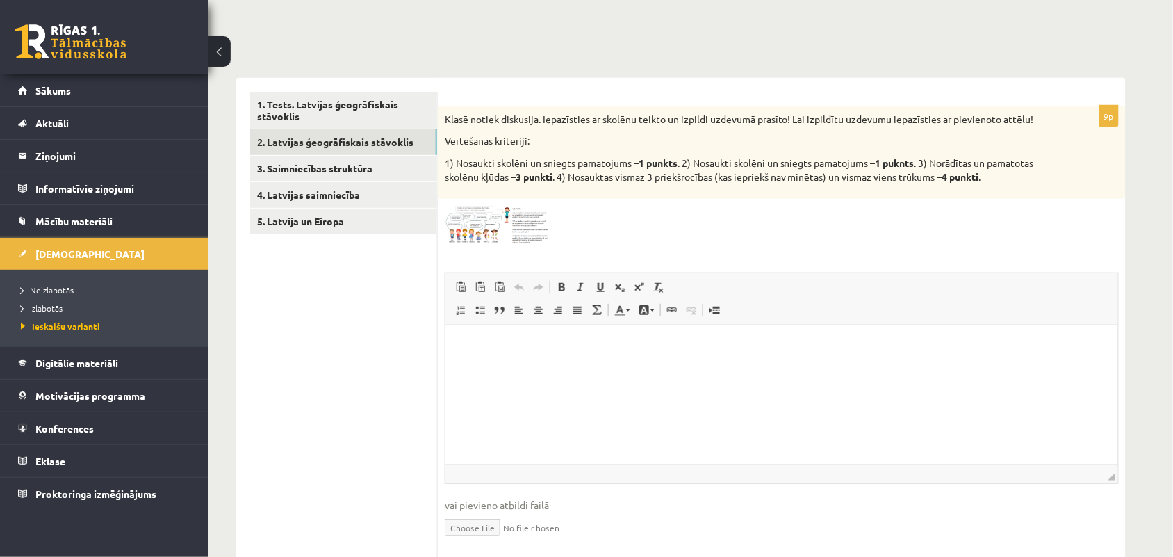
scroll to position [88, 0]
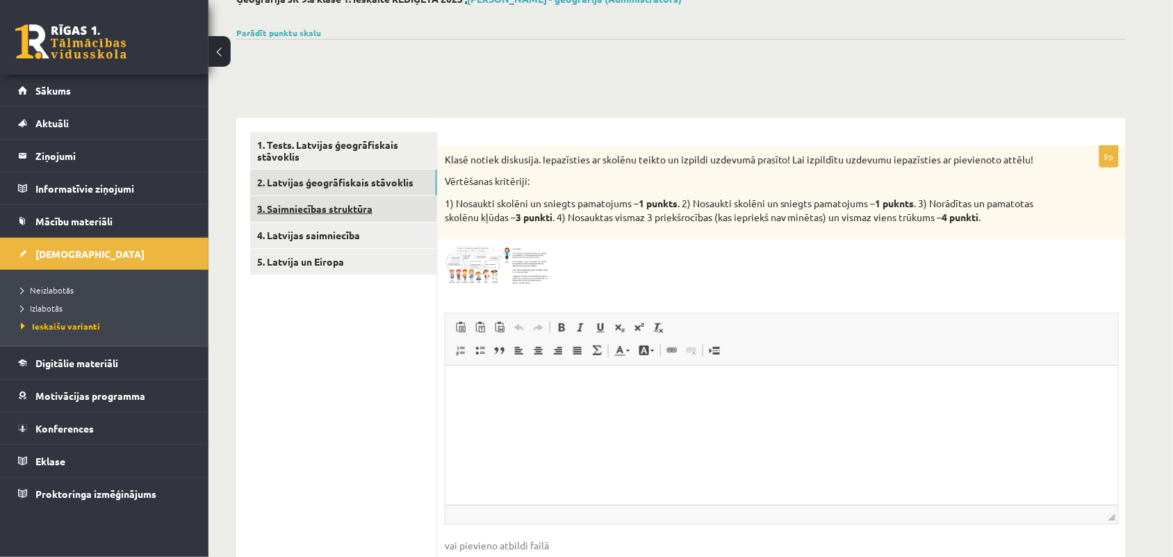
click at [295, 217] on link "3. Saimniecības struktūra" at bounding box center [343, 209] width 187 height 26
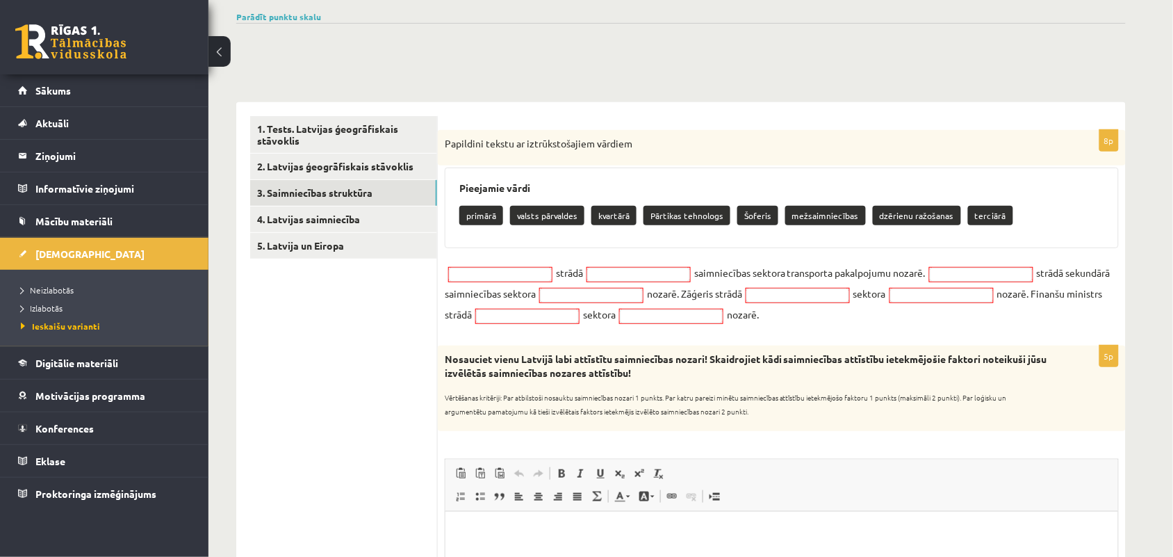
scroll to position [89, 0]
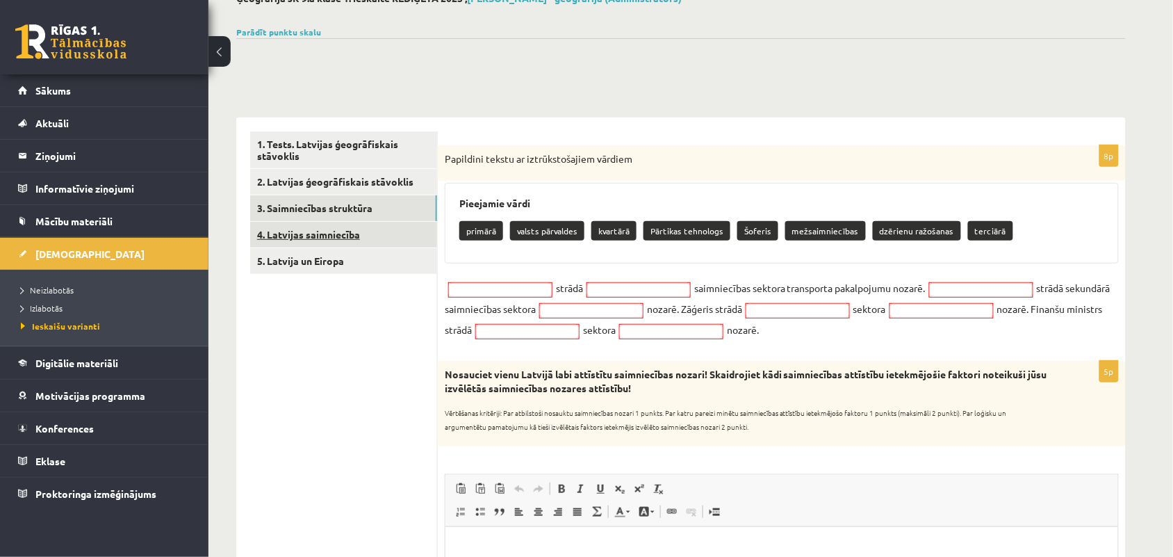
click at [336, 236] on link "4. Latvijas saimniecība" at bounding box center [343, 235] width 187 height 26
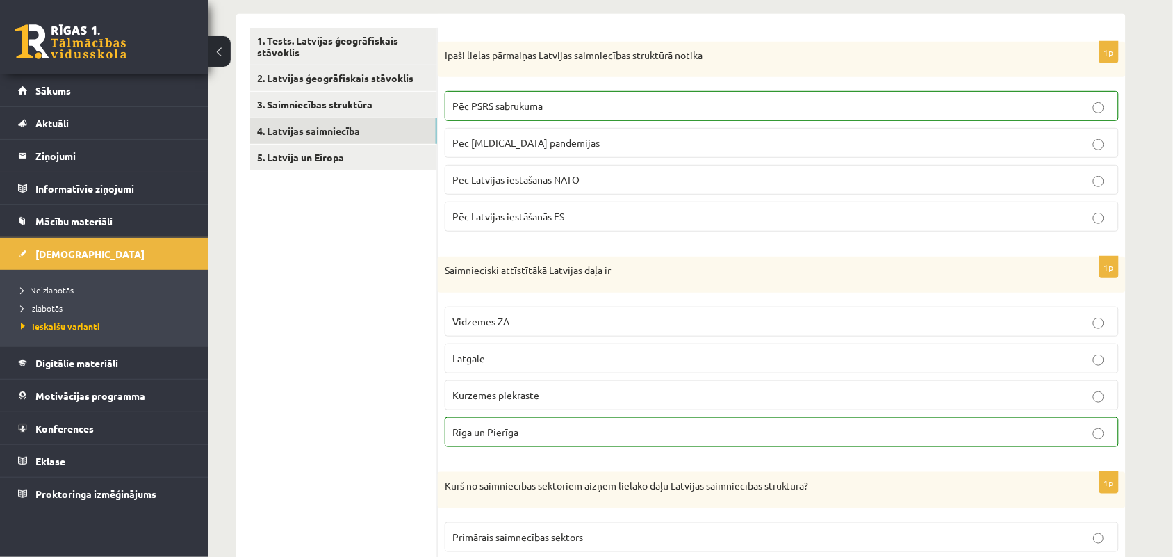
scroll to position [0, 0]
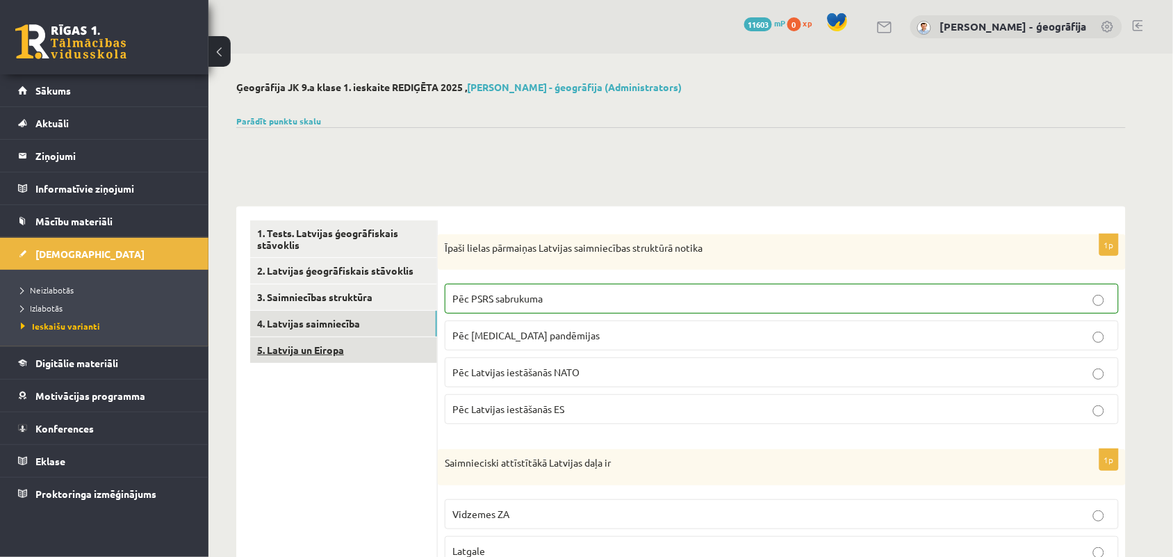
click at [335, 339] on link "5. Latvija un Eiropa" at bounding box center [343, 350] width 187 height 26
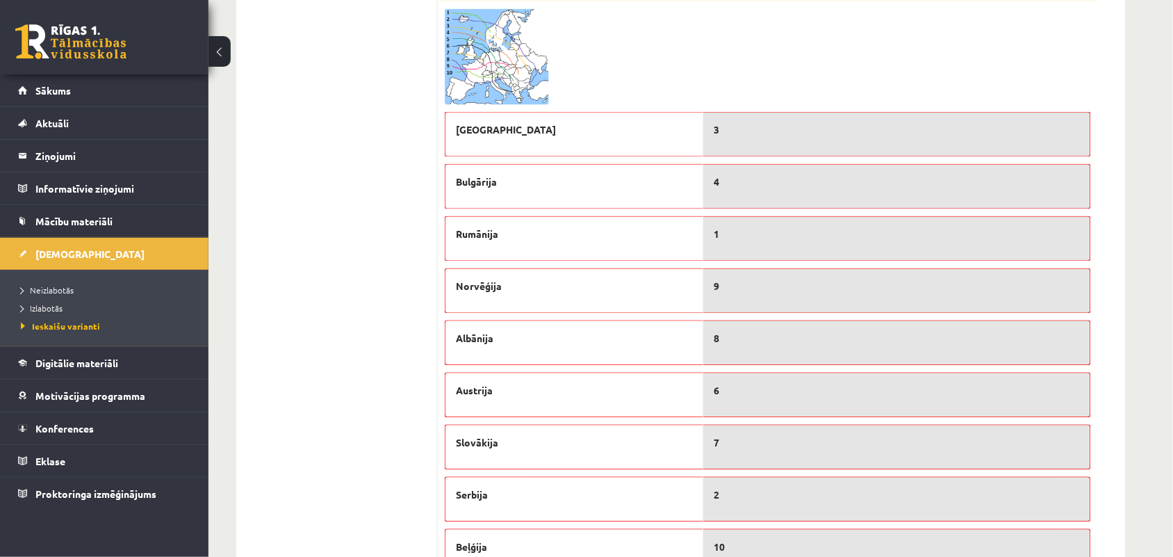
scroll to position [346, 0]
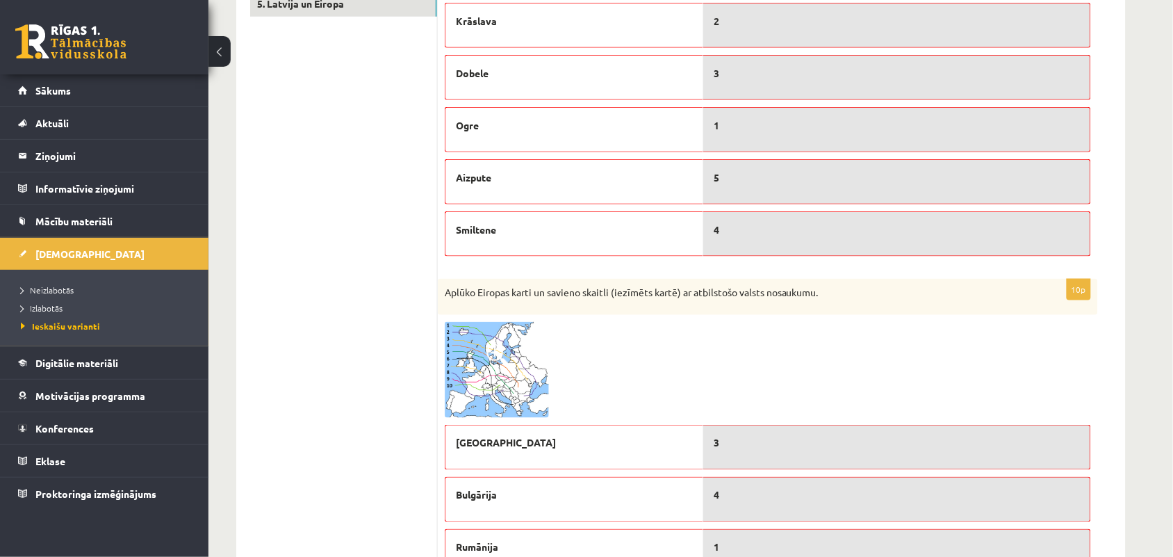
click at [502, 356] on span at bounding box center [498, 355] width 22 height 22
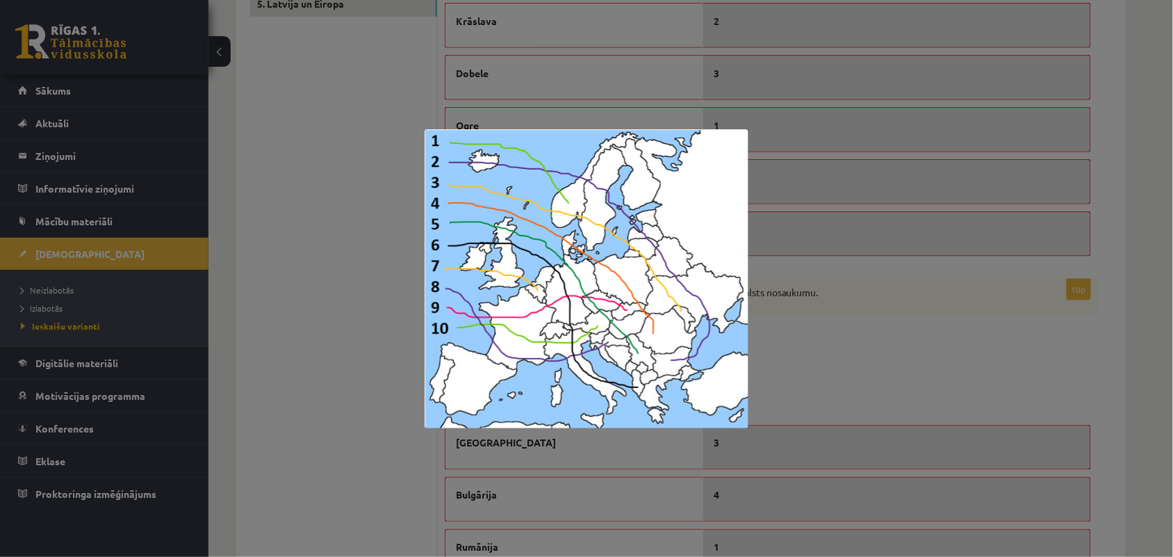
click at [520, 345] on img at bounding box center [587, 278] width 324 height 299
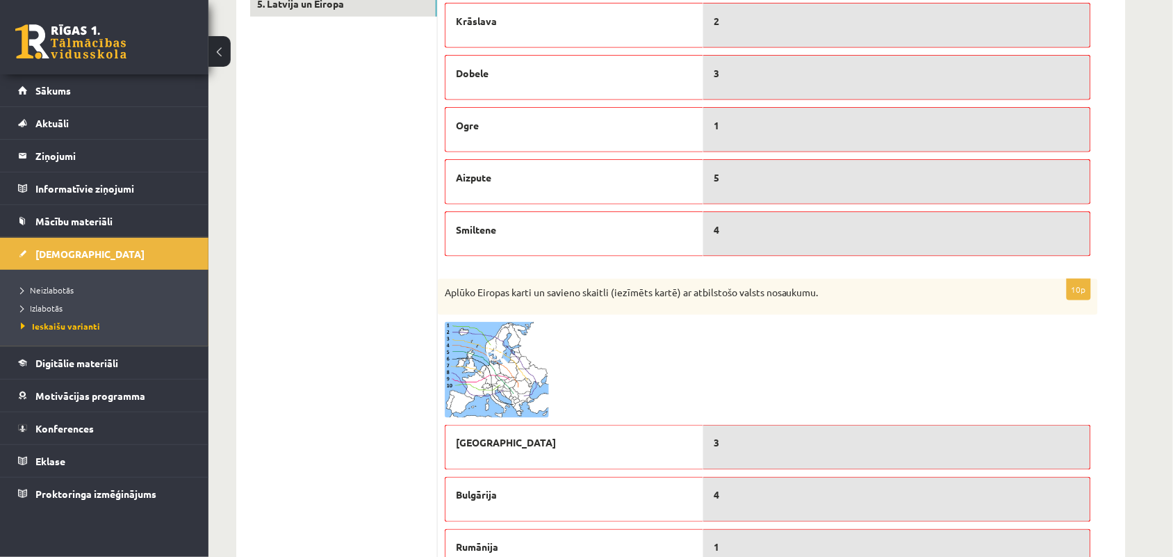
click at [490, 355] on span at bounding box center [498, 355] width 22 height 22
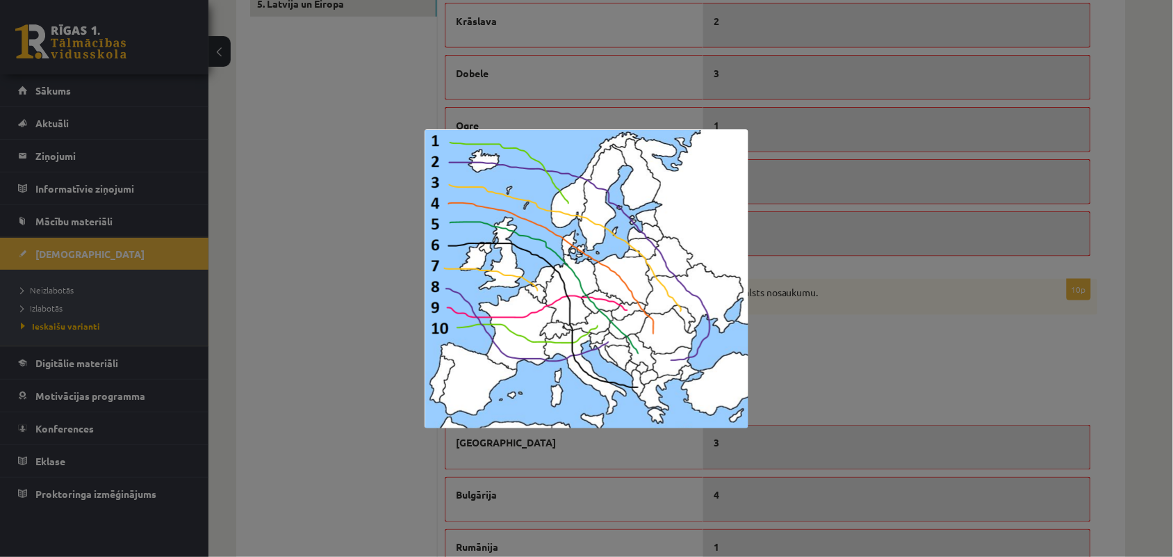
click at [480, 315] on img at bounding box center [587, 278] width 324 height 299
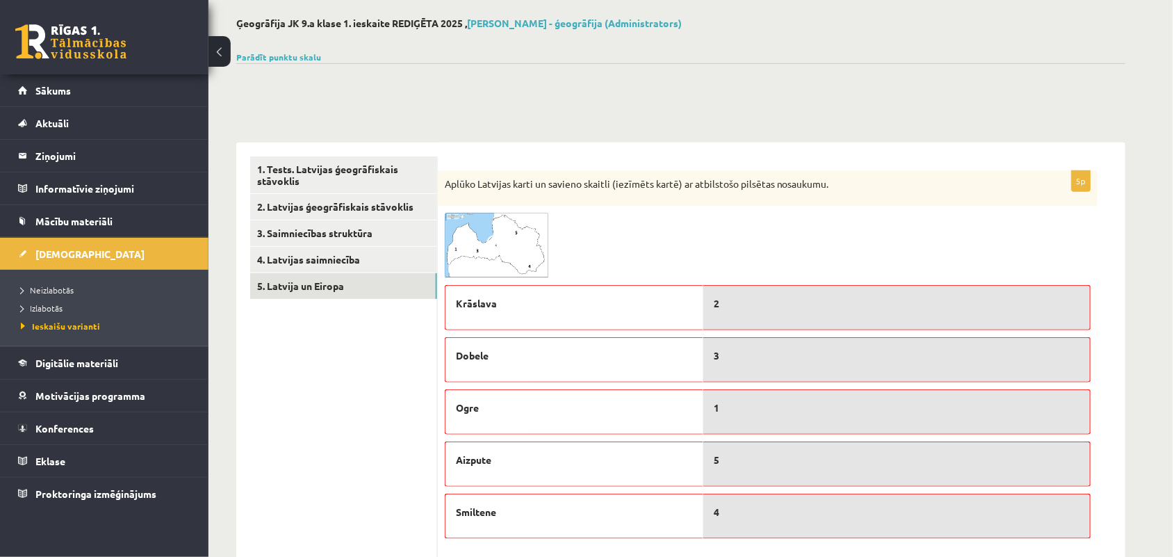
scroll to position [0, 0]
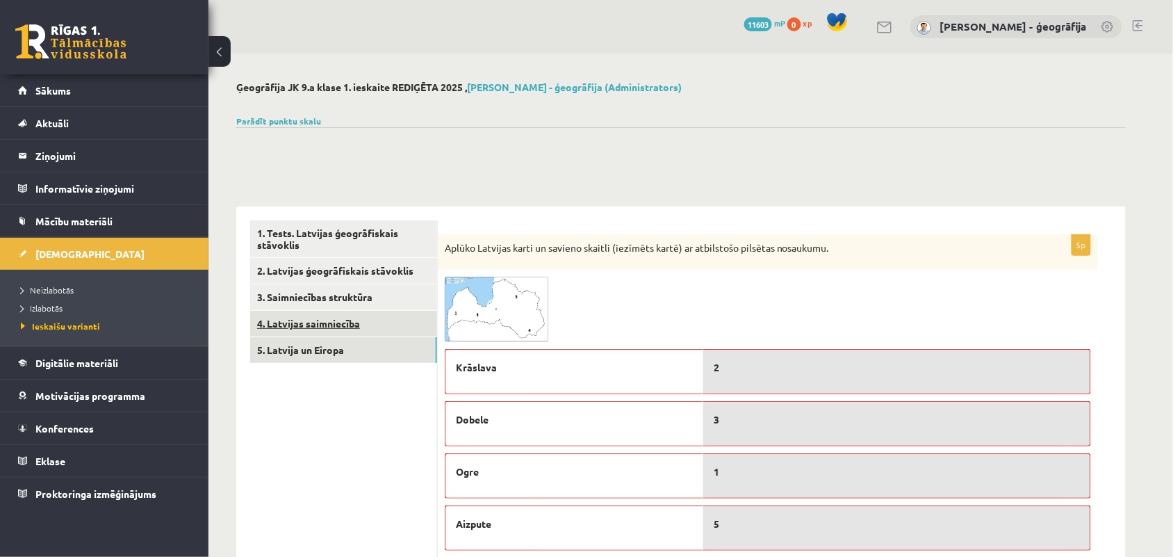
click at [315, 325] on link "4. Latvijas saimniecība" at bounding box center [343, 324] width 187 height 26
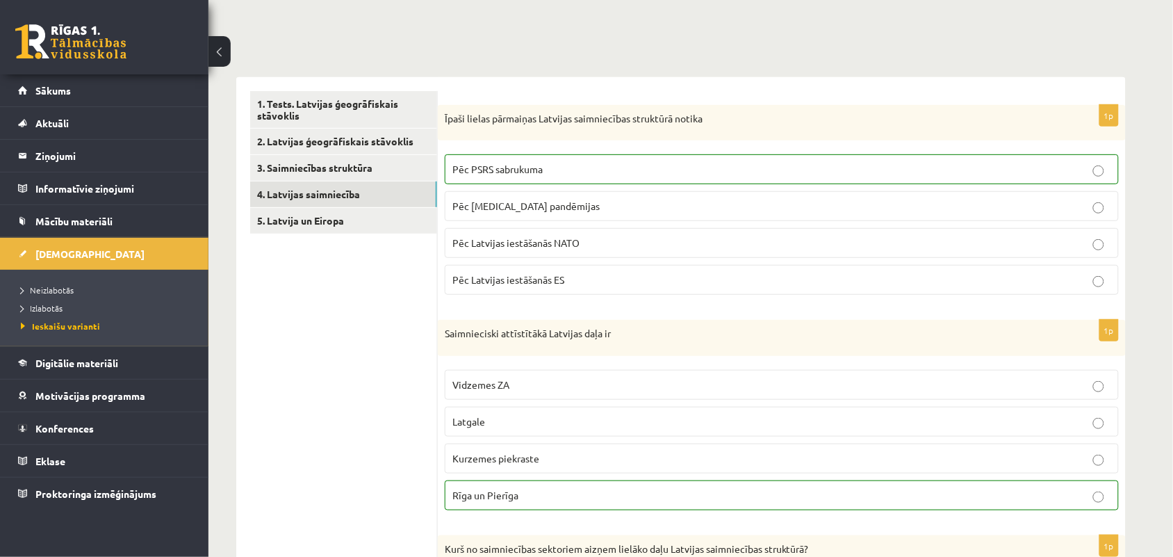
scroll to position [106, 0]
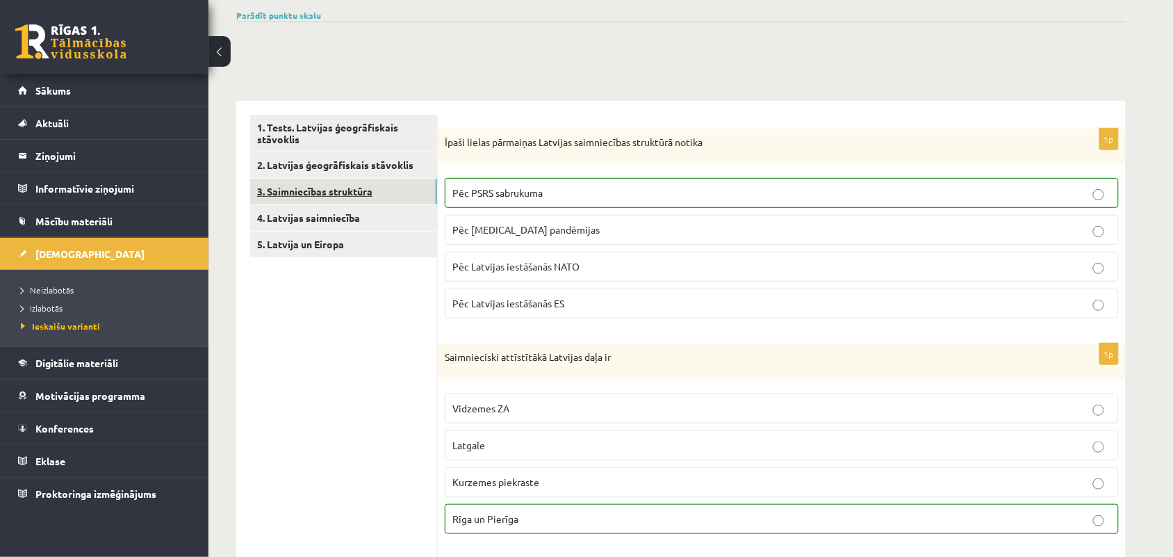
click at [321, 198] on link "3. Saimniecības struktūra" at bounding box center [343, 192] width 187 height 26
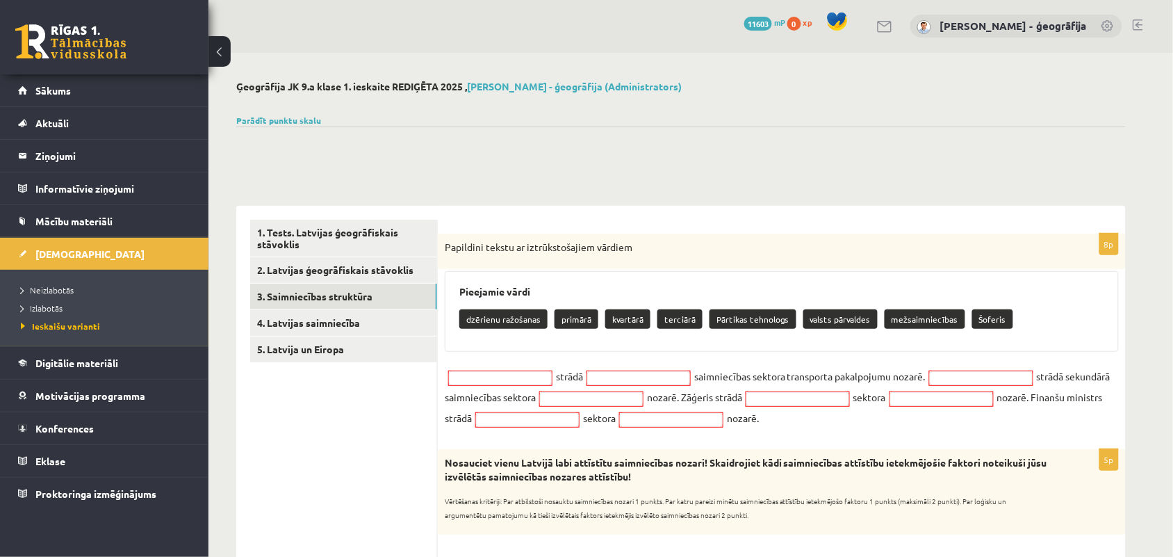
scroll to position [0, 0]
click at [318, 273] on link "2. Latvijas ģeogrāfiskais stāvoklis" at bounding box center [343, 271] width 187 height 26
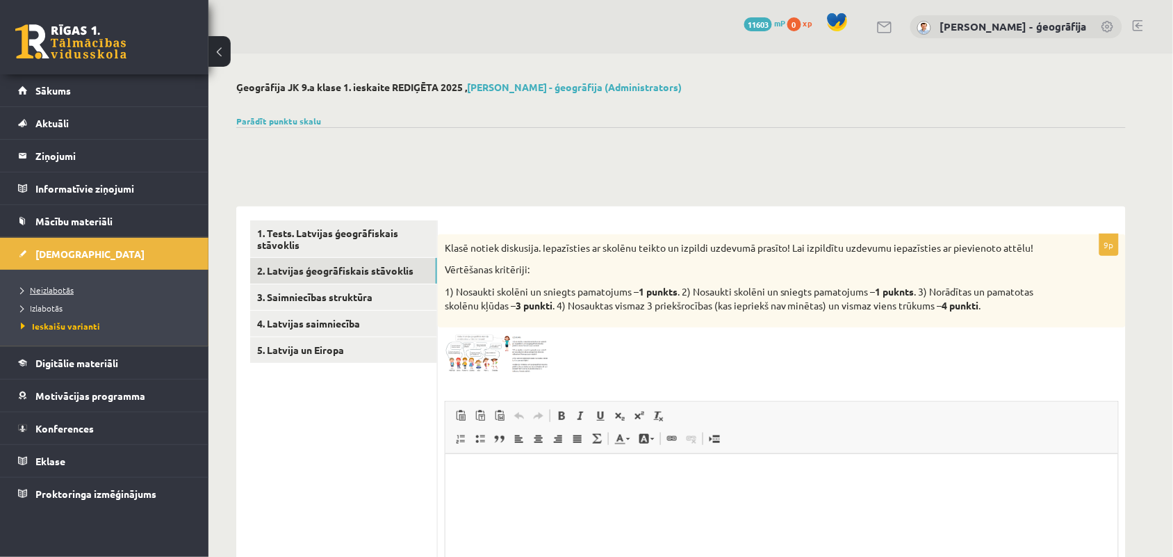
click at [60, 289] on span "Neizlabotās" at bounding box center [47, 289] width 53 height 11
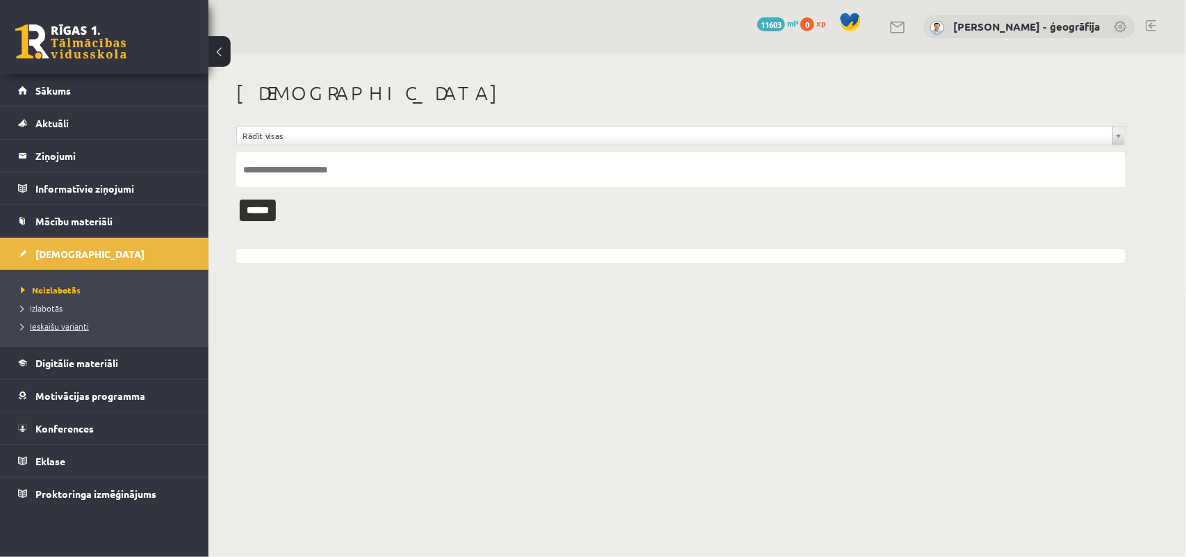
click at [35, 331] on link "Ieskaišu varianti" at bounding box center [108, 326] width 174 height 13
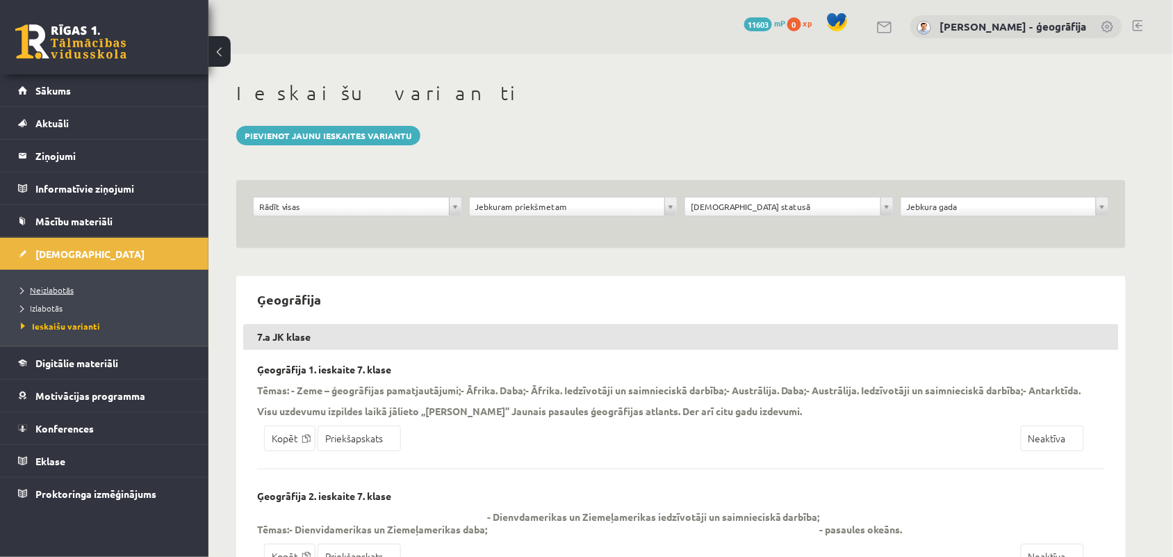
click at [45, 293] on span "Neizlabotās" at bounding box center [47, 289] width 53 height 11
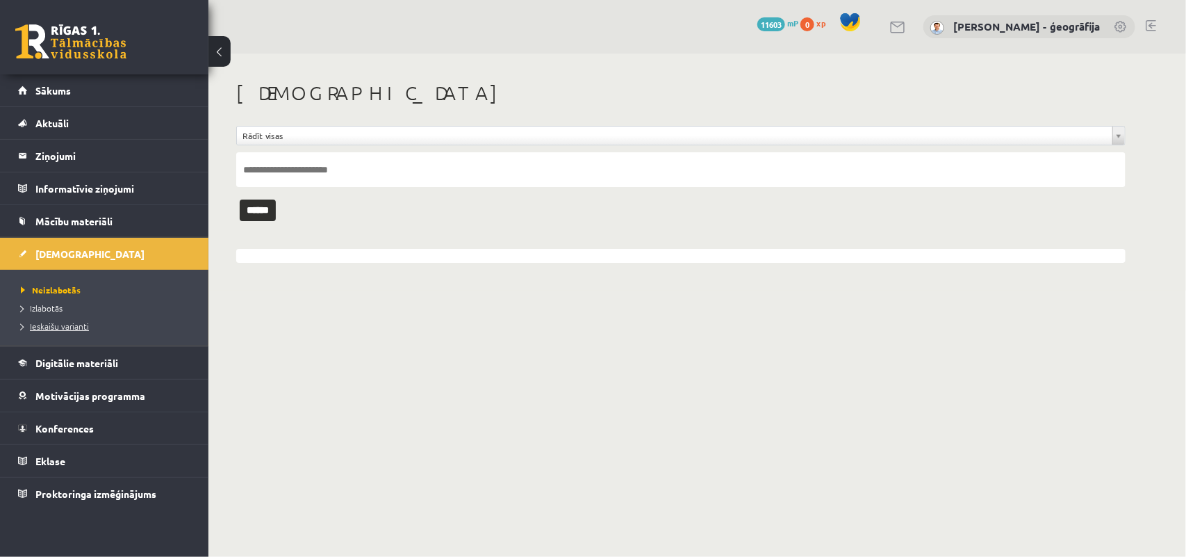
click at [72, 323] on span "Ieskaišu varianti" at bounding box center [55, 325] width 68 height 11
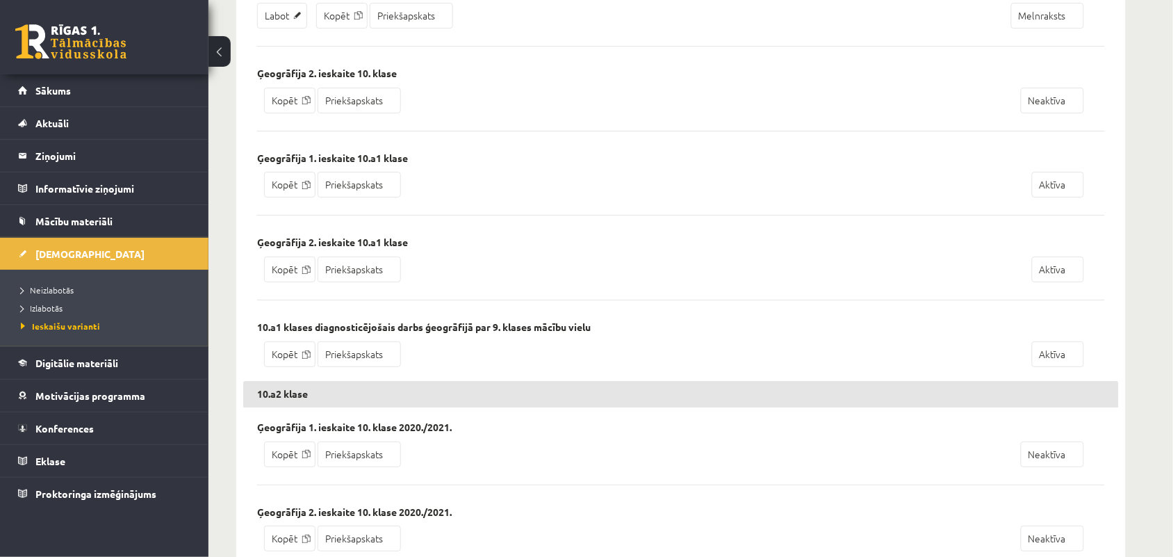
scroll to position [4604, 0]
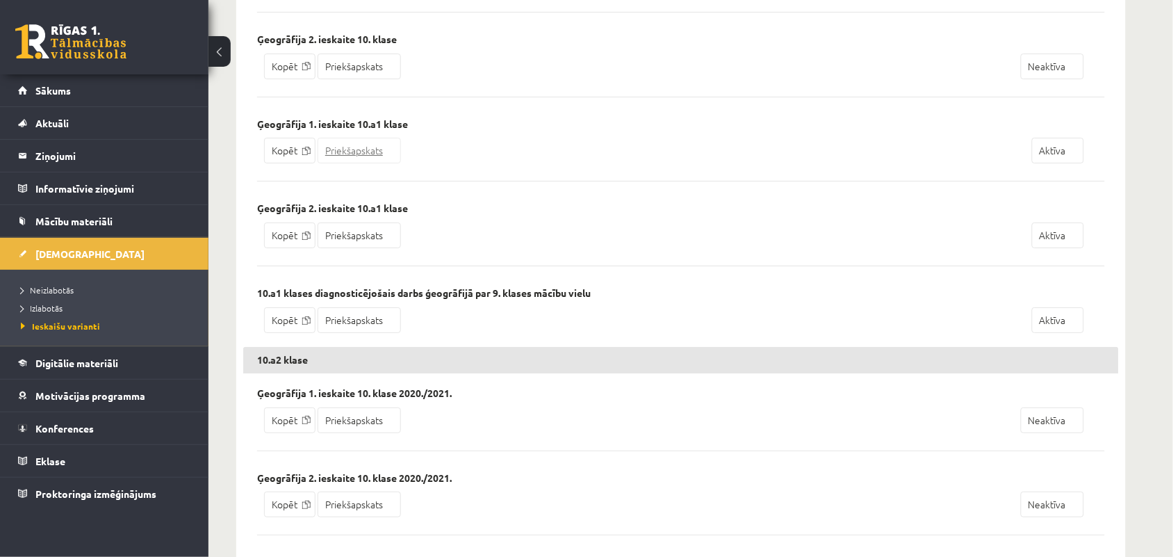
click at [352, 163] on link "Priekšapskats" at bounding box center [359, 151] width 83 height 26
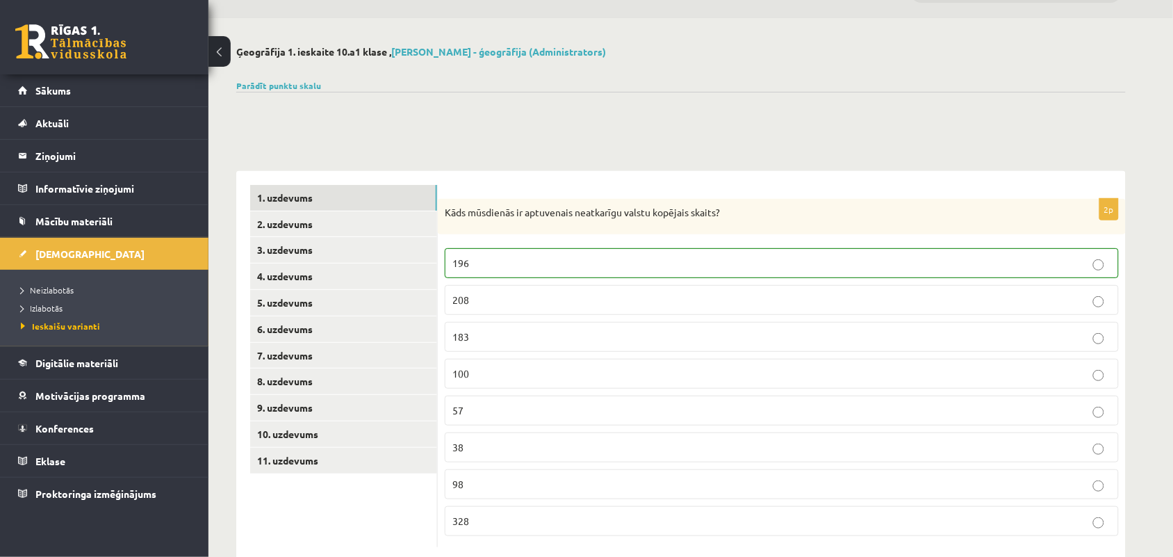
scroll to position [70, 0]
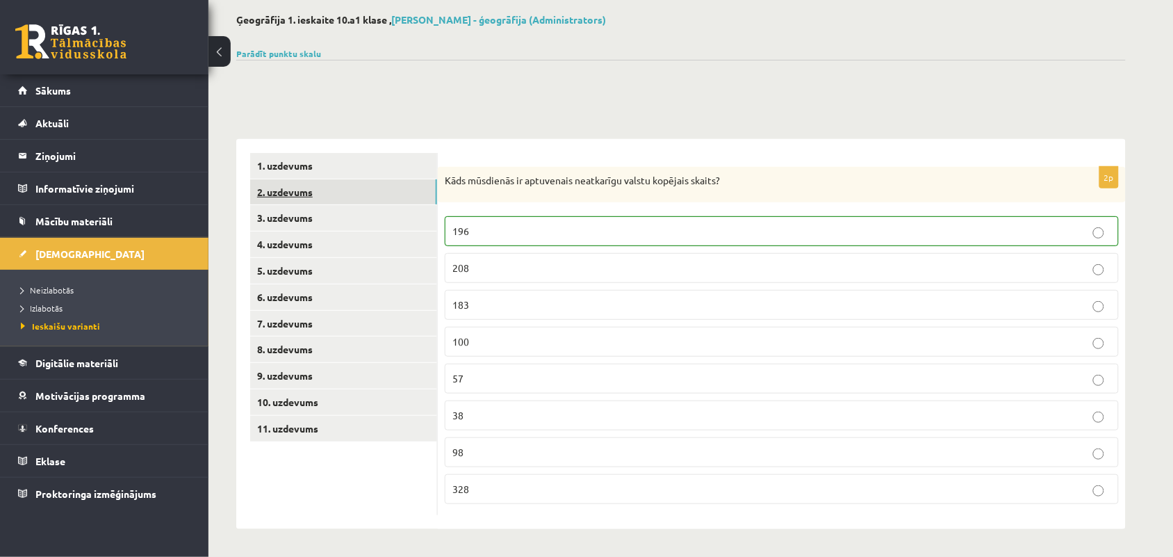
click at [301, 195] on link "2. uzdevums" at bounding box center [343, 192] width 187 height 26
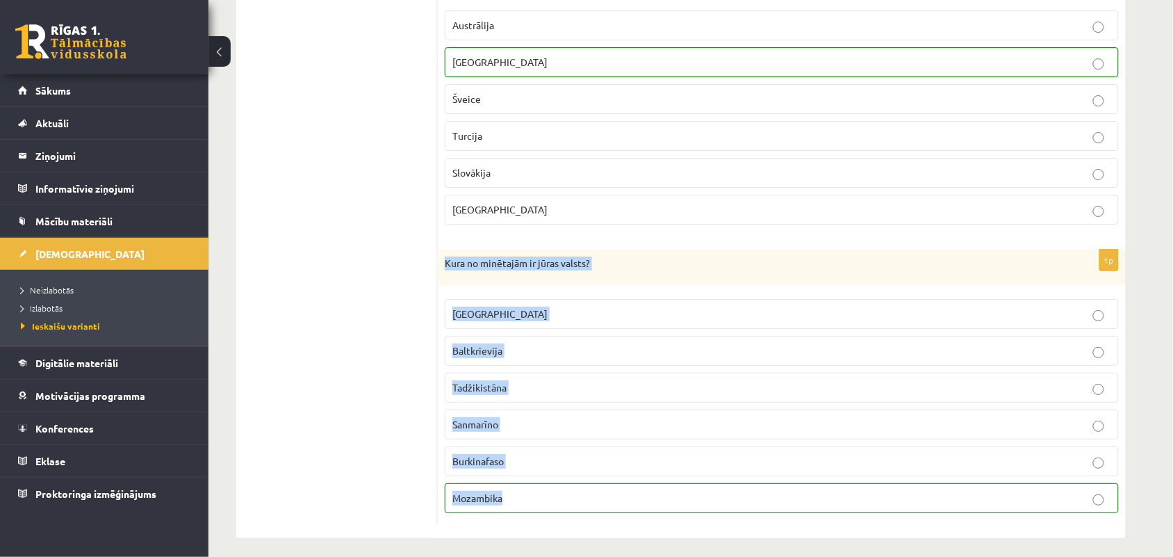
scroll to position [1450, 0]
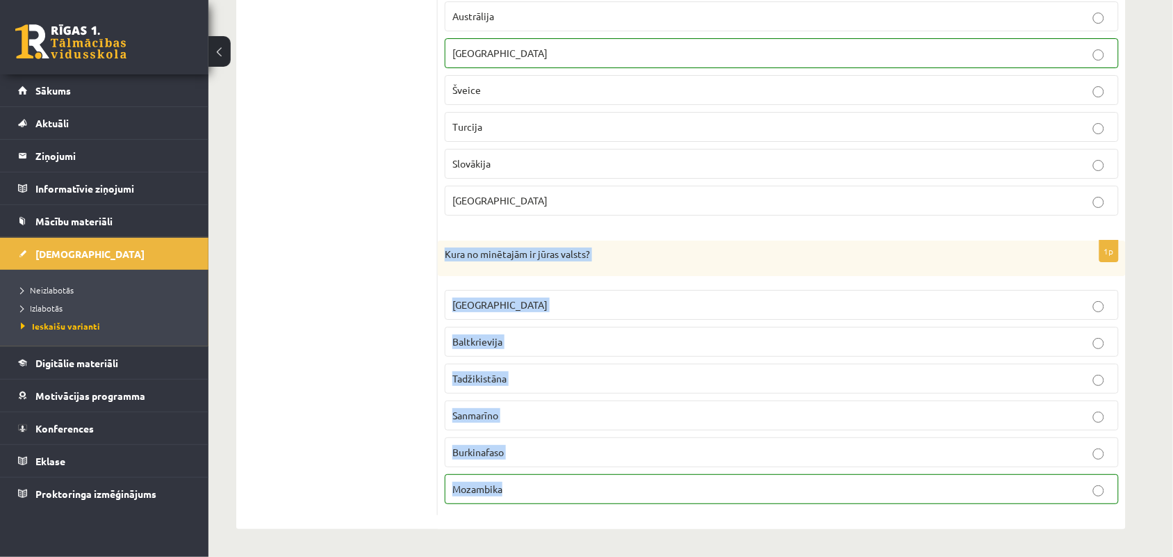
drag, startPoint x: 446, startPoint y: 339, endPoint x: 564, endPoint y: 478, distance: 182.0
click at [564, 478] on div "1p Kura no minētajām ir jūras valsts? [GEOGRAPHIC_DATA] [GEOGRAPHIC_DATA] Tadži…" at bounding box center [782, 377] width 688 height 275
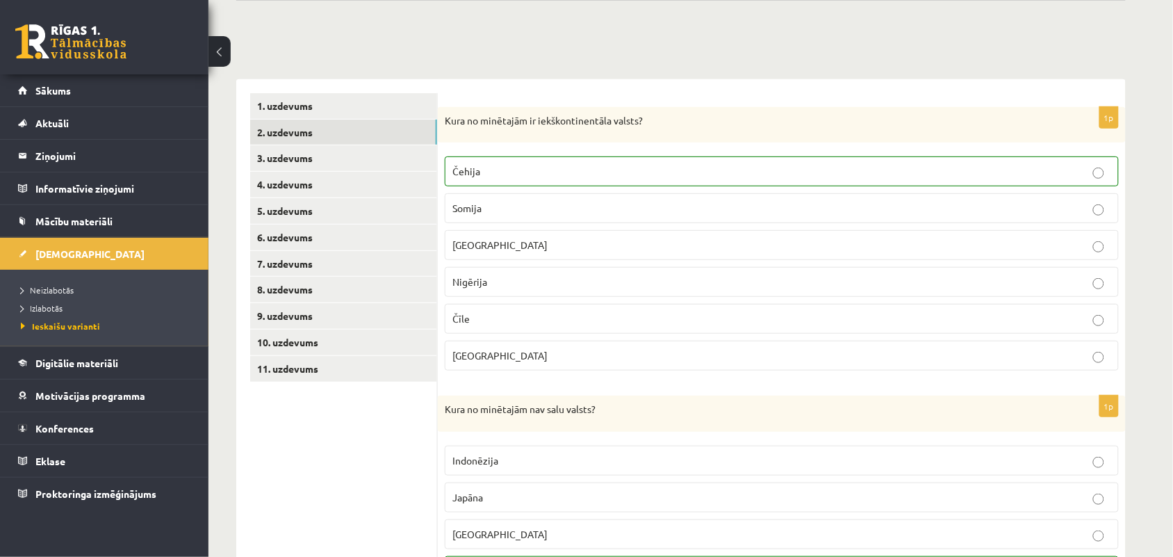
scroll to position [0, 0]
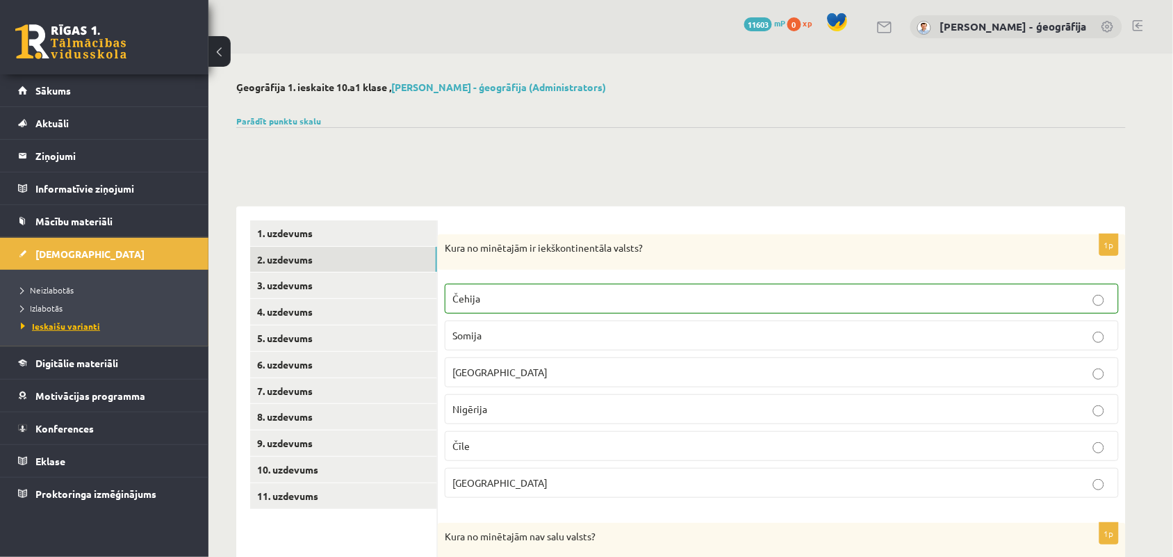
click at [50, 321] on span "Ieskaišu varianti" at bounding box center [60, 325] width 79 height 11
